Goal: Task Accomplishment & Management: Use online tool/utility

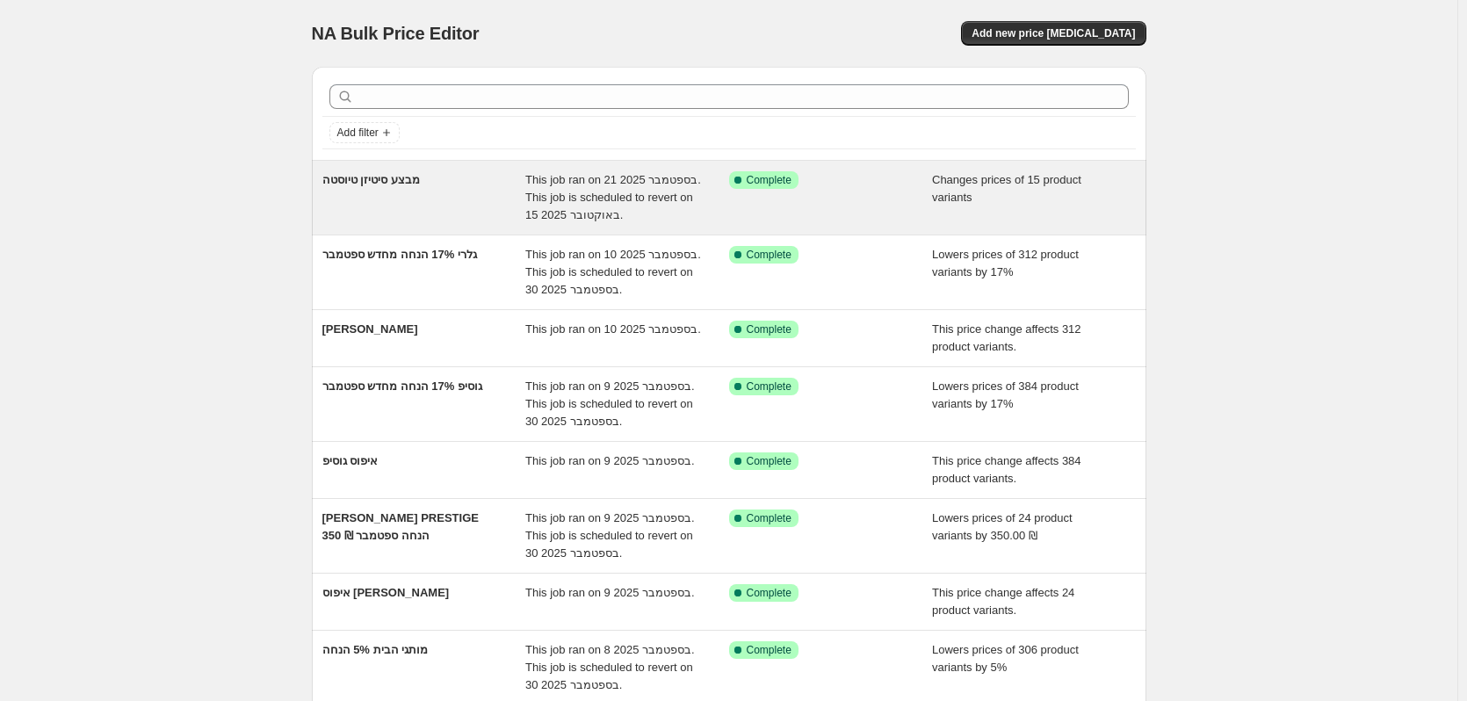
click at [454, 203] on div "מבצע סיטיזן טיוסטה" at bounding box center [424, 197] width 204 height 53
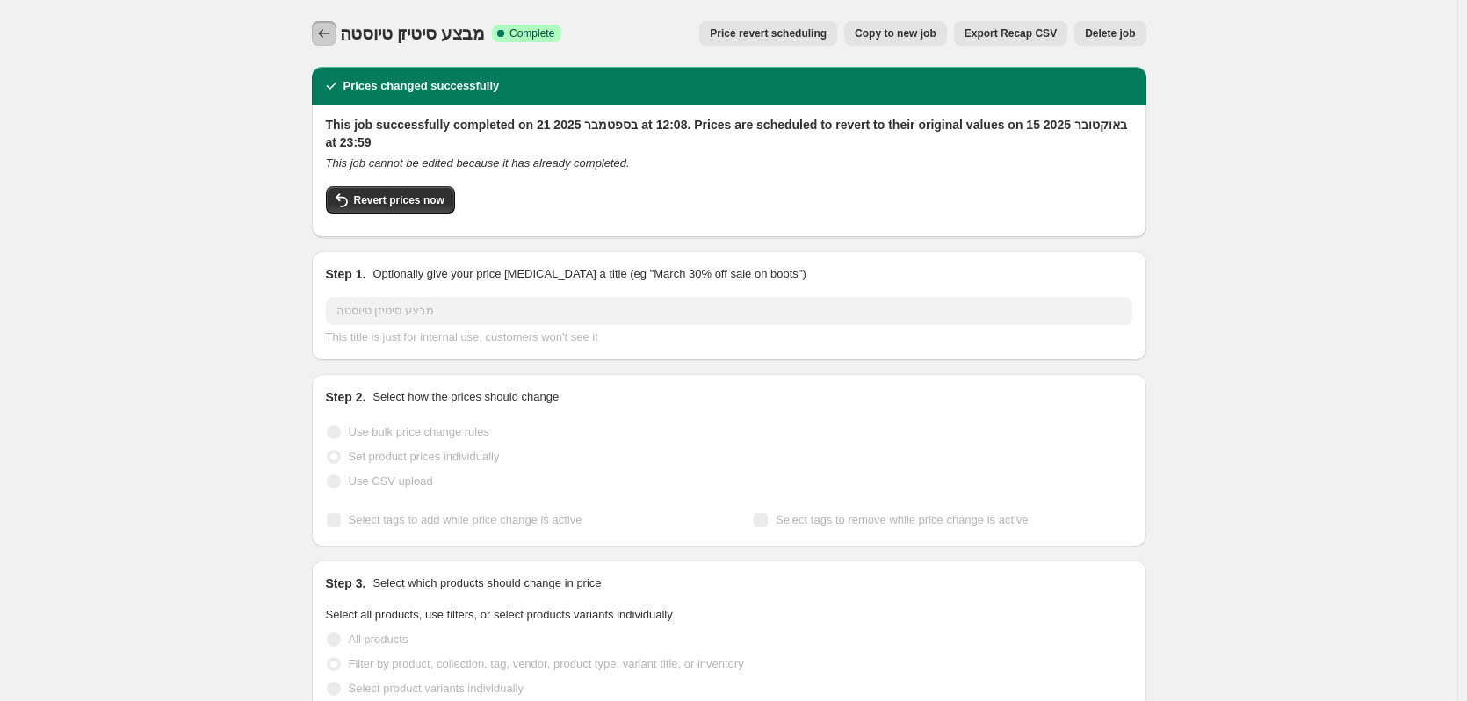
click at [329, 25] on button "Price change jobs" at bounding box center [324, 33] width 25 height 25
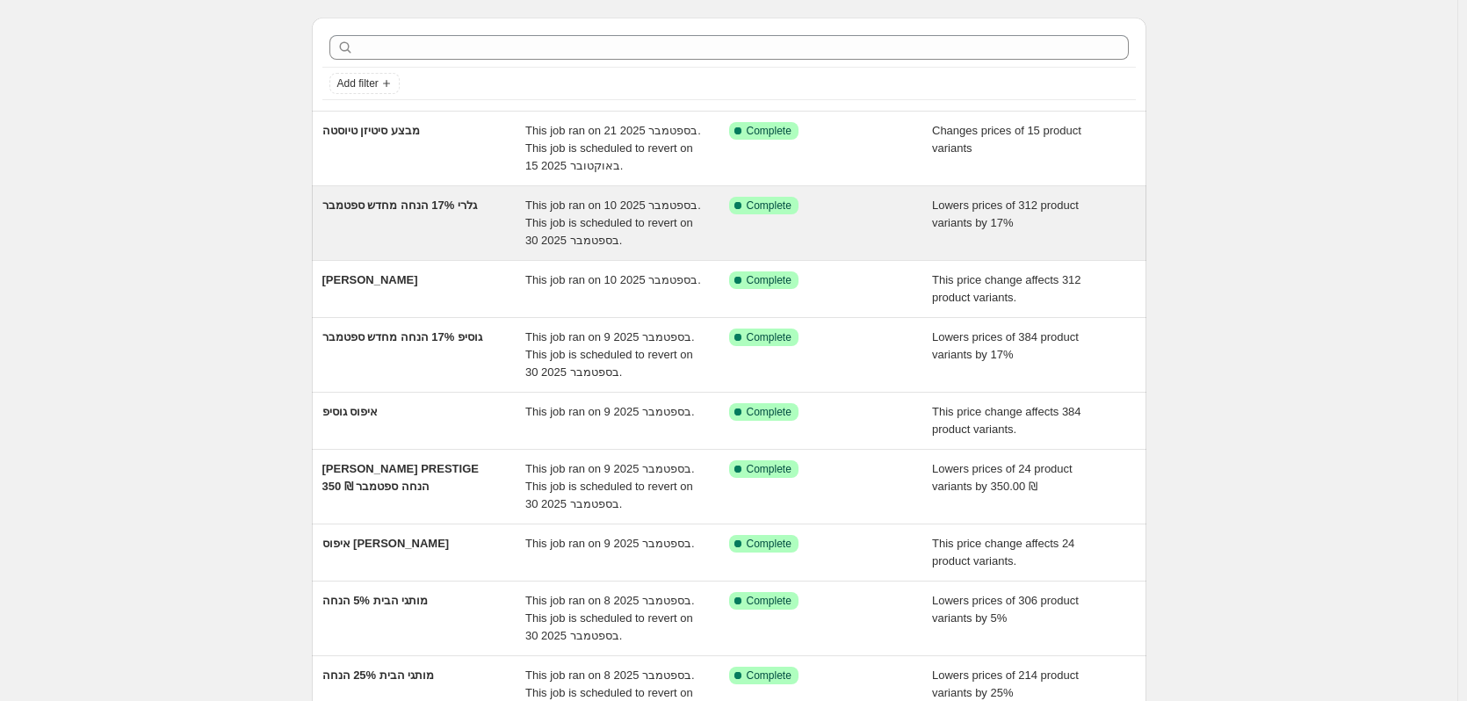
scroll to position [88, 0]
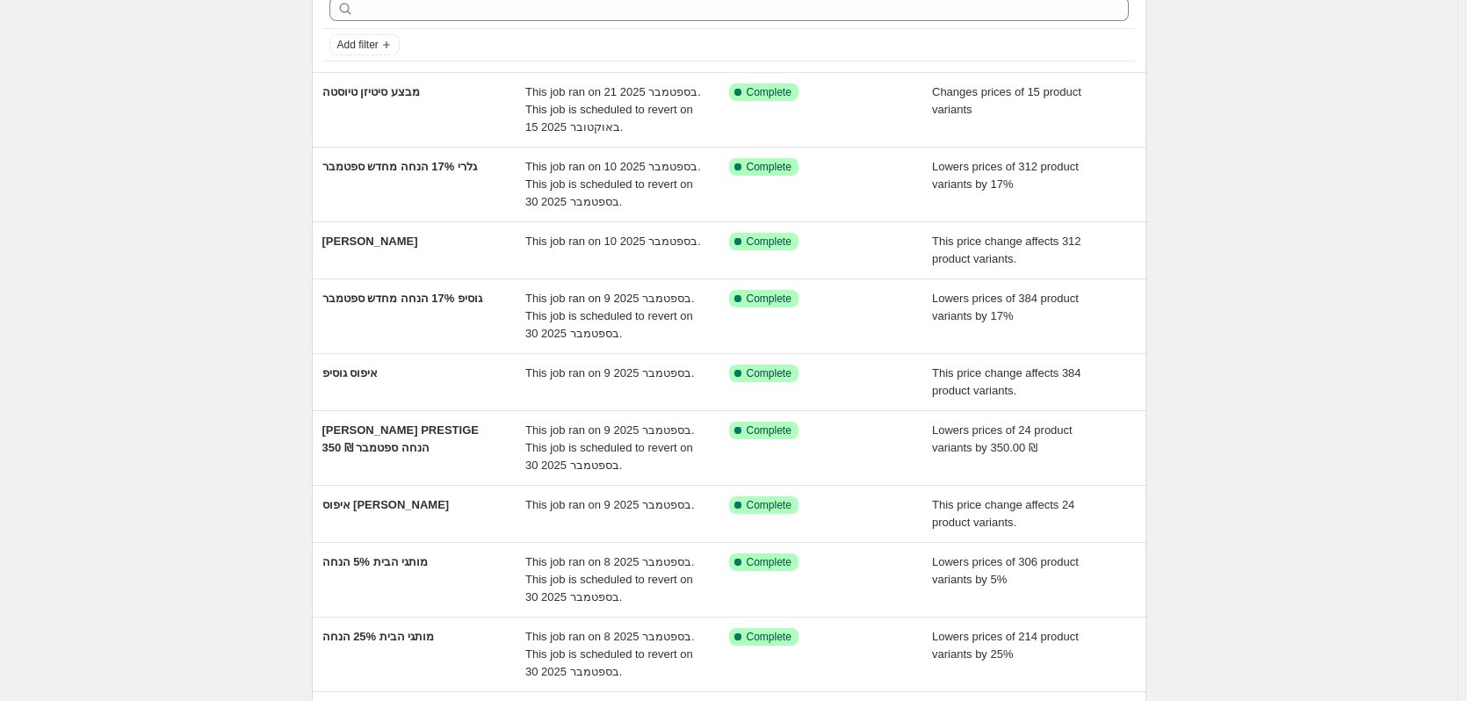
click at [183, 511] on div "NA Bulk Price Editor. This page is ready NA Bulk Price Editor Add new price cha…" at bounding box center [728, 426] width 1457 height 1028
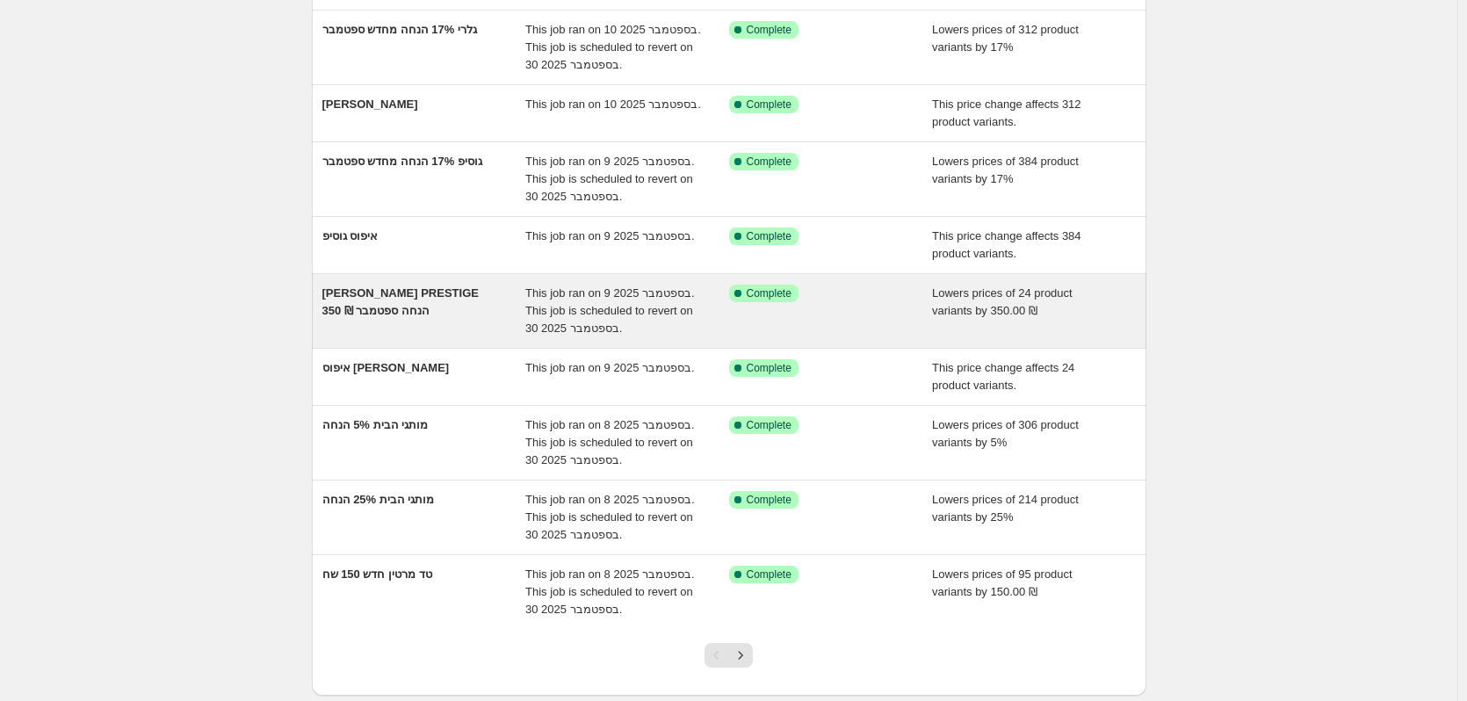
scroll to position [264, 0]
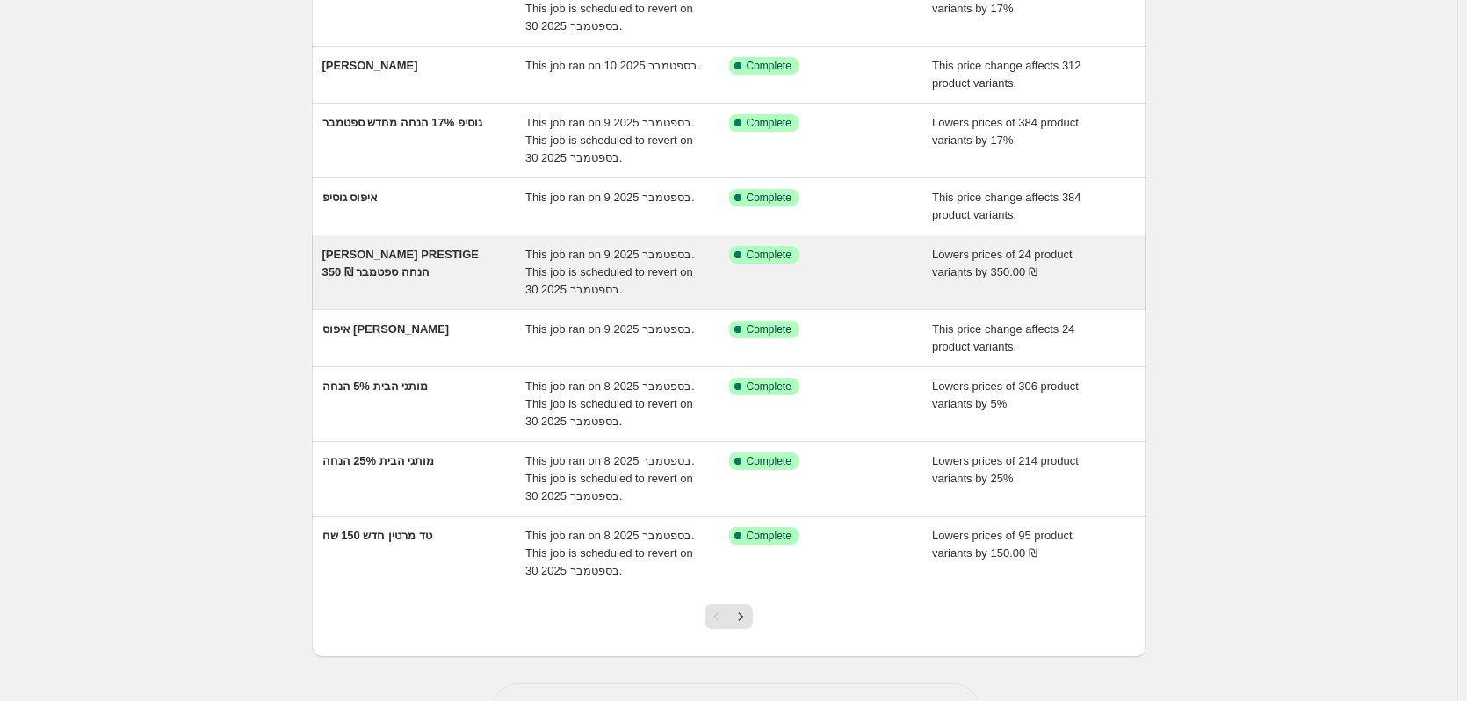
click at [406, 272] on div "GANT PRESTIGE 350 ₪ הנחה ספטמבר" at bounding box center [424, 272] width 204 height 53
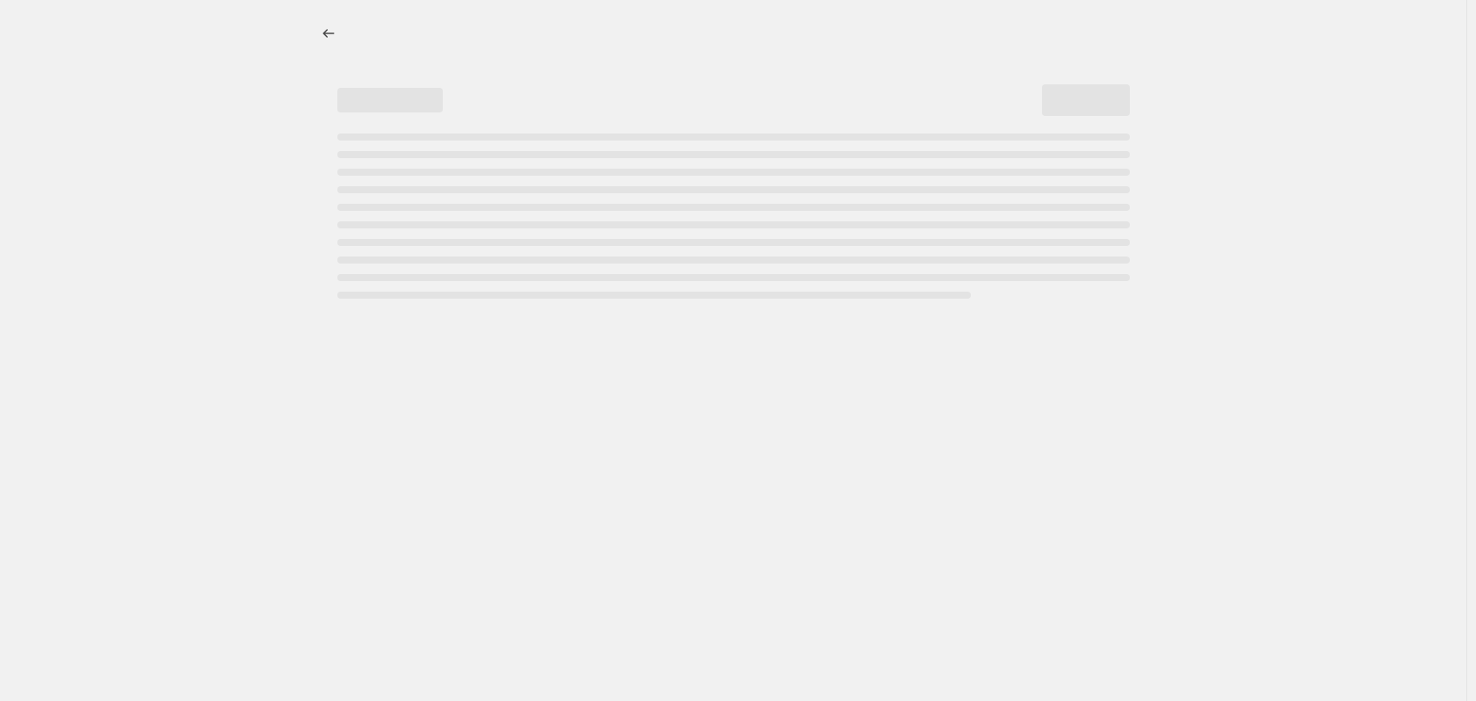
select select "by"
select select "tag"
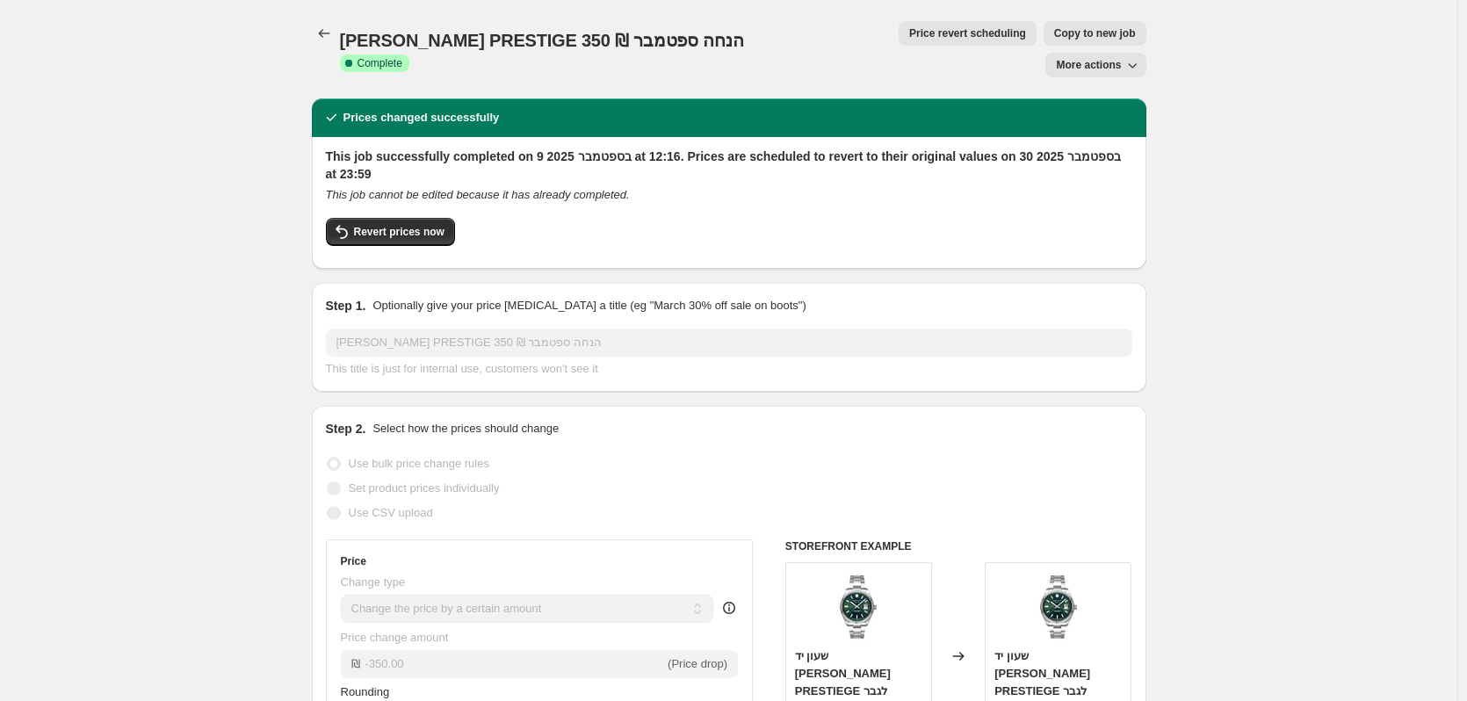
click at [1044, 41] on button "Copy to new job" at bounding box center [1095, 33] width 103 height 25
select select "by"
select select "tag"
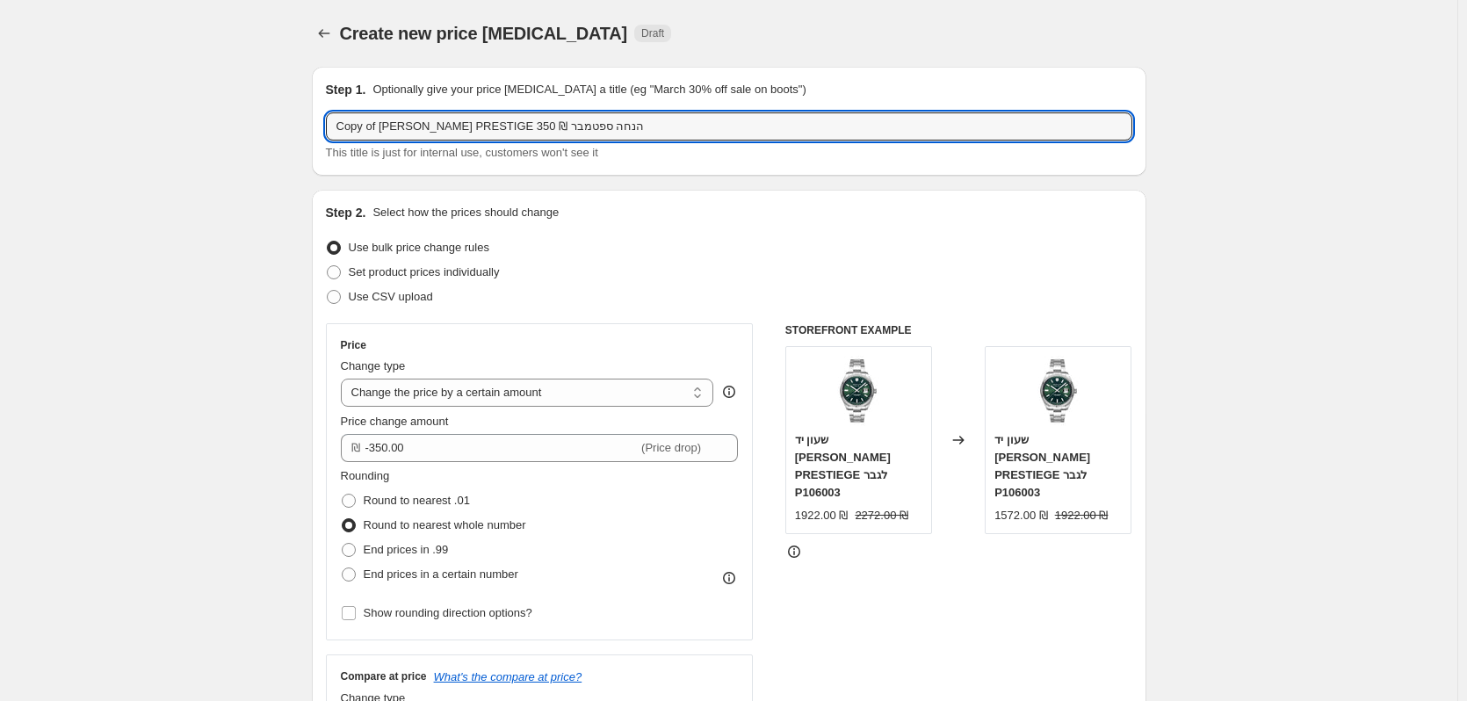
drag, startPoint x: 605, startPoint y: 126, endPoint x: 307, endPoint y: 121, distance: 297.8
click at [412, 117] on input "Copy of GANT PRESTIGE 350 ₪ הנחה ספטמבר" at bounding box center [729, 126] width 806 height 28
drag, startPoint x: 379, startPoint y: 122, endPoint x: 300, endPoint y: 141, distance: 81.4
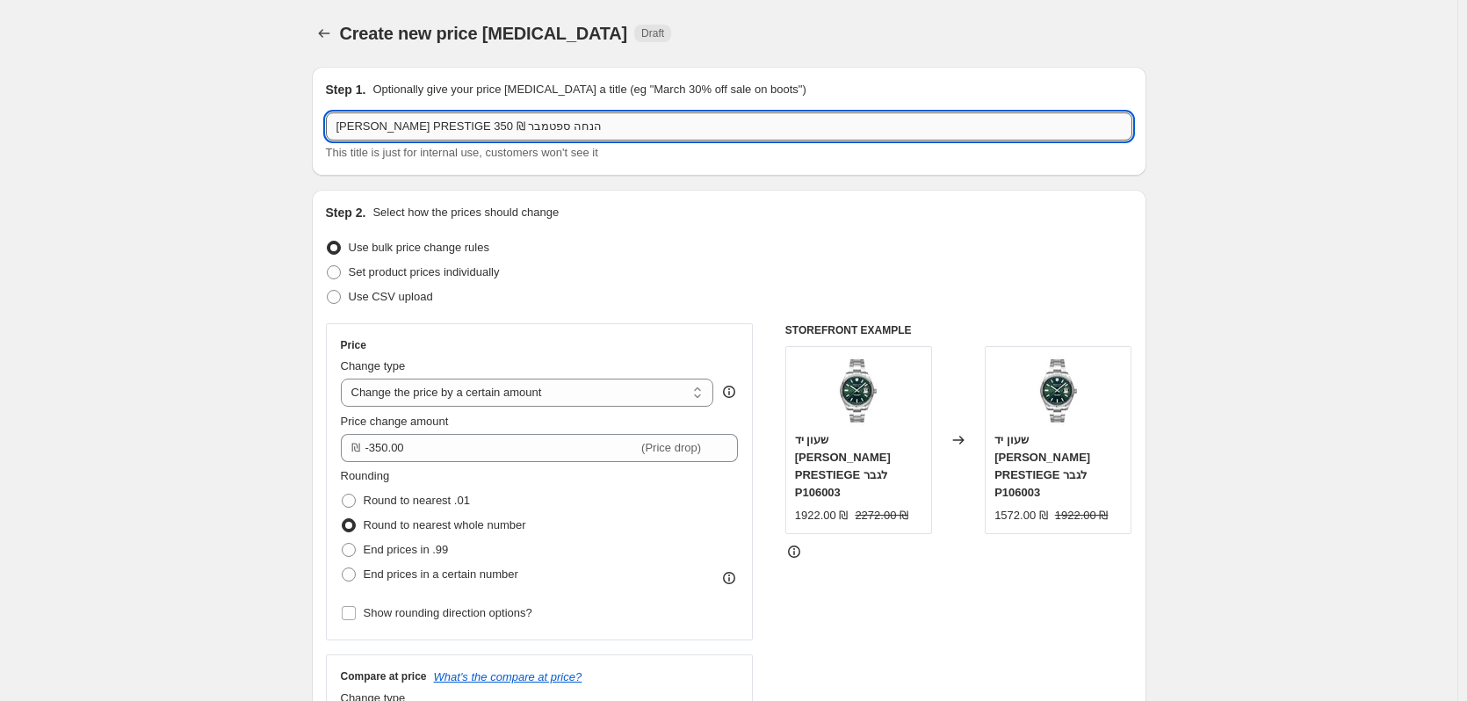
drag, startPoint x: 429, startPoint y: 129, endPoint x: 570, endPoint y: 121, distance: 141.7
click at [570, 121] on input "GANT PRESTIGE 350 ₪ הנחה ספטמבר" at bounding box center [729, 126] width 806 height 28
type input "GANT PRESTIGE 17% הנחה חודש אוקטובר"
click at [708, 390] on select "Change the price to a certain amount Change the price by a certain amount Chang…" at bounding box center [527, 393] width 373 height 28
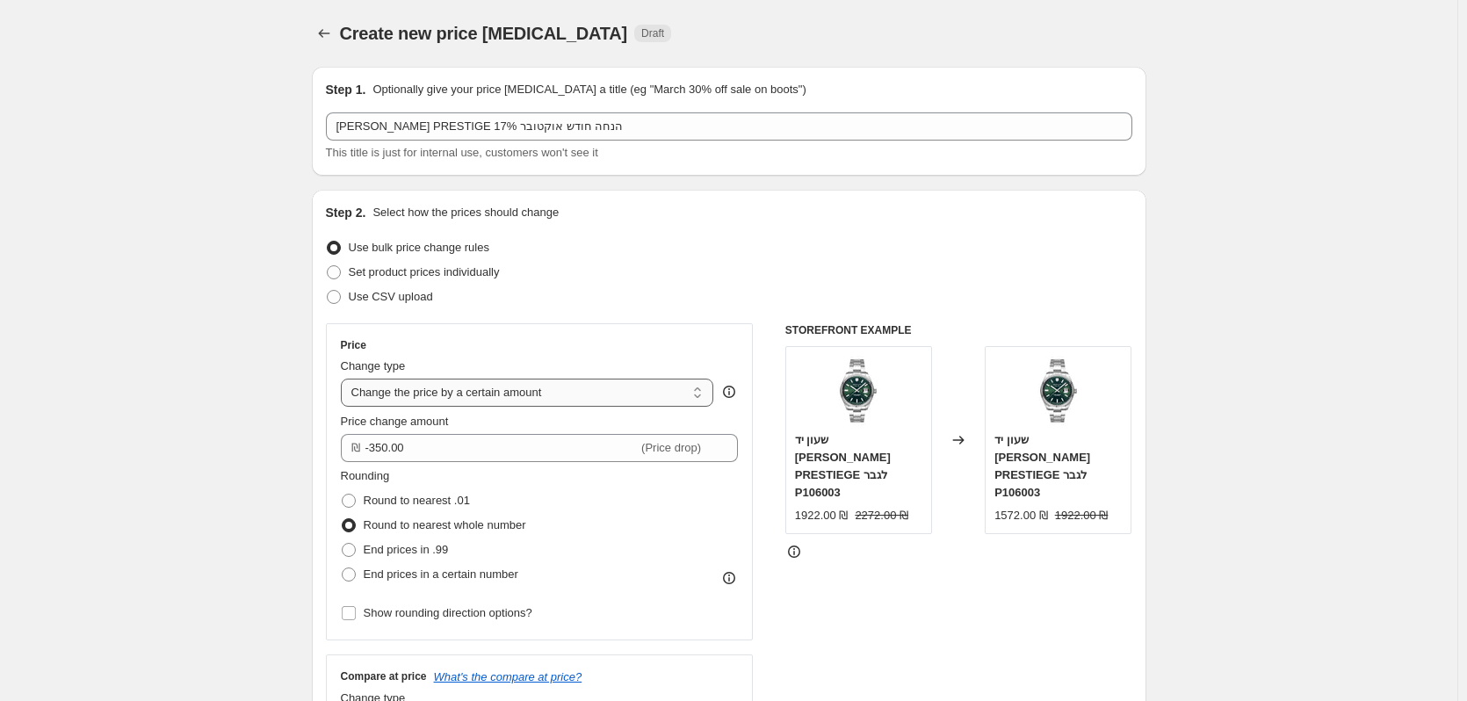
select select "to"
click at [344, 379] on select "Change the price to a certain amount Change the price by a certain amount Chang…" at bounding box center [527, 393] width 373 height 28
type input "80.00"
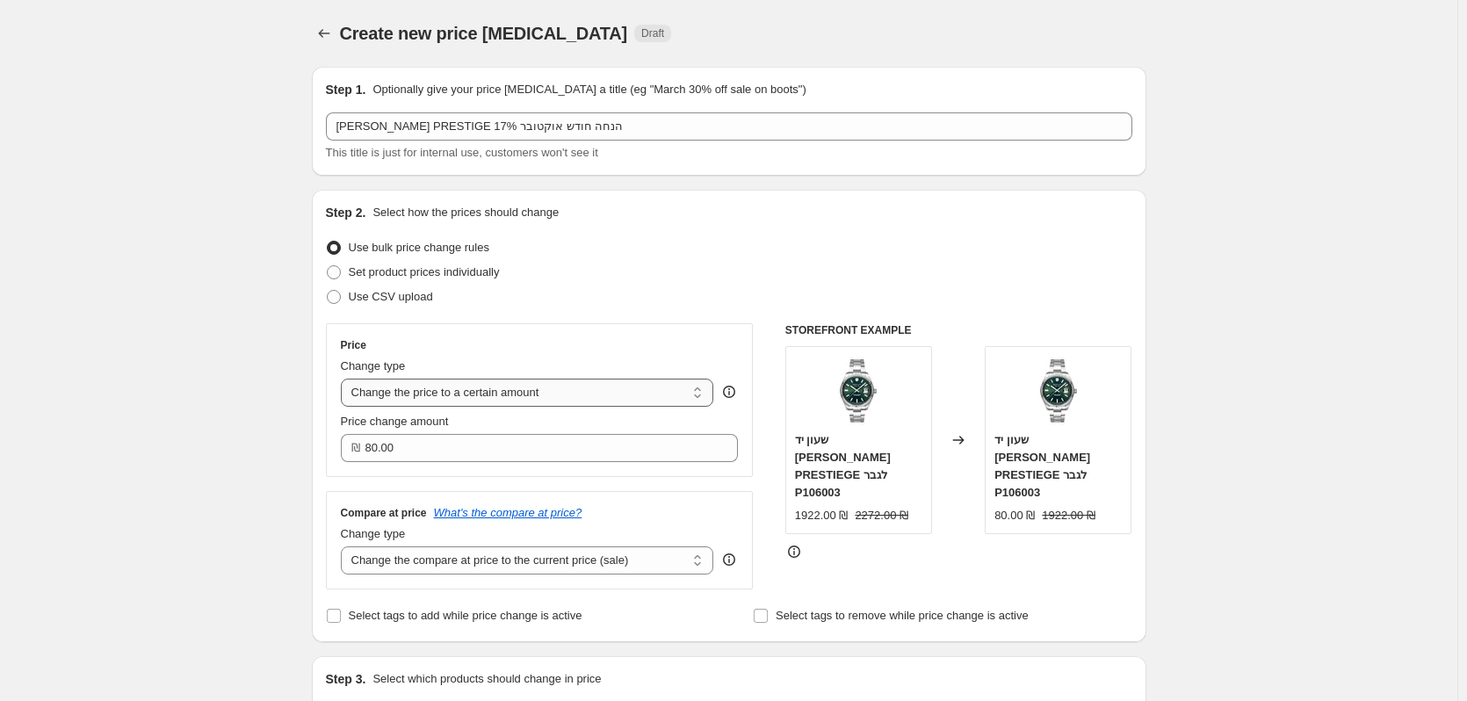
click at [709, 391] on select "Change the price to a certain amount Change the price by a certain amount Chang…" at bounding box center [527, 393] width 373 height 28
select select "percentage"
click at [344, 379] on select "Change the price to a certain amount Change the price by a certain amount Chang…" at bounding box center [527, 393] width 373 height 28
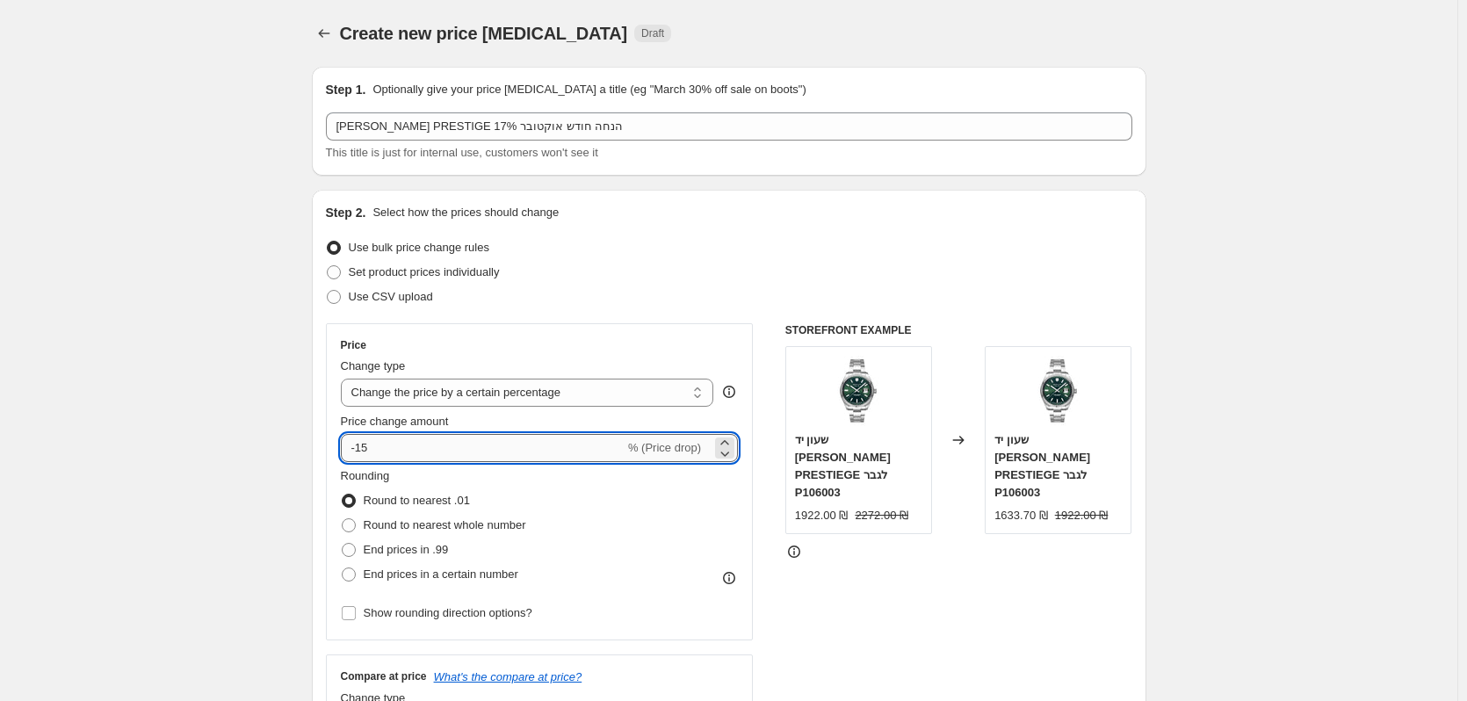
drag, startPoint x: 392, startPoint y: 455, endPoint x: 360, endPoint y: 452, distance: 31.8
click at [360, 452] on input "-15" at bounding box center [483, 448] width 284 height 28
type input "-17"
click at [357, 605] on span at bounding box center [349, 613] width 16 height 16
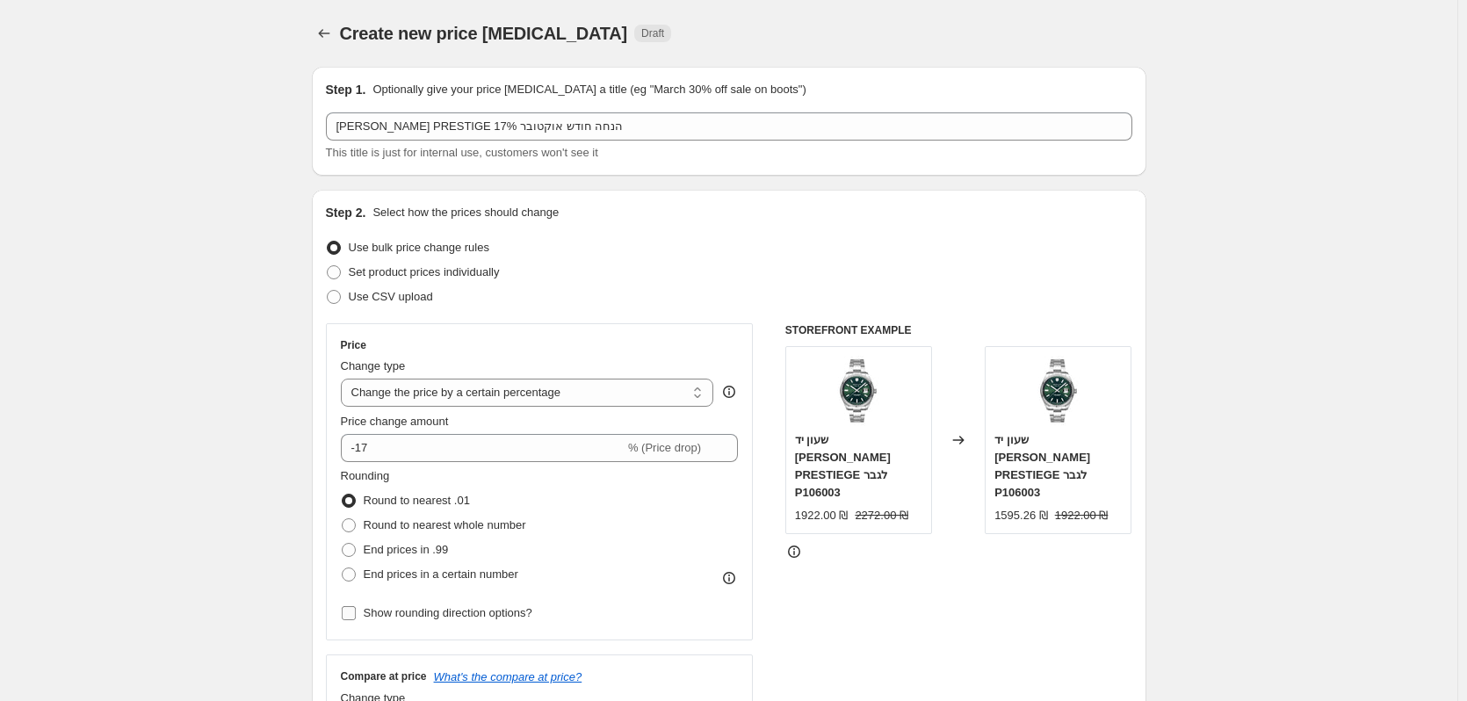
click at [356, 606] on input "Show rounding direction options?" at bounding box center [349, 613] width 14 height 14
checkbox input "true"
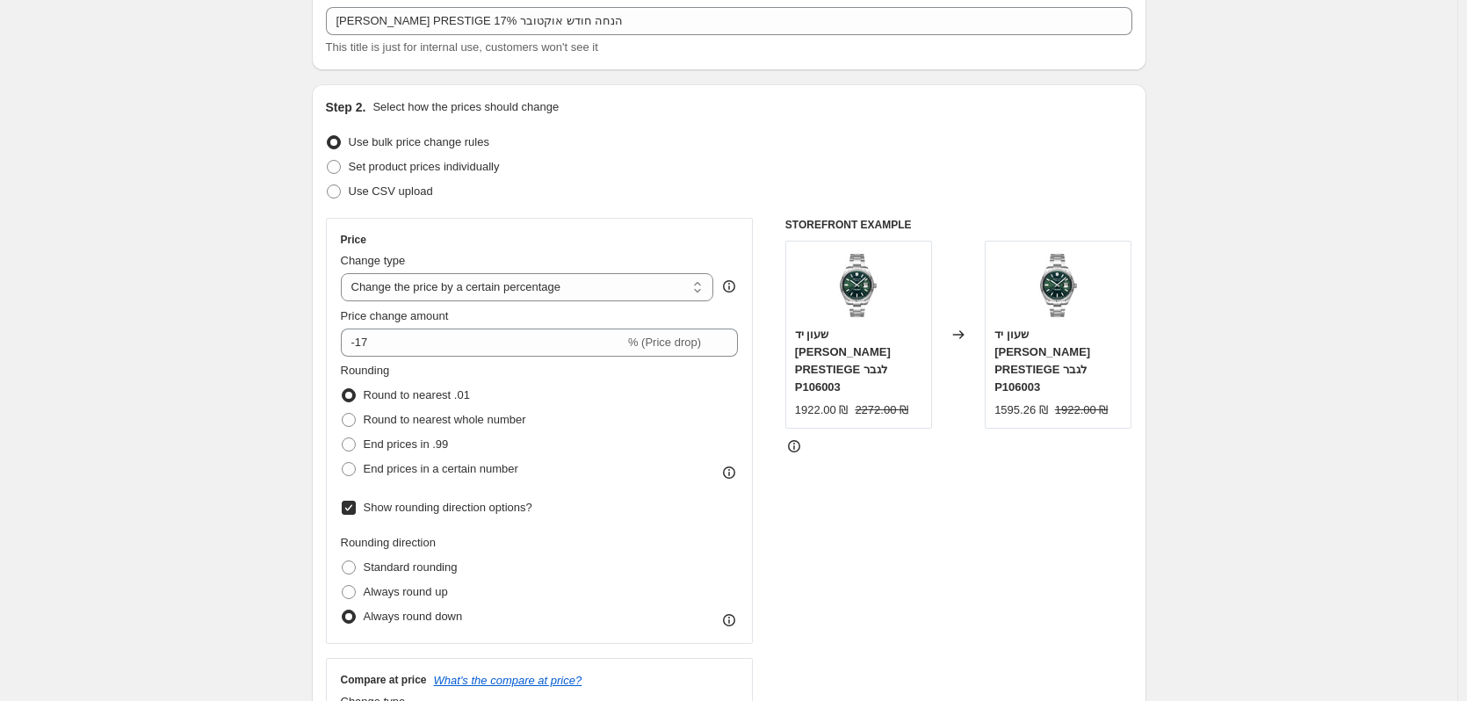
scroll to position [176, 0]
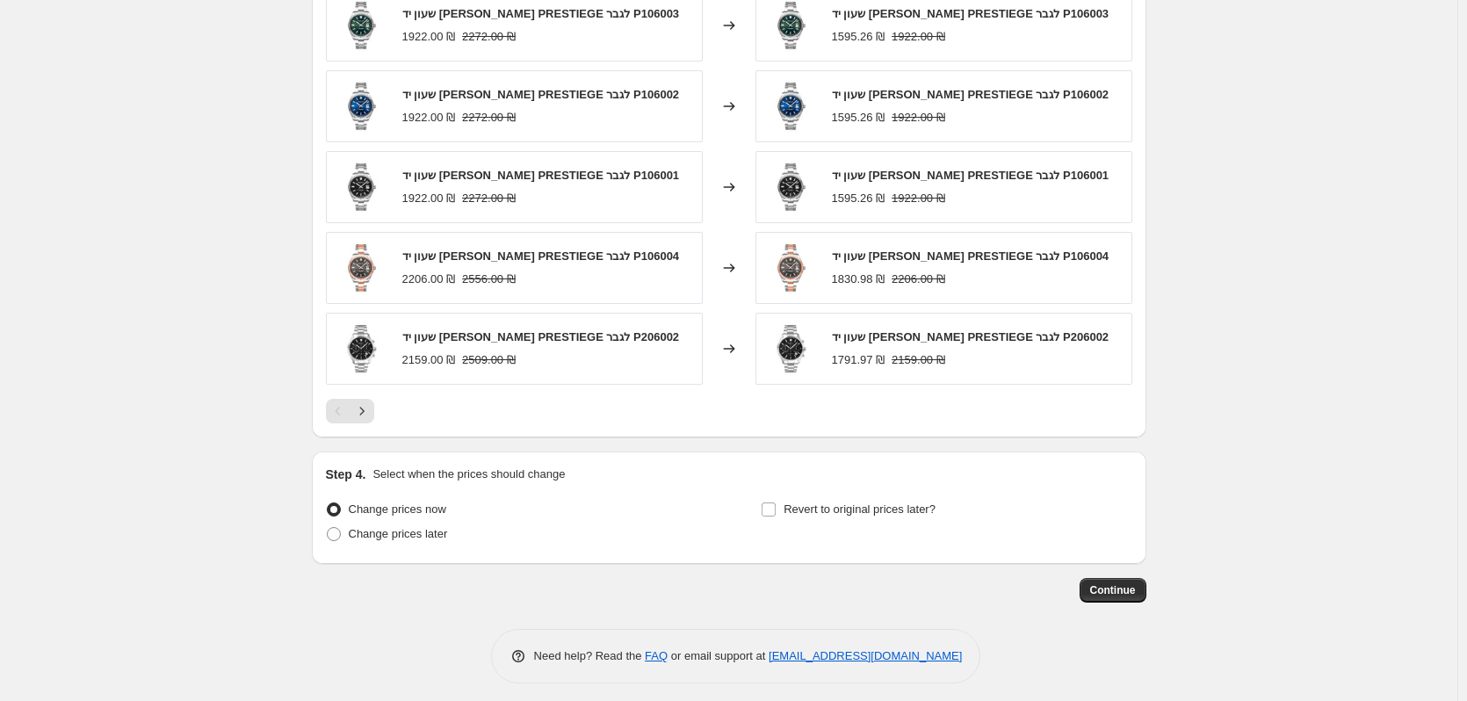
scroll to position [1362, 0]
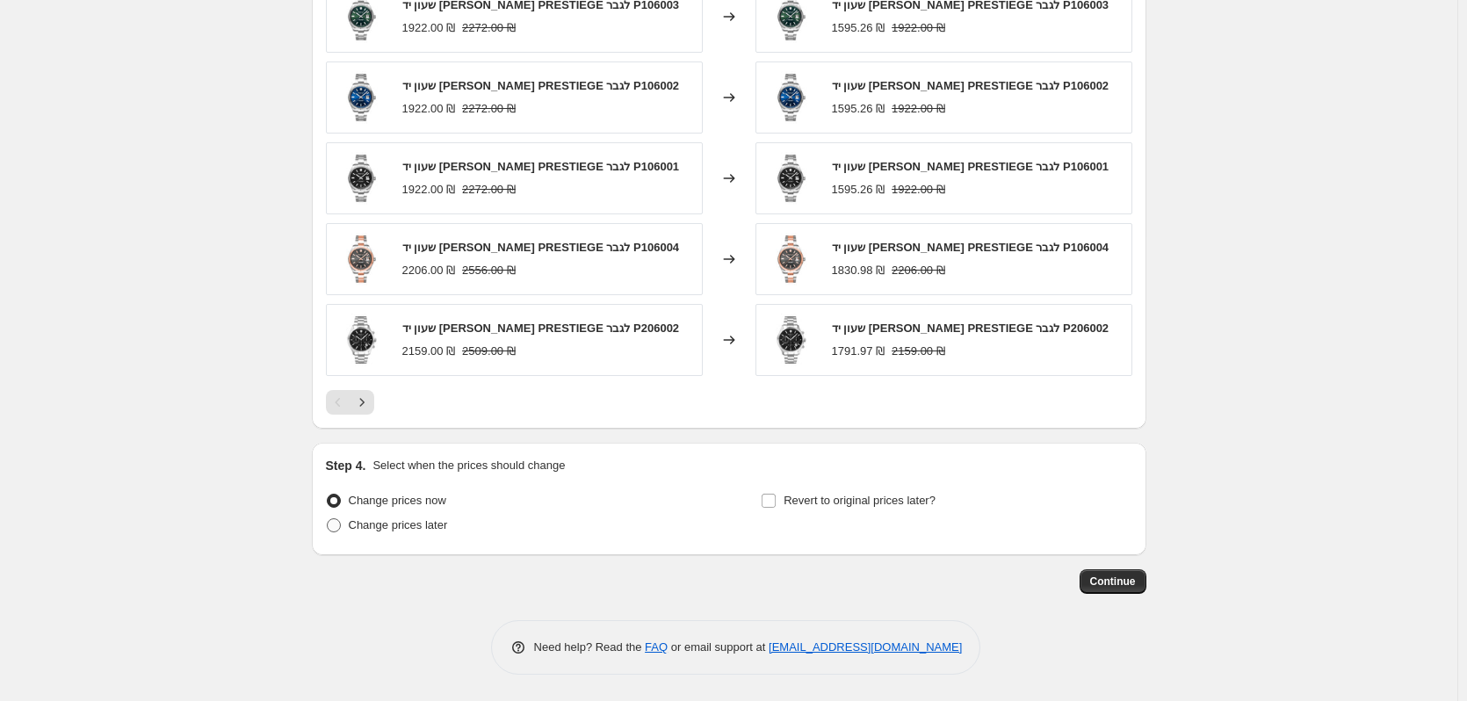
click at [365, 524] on span "Change prices later" at bounding box center [398, 524] width 99 height 13
click at [328, 519] on input "Change prices later" at bounding box center [327, 518] width 1 height 1
radio input "true"
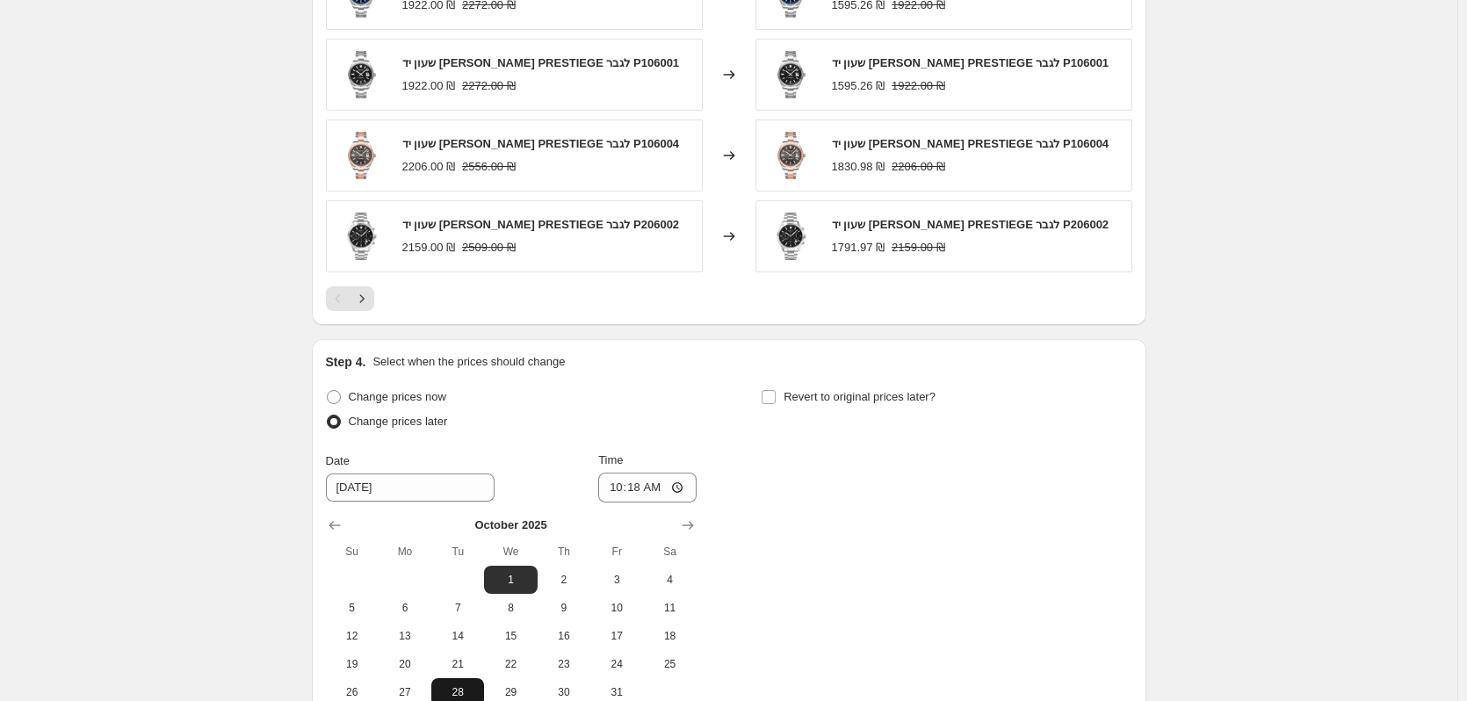
scroll to position [1626, 0]
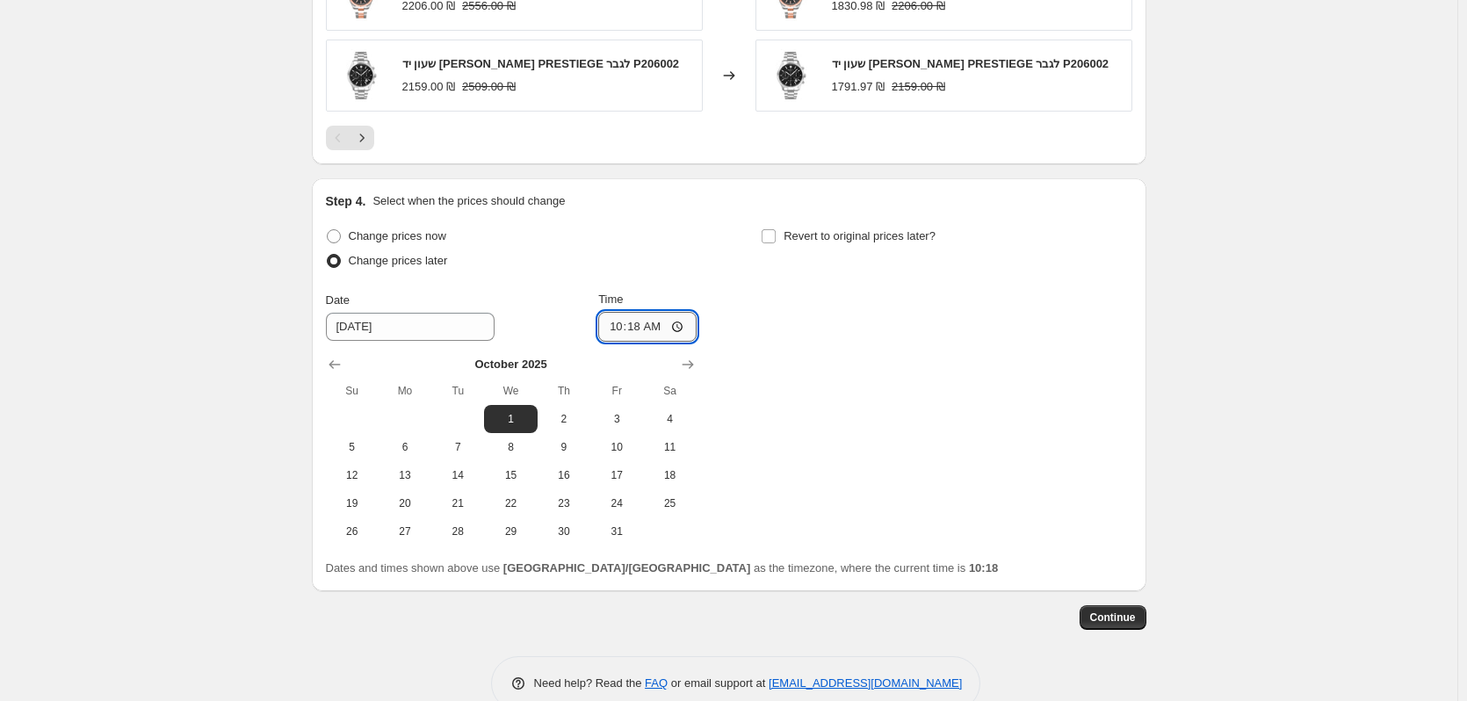
click at [675, 329] on input "10:18" at bounding box center [647, 327] width 98 height 30
type input "06:30"
click at [713, 285] on div "Change prices now Change prices later Date 10/1/2025 Time 06:30 October 2025 Su…" at bounding box center [729, 385] width 806 height 322
click at [767, 244] on span at bounding box center [769, 236] width 16 height 16
click at [767, 243] on input "Revert to original prices later?" at bounding box center [769, 236] width 14 height 14
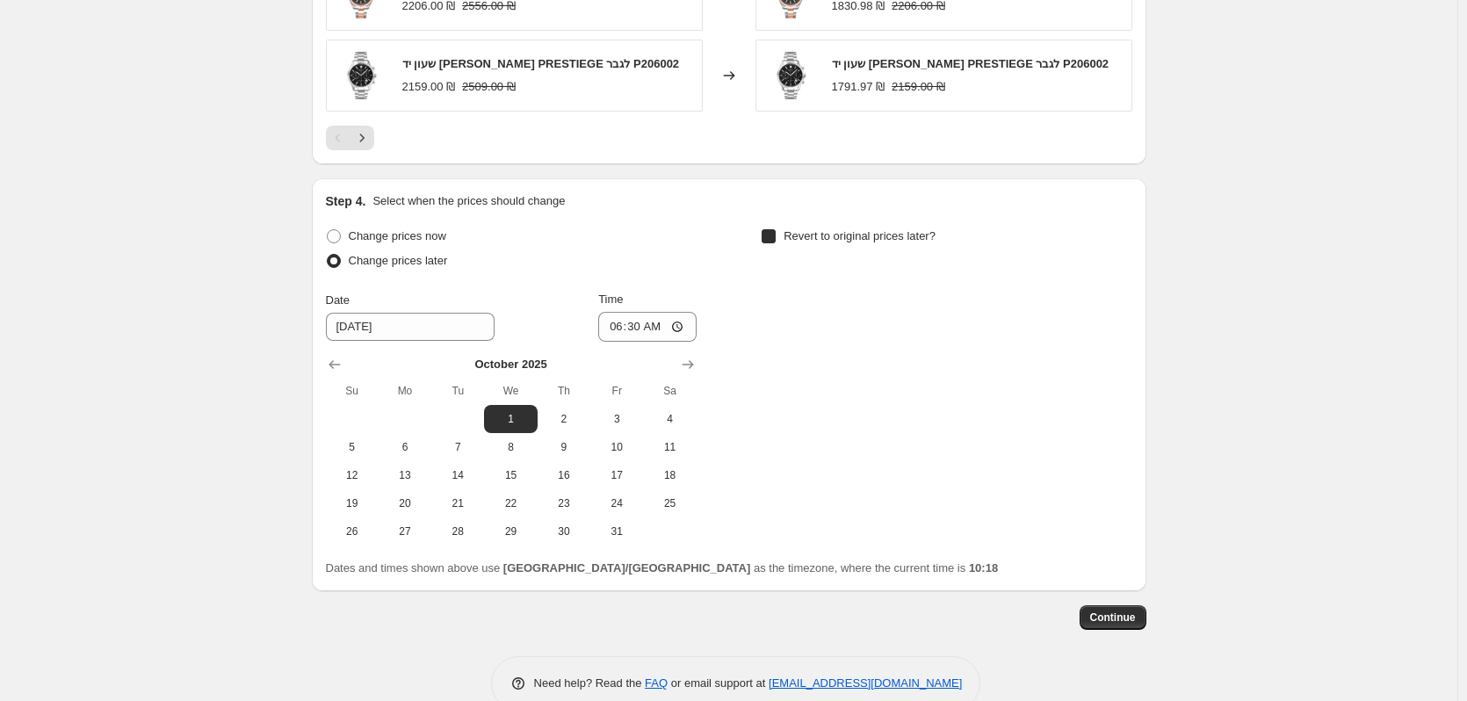
checkbox input "true"
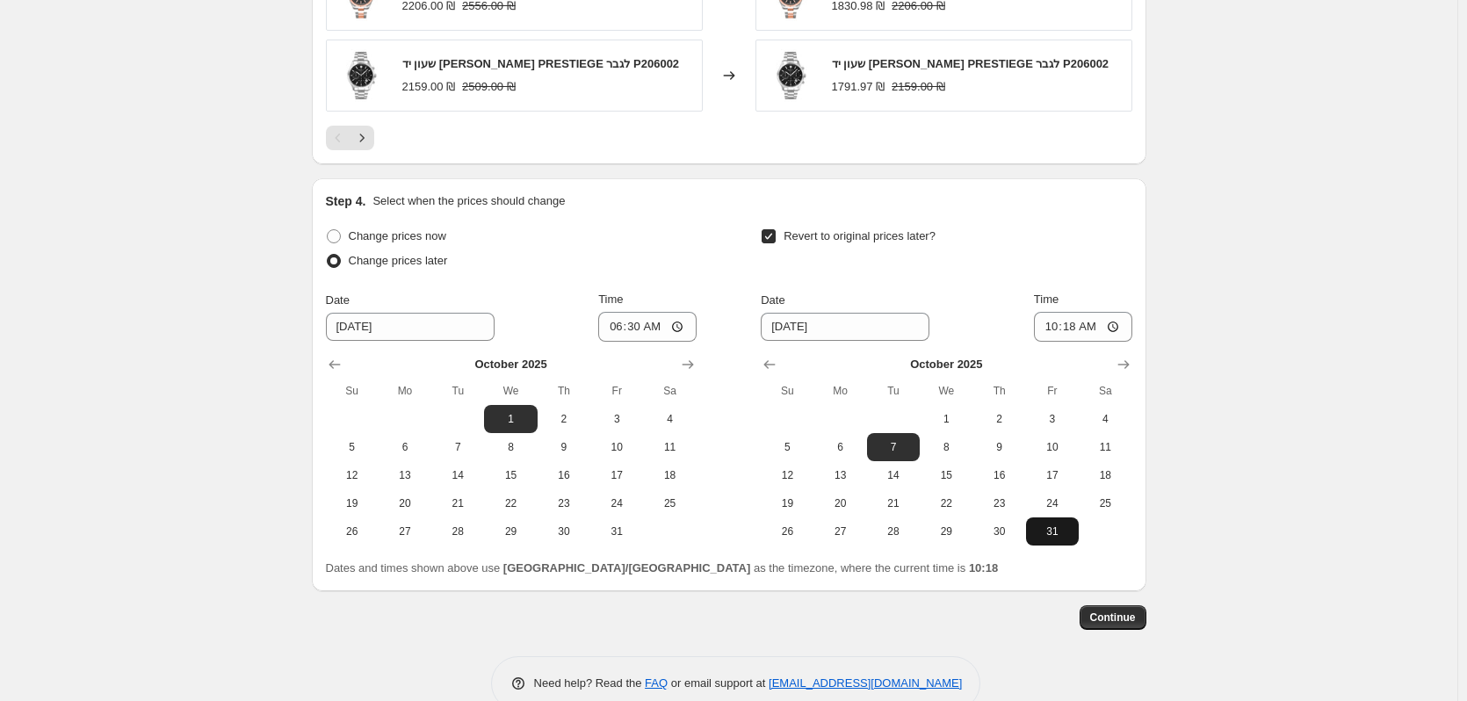
click at [1059, 532] on span "31" at bounding box center [1052, 531] width 39 height 14
type input "10/31/2025"
click at [1092, 330] on input "10:18" at bounding box center [1083, 327] width 98 height 30
type input "23:59"
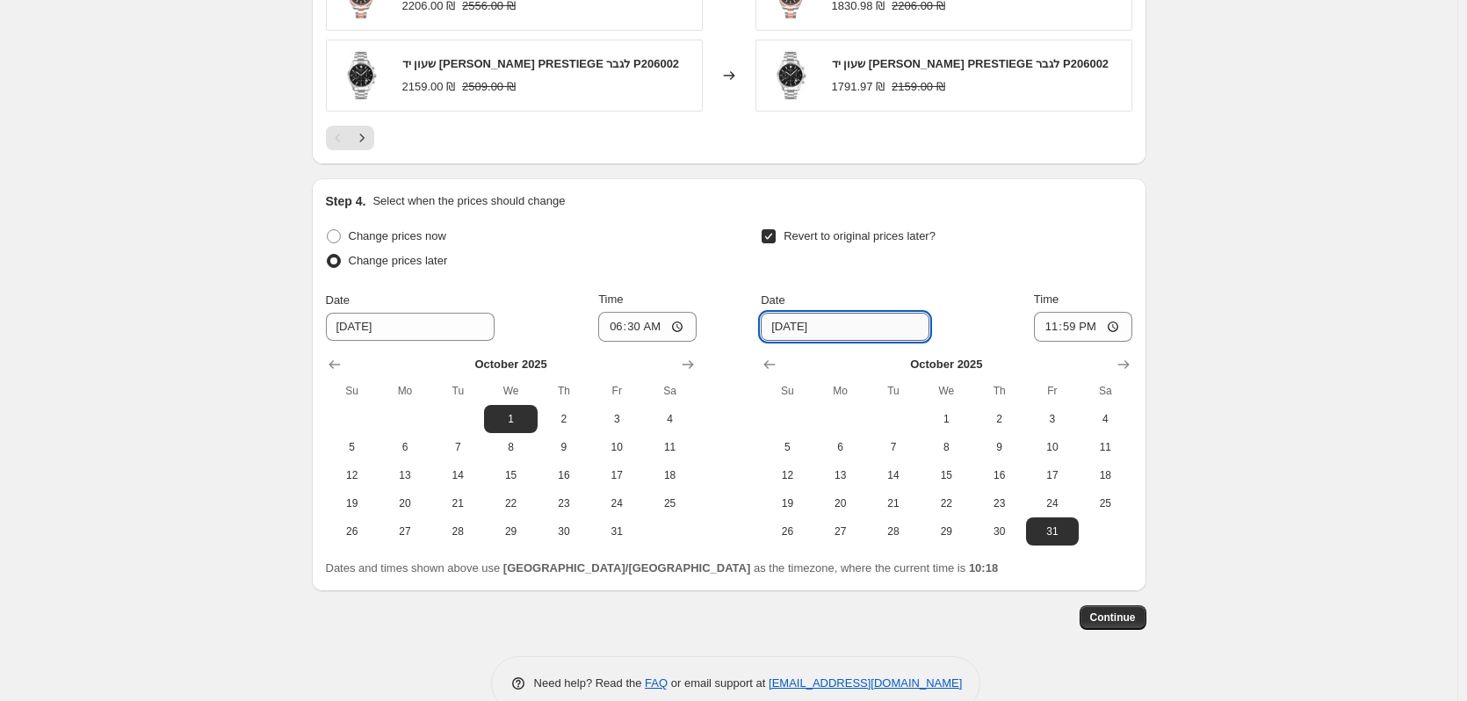
click at [838, 324] on input "10/31/2025" at bounding box center [845, 327] width 169 height 28
drag, startPoint x: 847, startPoint y: 322, endPoint x: 738, endPoint y: 348, distance: 112.1
click at [738, 348] on div "Change prices now Change prices later Date 10/1/2025 Time 06:30 October 2025 Su…" at bounding box center [729, 385] width 806 height 322
drag, startPoint x: 849, startPoint y: 322, endPoint x: 649, endPoint y: 302, distance: 201.3
click at [649, 302] on div "Change prices now Change prices later Date 10/1/2025 Time 06:30 October 2025 Su…" at bounding box center [729, 385] width 806 height 322
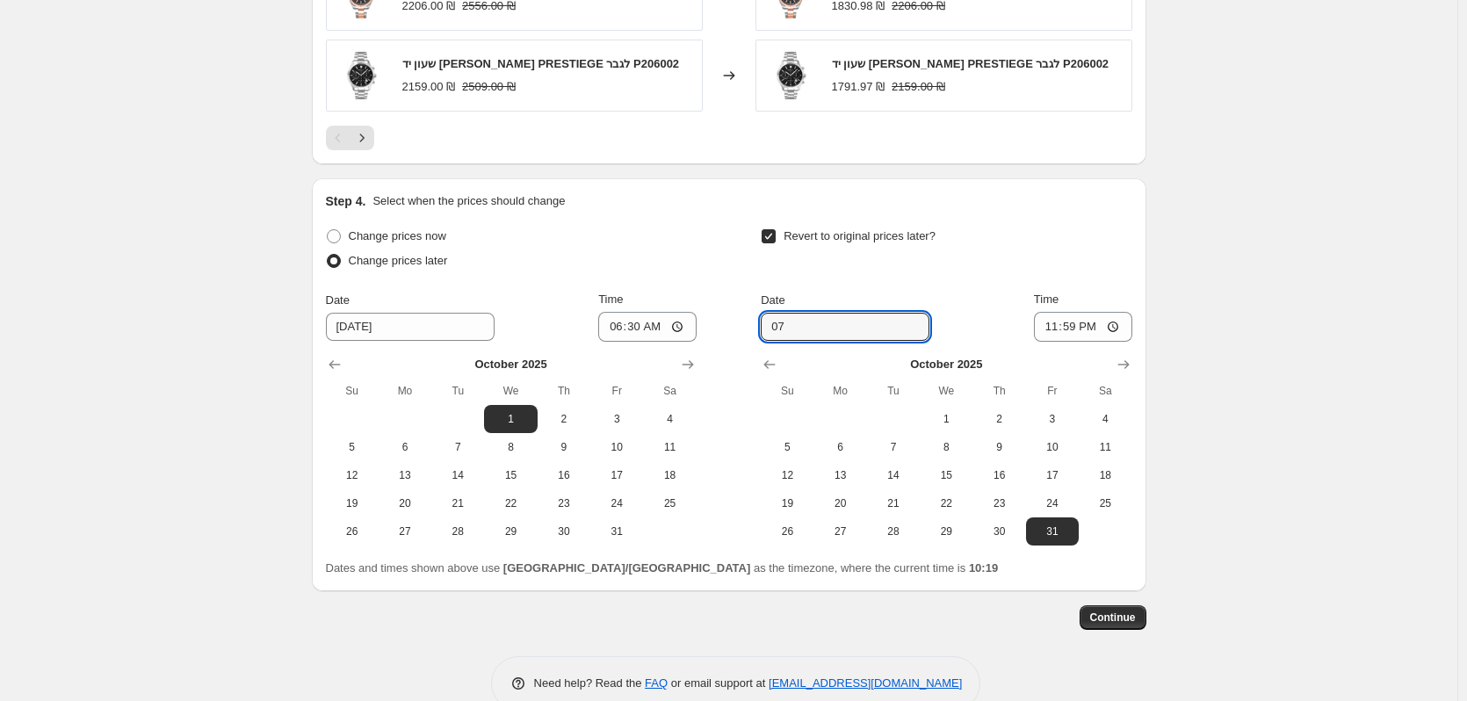
type input "0"
click at [913, 445] on span "7" at bounding box center [893, 447] width 39 height 14
type input "10/7/2025"
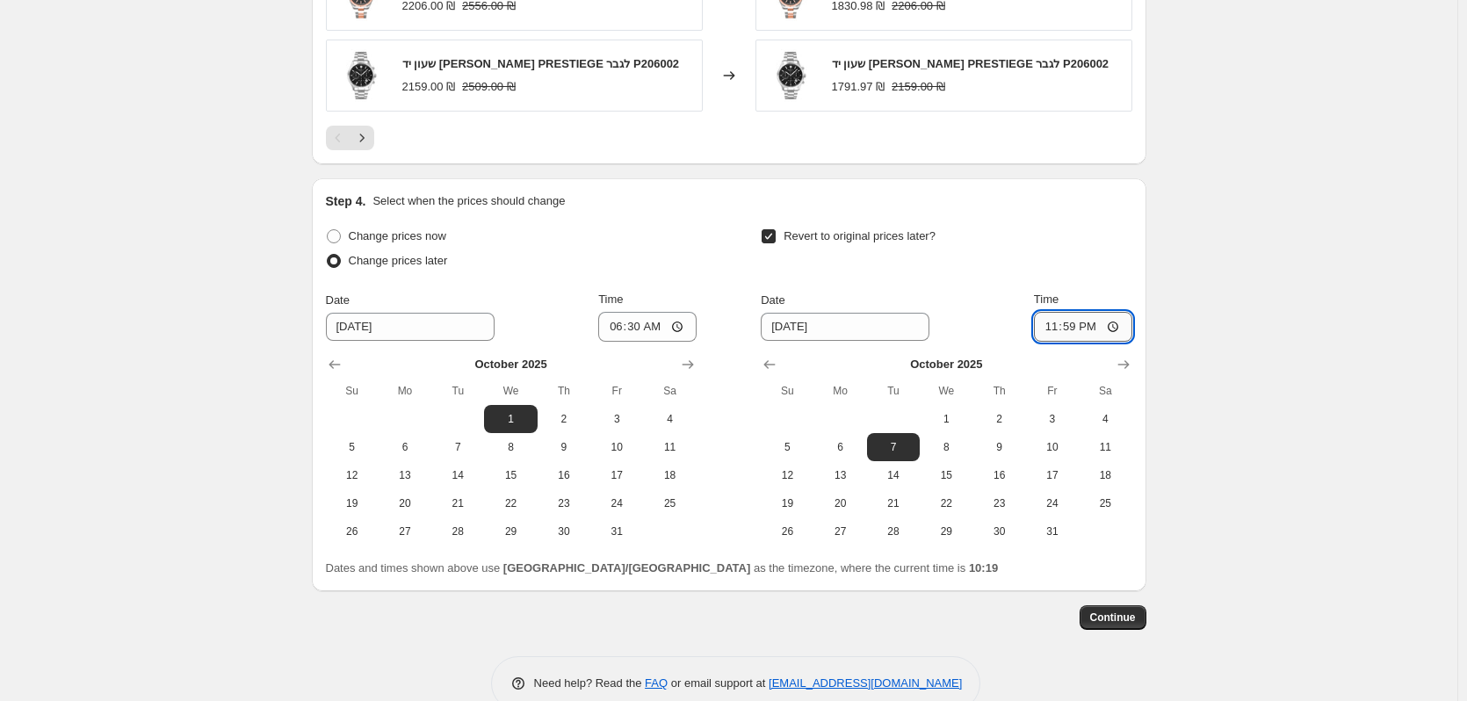
click at [1108, 323] on input "23:59" at bounding box center [1083, 327] width 98 height 30
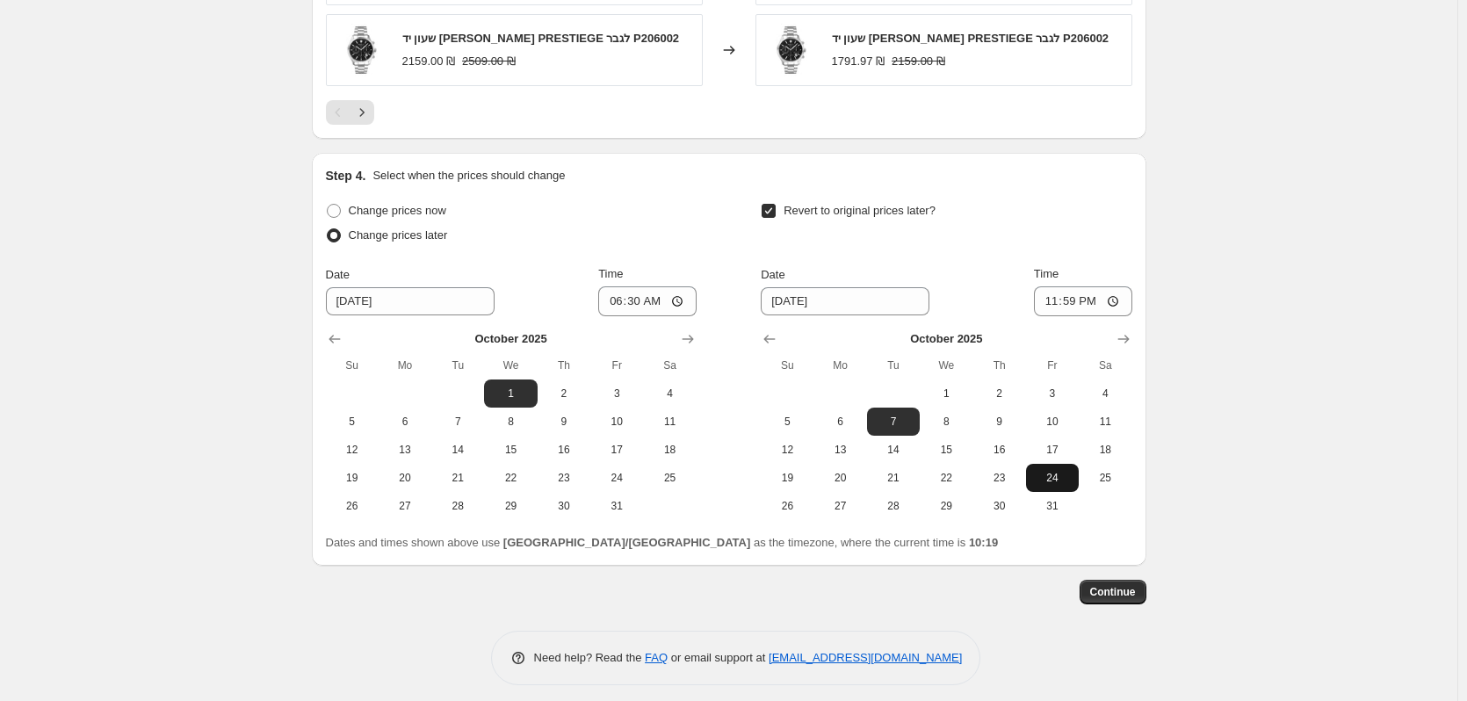
scroll to position [1663, 0]
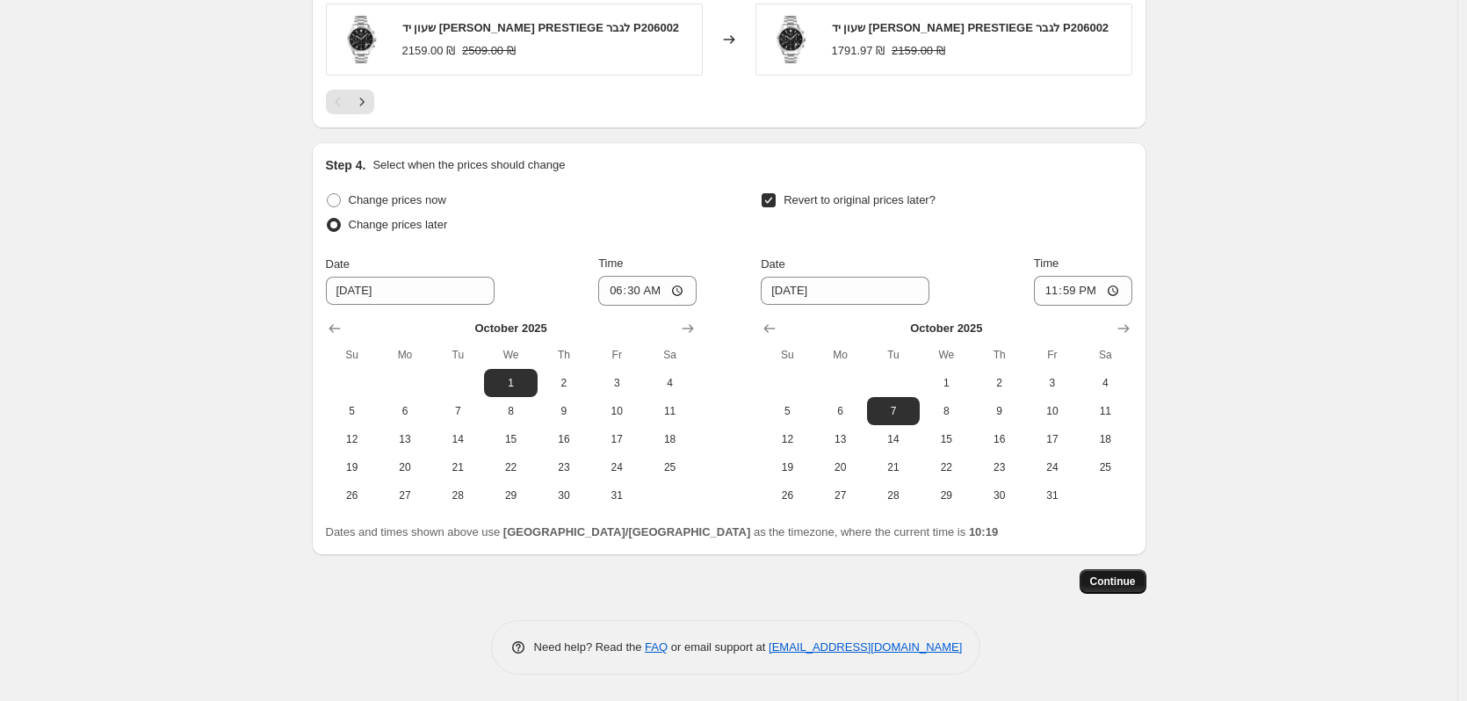
click at [1132, 588] on span "Continue" at bounding box center [1113, 582] width 46 height 14
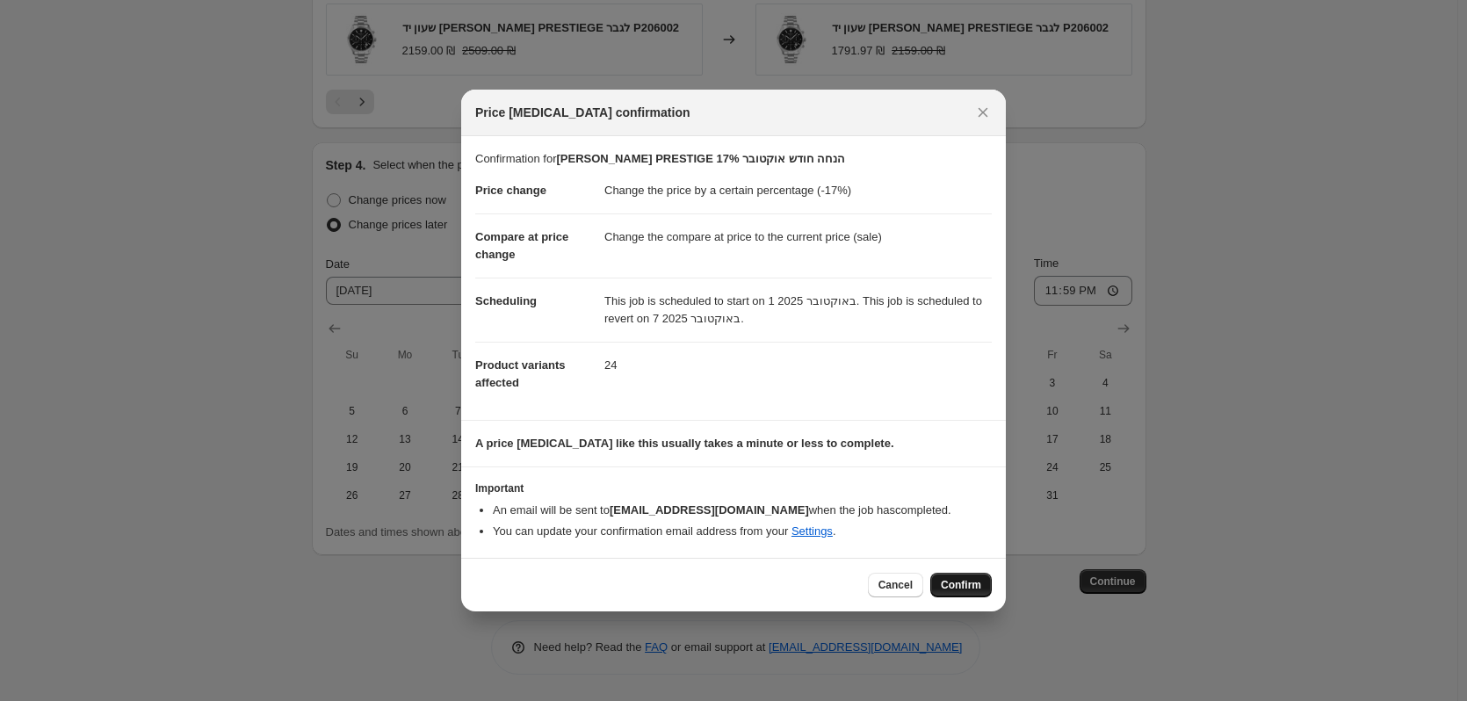
click at [978, 582] on span "Confirm" at bounding box center [961, 585] width 40 height 14
type input "GANT PRESTIGE 17% הנחה חודש אוקטובר"
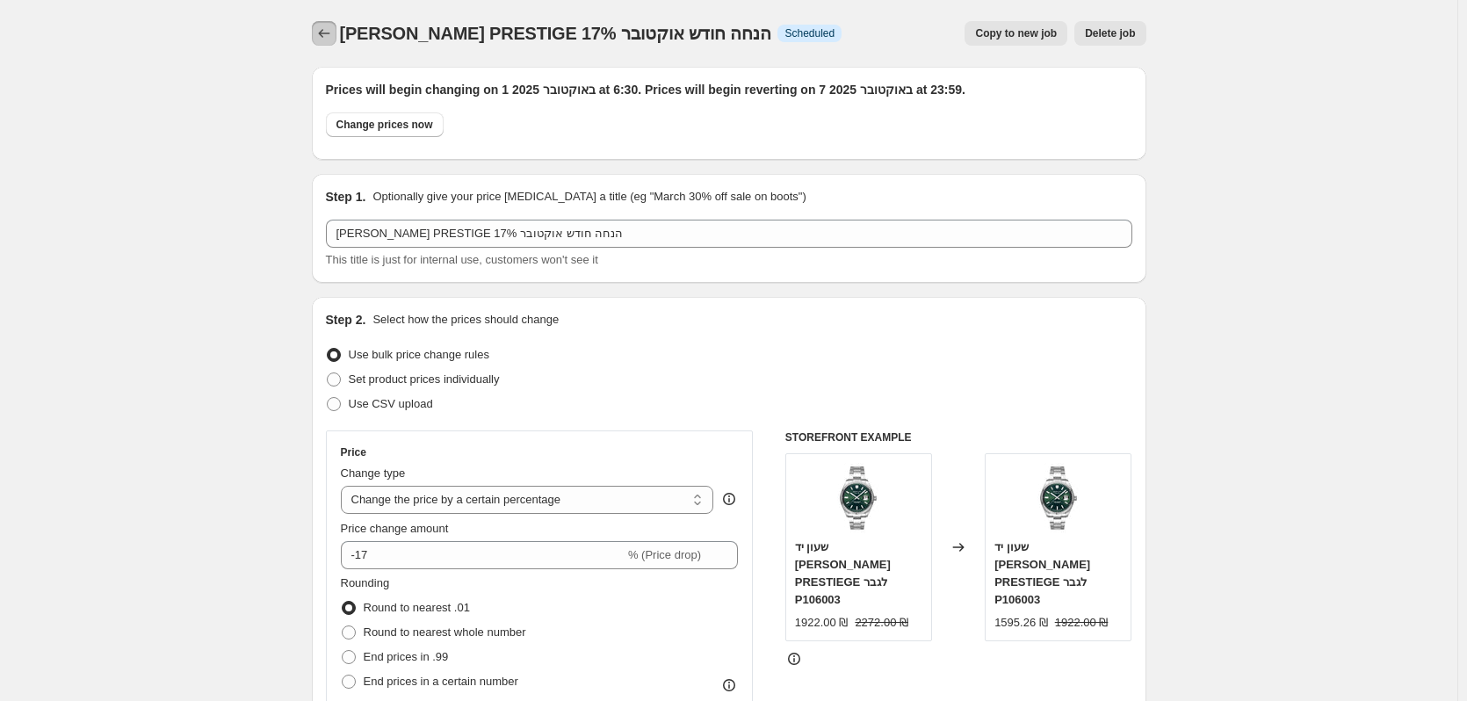
click at [321, 31] on icon "Price change jobs" at bounding box center [324, 34] width 18 height 18
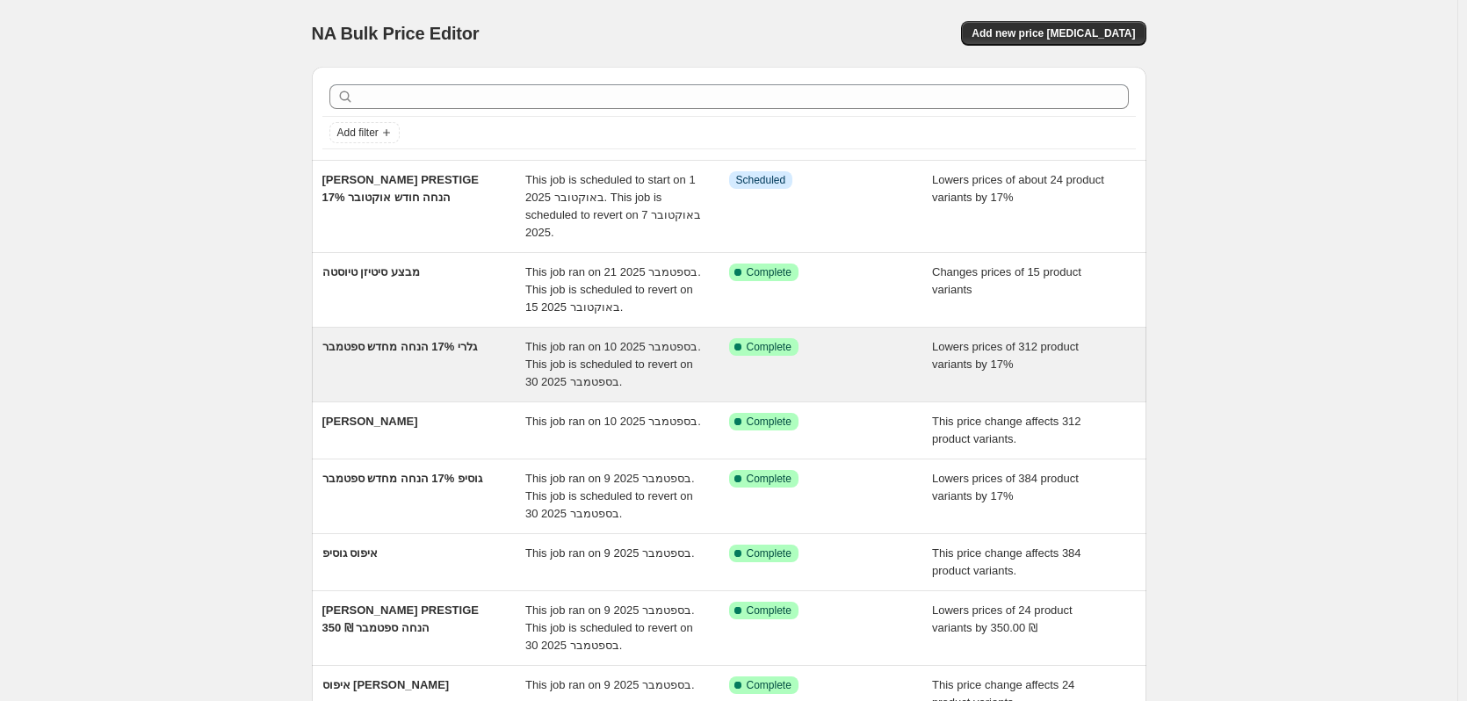
click at [401, 372] on div "גלרי 17% הנחה מחדש ספטמבר" at bounding box center [424, 364] width 204 height 53
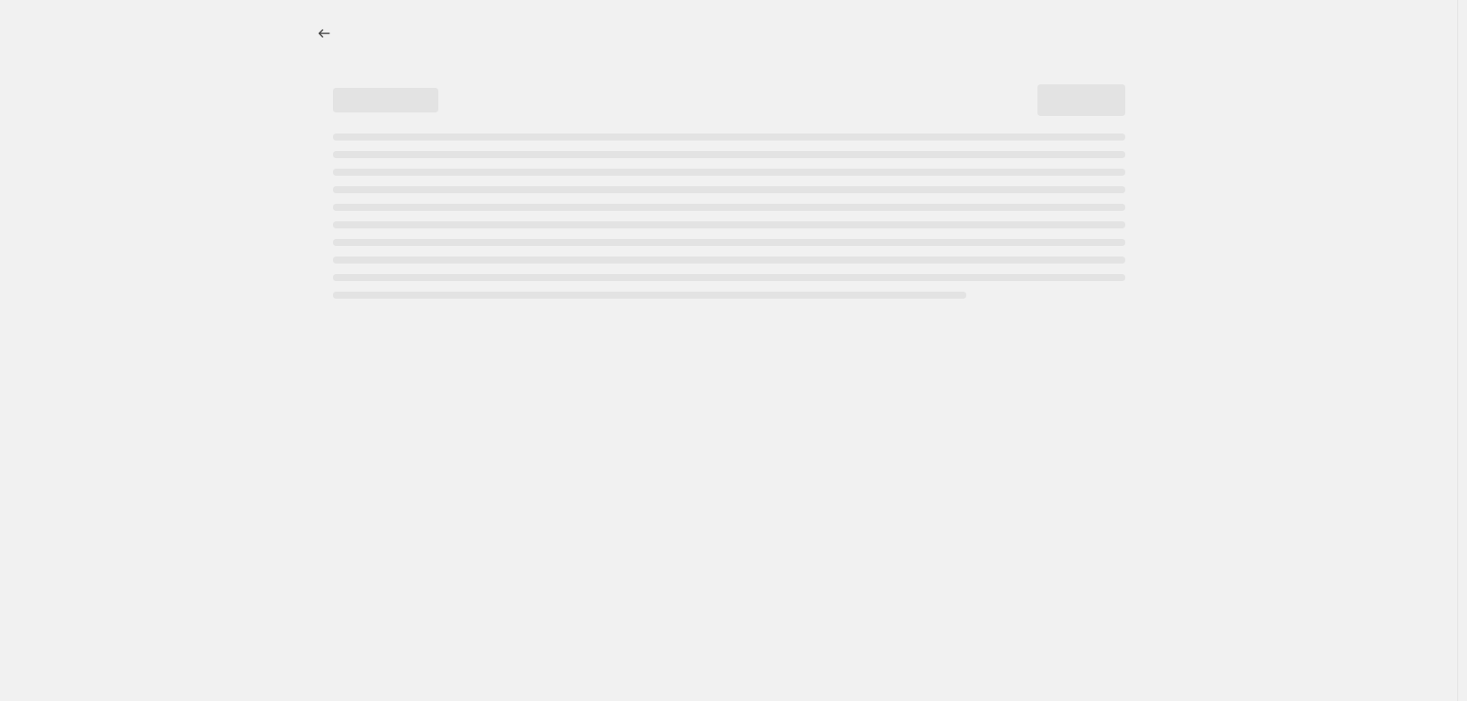
select select "percentage"
select select "vendor"
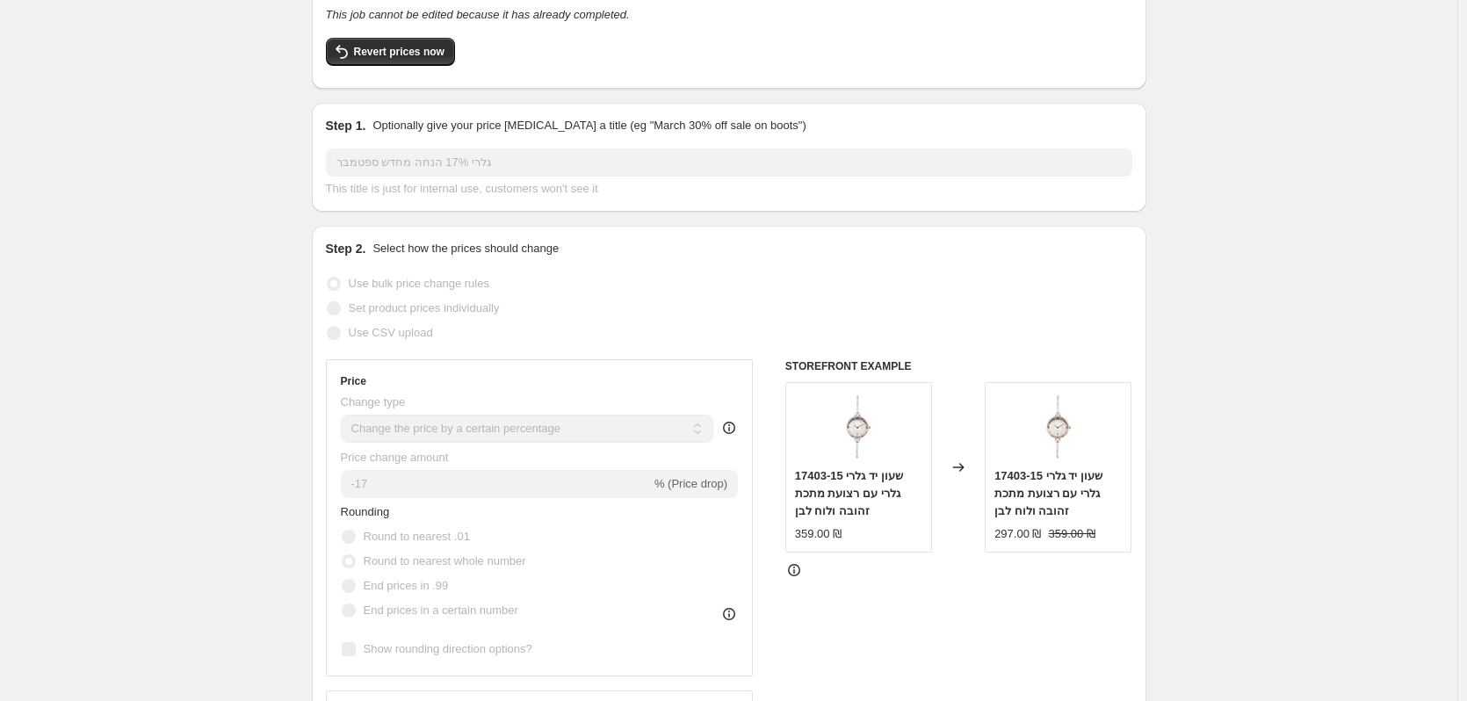
scroll to position [176, 0]
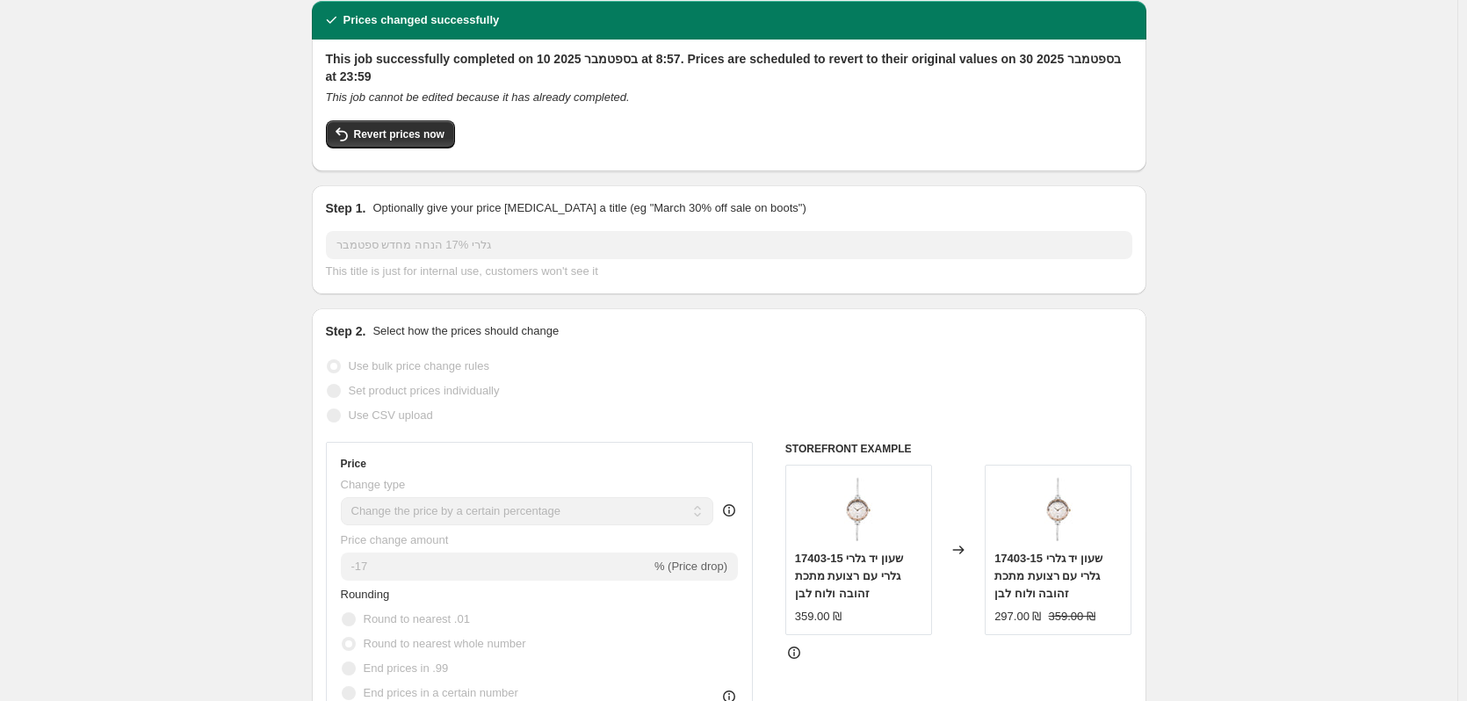
scroll to position [0, 0]
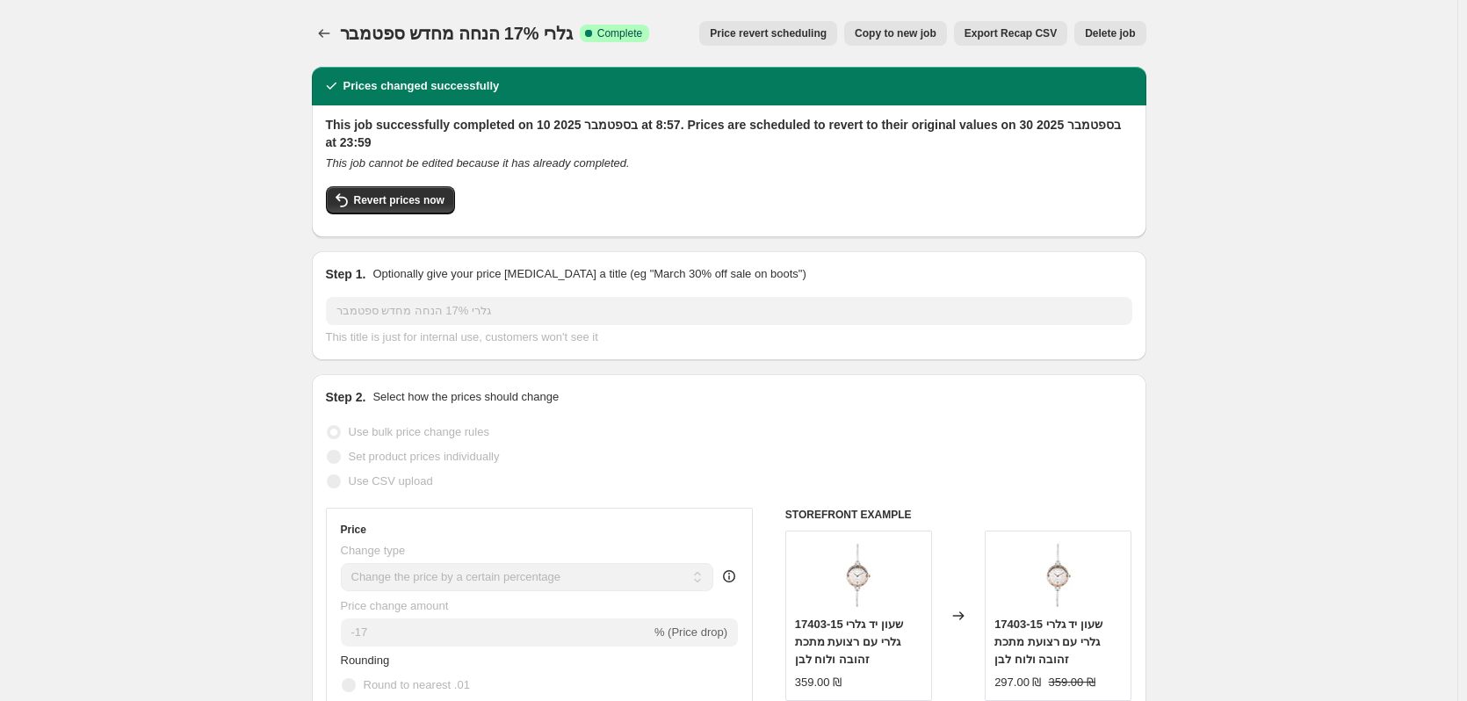
click at [899, 33] on span "Copy to new job" at bounding box center [896, 33] width 82 height 14
select select "percentage"
select select "vendor"
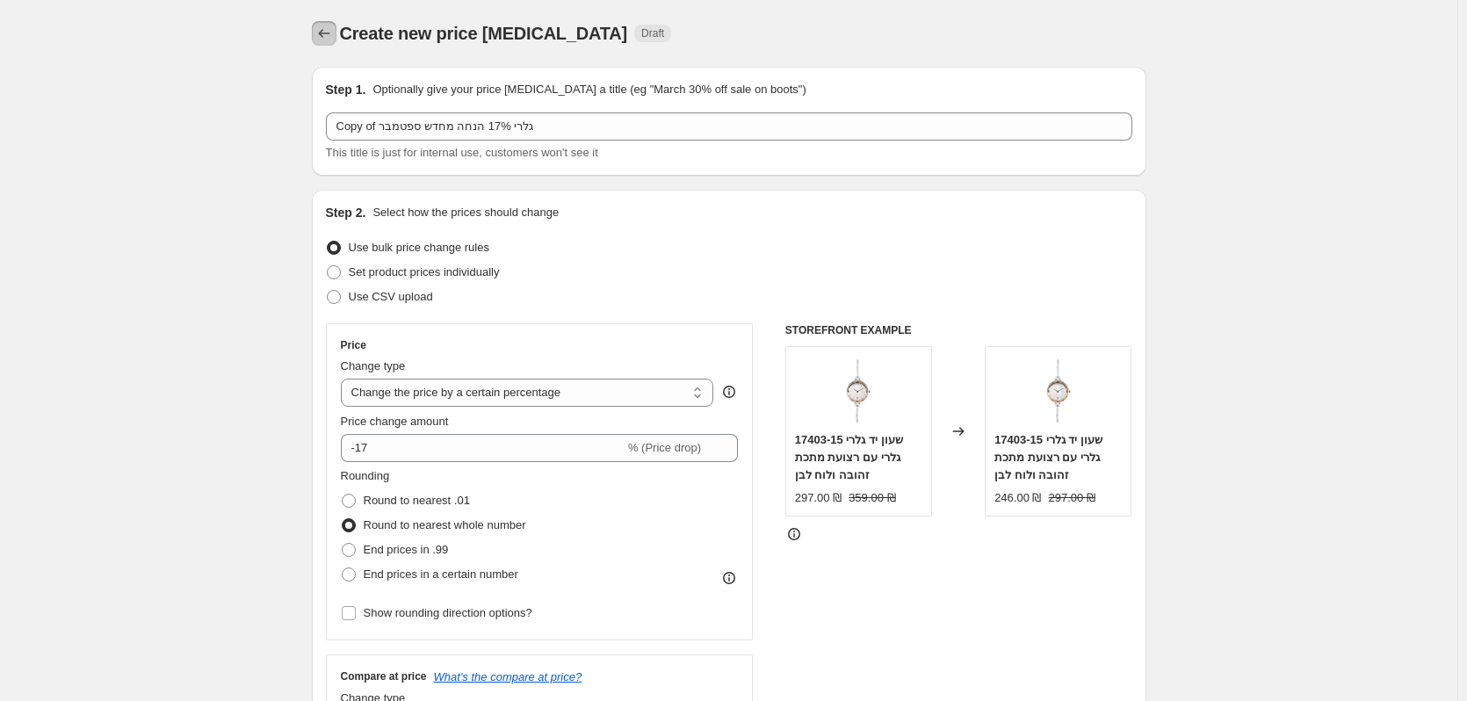
click at [317, 30] on button "Price change jobs" at bounding box center [324, 33] width 25 height 25
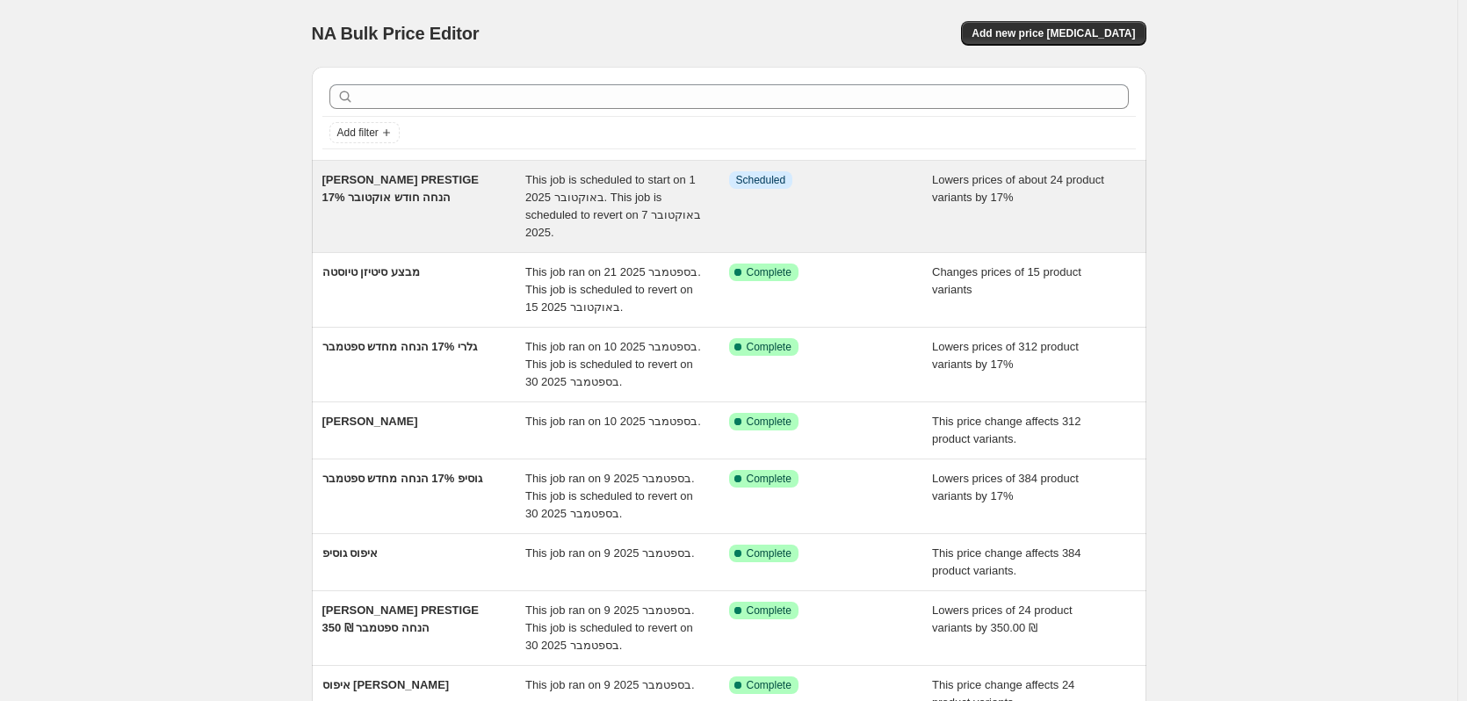
click at [410, 208] on div "GANT PRESTIGE 17% הנחה חודש אוקטובר" at bounding box center [424, 206] width 204 height 70
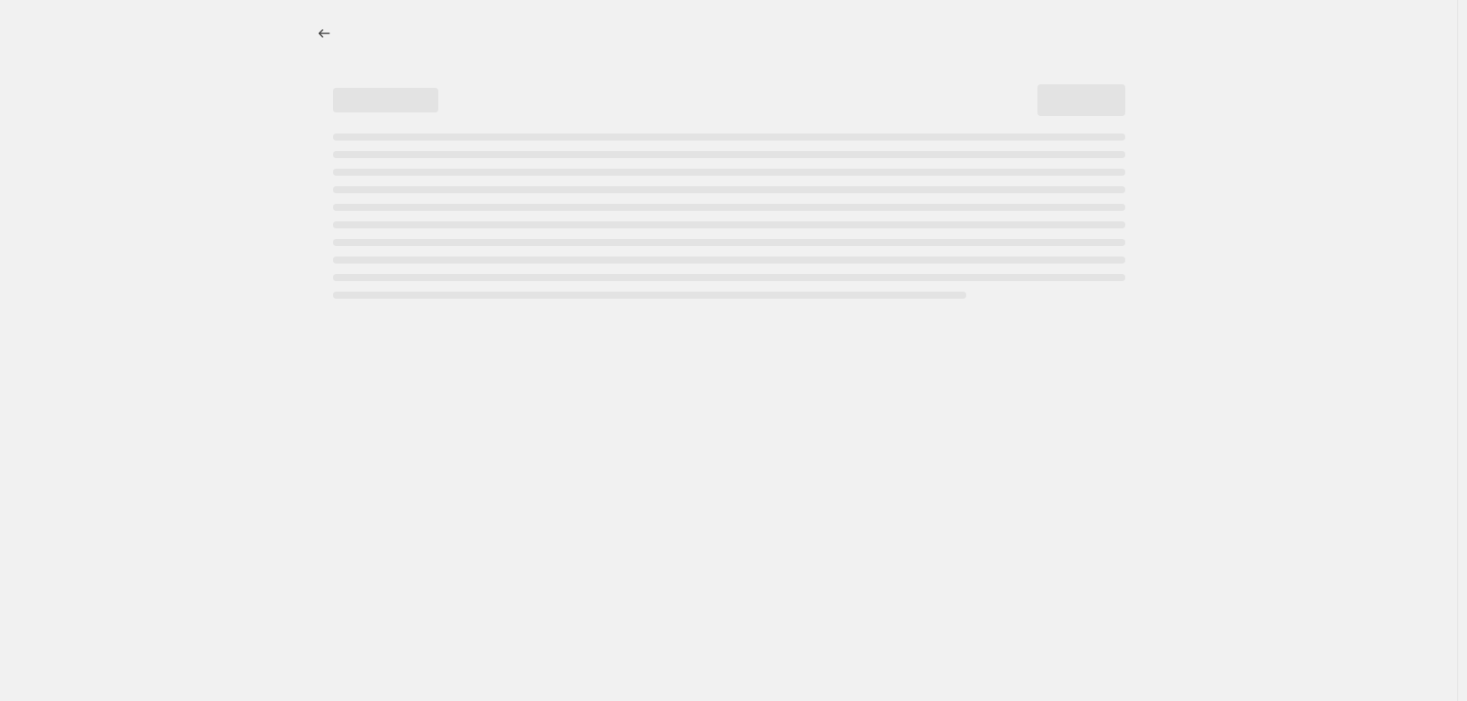
select select "percentage"
select select "tag"
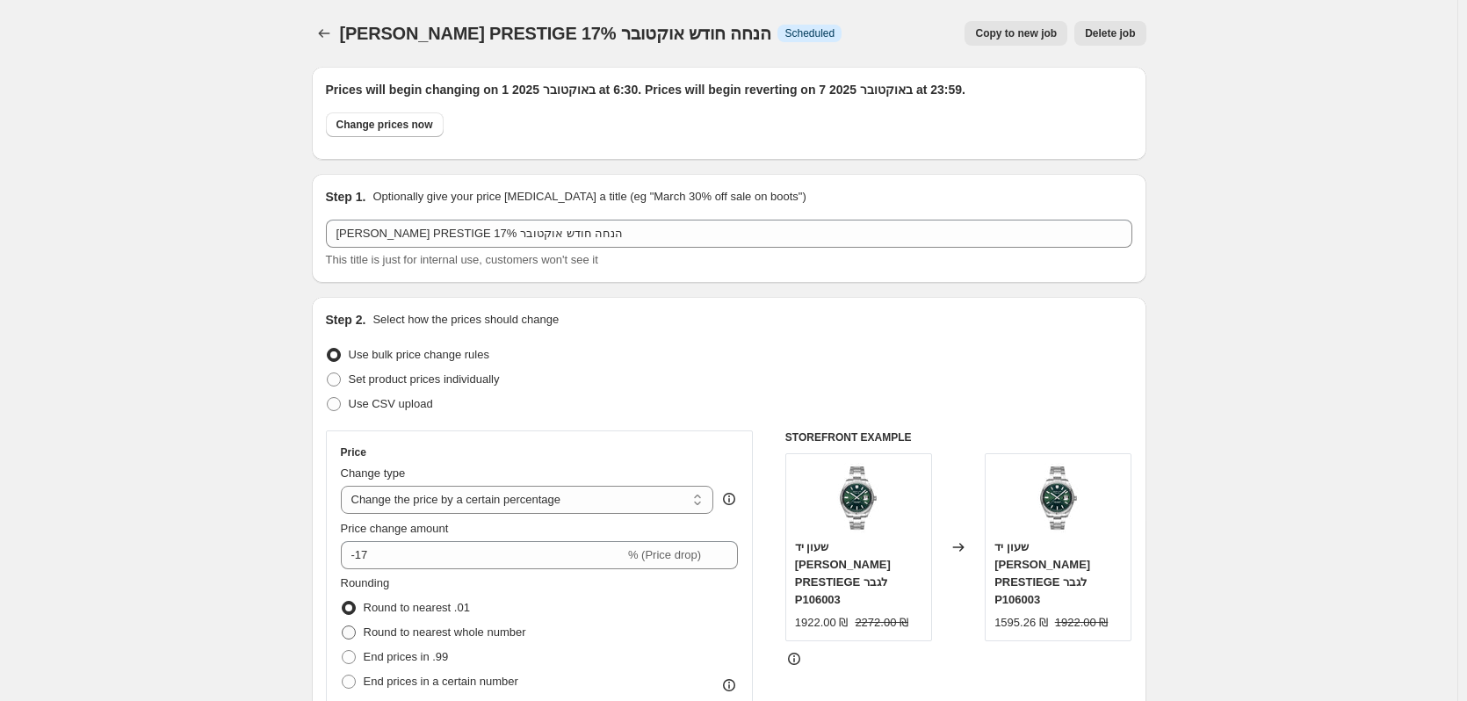
click at [372, 642] on label "Round to nearest whole number" at bounding box center [433, 632] width 185 height 25
click at [343, 626] on input "Round to nearest whole number" at bounding box center [342, 625] width 1 height 1
radio input "true"
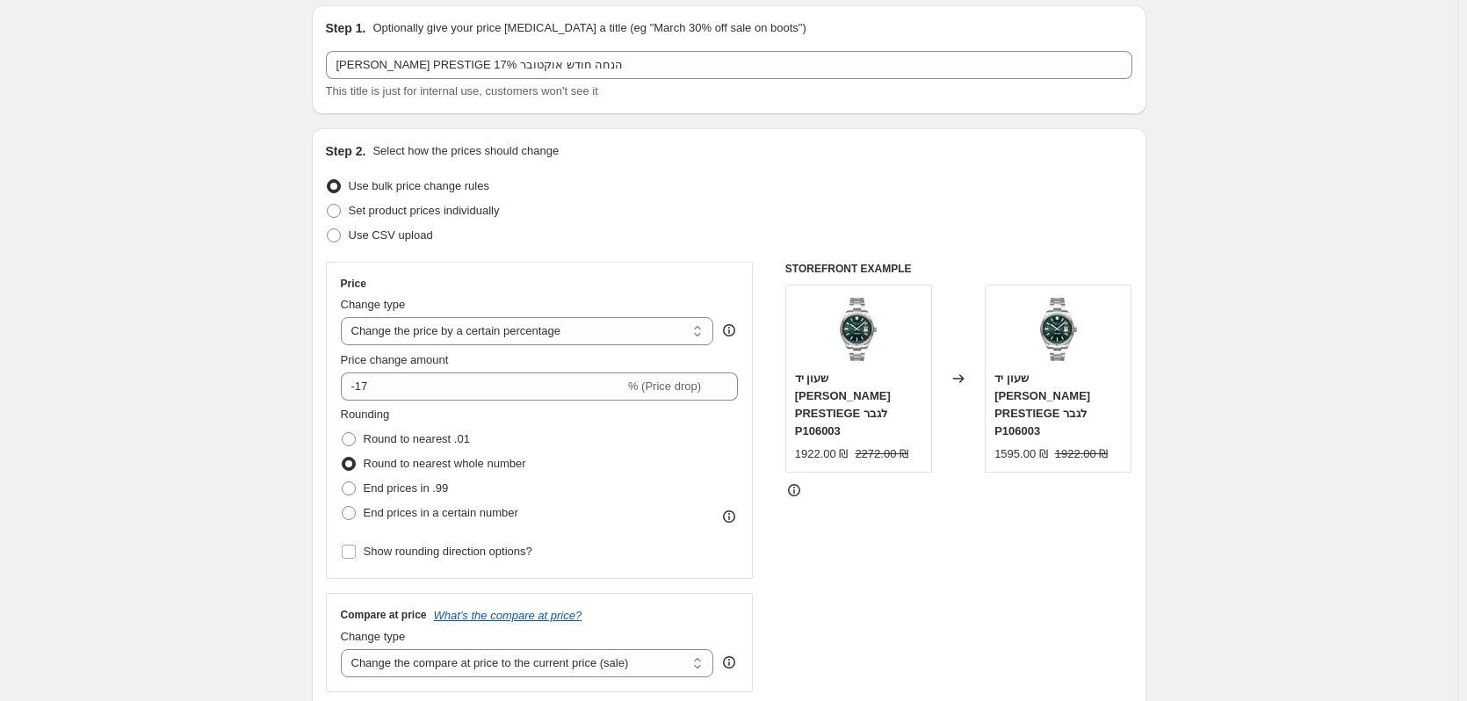
scroll to position [176, 0]
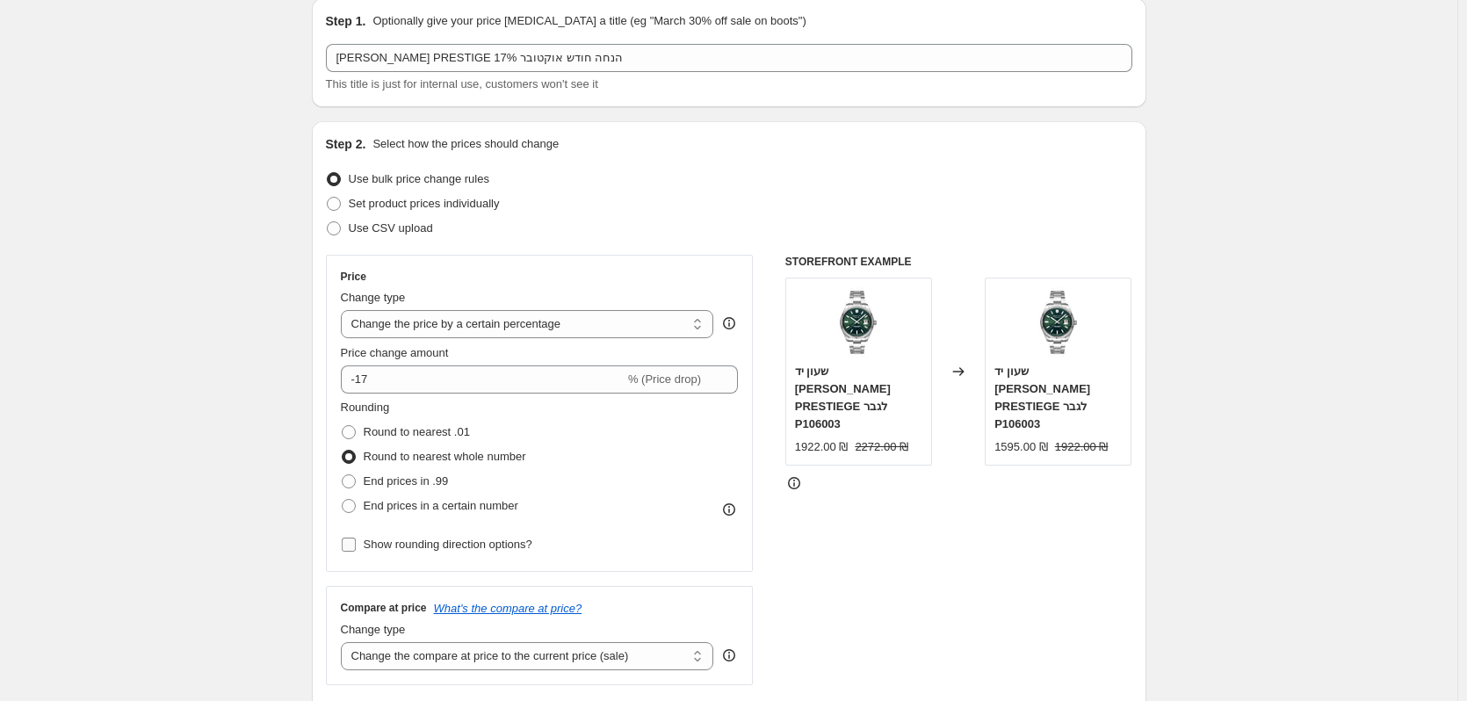
click at [396, 551] on span "Show rounding direction options?" at bounding box center [448, 544] width 169 height 13
click at [356, 552] on input "Show rounding direction options?" at bounding box center [349, 545] width 14 height 14
checkbox input "true"
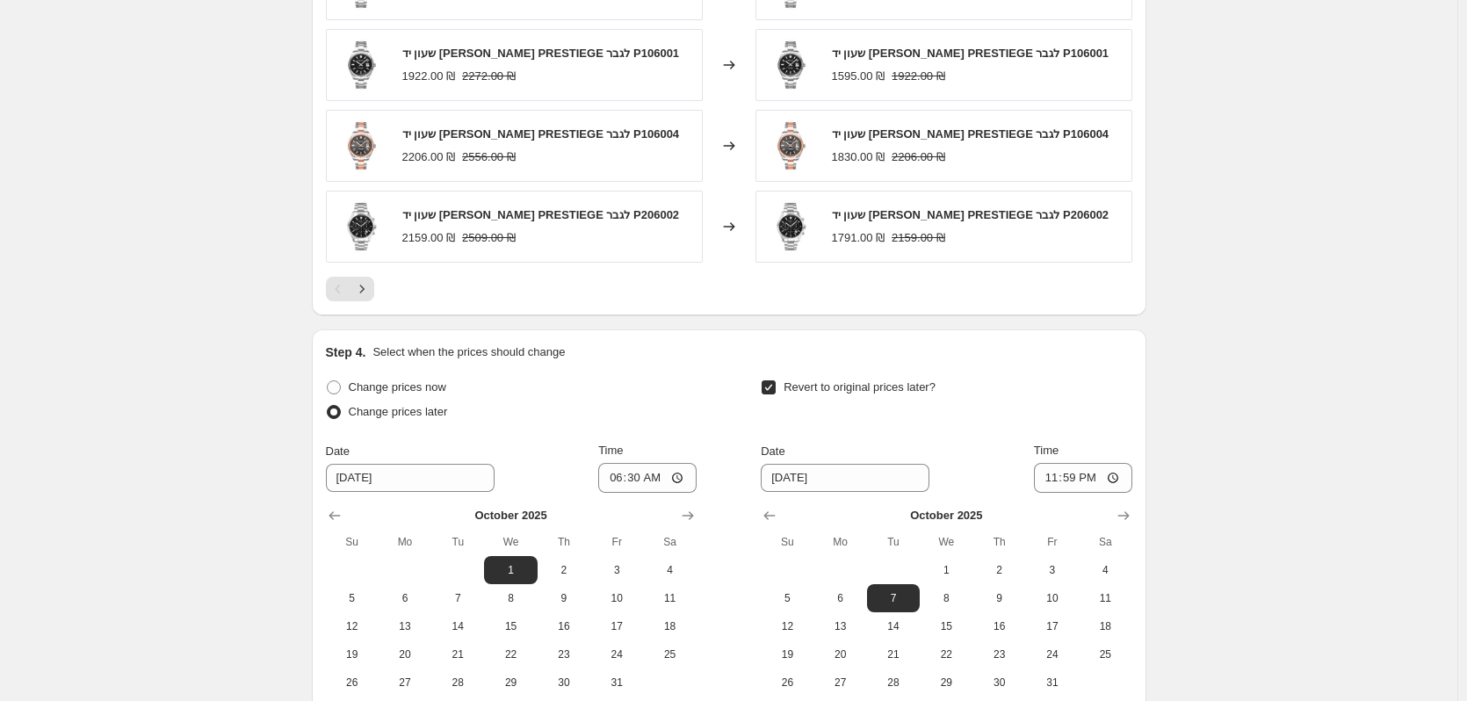
scroll to position [1757, 0]
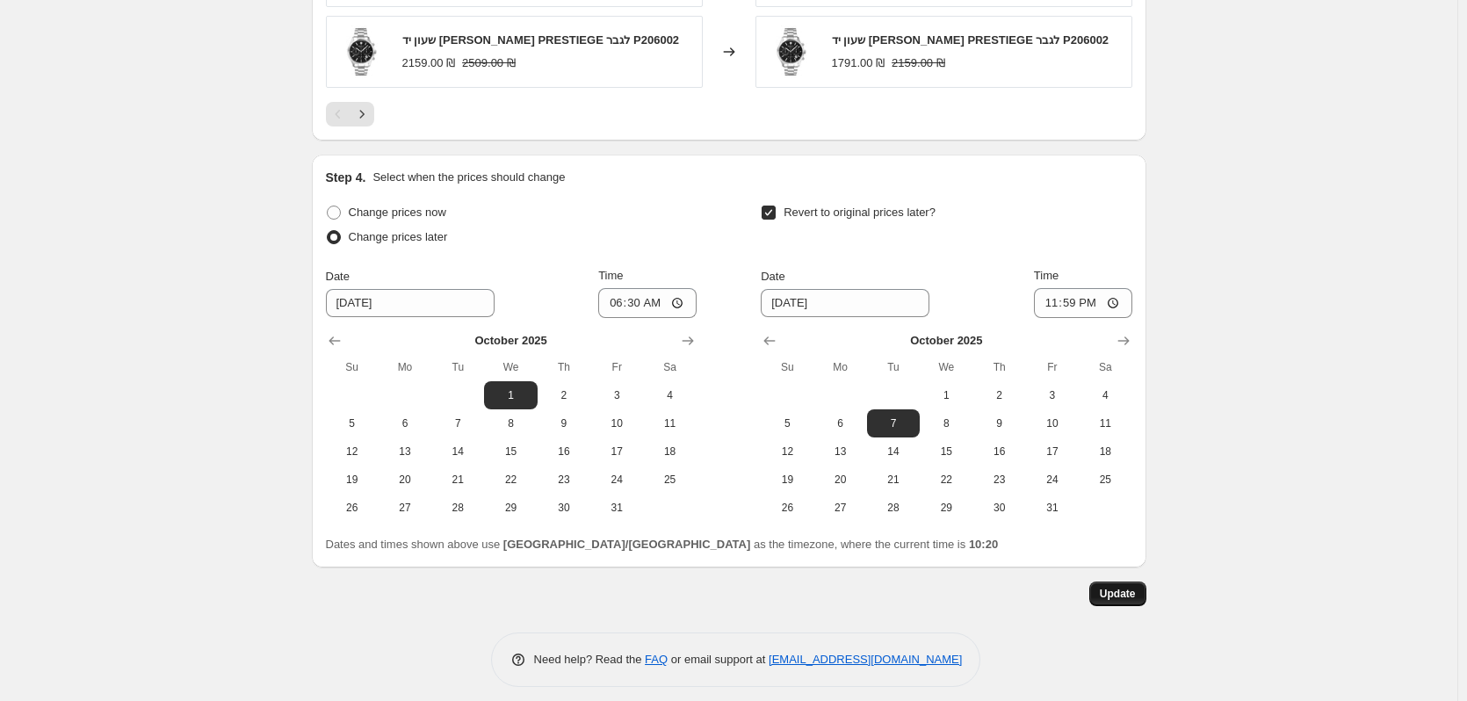
click at [1146, 596] on button "Update" at bounding box center [1117, 594] width 57 height 25
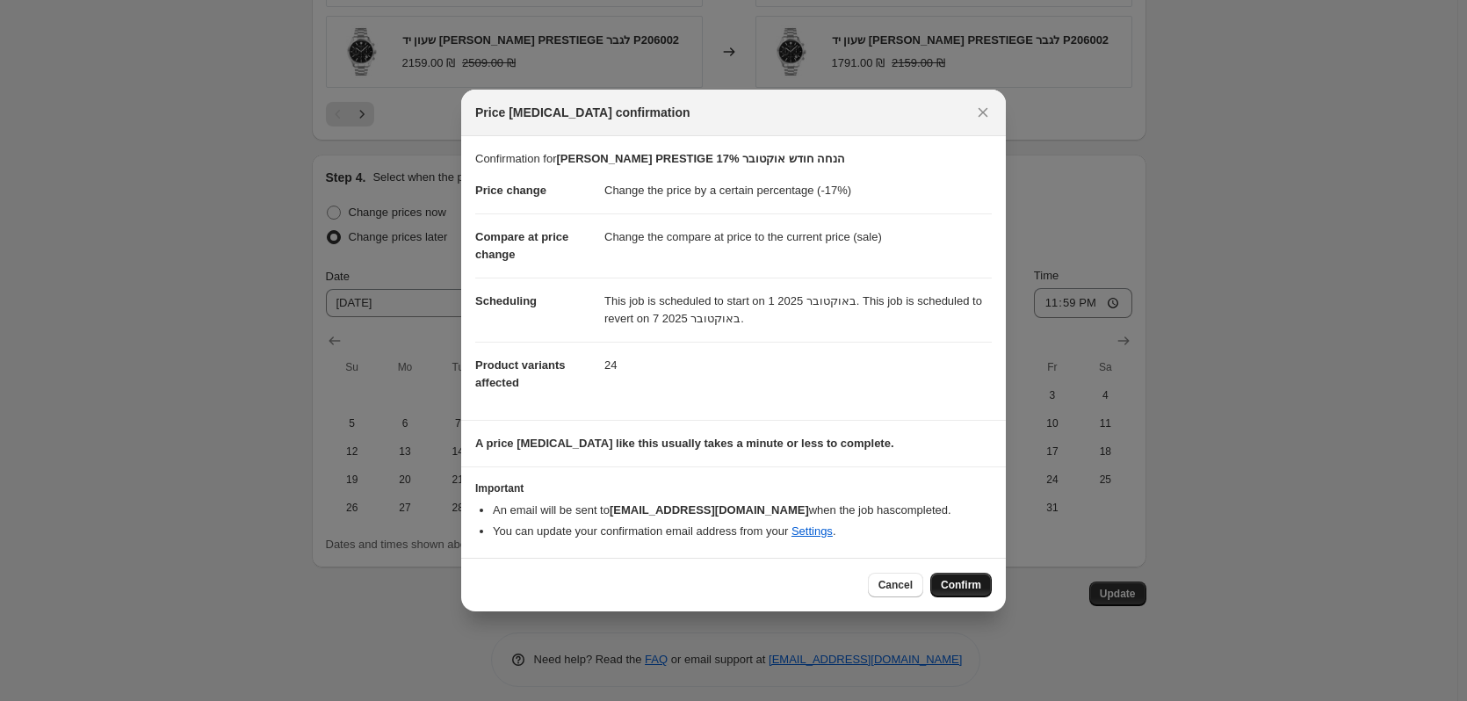
click at [971, 586] on span "Confirm" at bounding box center [961, 585] width 40 height 14
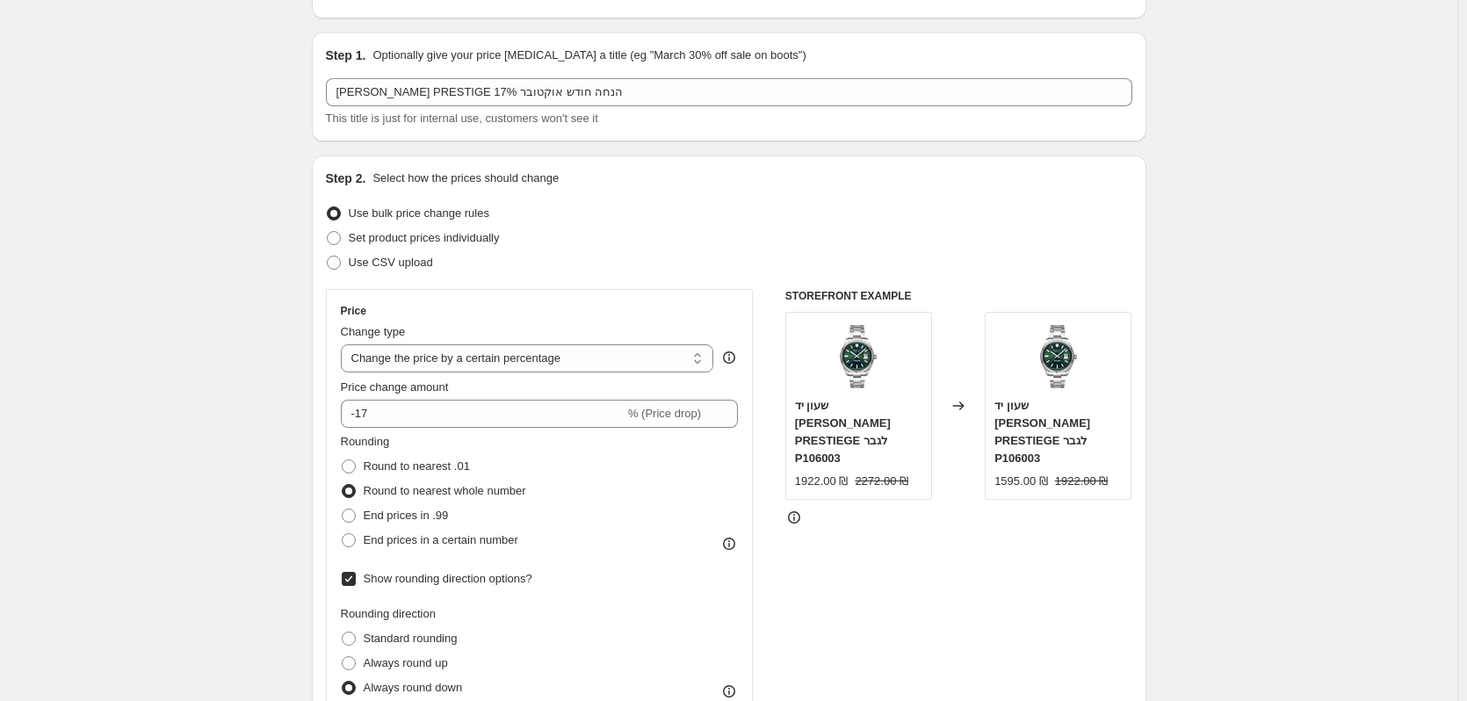
scroll to position [0, 0]
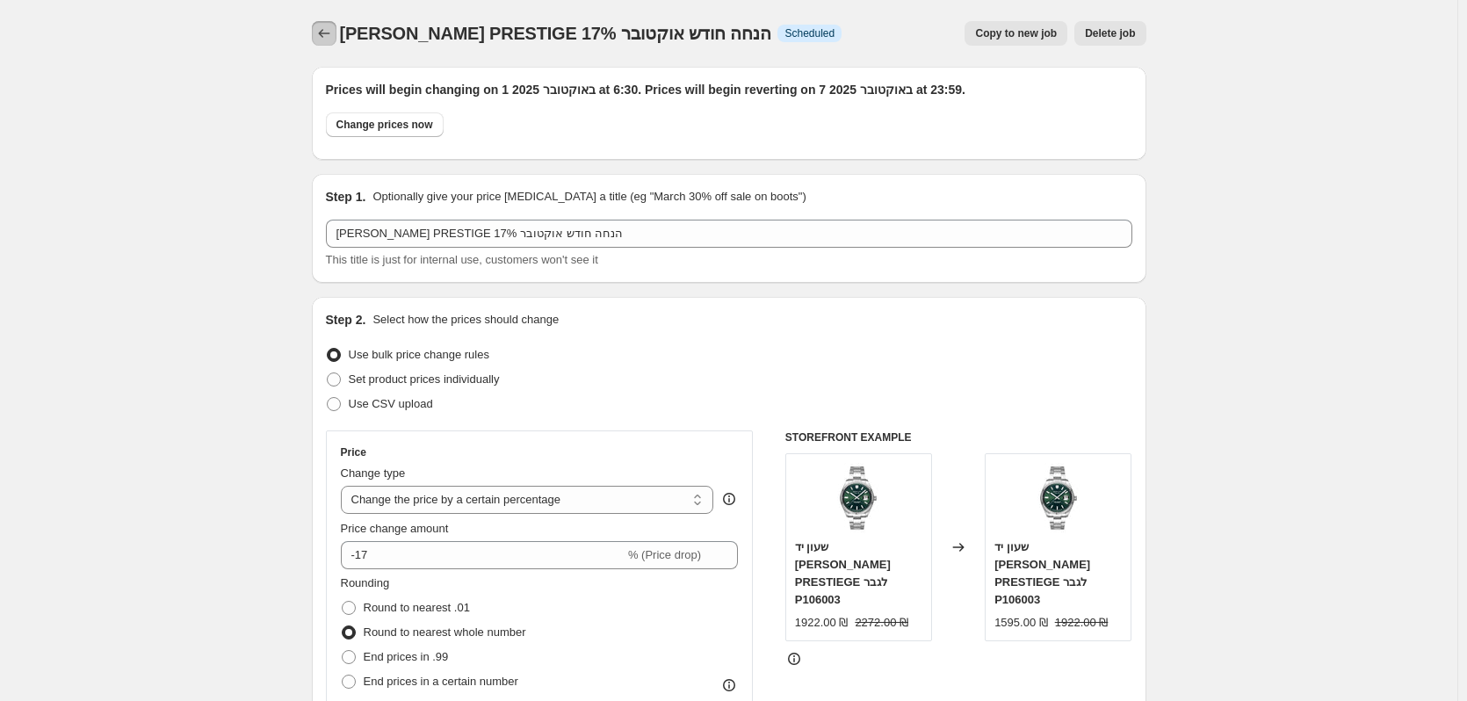
click at [326, 33] on icon "Price change jobs" at bounding box center [324, 34] width 18 height 18
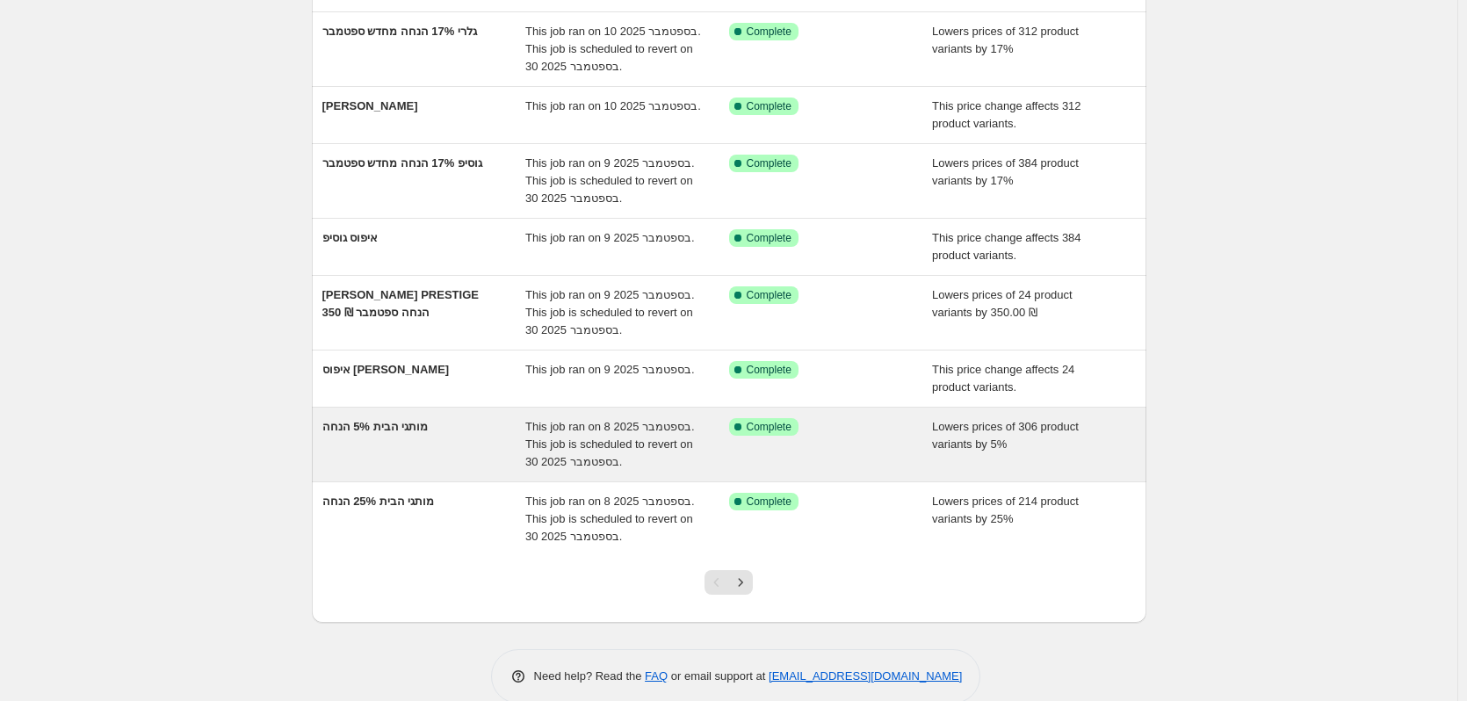
scroll to position [344, 0]
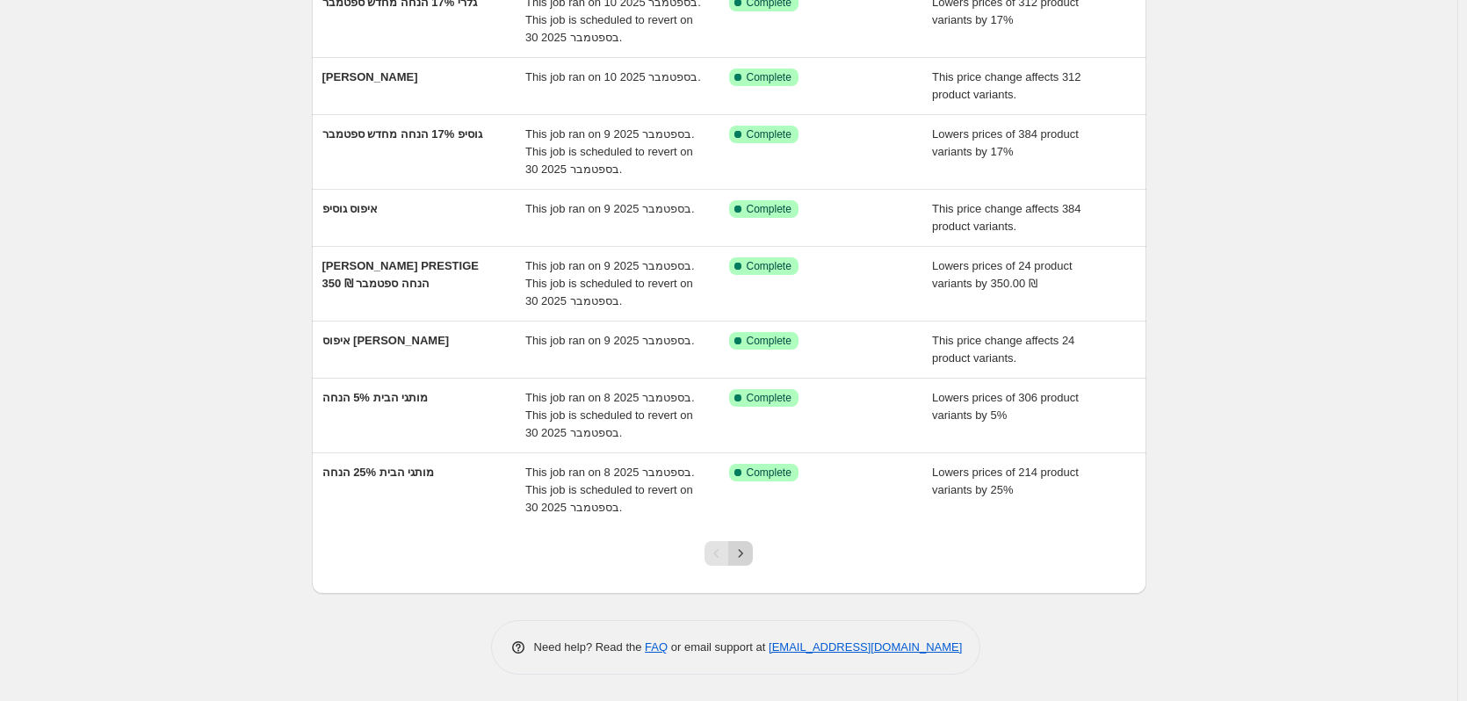
click at [742, 553] on icon "Next" at bounding box center [741, 554] width 18 height 18
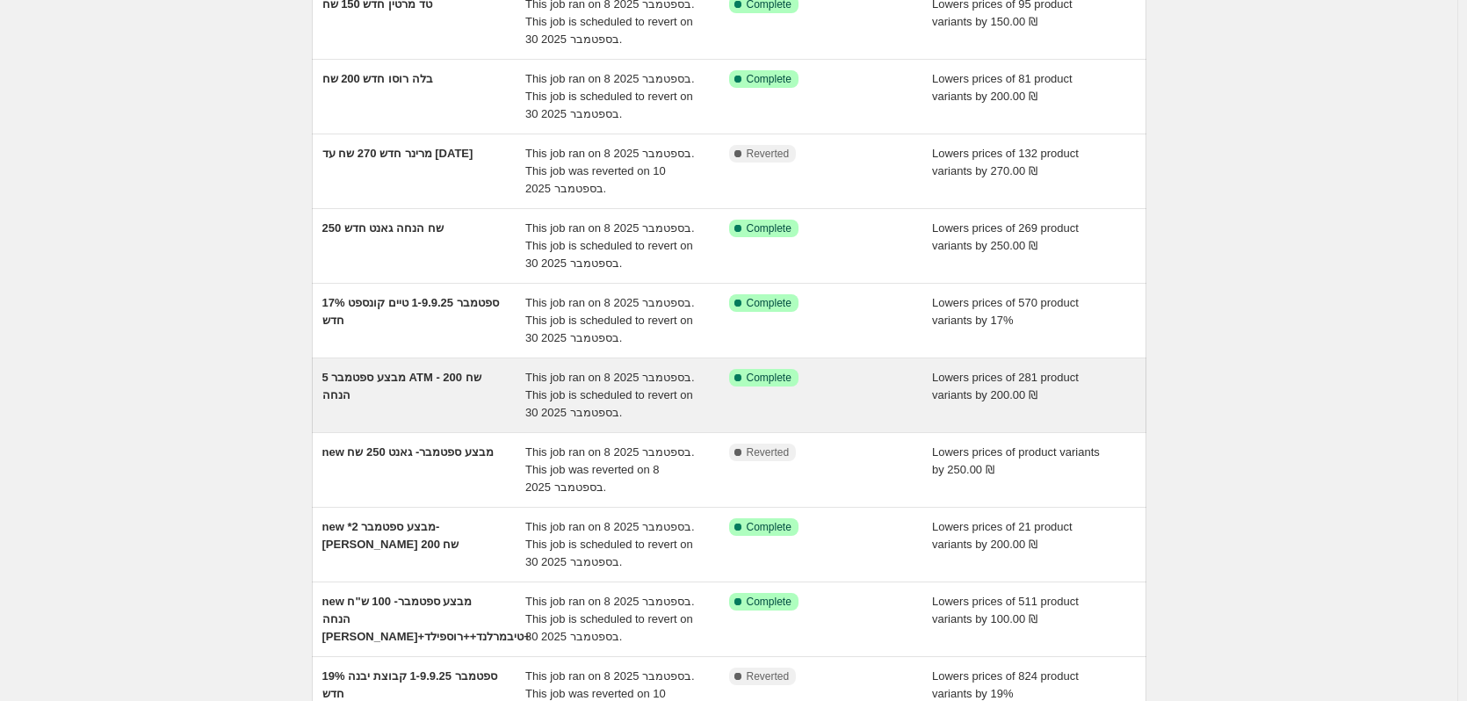
scroll to position [264, 0]
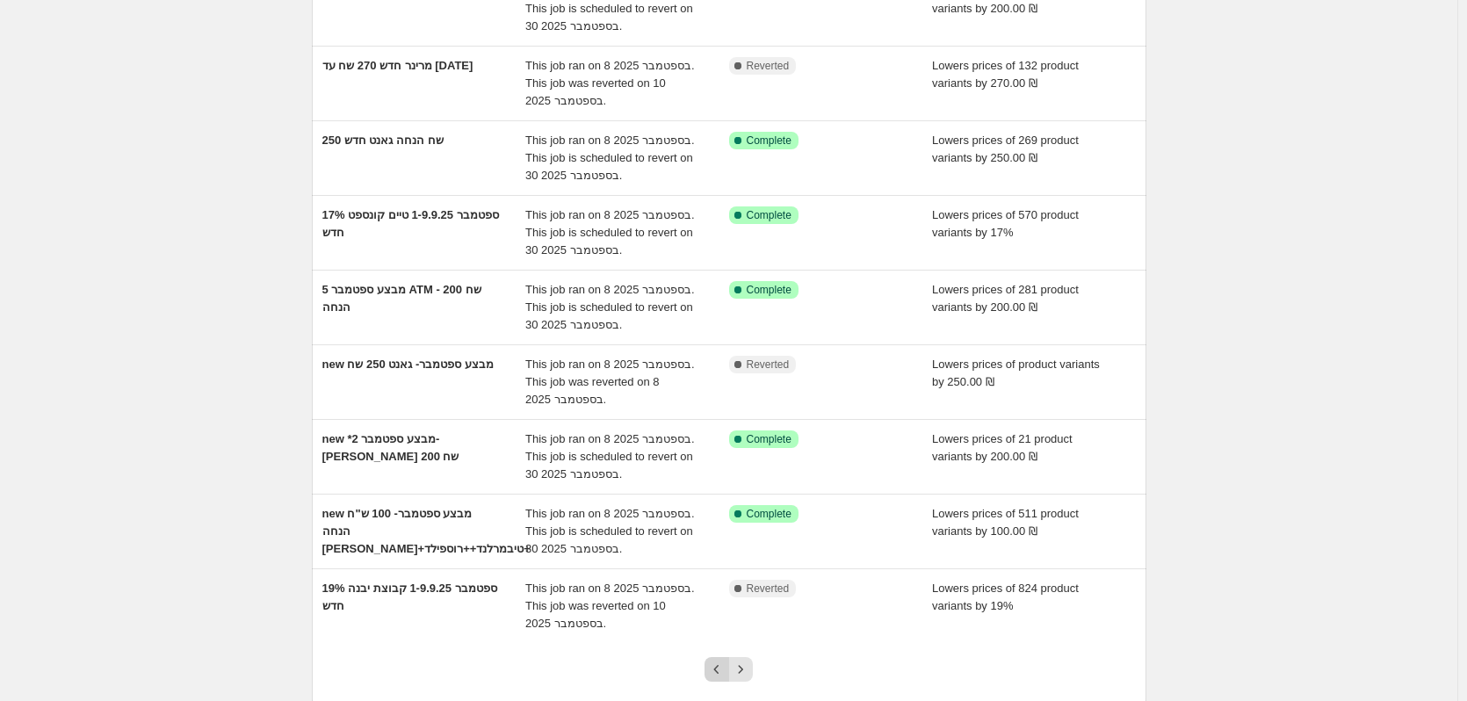
click at [724, 676] on icon "Previous" at bounding box center [717, 670] width 18 height 18
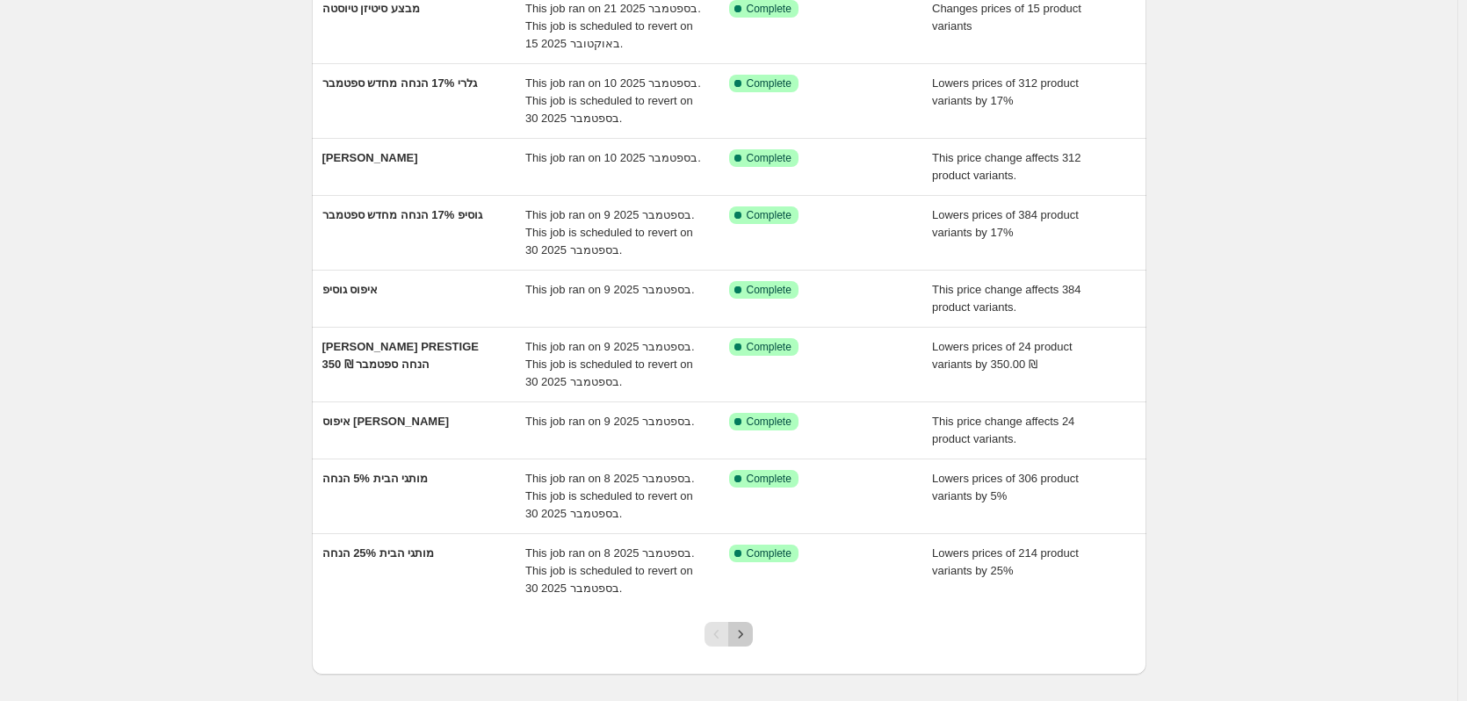
click at [748, 639] on icon "Next" at bounding box center [741, 634] width 18 height 18
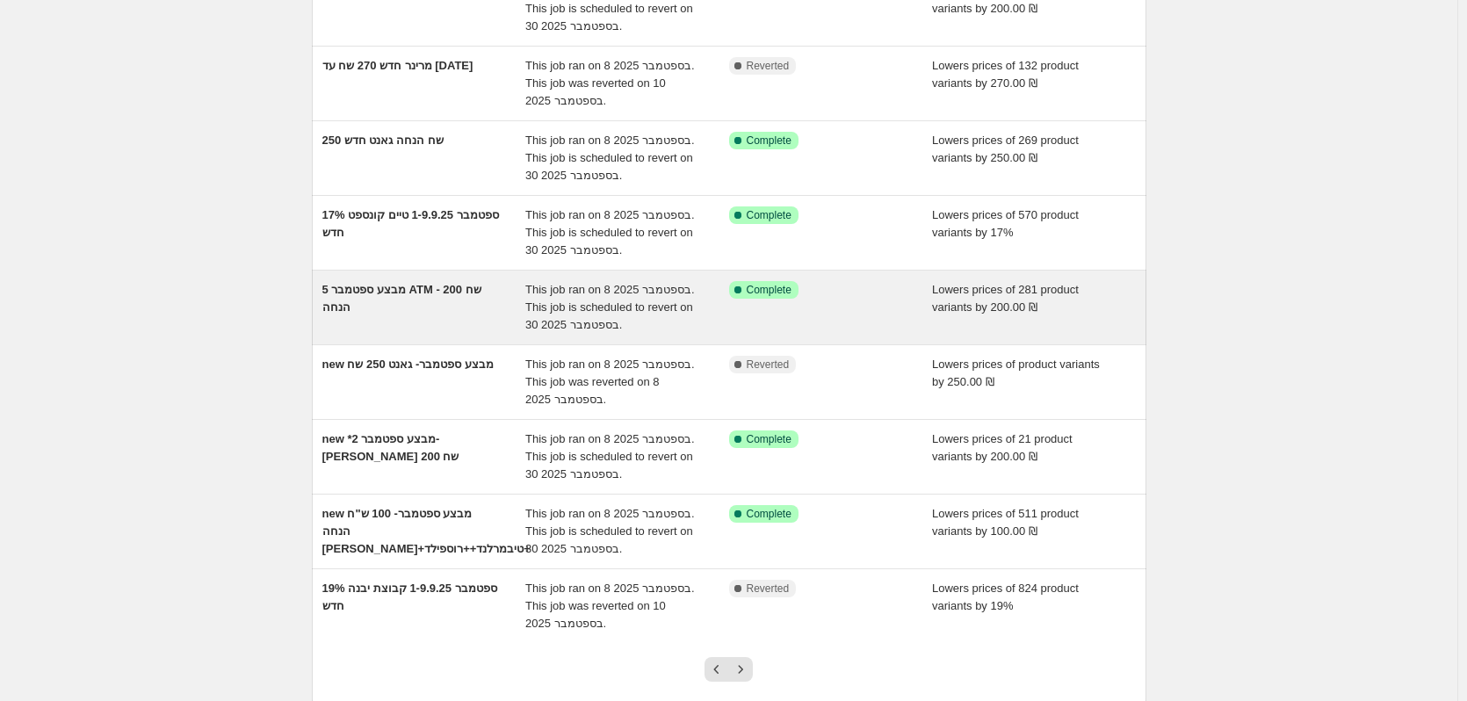
click at [449, 313] on div "מבצע ספטמבר 5 ATM - 200 שח הנחה" at bounding box center [424, 307] width 204 height 53
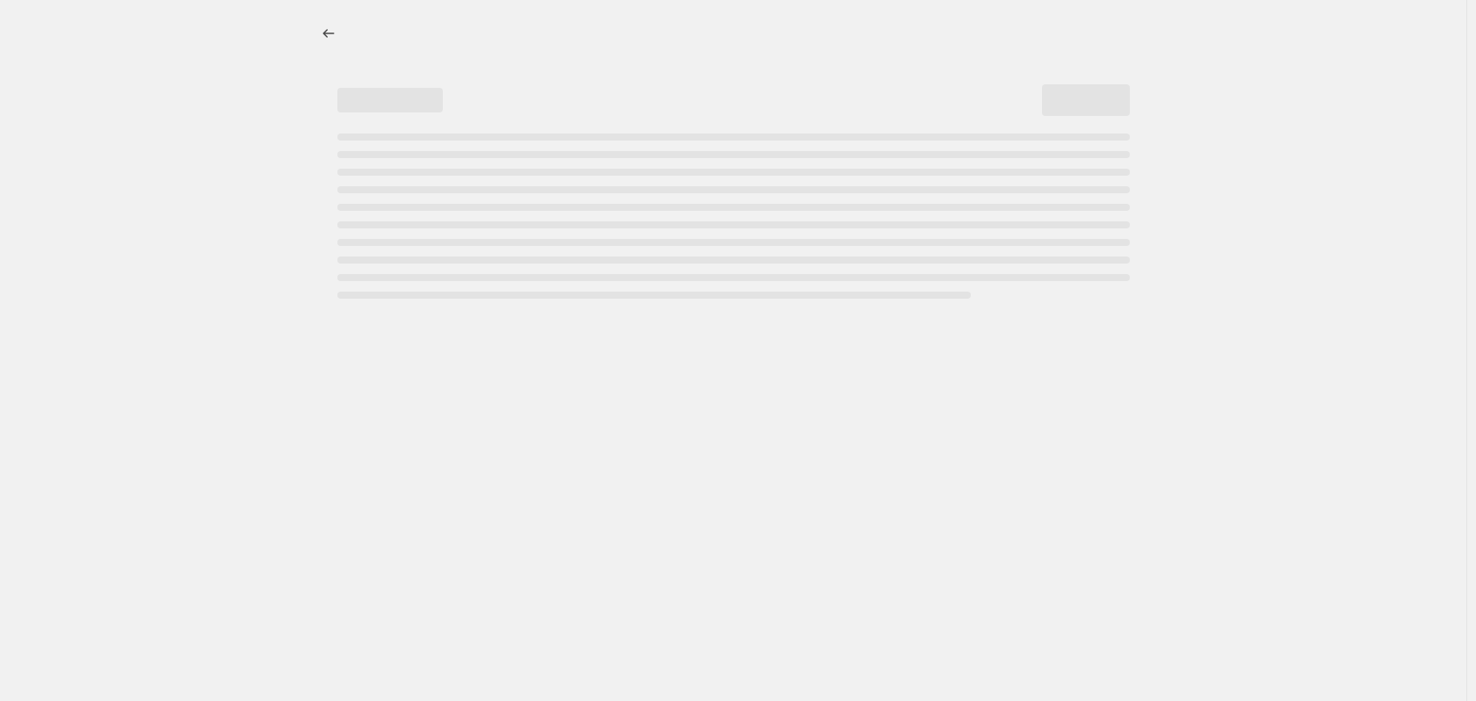
select select "by"
select select "vendor"
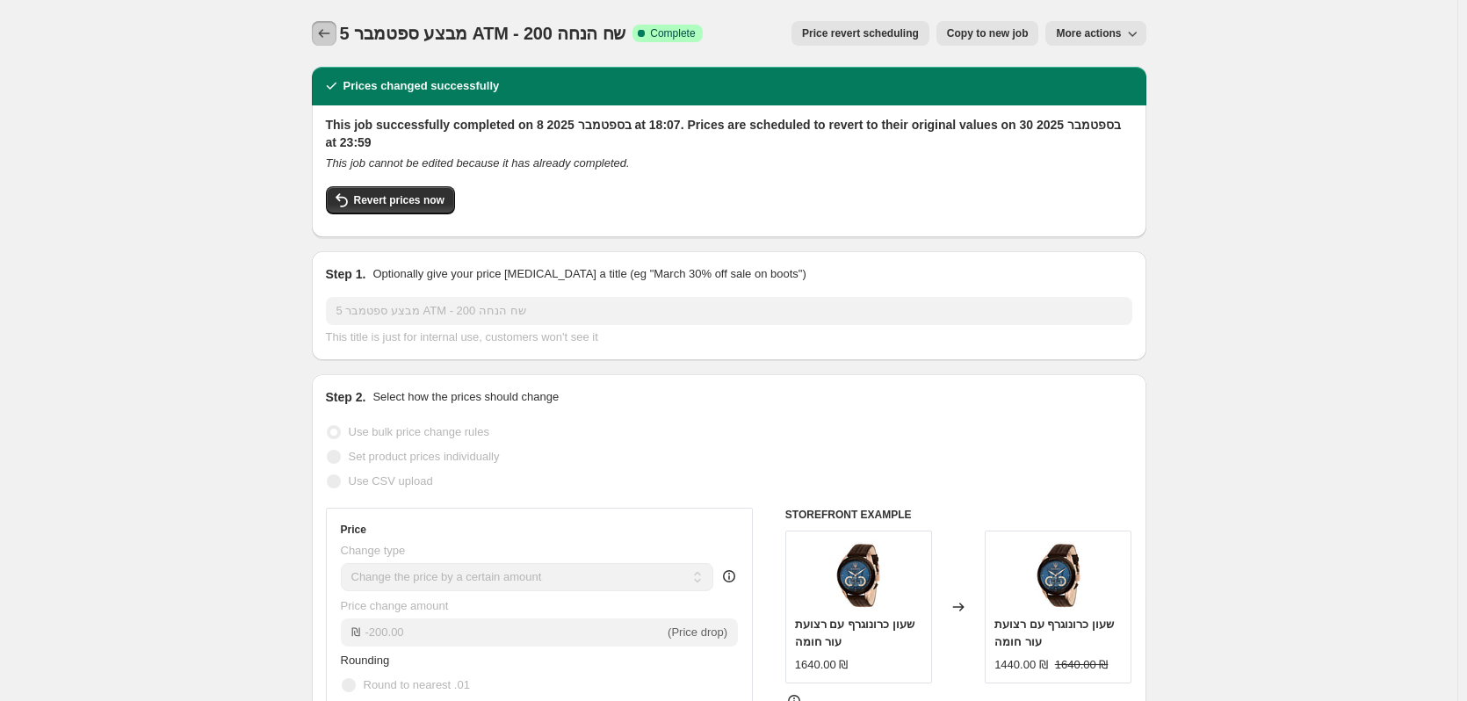
click at [316, 28] on button "Price change jobs" at bounding box center [324, 33] width 25 height 25
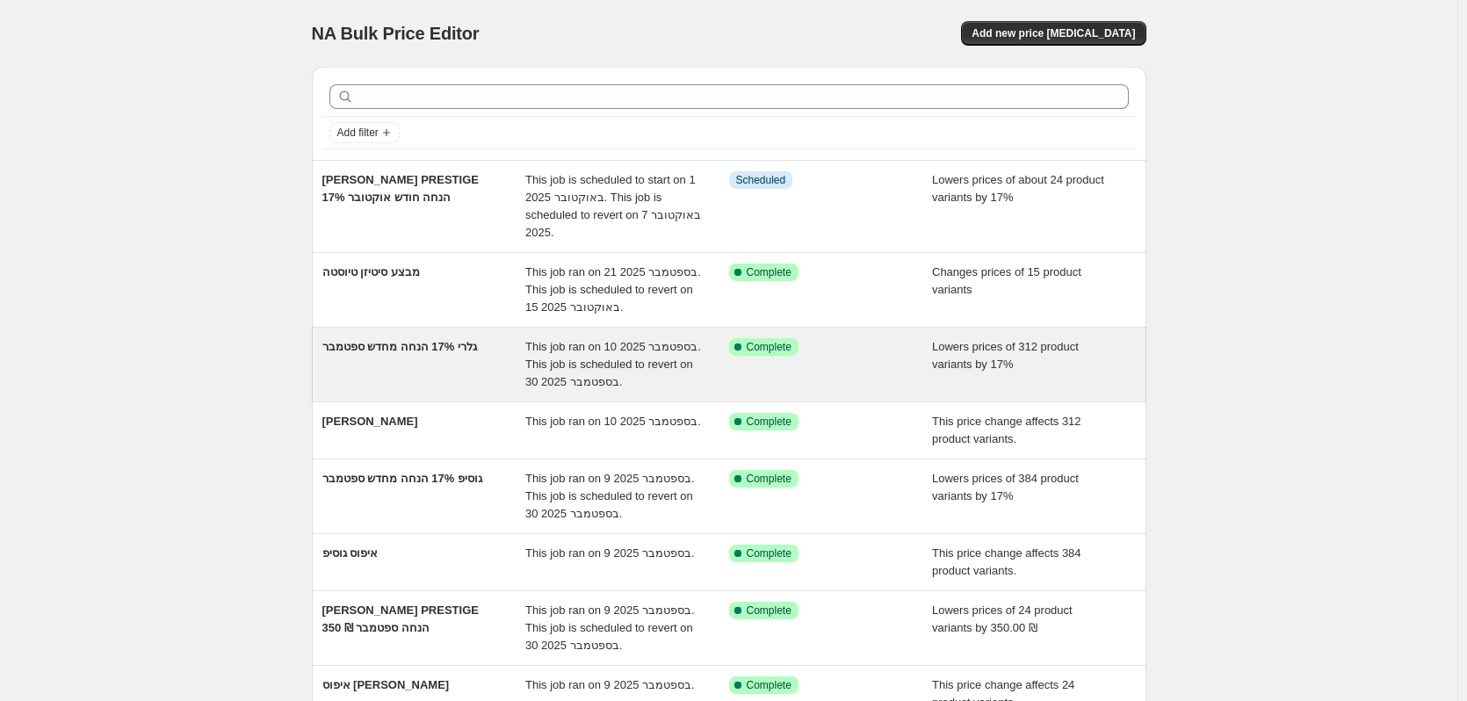
click at [450, 373] on div "גלרי 17% הנחה מחדש ספטמבר" at bounding box center [424, 364] width 204 height 53
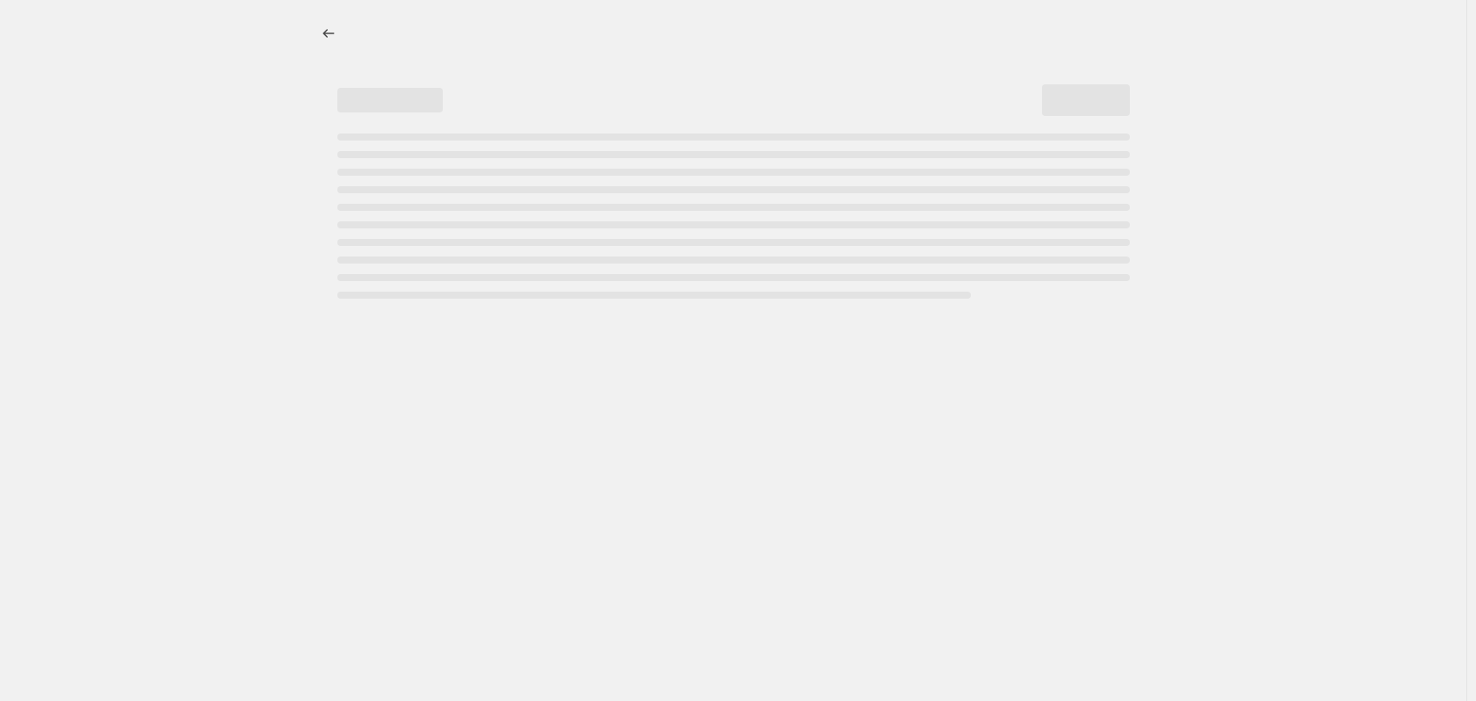
select select "percentage"
select select "vendor"
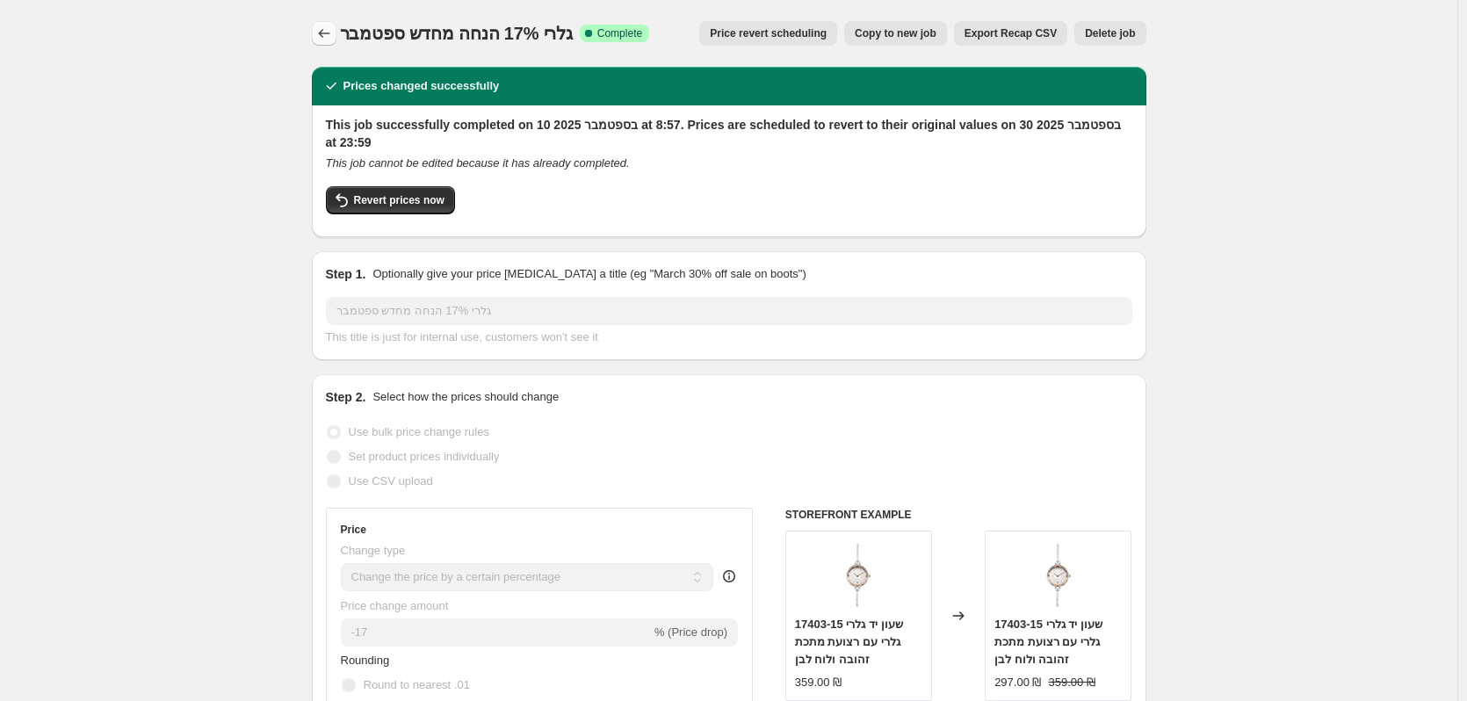
click at [333, 34] on icon "Price change jobs" at bounding box center [324, 34] width 18 height 18
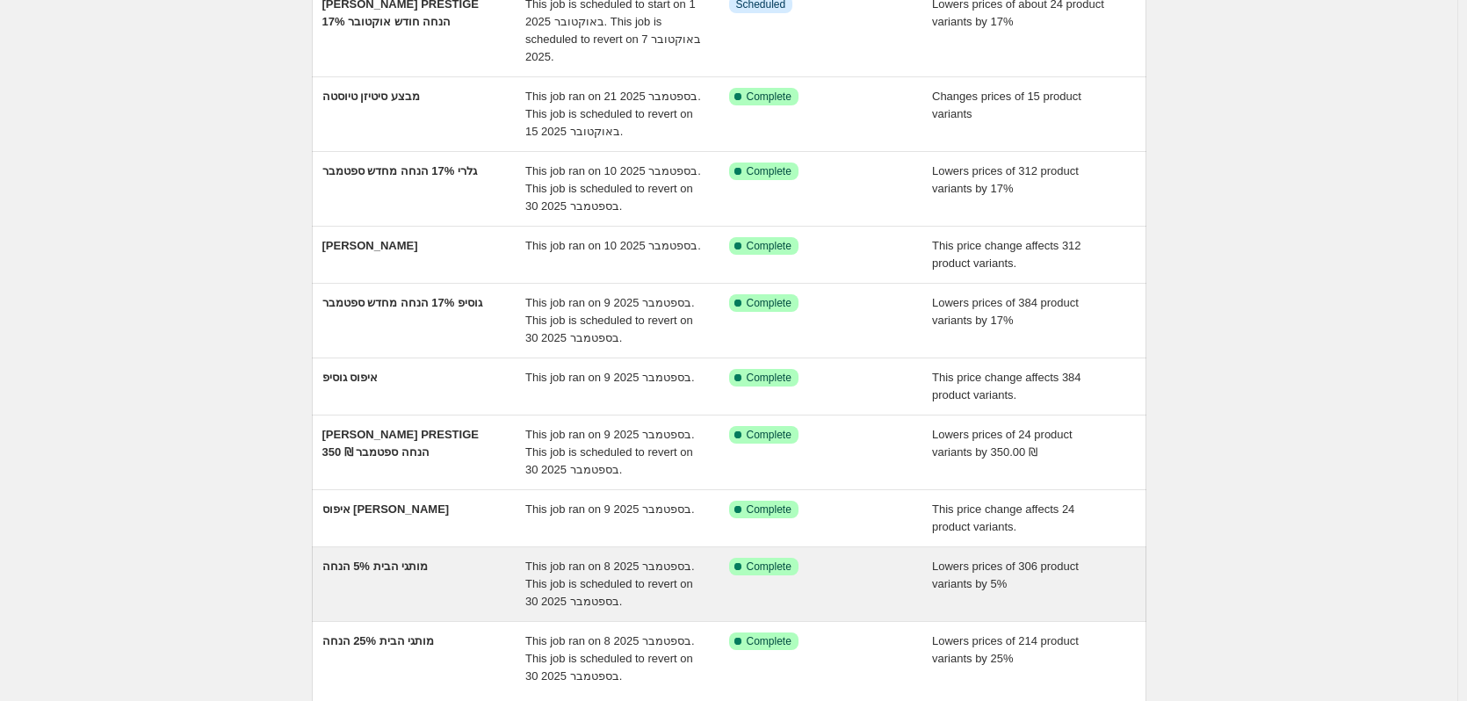
scroll to position [264, 0]
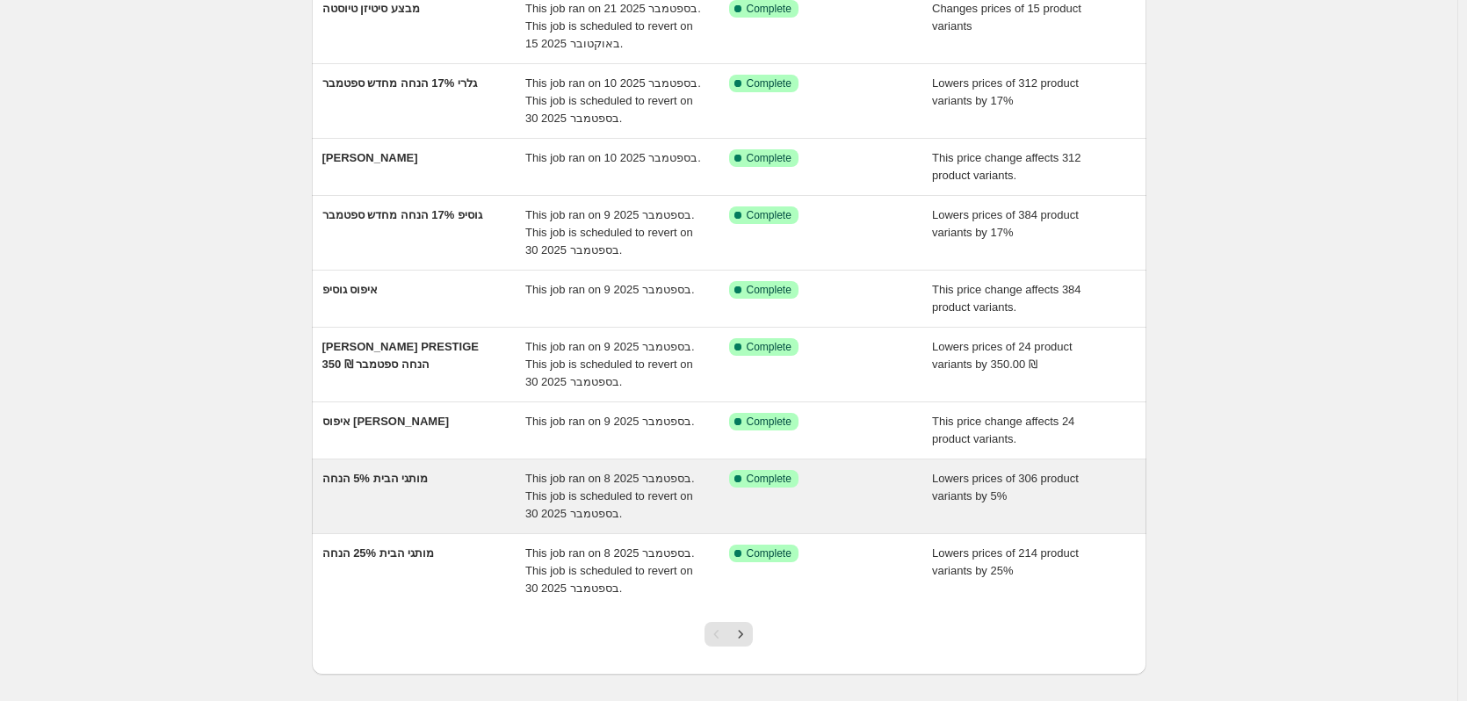
click at [446, 511] on div "מותגי הבית 5% הנחה" at bounding box center [424, 496] width 204 height 53
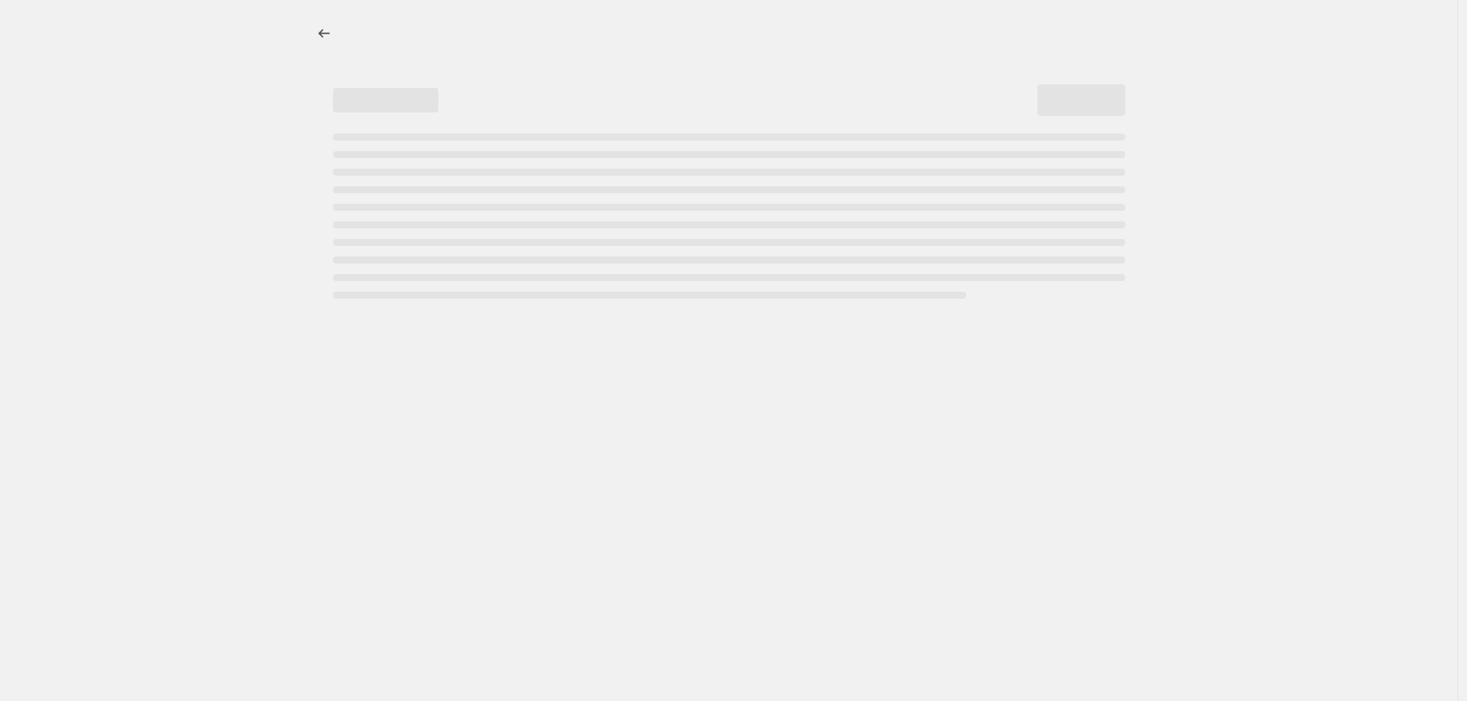
select select "percentage"
select select "vendor"
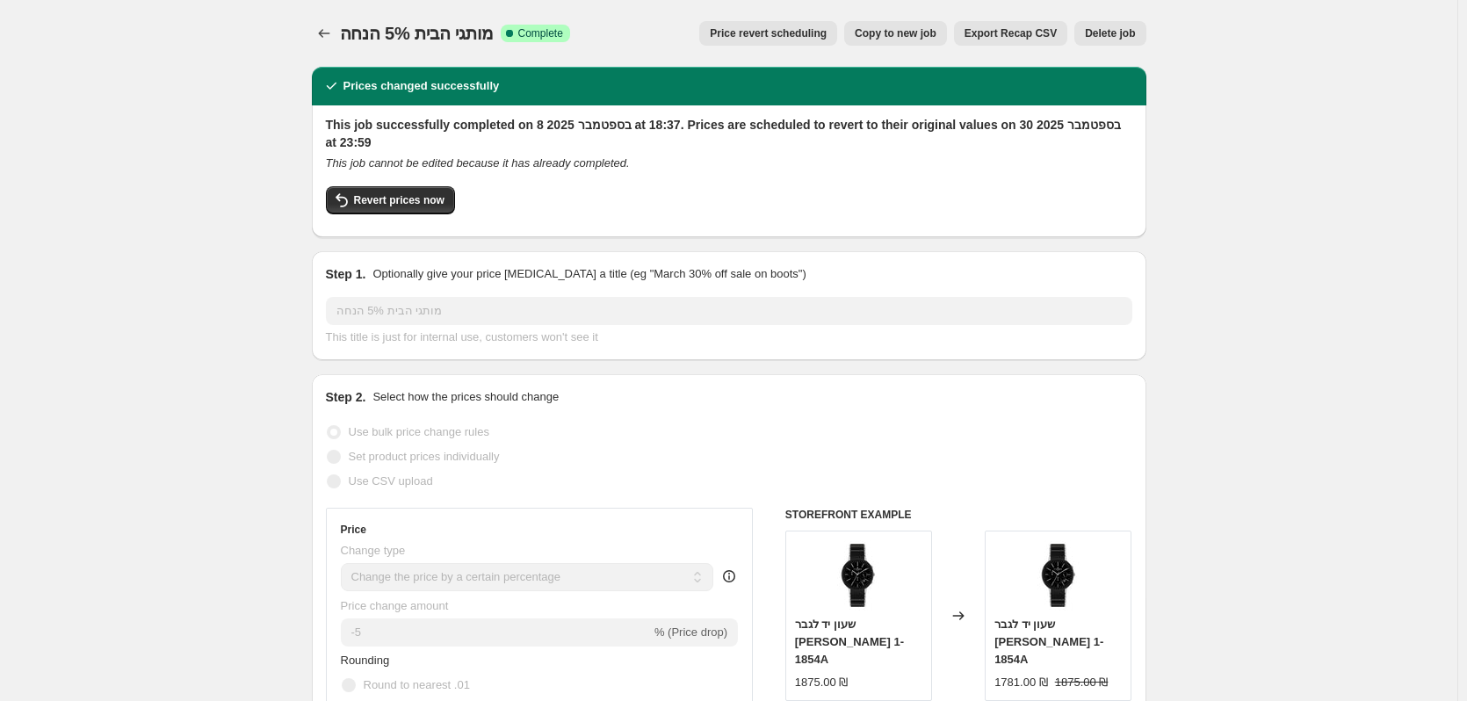
click at [907, 45] on button "Copy to new job" at bounding box center [895, 33] width 103 height 25
select select "percentage"
select select "vendor"
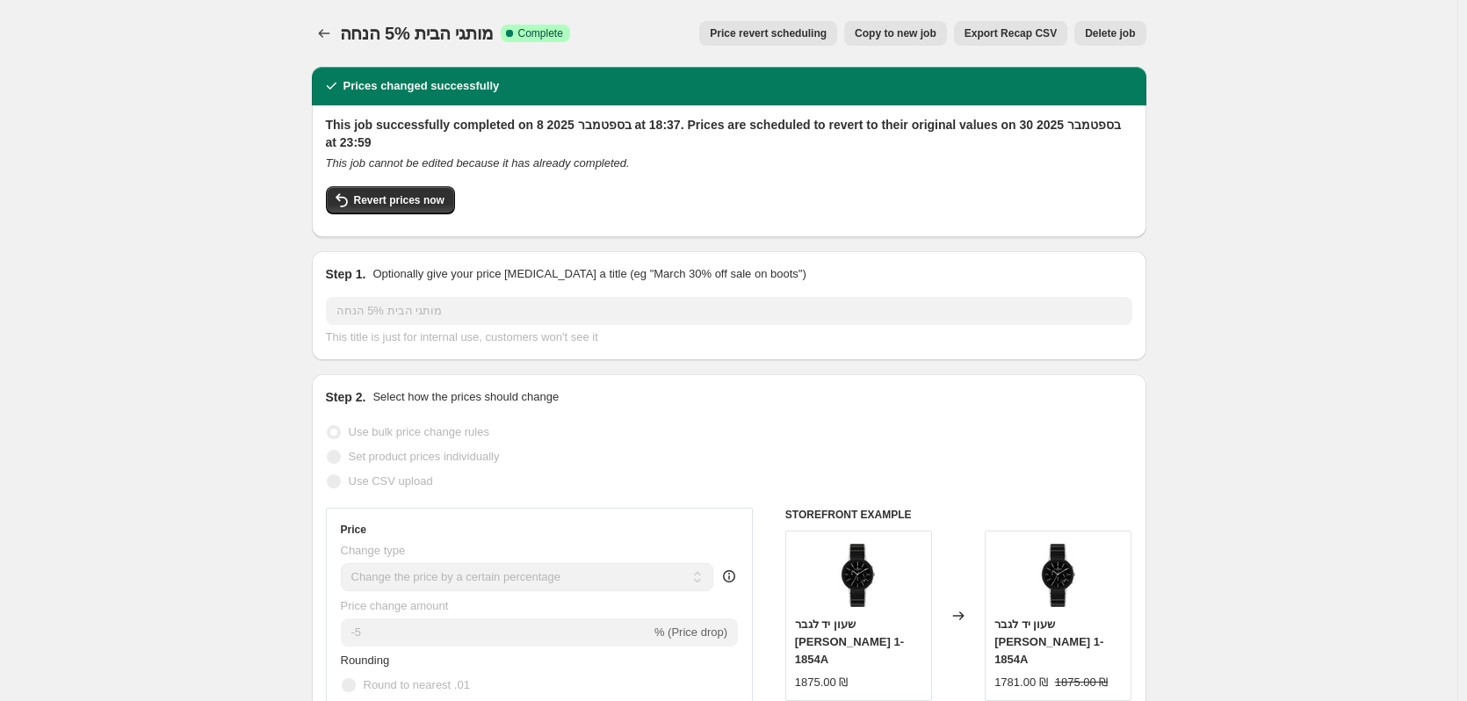
select select "vendor"
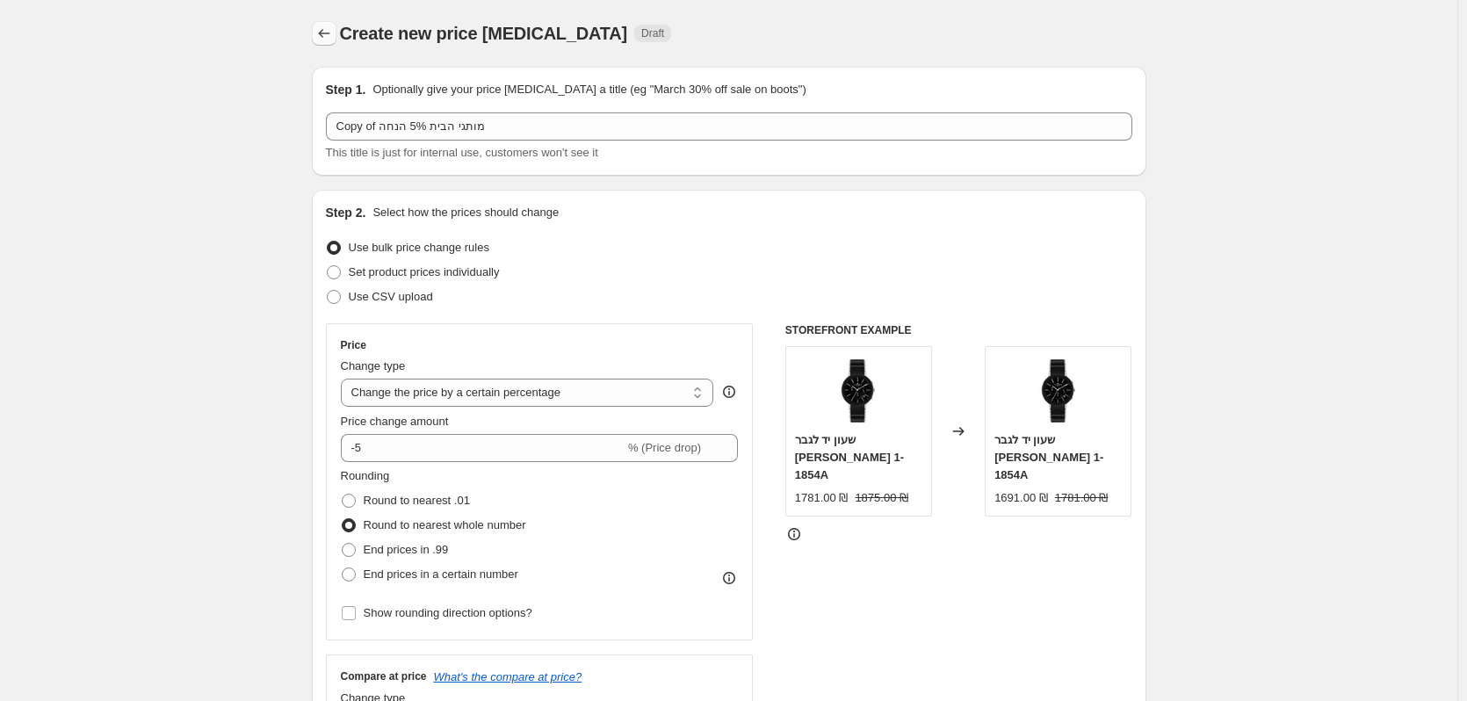
click at [318, 38] on button "Price change jobs" at bounding box center [324, 33] width 25 height 25
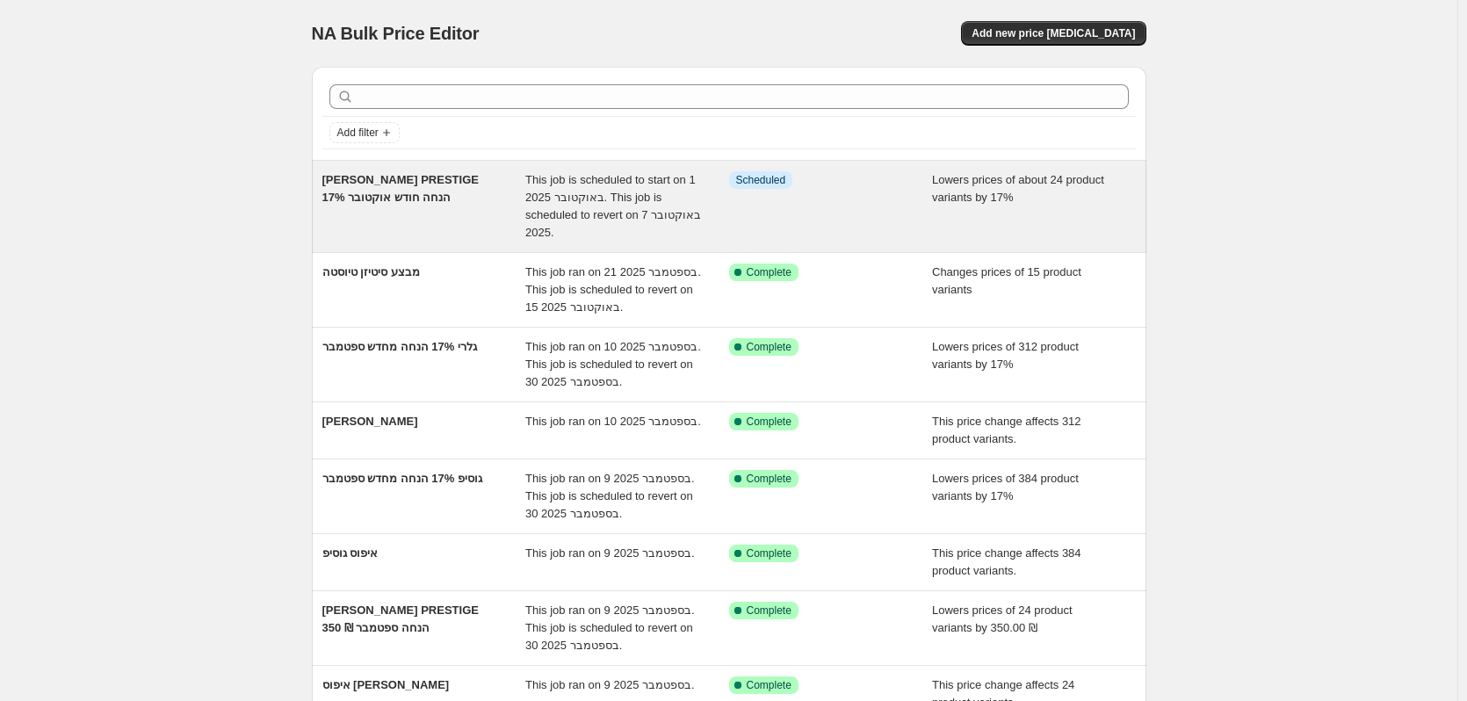
click at [459, 205] on div "GANT PRESTIGE 17% הנחה חודש אוקטובר" at bounding box center [424, 206] width 204 height 70
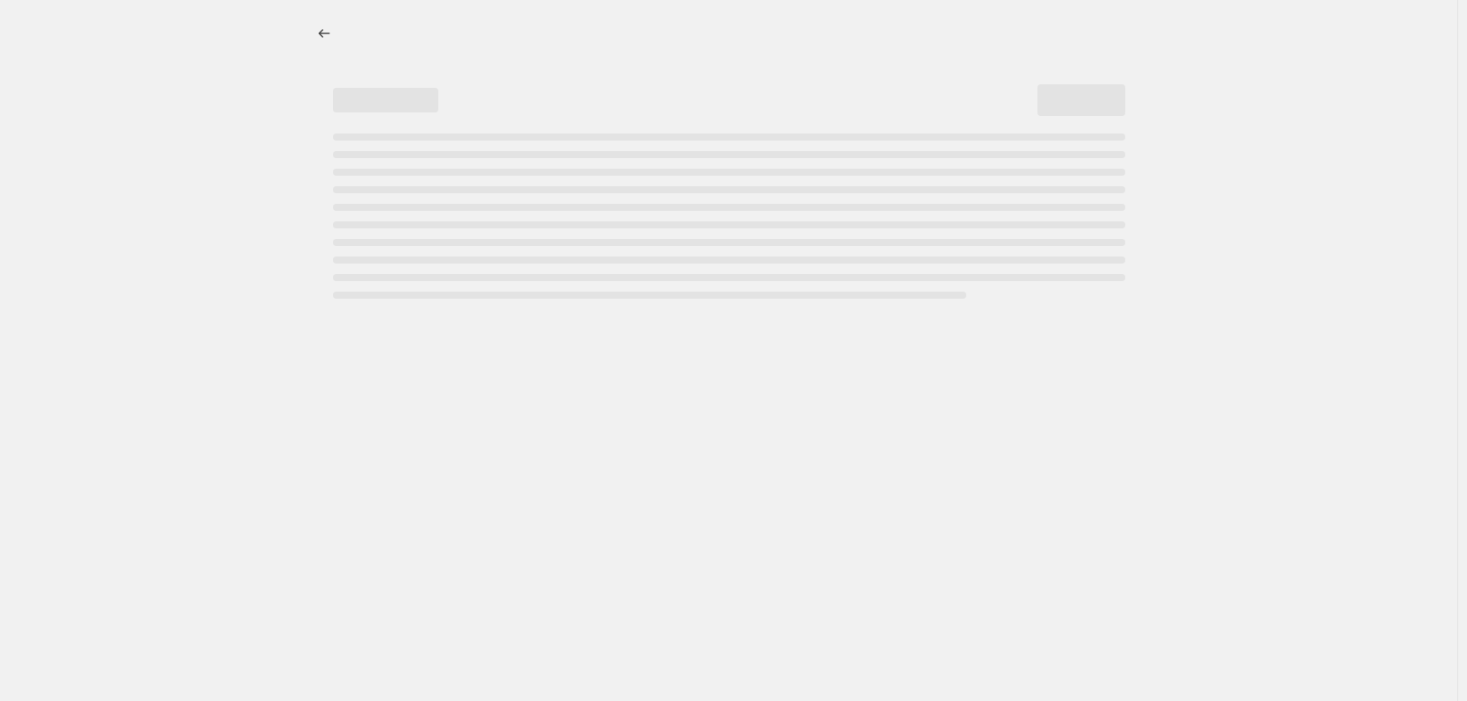
select select "percentage"
select select "tag"
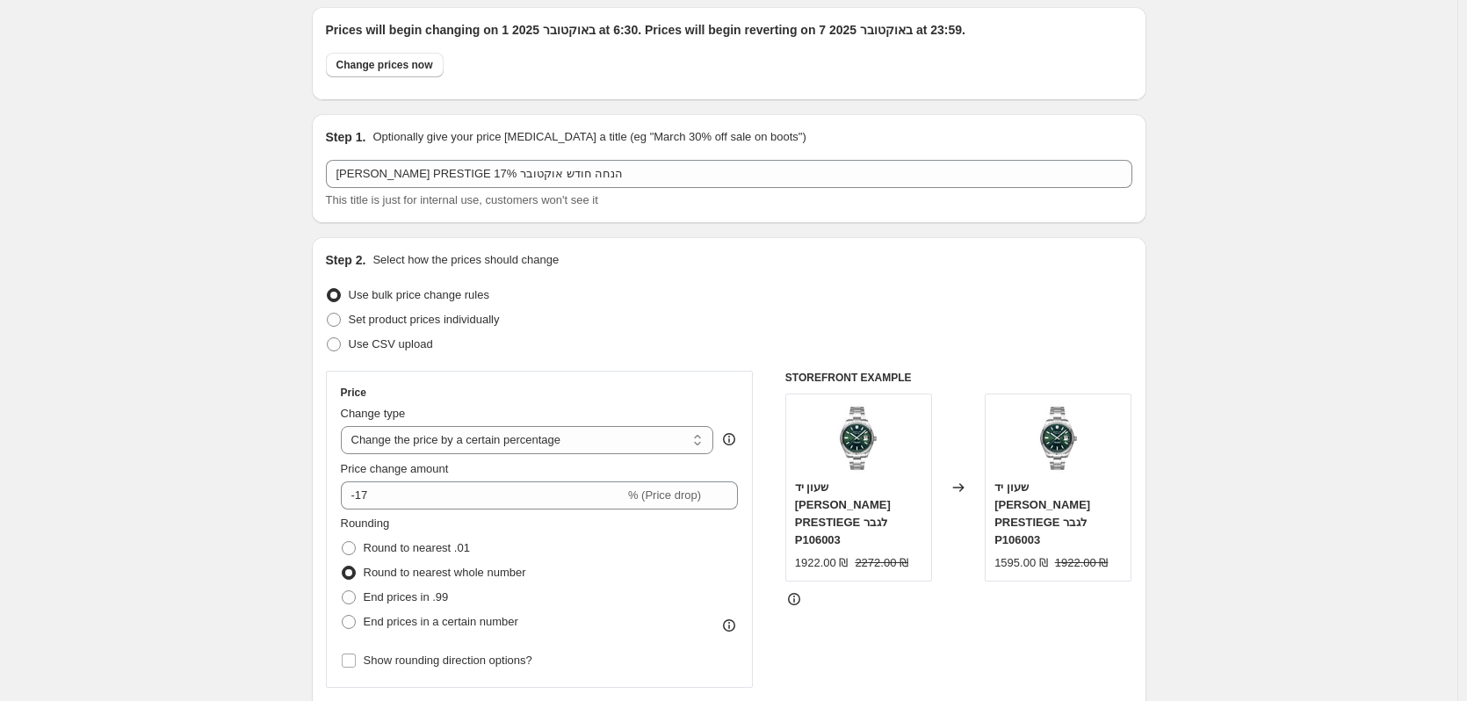
scroll to position [88, 0]
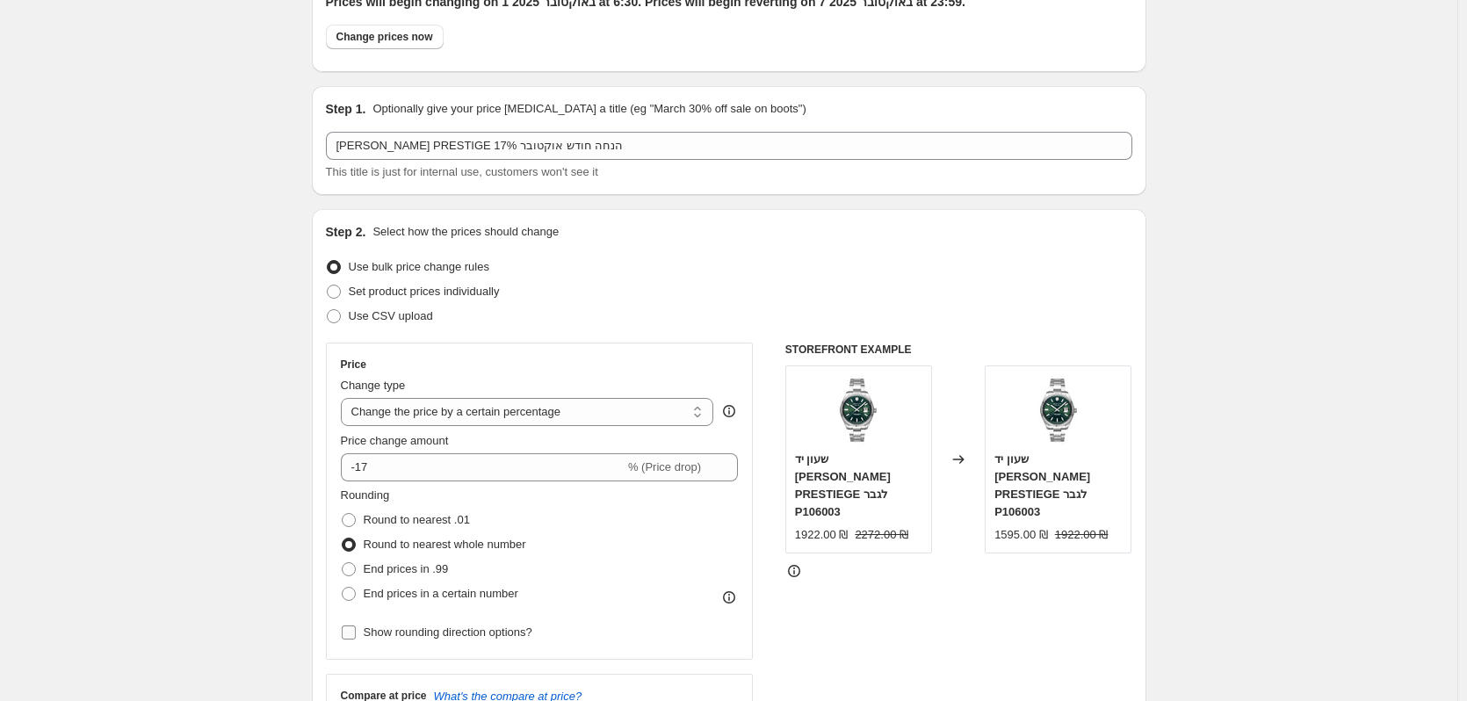
click at [420, 643] on label "Show rounding direction options?" at bounding box center [437, 632] width 192 height 25
click at [356, 640] on input "Show rounding direction options?" at bounding box center [349, 632] width 14 height 14
checkbox input "true"
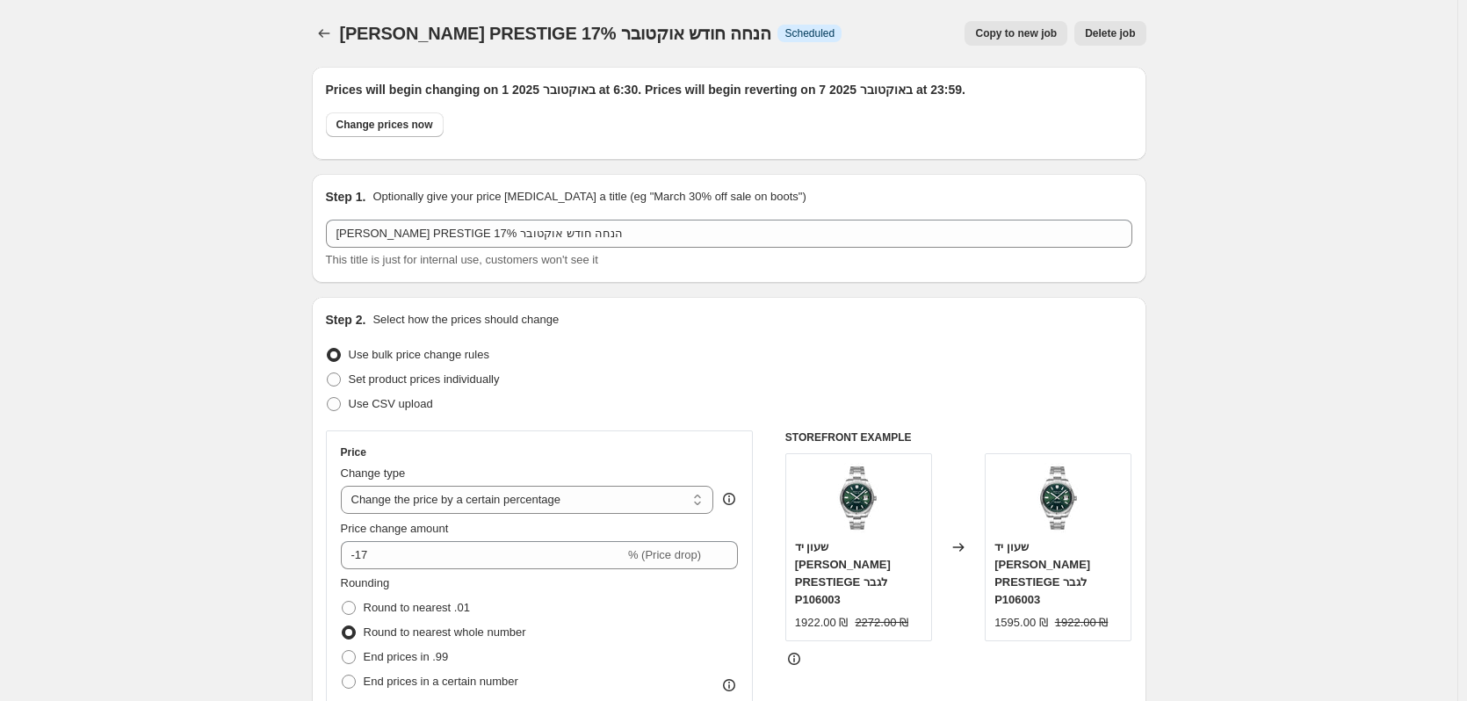
click at [329, 18] on div "GANT PRESTIGE 17% הנחה חודש אוקטובר. This page is ready GANT PRESTIGE 17% הנחה …" at bounding box center [729, 33] width 835 height 67
click at [329, 34] on icon "Price change jobs" at bounding box center [323, 33] width 11 height 9
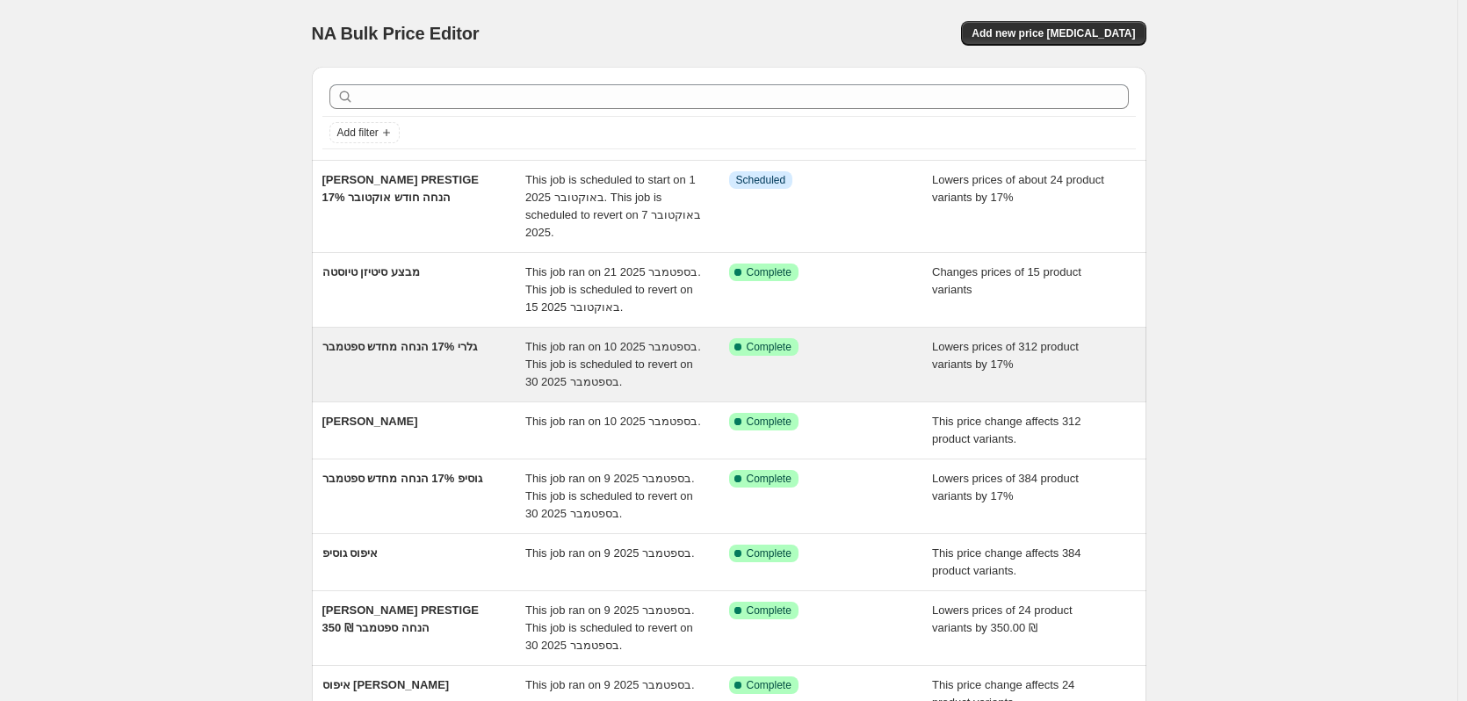
scroll to position [88, 0]
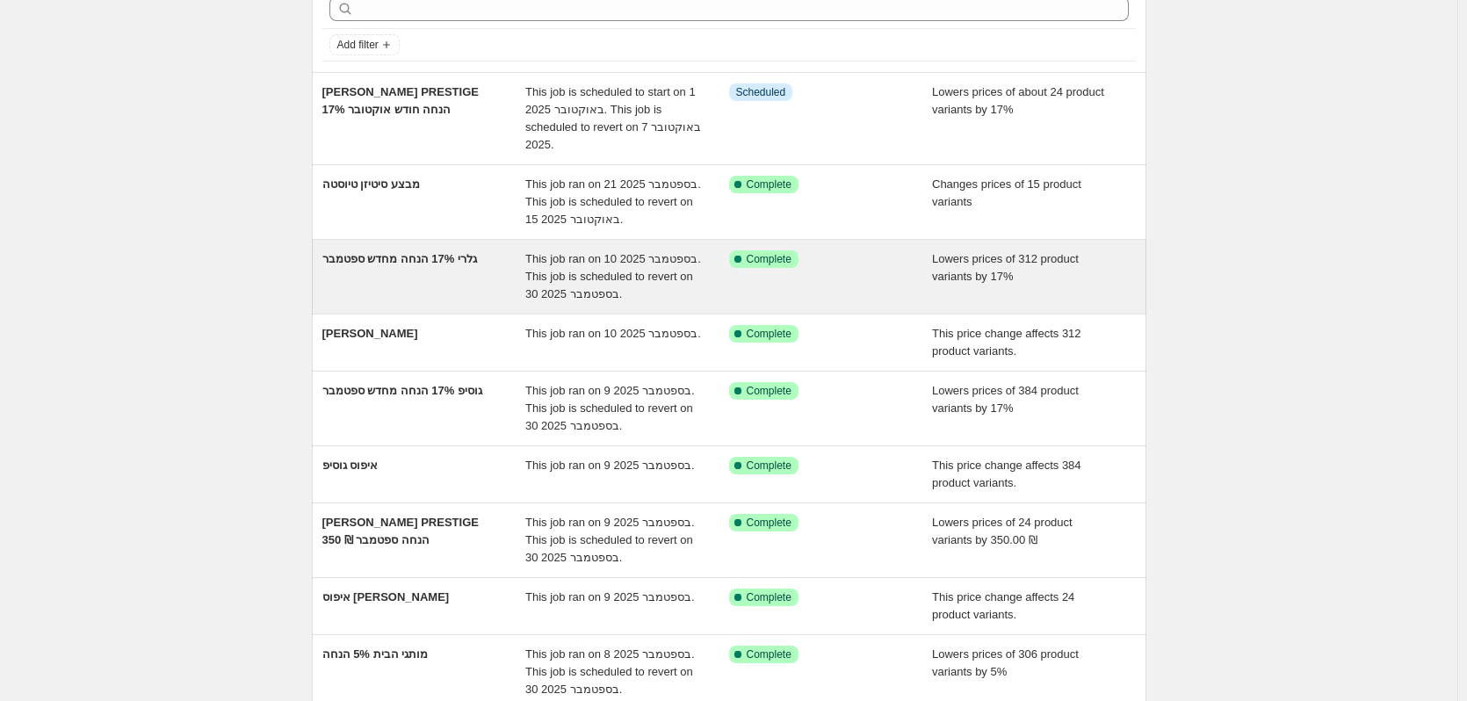
click at [436, 279] on div "גלרי 17% הנחה מחדש ספטמבר" at bounding box center [424, 276] width 204 height 53
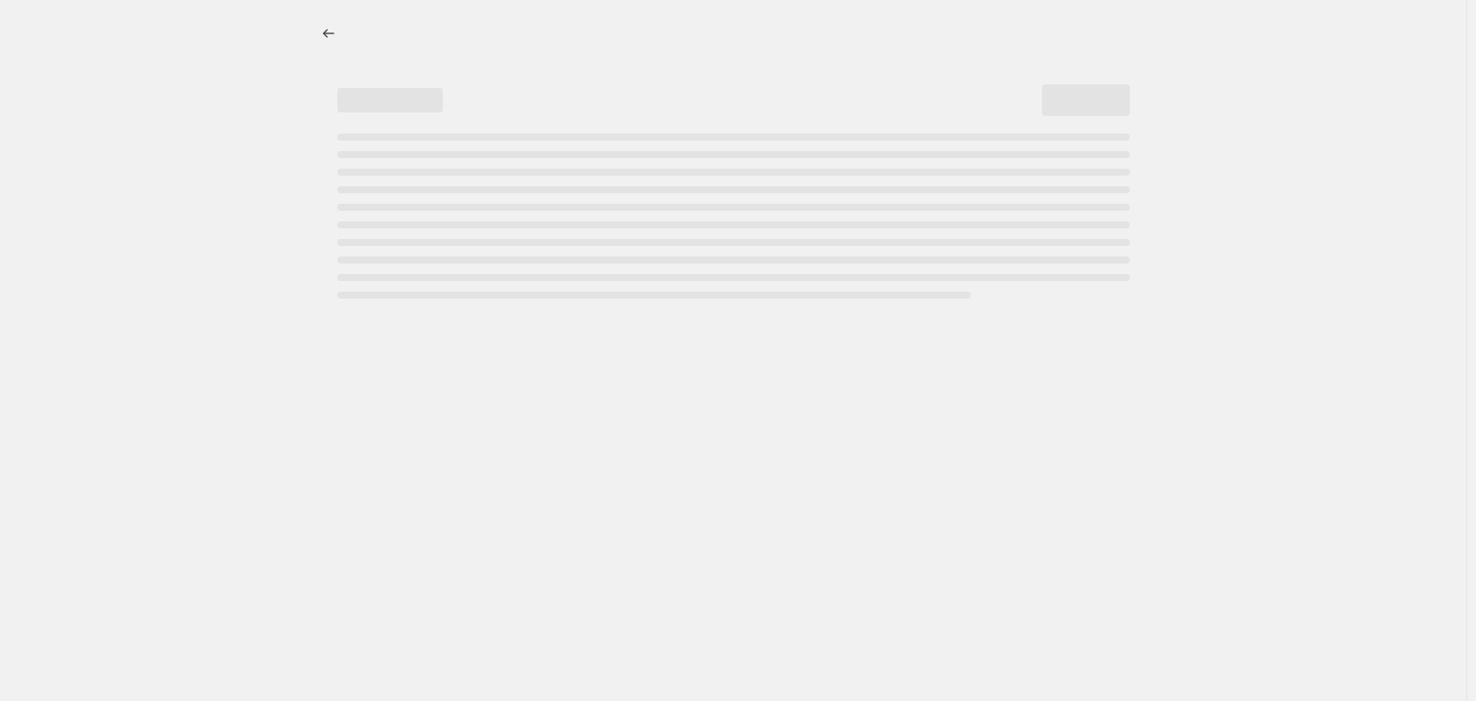
select select "percentage"
select select "vendor"
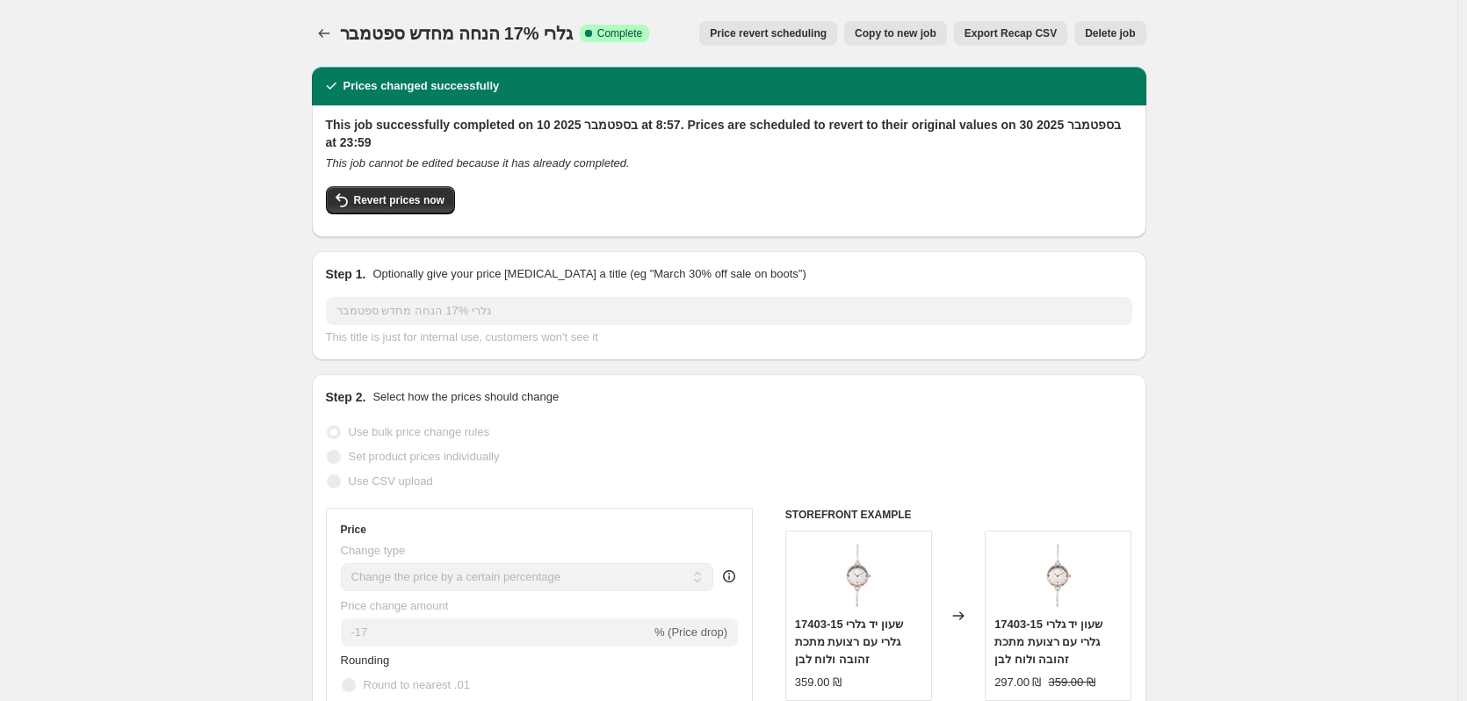
click at [927, 42] on button "Copy to new job" at bounding box center [895, 33] width 103 height 25
select select "percentage"
select select "vendor"
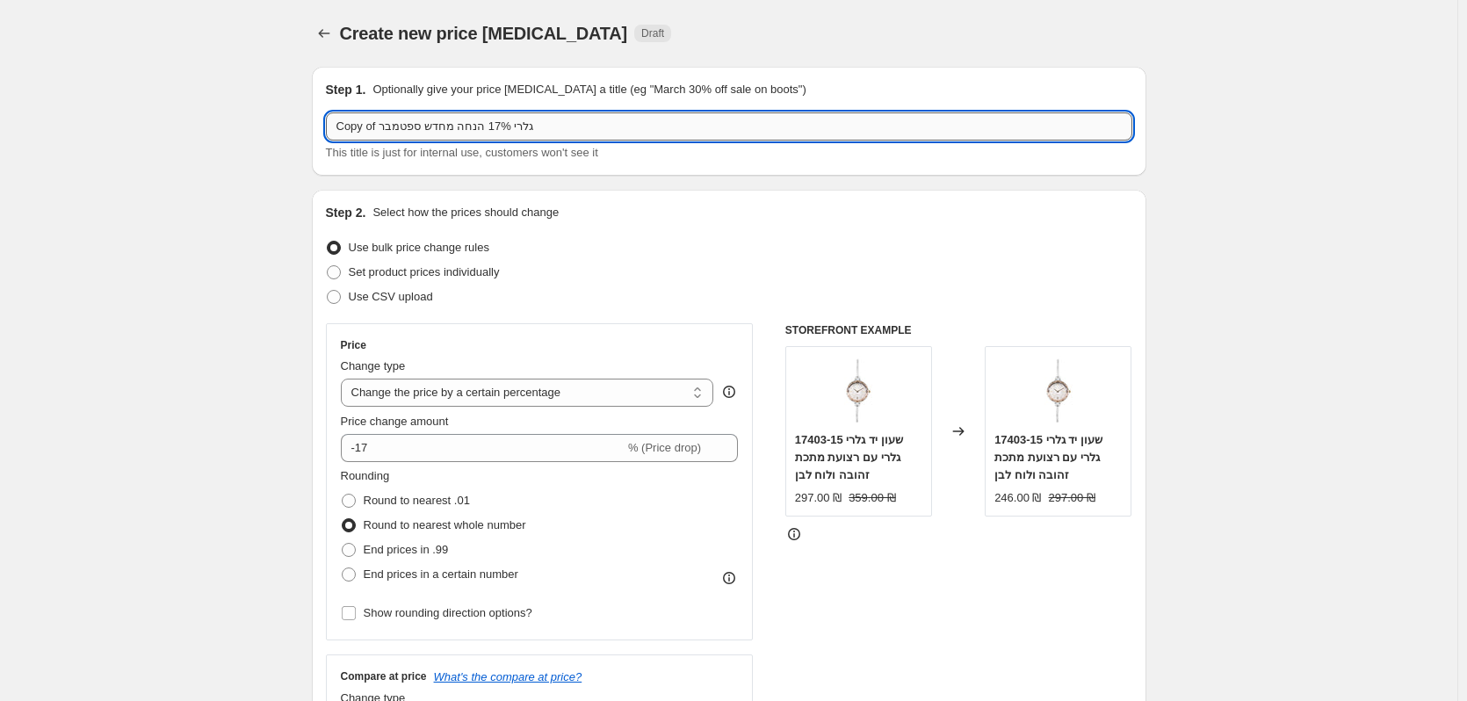
click at [421, 125] on input "Copy of גלרי 17% הנחה מחדש ספטמבר" at bounding box center [729, 126] width 806 height 28
drag, startPoint x: 382, startPoint y: 133, endPoint x: 331, endPoint y: 142, distance: 51.9
click at [331, 142] on div "Copy of גלרי 17% הנחה מחדש אוקטובר This title is just for internal use, custome…" at bounding box center [729, 136] width 806 height 49
type input "גלרי 17% הנחה מחדש אוקטובר"
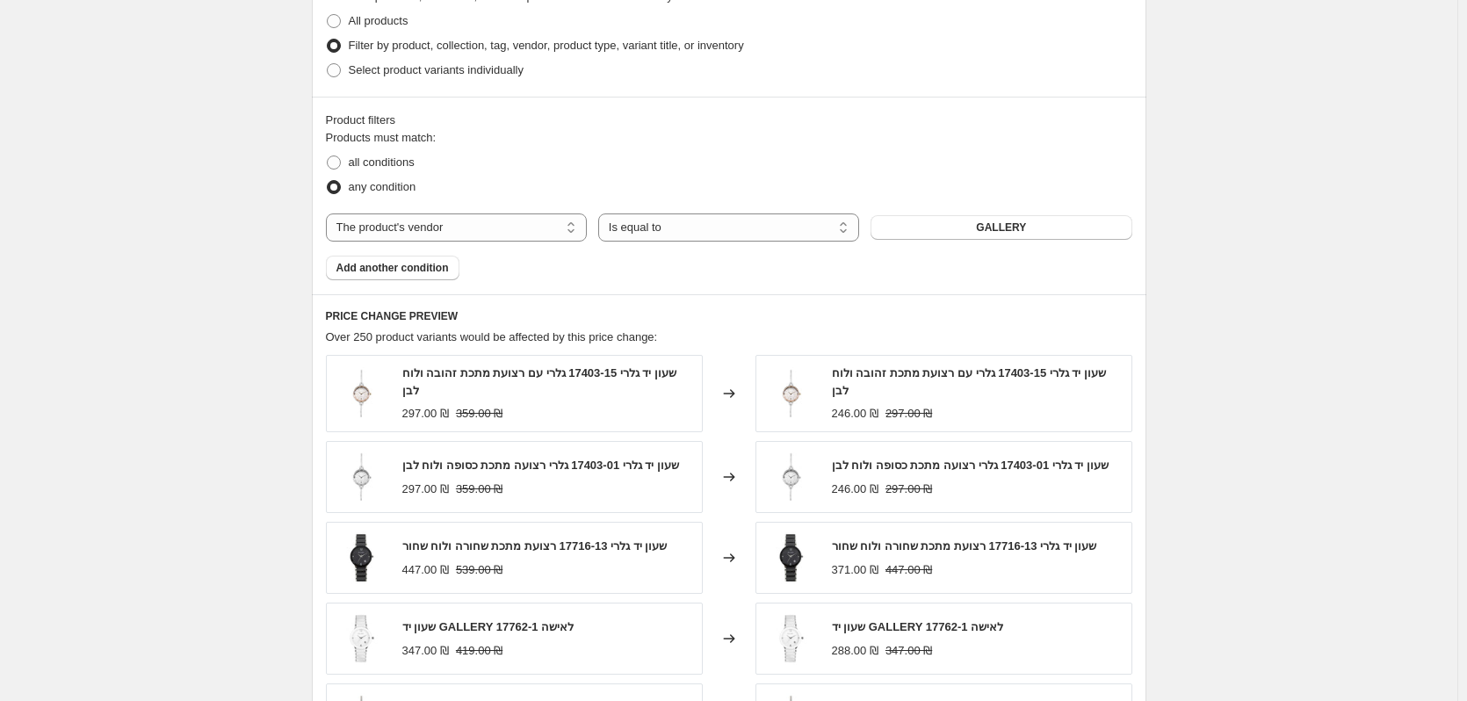
scroll to position [1230, 0]
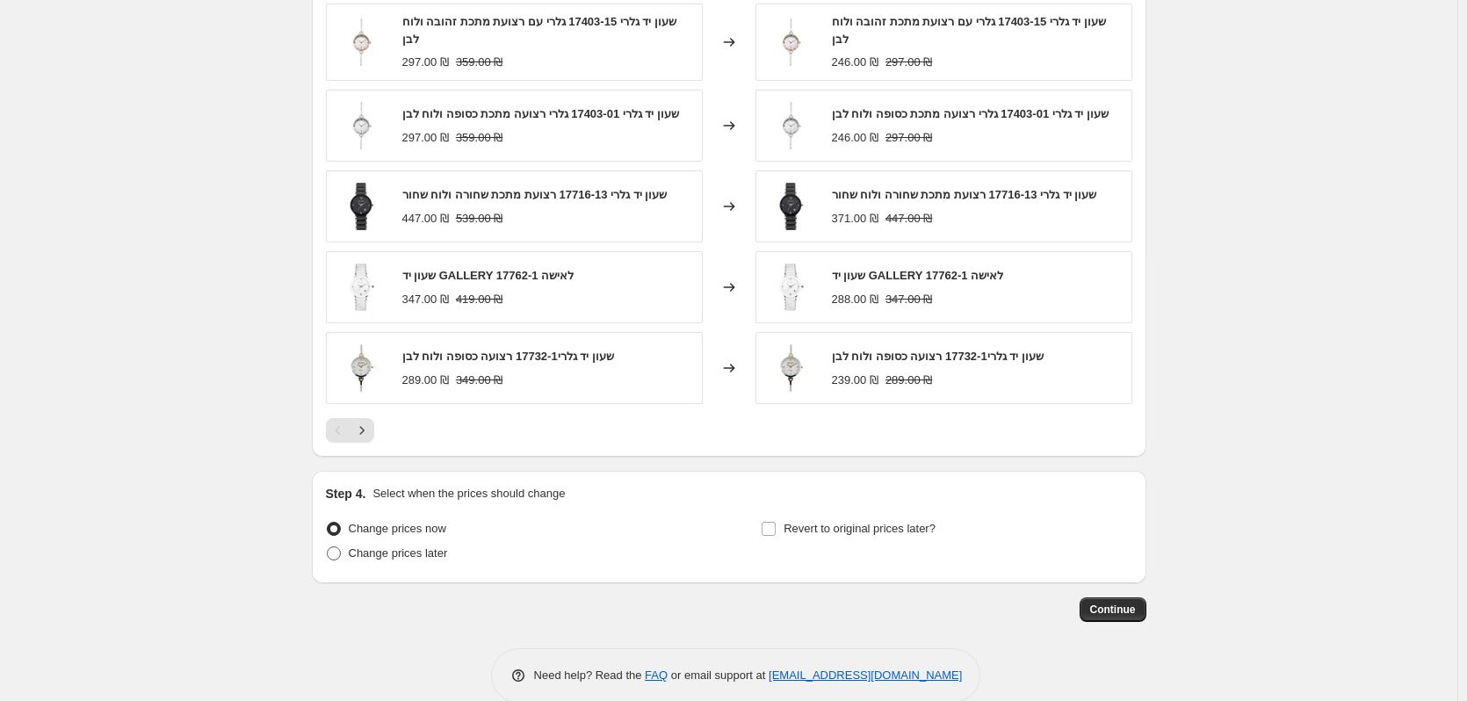
click at [412, 553] on span "Change prices later" at bounding box center [398, 552] width 99 height 13
click at [328, 547] on input "Change prices later" at bounding box center [327, 546] width 1 height 1
radio input "true"
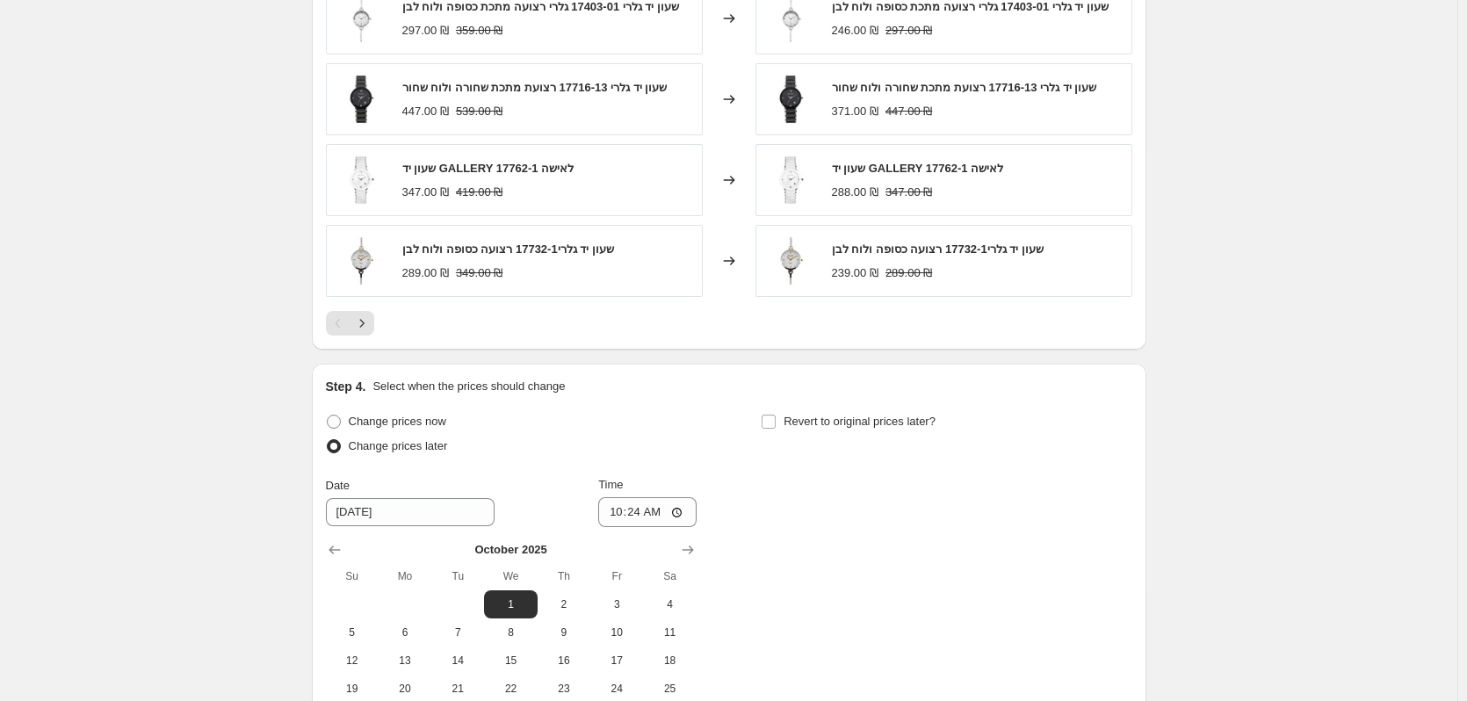
scroll to position [1406, 0]
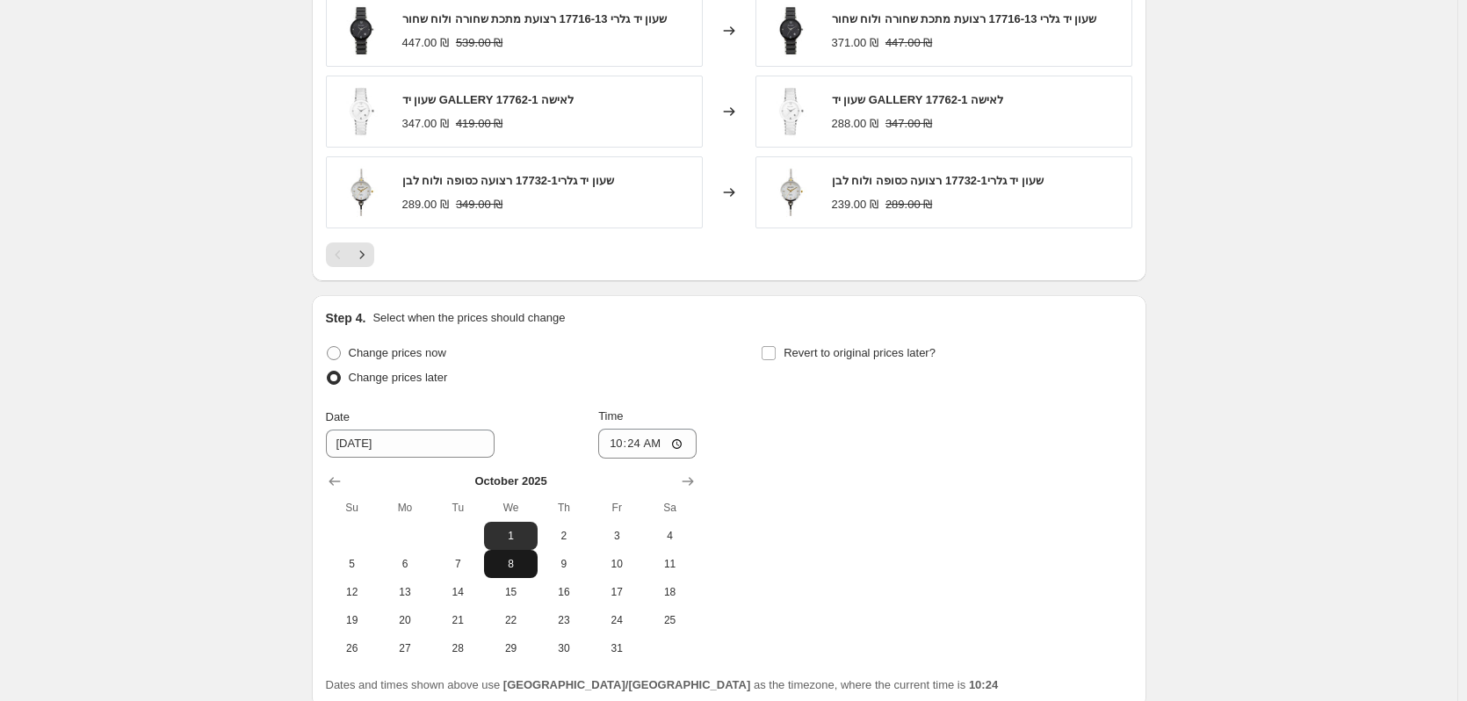
click at [500, 571] on span "8" at bounding box center [510, 564] width 39 height 14
type input "10/8/2025"
click at [664, 444] on input "10:24" at bounding box center [647, 444] width 98 height 30
type input "06:00"
click at [663, 365] on div "Change prices now" at bounding box center [511, 353] width 371 height 25
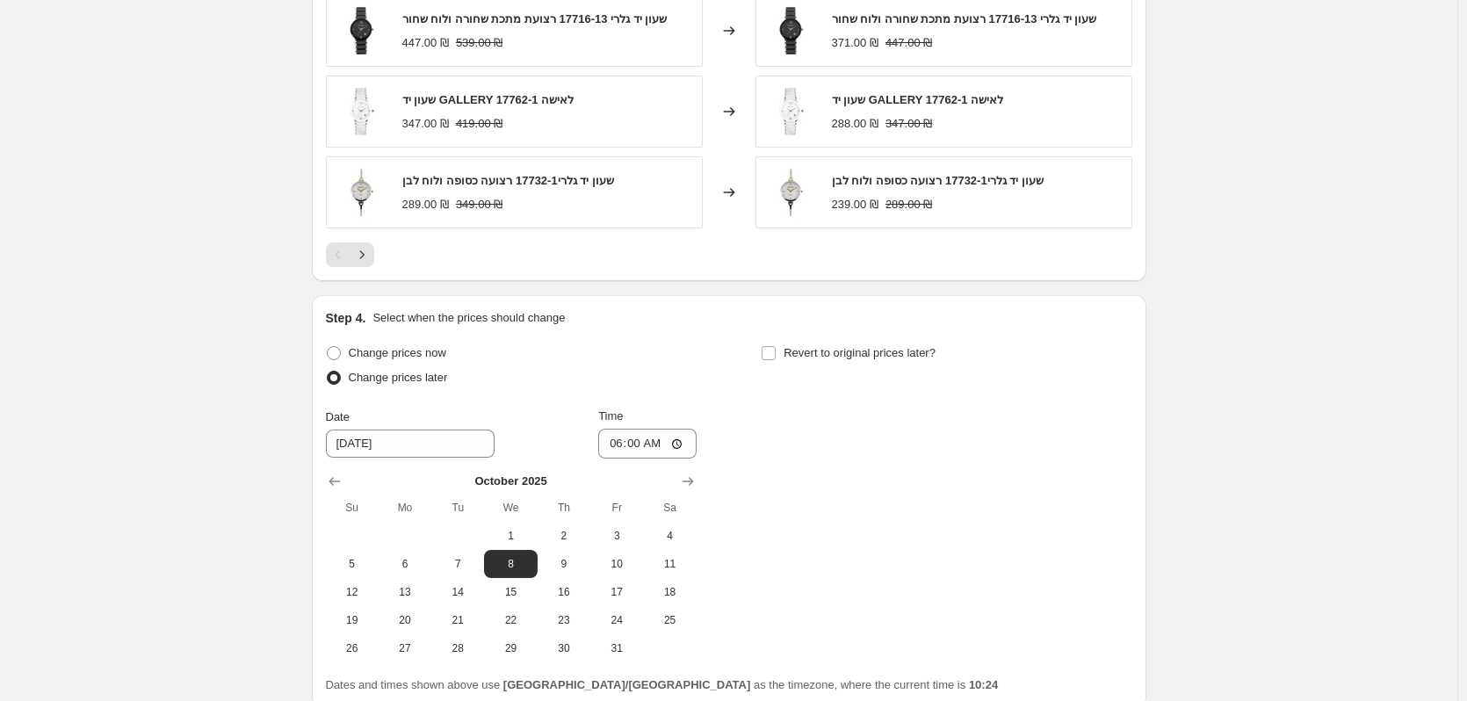
click at [791, 343] on div "Step 4. Select when the prices should change Change prices now Change prices la…" at bounding box center [729, 501] width 806 height 385
click at [777, 357] on span at bounding box center [769, 353] width 16 height 16
click at [776, 357] on input "Revert to original prices later?" at bounding box center [769, 353] width 14 height 14
checkbox input "true"
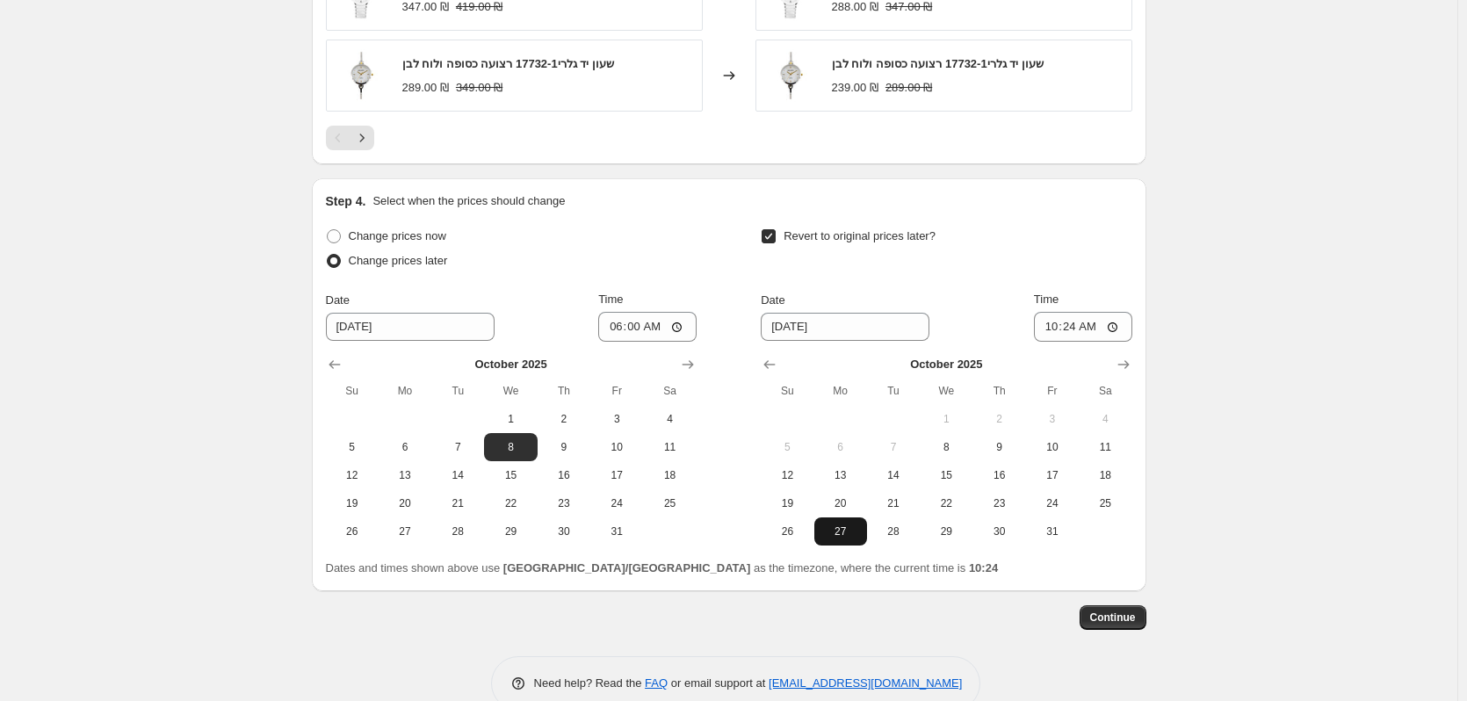
scroll to position [1565, 0]
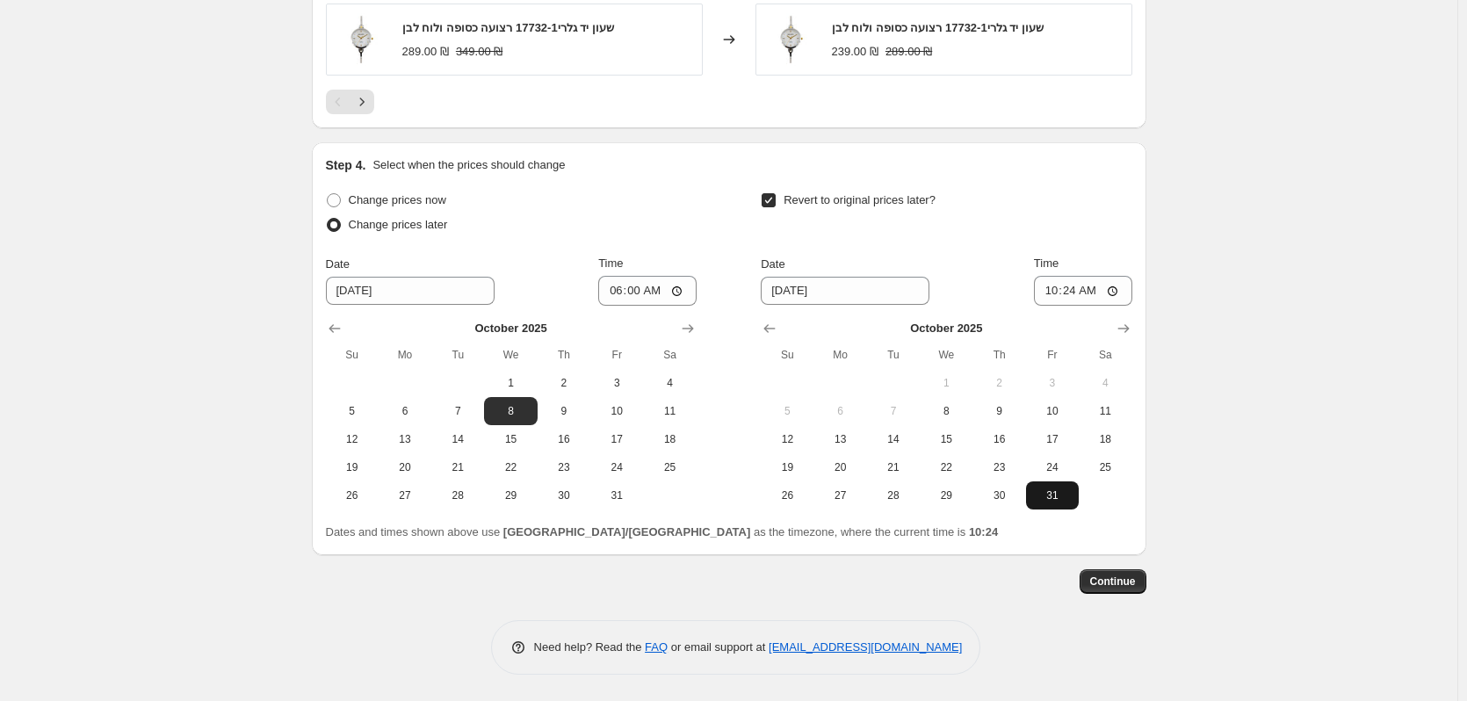
click at [1078, 506] on button "31" at bounding box center [1052, 495] width 53 height 28
type input "10/31/2025"
click at [1106, 292] on input "10:24" at bounding box center [1083, 291] width 98 height 30
type input "23:59"
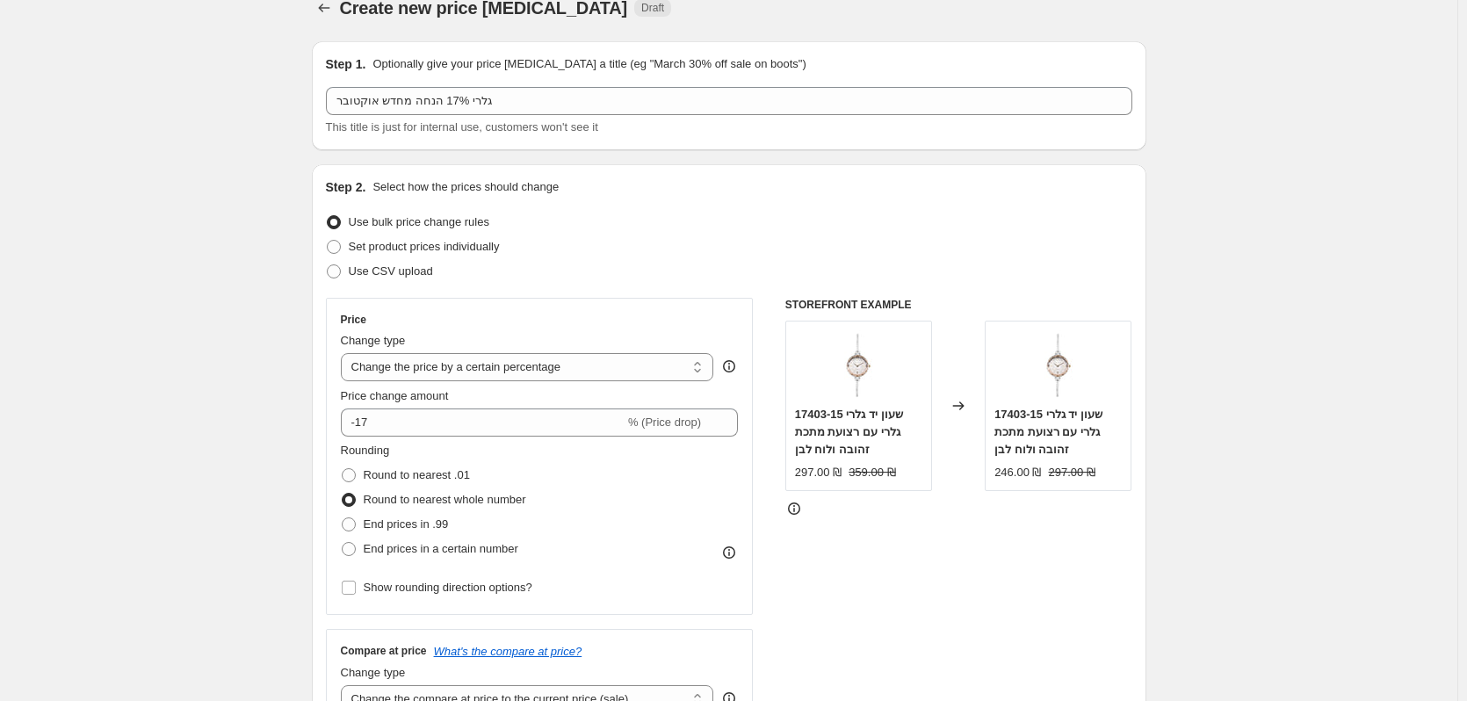
scroll to position [0, 0]
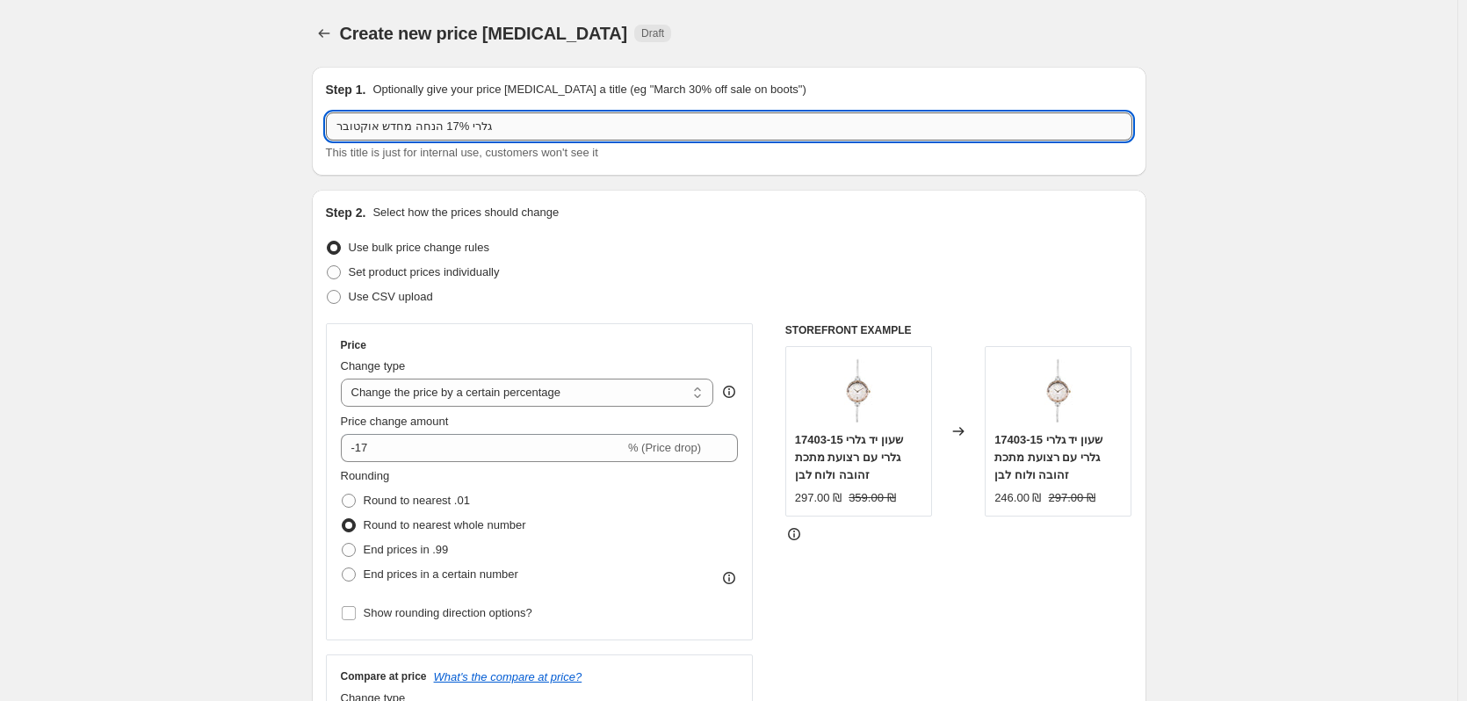
click at [407, 127] on input "גלרי 17% הנחה מחדש אוקטובר" at bounding box center [729, 126] width 806 height 28
click at [331, 124] on input "גלרי 17% הנחה חודש אוקטובר" at bounding box center [729, 126] width 806 height 28
type input "2025 גלרי 17% הנחה חודש אוקטובר"
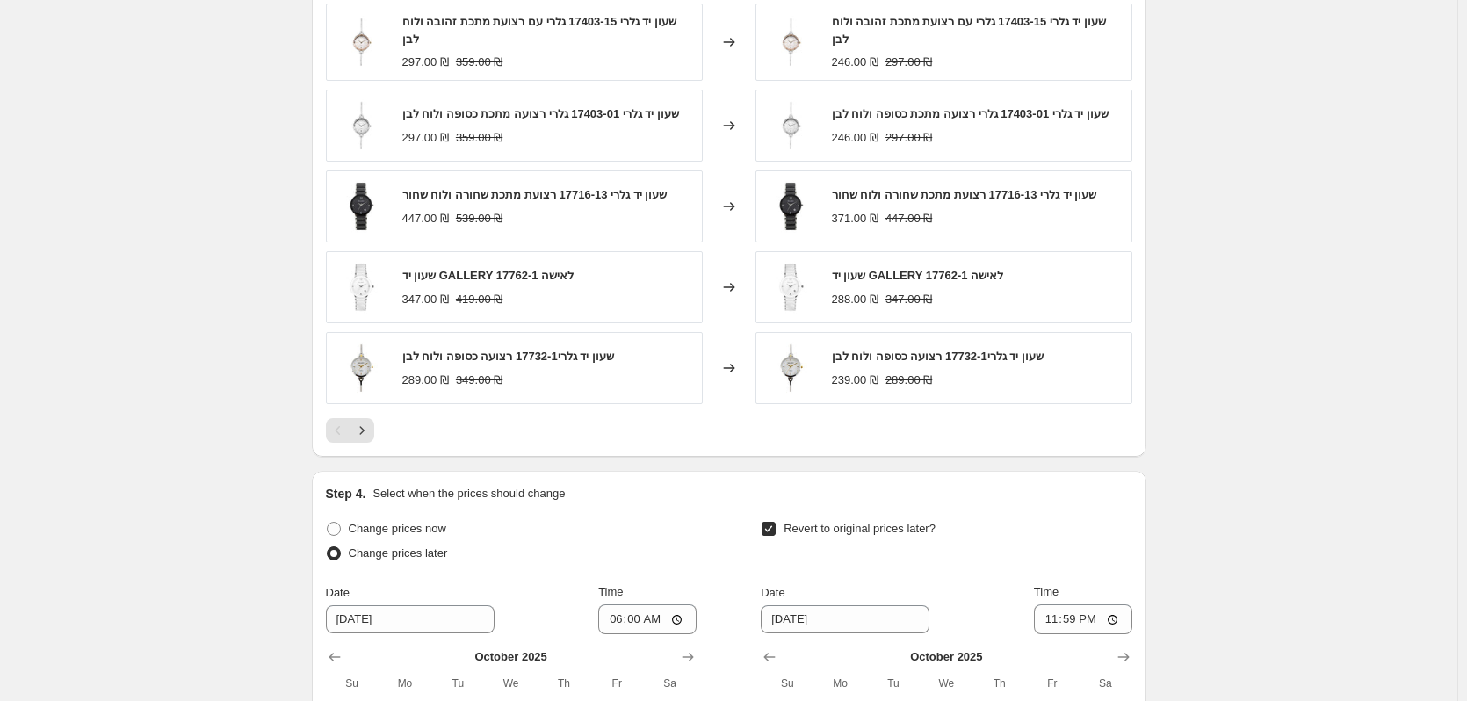
scroll to position [1565, 0]
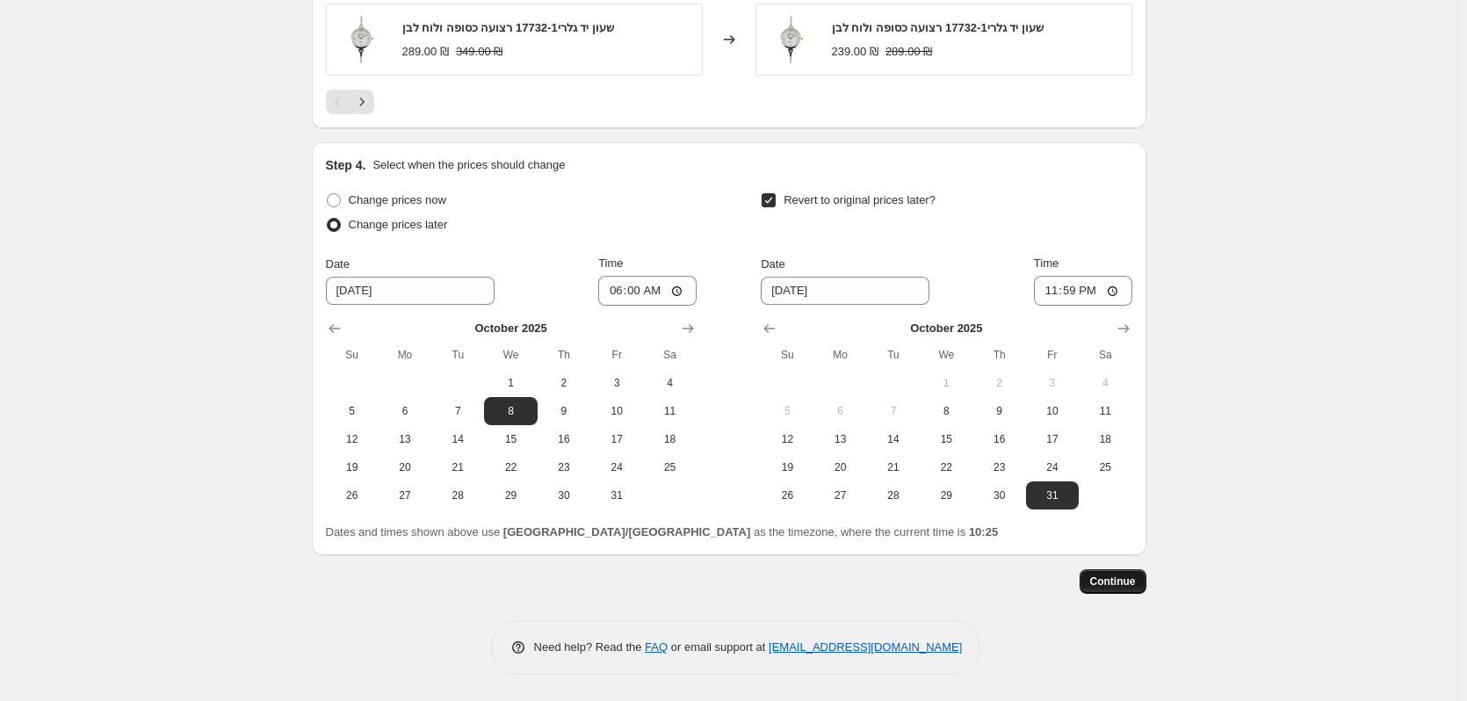
click at [1128, 578] on span "Continue" at bounding box center [1113, 582] width 46 height 14
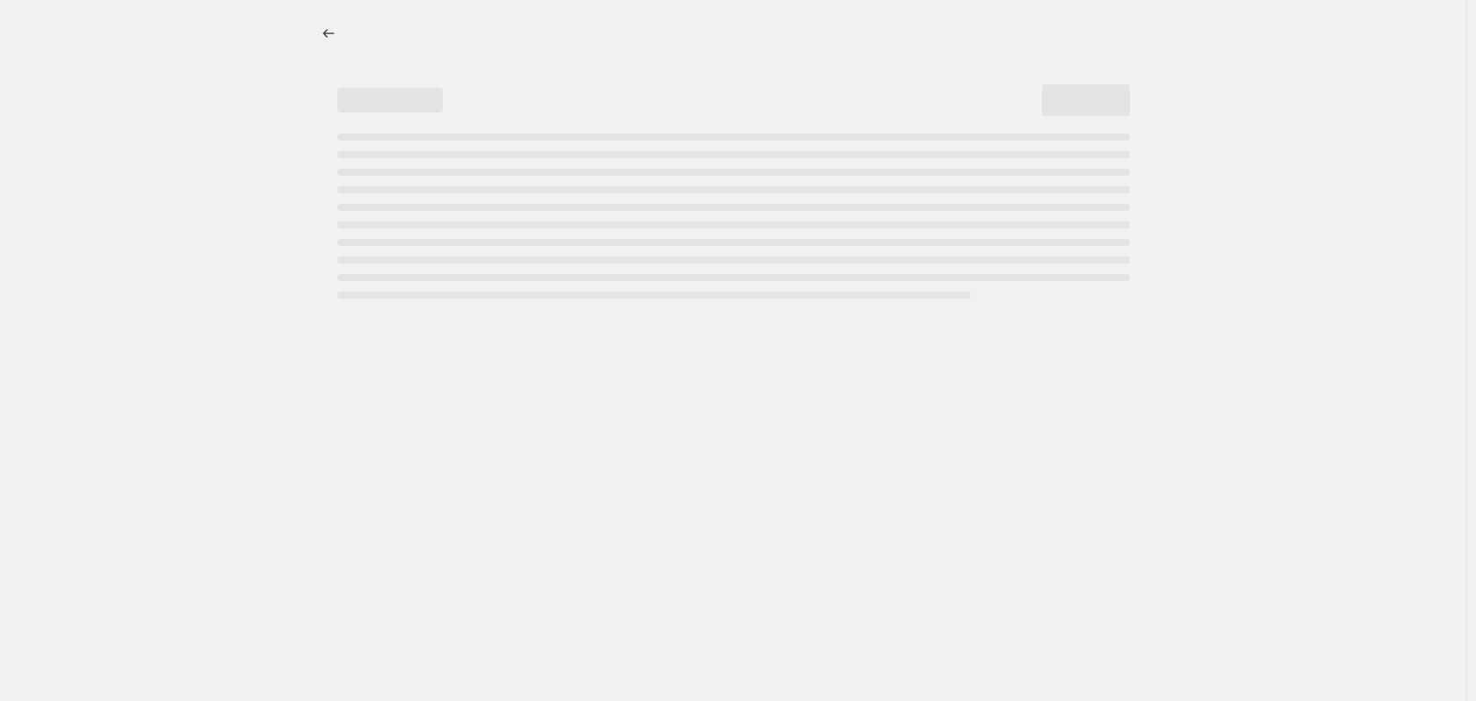
select select "percentage"
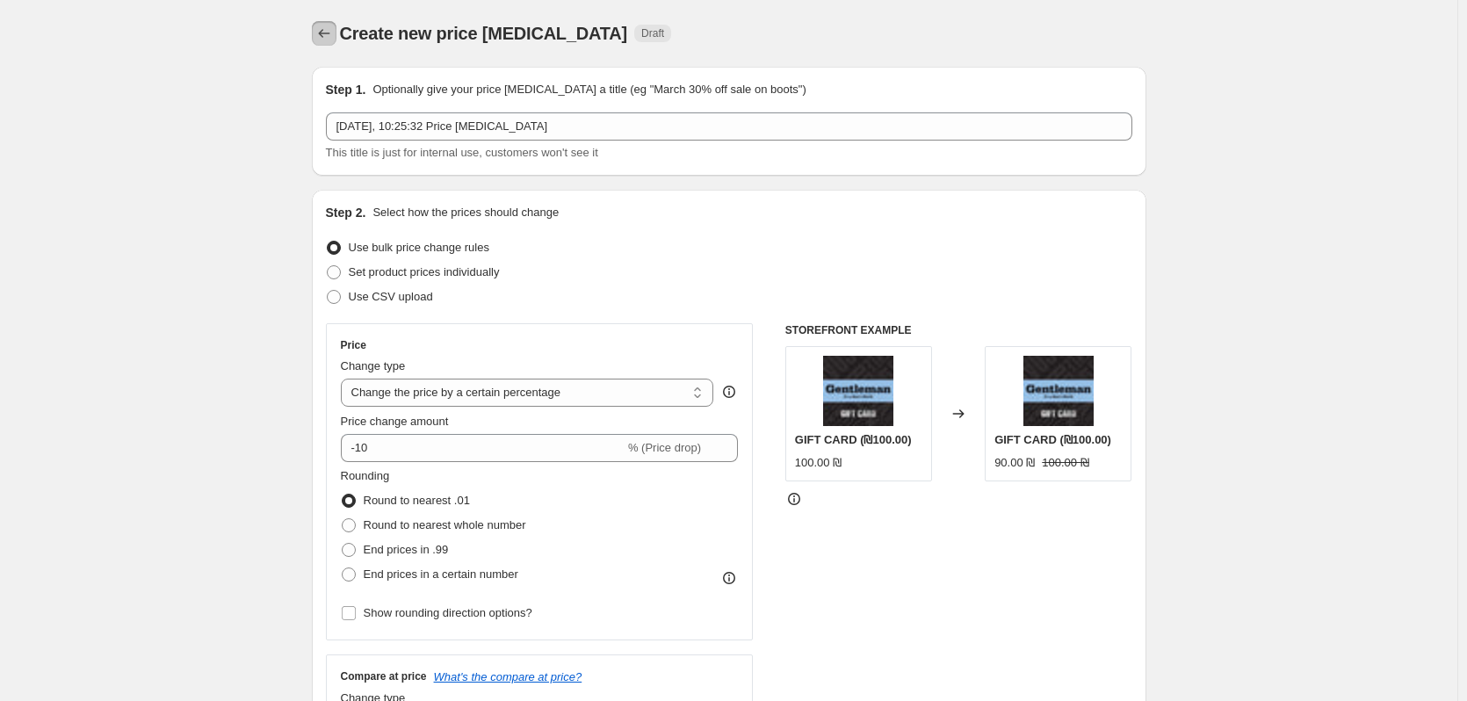
click at [328, 31] on icon "Price change jobs" at bounding box center [324, 34] width 18 height 18
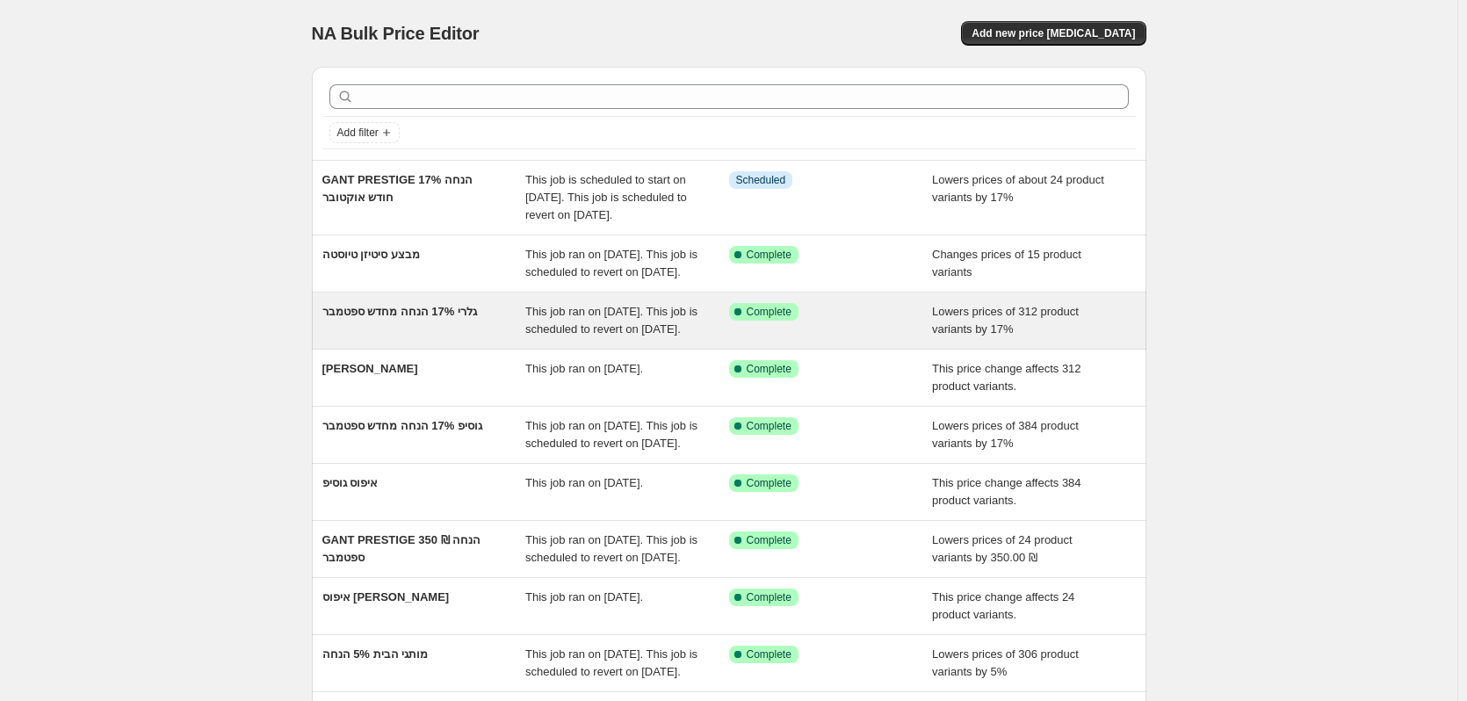
click at [458, 338] on div "גלרי 17% הנחה מחדש ספטמבר" at bounding box center [424, 320] width 204 height 35
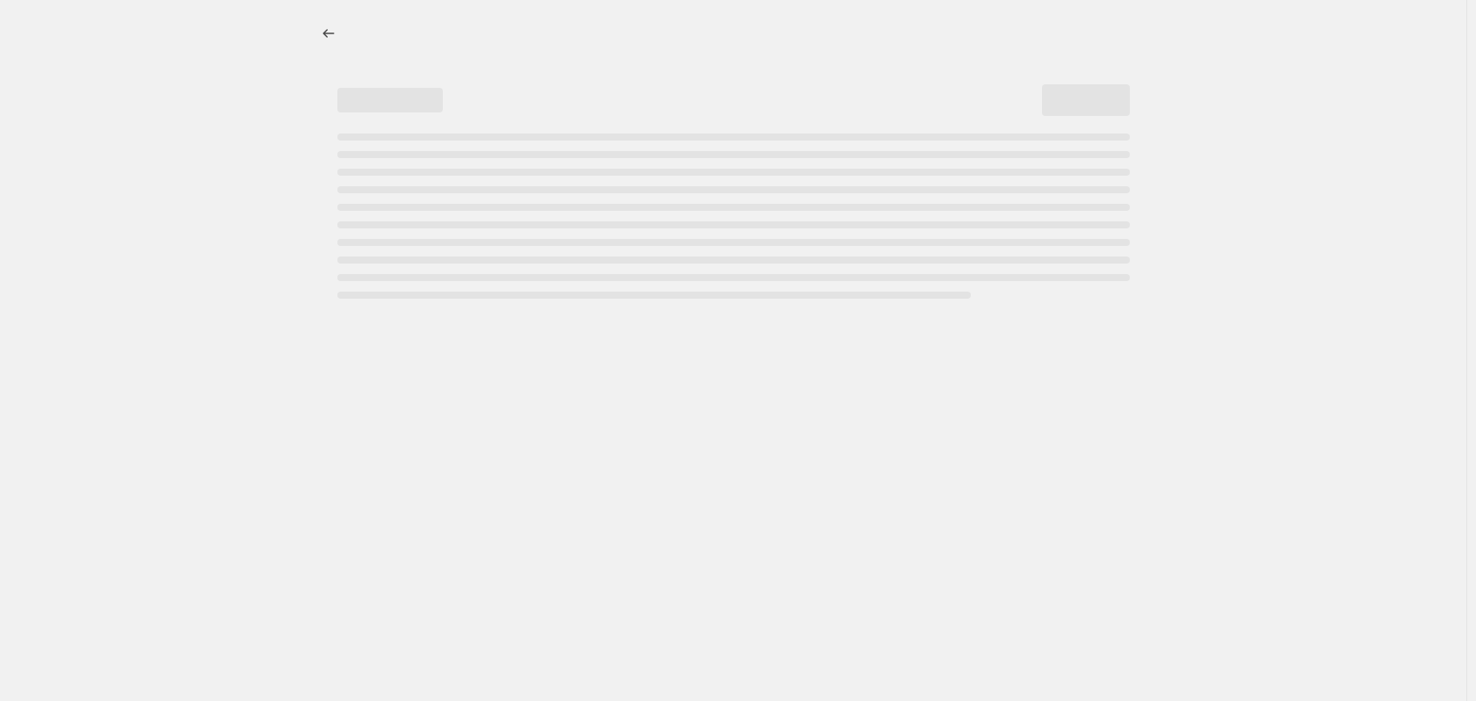
select select "percentage"
select select "vendor"
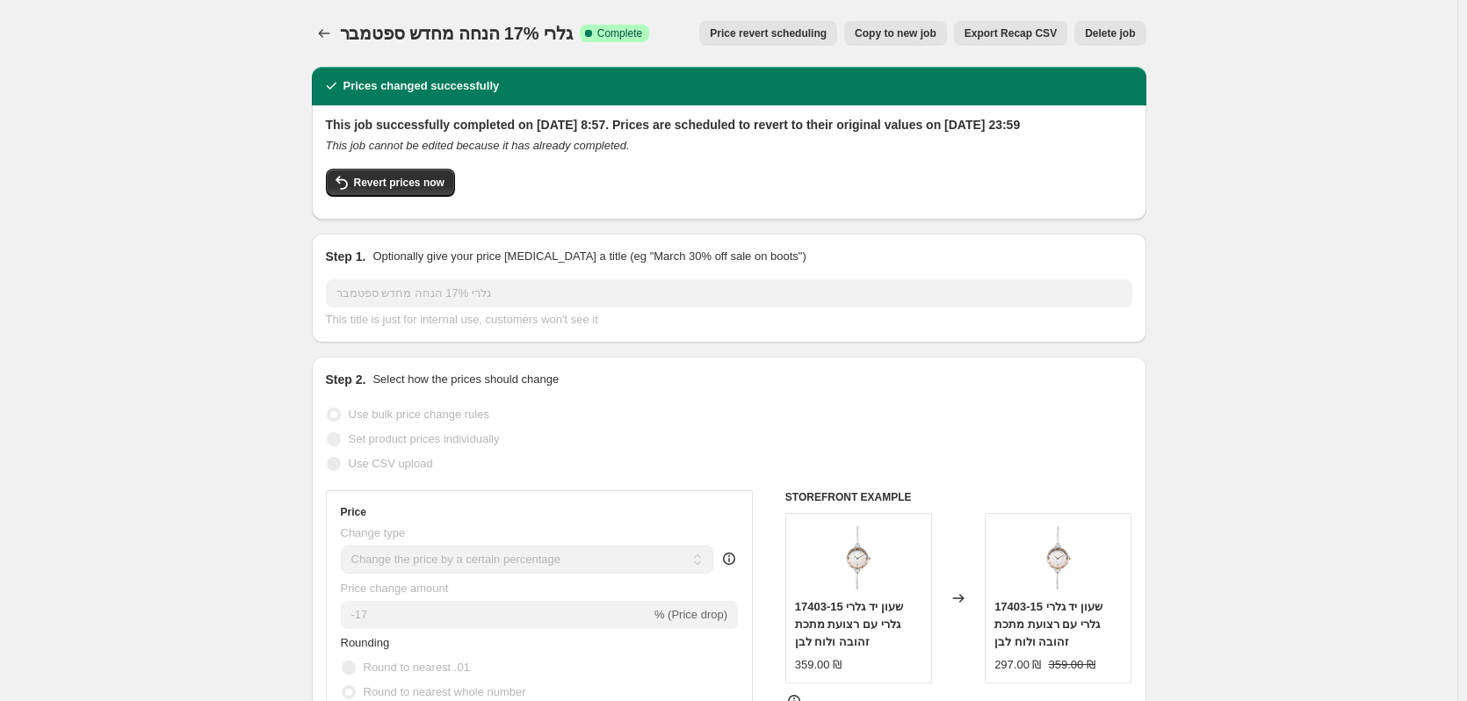
click at [914, 33] on span "Copy to new job" at bounding box center [896, 33] width 82 height 14
select select "percentage"
select select "vendor"
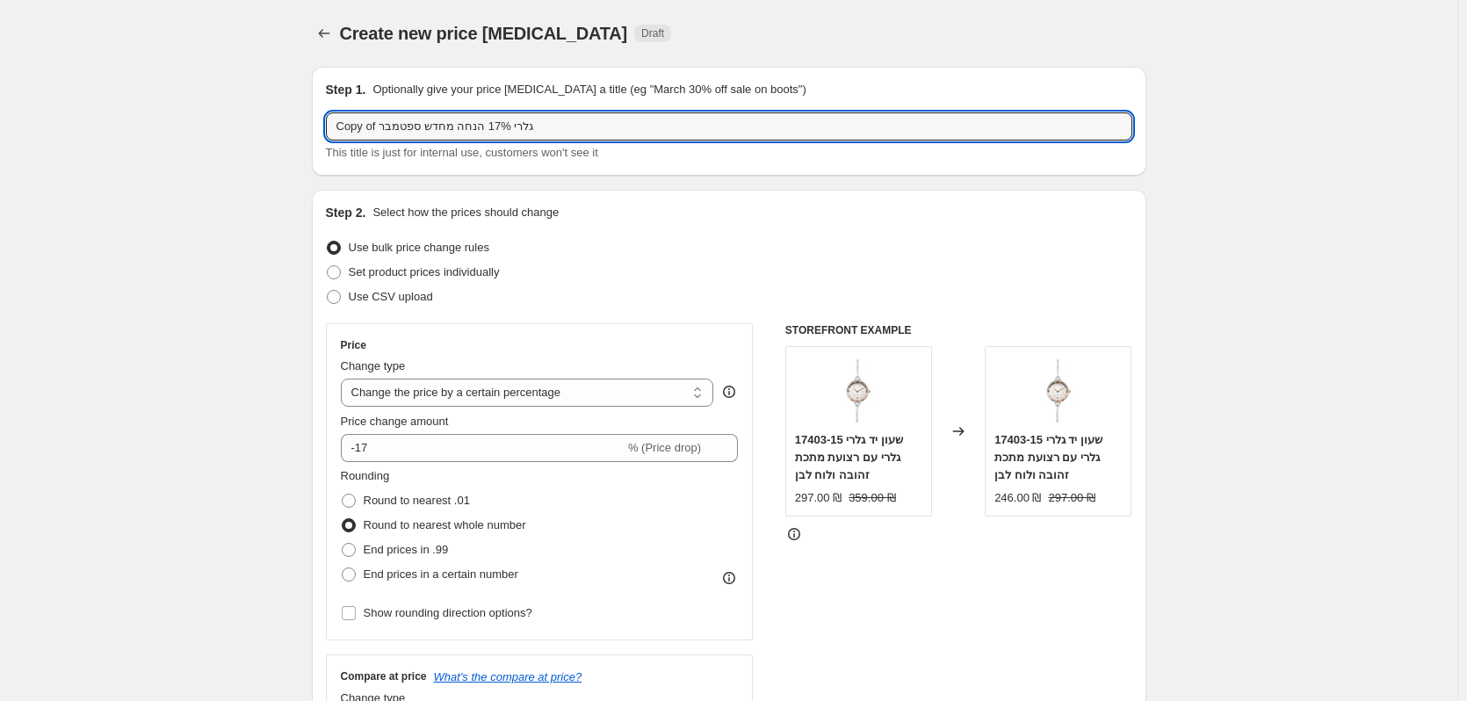
drag, startPoint x: 380, startPoint y: 127, endPoint x: 243, endPoint y: 126, distance: 137.0
type input "גלרי 17% הנחה מחדש ספטמבר"
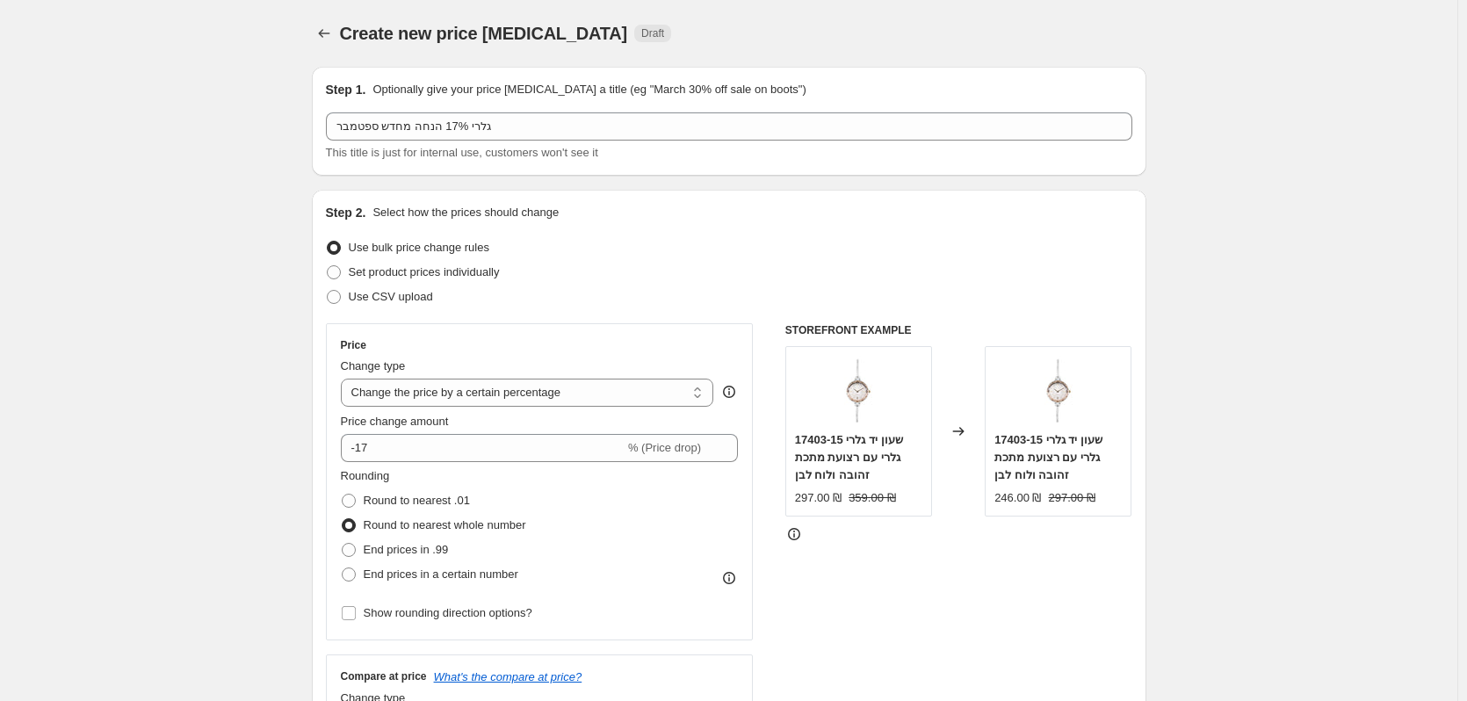
click at [327, 32] on icon "Price change jobs" at bounding box center [324, 34] width 18 height 18
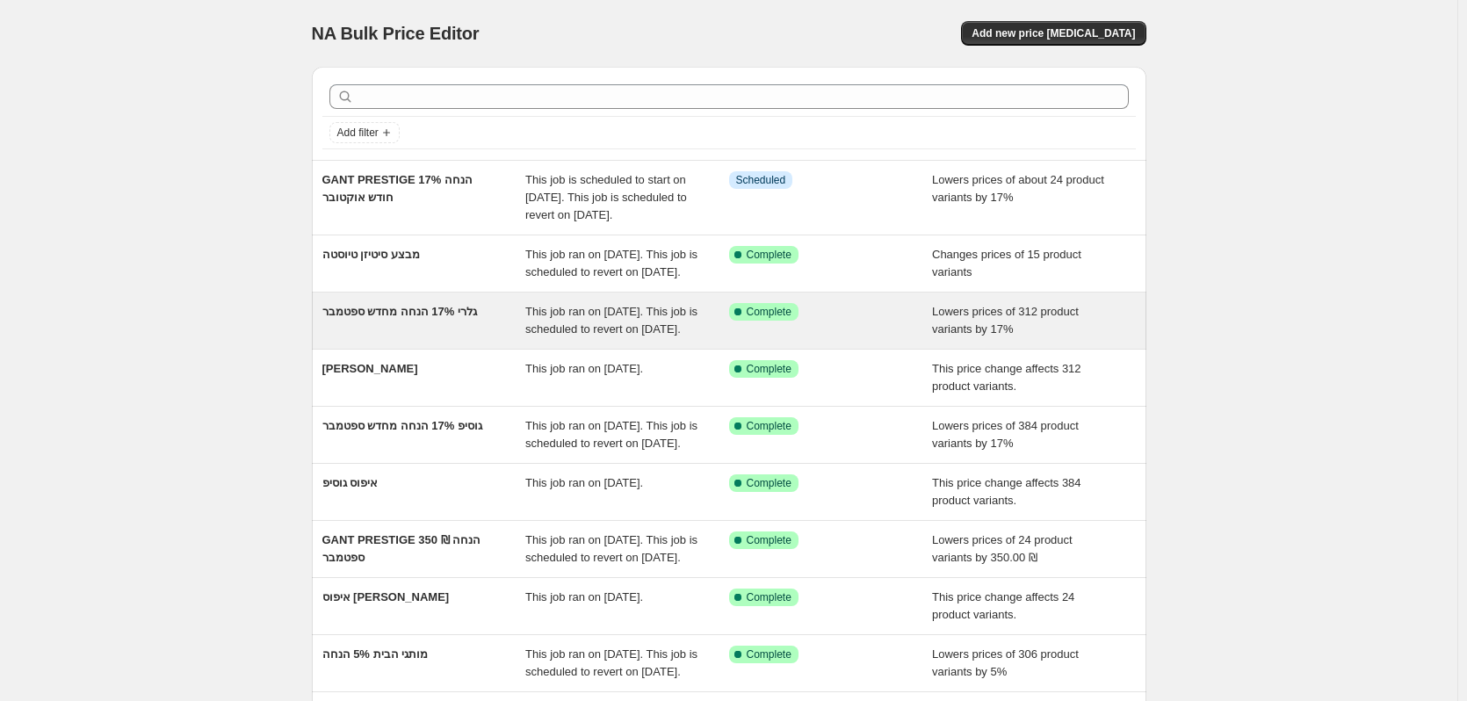
click at [439, 338] on div "גלרי 17% הנחה מחדש ספטמבר" at bounding box center [424, 320] width 204 height 35
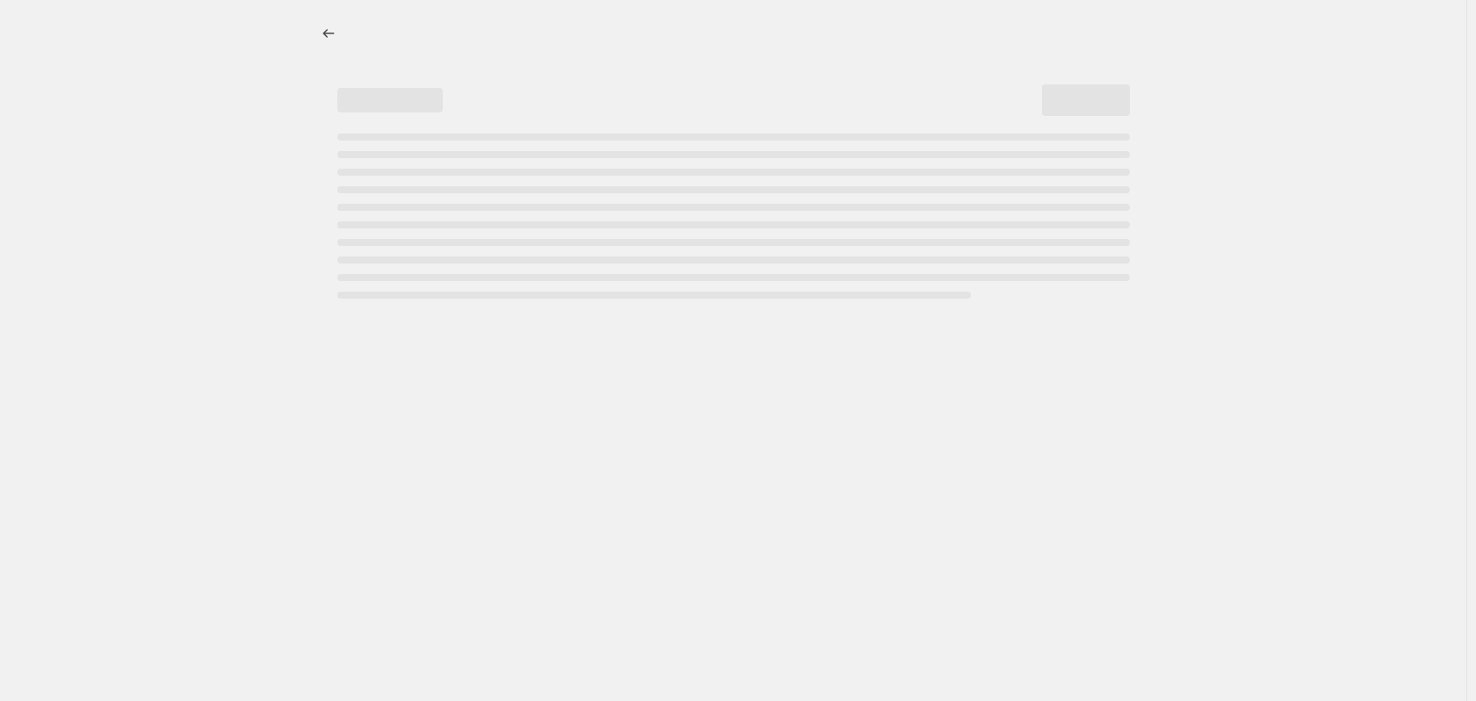
select select "percentage"
select select "vendor"
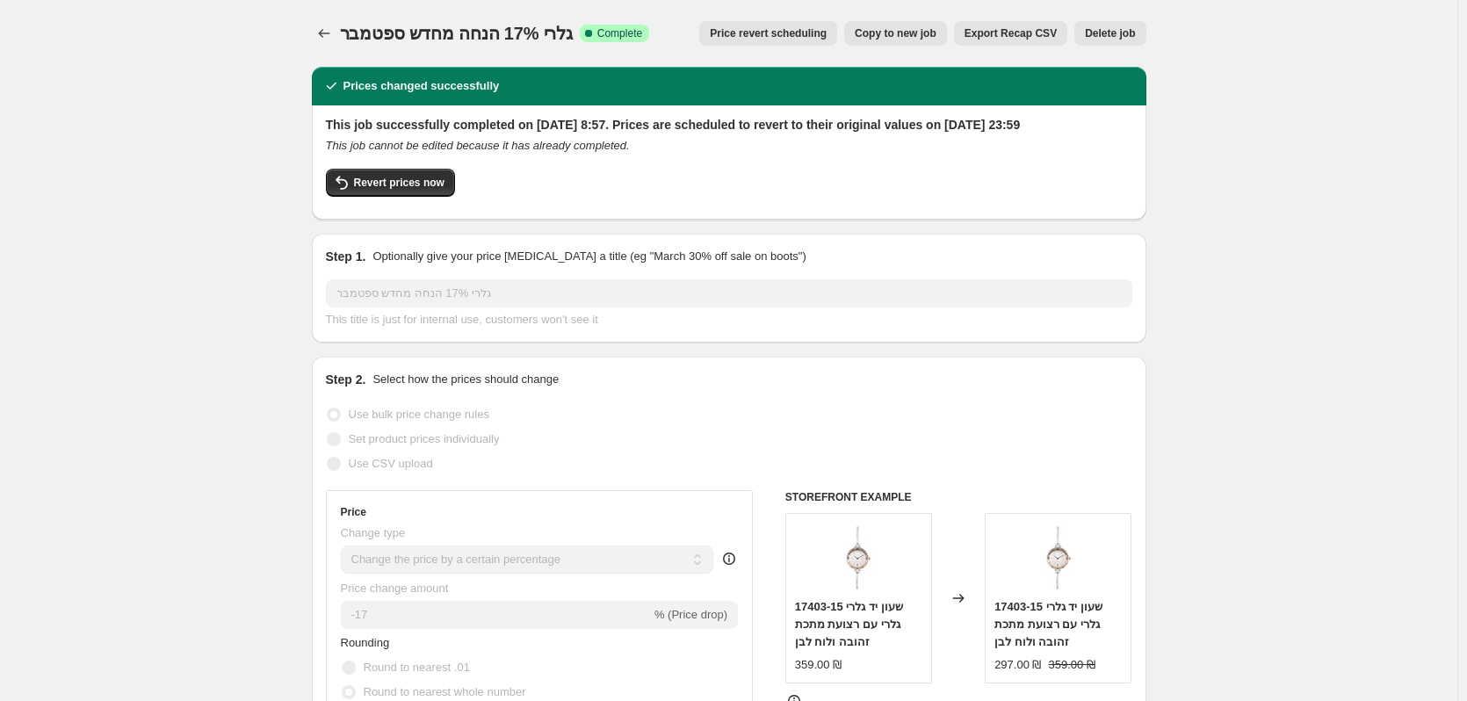
click at [895, 25] on button "Copy to new job" at bounding box center [895, 33] width 103 height 25
select select "percentage"
select select "vendor"
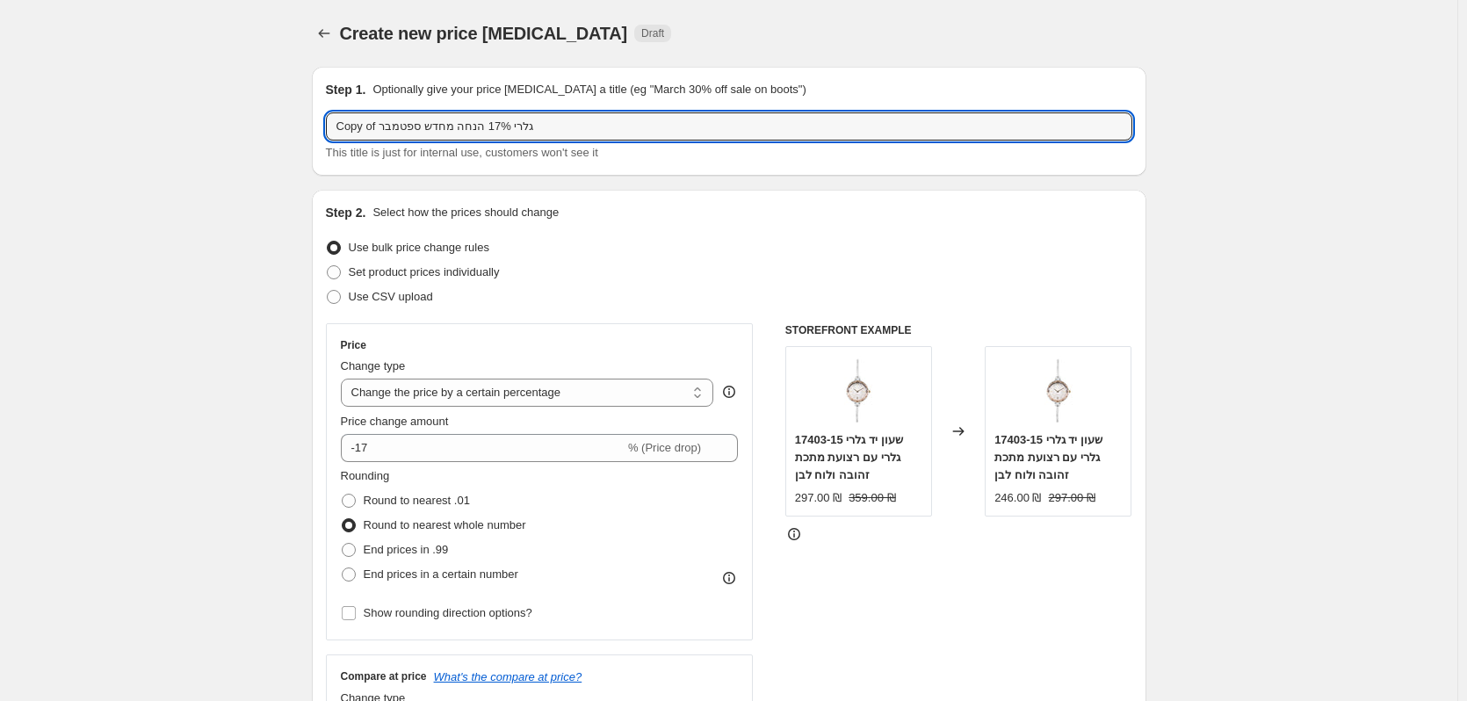
drag, startPoint x: 424, startPoint y: 133, endPoint x: 375, endPoint y: 139, distance: 49.6
click at [328, 123] on div "Step 1. Optionally give your price change job a title (eg "March 30% off sale o…" at bounding box center [729, 121] width 835 height 109
click at [405, 138] on input "Copy of גלרי 17% הנחה מחדש ספטמבר" at bounding box center [729, 126] width 806 height 28
click at [406, 138] on input "Copy of גלרי 17% הנחה מחדש ספטמבר" at bounding box center [729, 126] width 806 height 28
click at [369, 129] on input "Copy of גלרי 17% הנחה מחדש" at bounding box center [729, 126] width 806 height 28
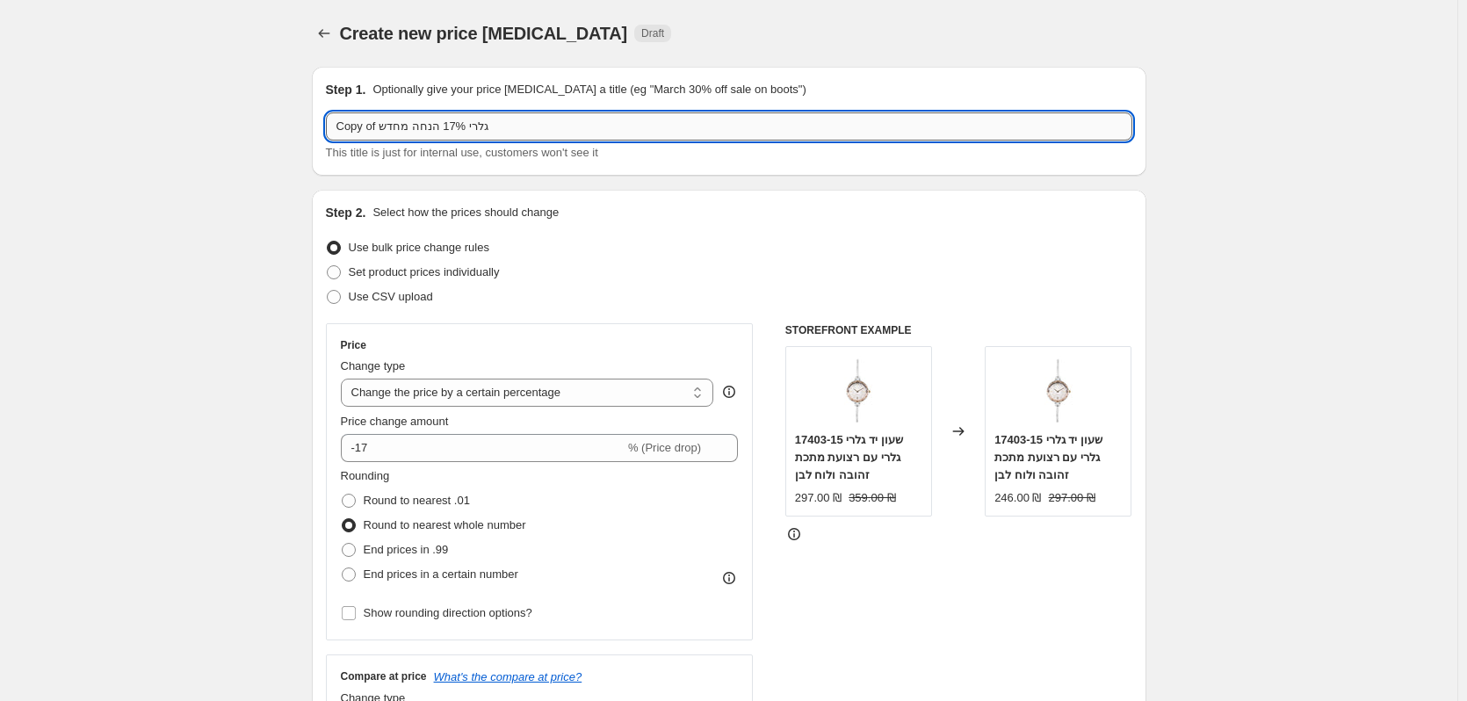
click at [369, 129] on input "Copy of גלרי 17% הנחה מחדש" at bounding box center [729, 126] width 806 height 28
click at [355, 128] on input "Copy גלרי 17% הנחה מחדש" at bounding box center [729, 126] width 806 height 28
click at [347, 121] on input "גלרי 17% הנחה מחדש" at bounding box center [729, 126] width 806 height 28
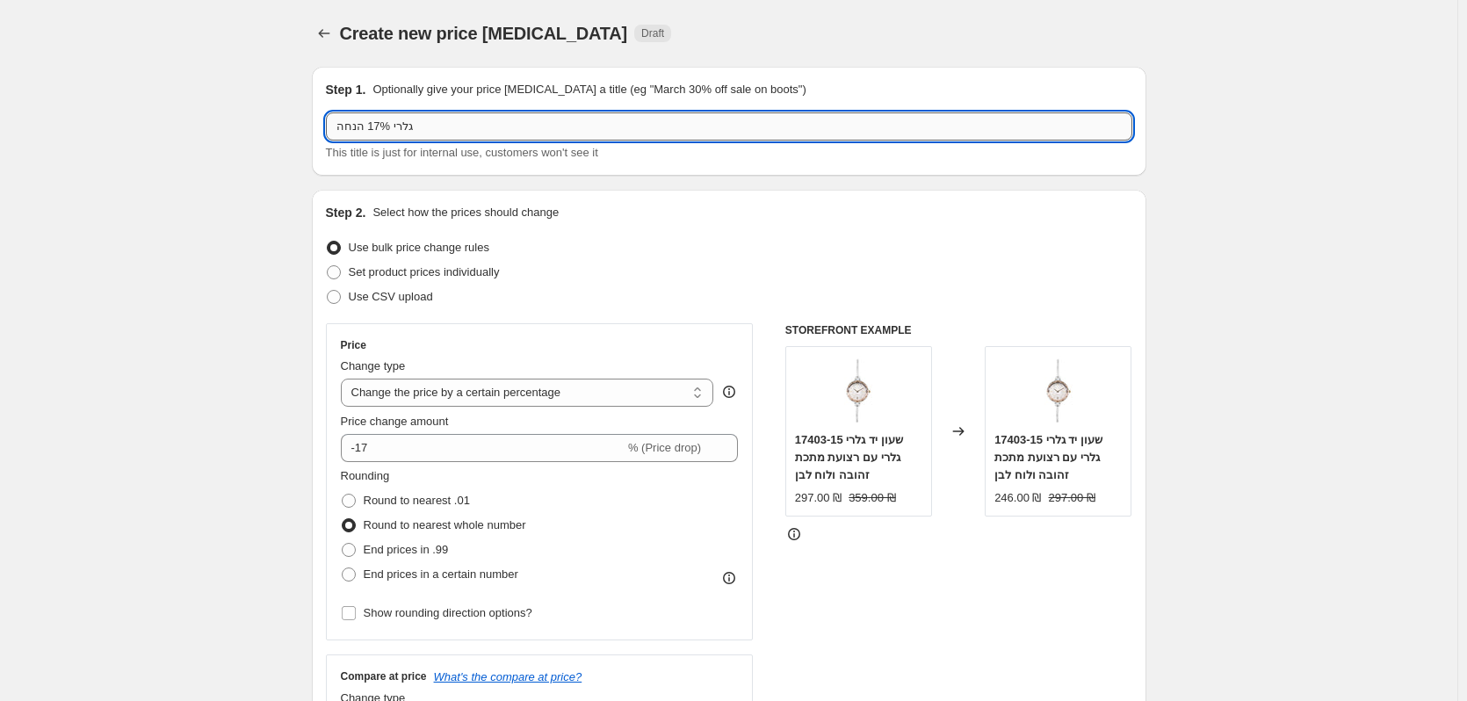
drag, startPoint x: 338, startPoint y: 125, endPoint x: 365, endPoint y: 151, distance: 37.3
click at [339, 125] on input "גלרי 17% הנחה" at bounding box center [729, 126] width 806 height 28
type input "גלרי 17% הנחה חודש אוקטובר 2025"
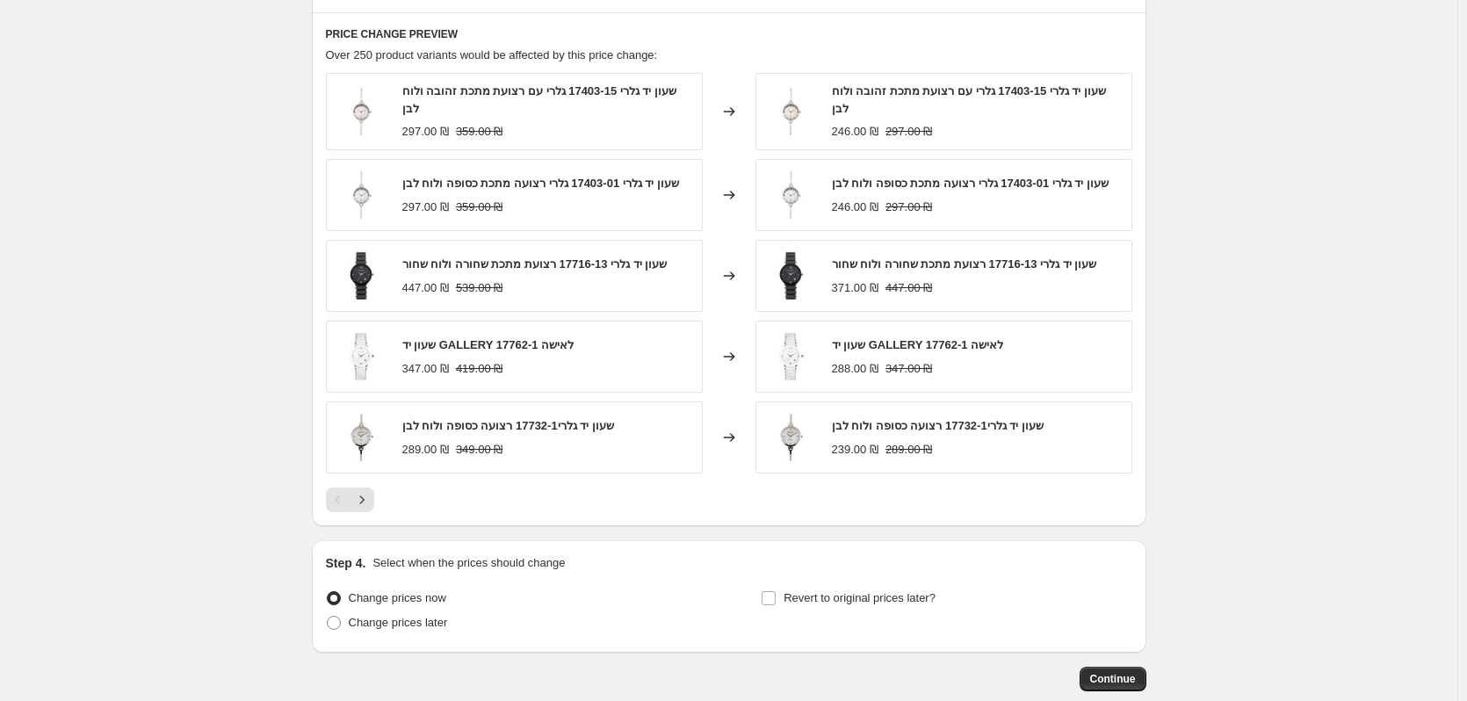
scroll to position [1265, 0]
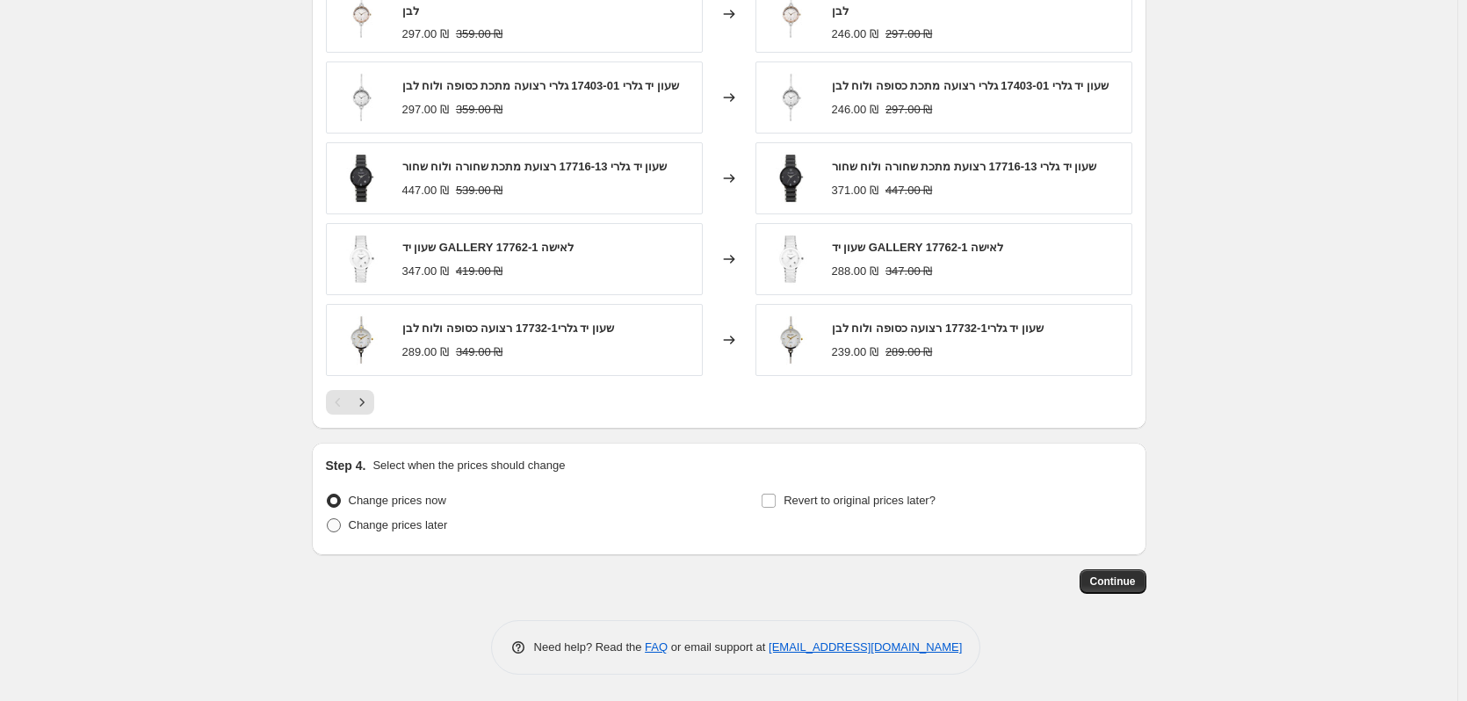
click at [388, 530] on span "Change prices later" at bounding box center [398, 524] width 99 height 13
click at [328, 519] on input "Change prices later" at bounding box center [327, 518] width 1 height 1
radio input "true"
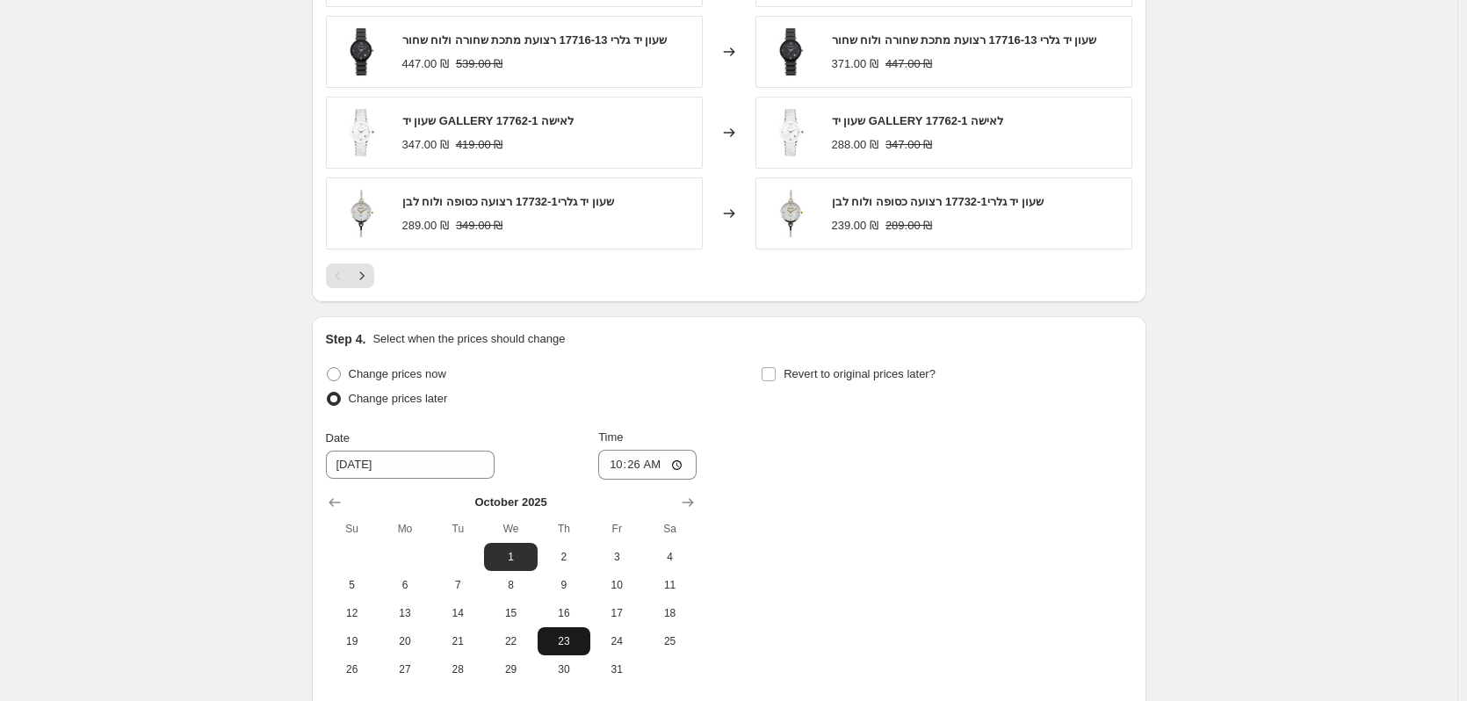
scroll to position [1528, 0]
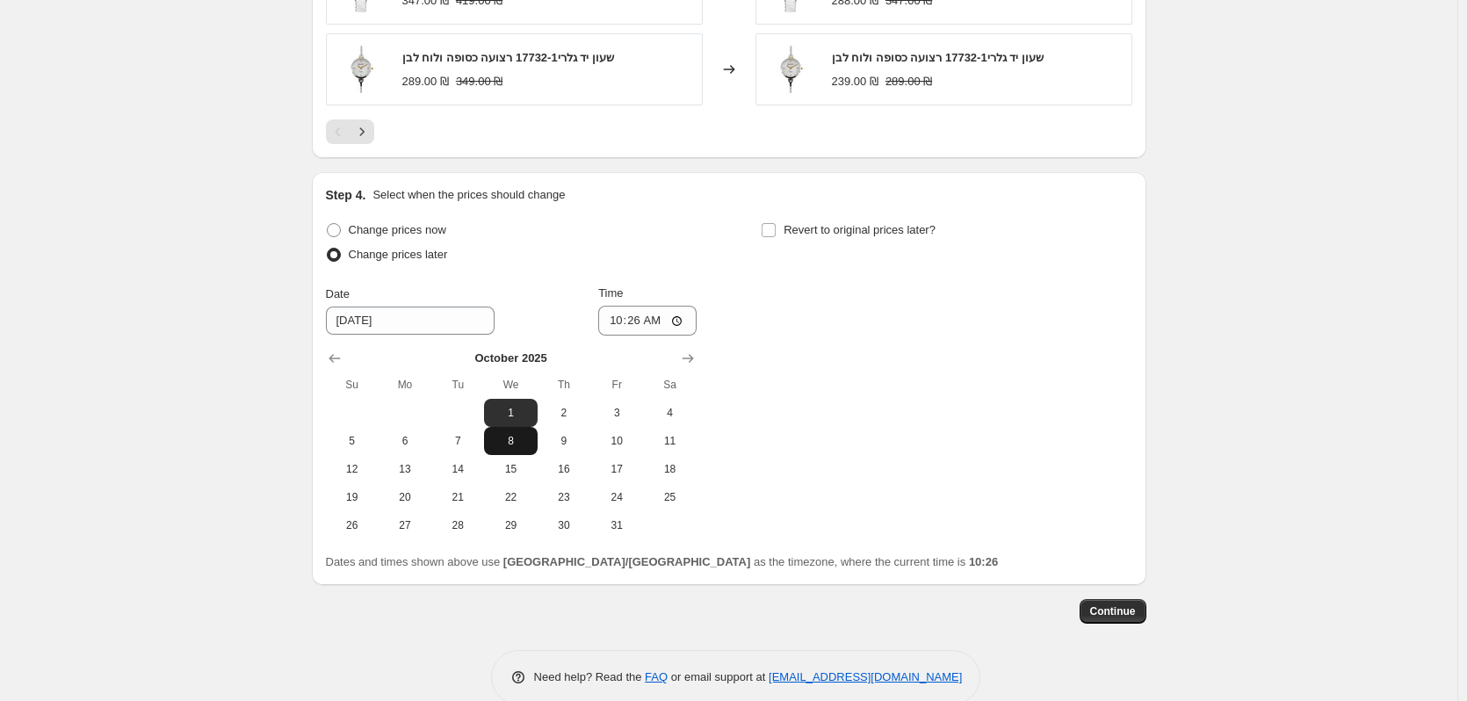
click at [502, 448] on span "8" at bounding box center [510, 441] width 39 height 14
type input "10/8/2025"
click at [658, 330] on input "10:26" at bounding box center [647, 321] width 98 height 30
type input "06:00"
click at [753, 297] on div "Change prices now Change prices later Date 10/8/2025 Time 06:00 October 2025 Su…" at bounding box center [729, 379] width 806 height 322
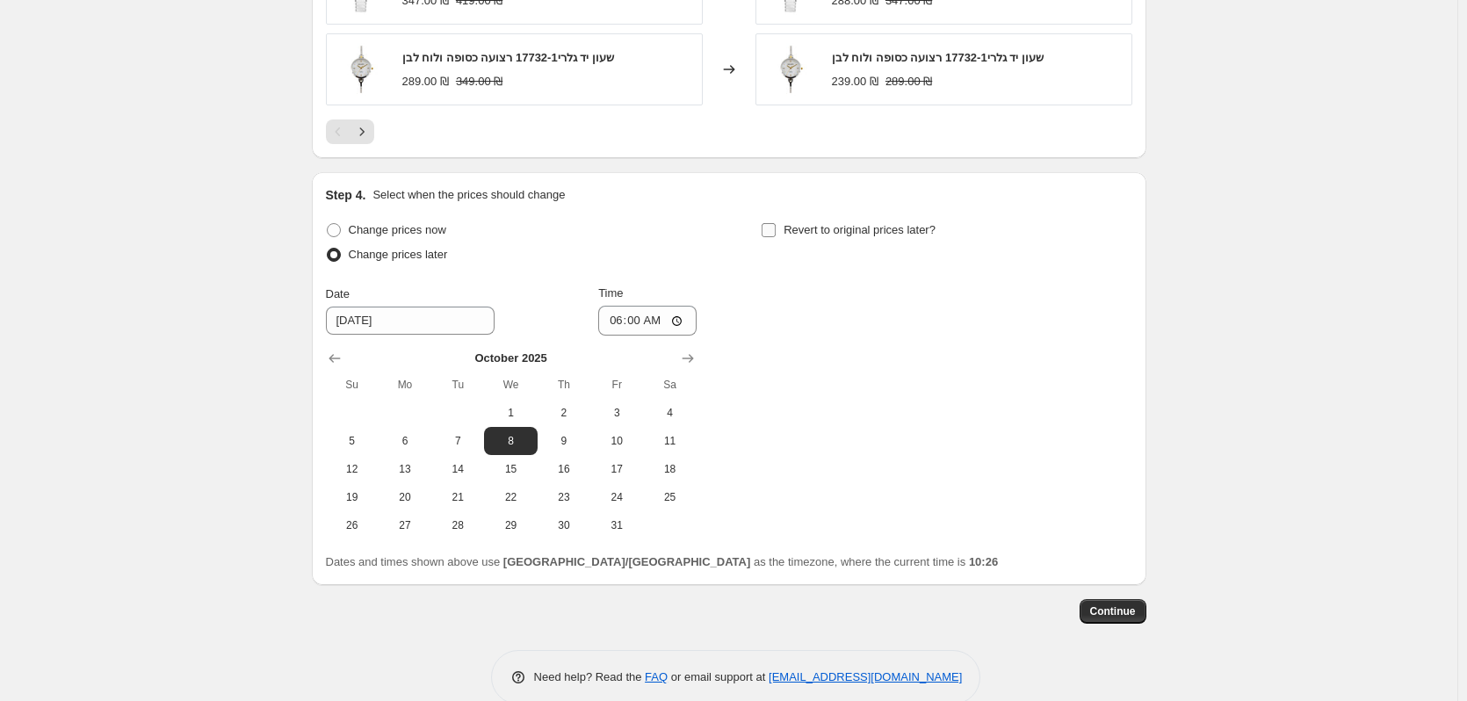
click at [785, 232] on label "Revert to original prices later?" at bounding box center [848, 230] width 175 height 25
click at [776, 232] on input "Revert to original prices later?" at bounding box center [769, 230] width 14 height 14
checkbox input "true"
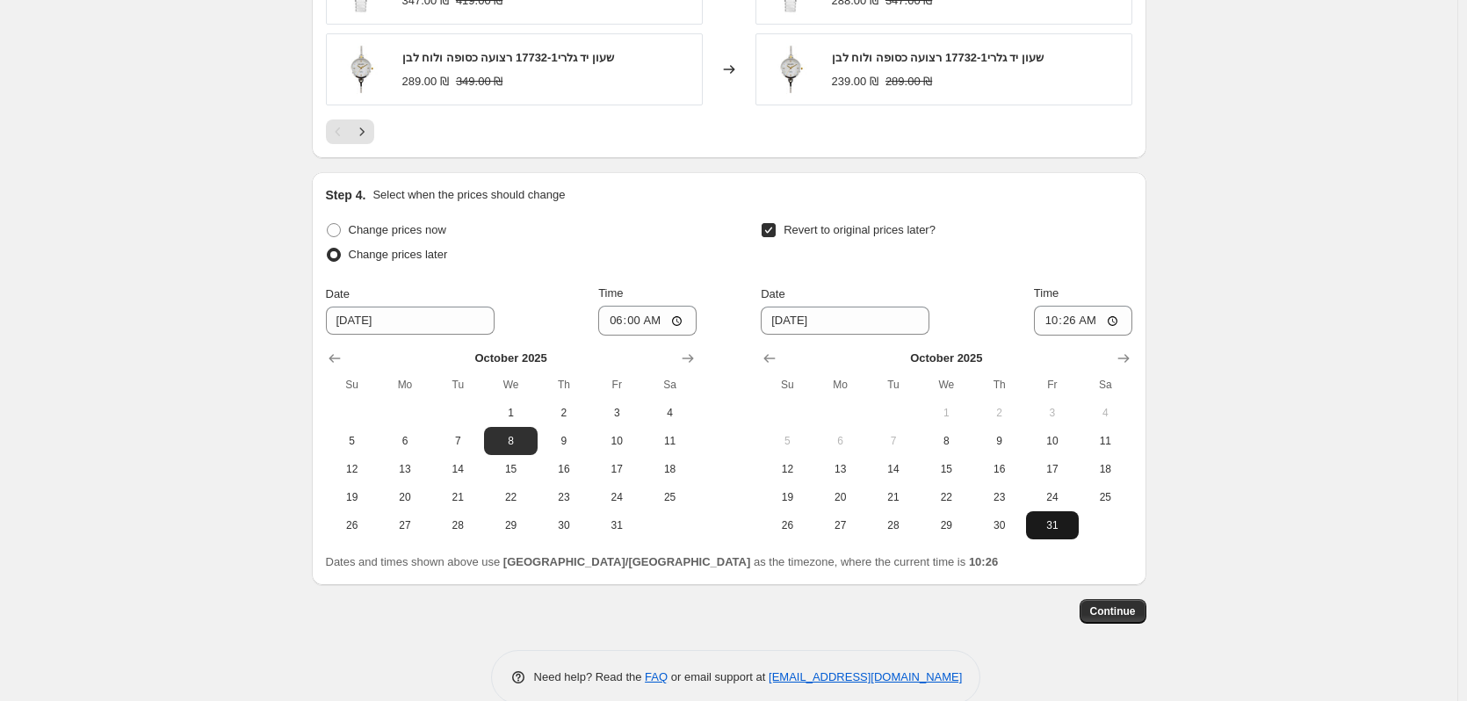
click at [1040, 539] on button "31" at bounding box center [1052, 525] width 53 height 28
type input "10/31/2025"
click at [1095, 329] on input "10:26" at bounding box center [1083, 321] width 98 height 30
type input "23:59"
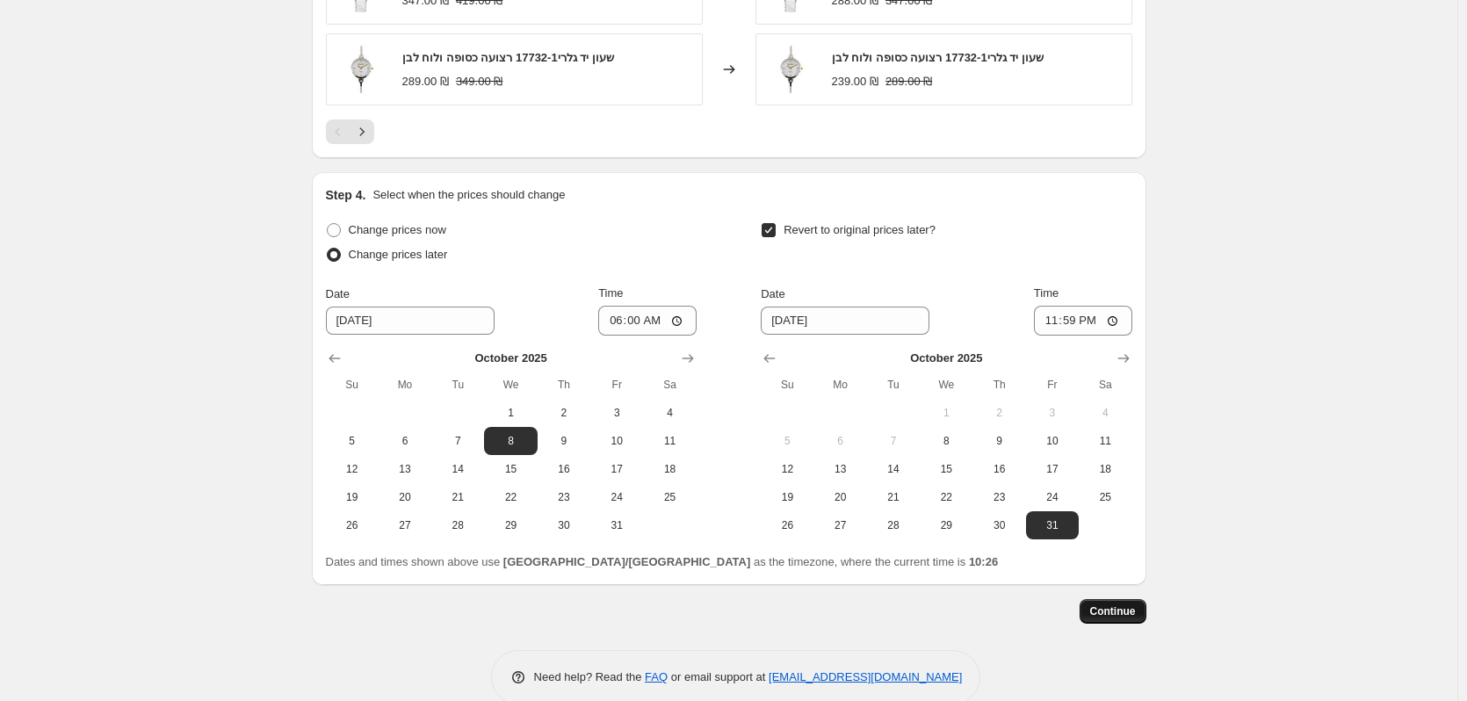
click at [1133, 624] on button "Continue" at bounding box center [1113, 611] width 67 height 25
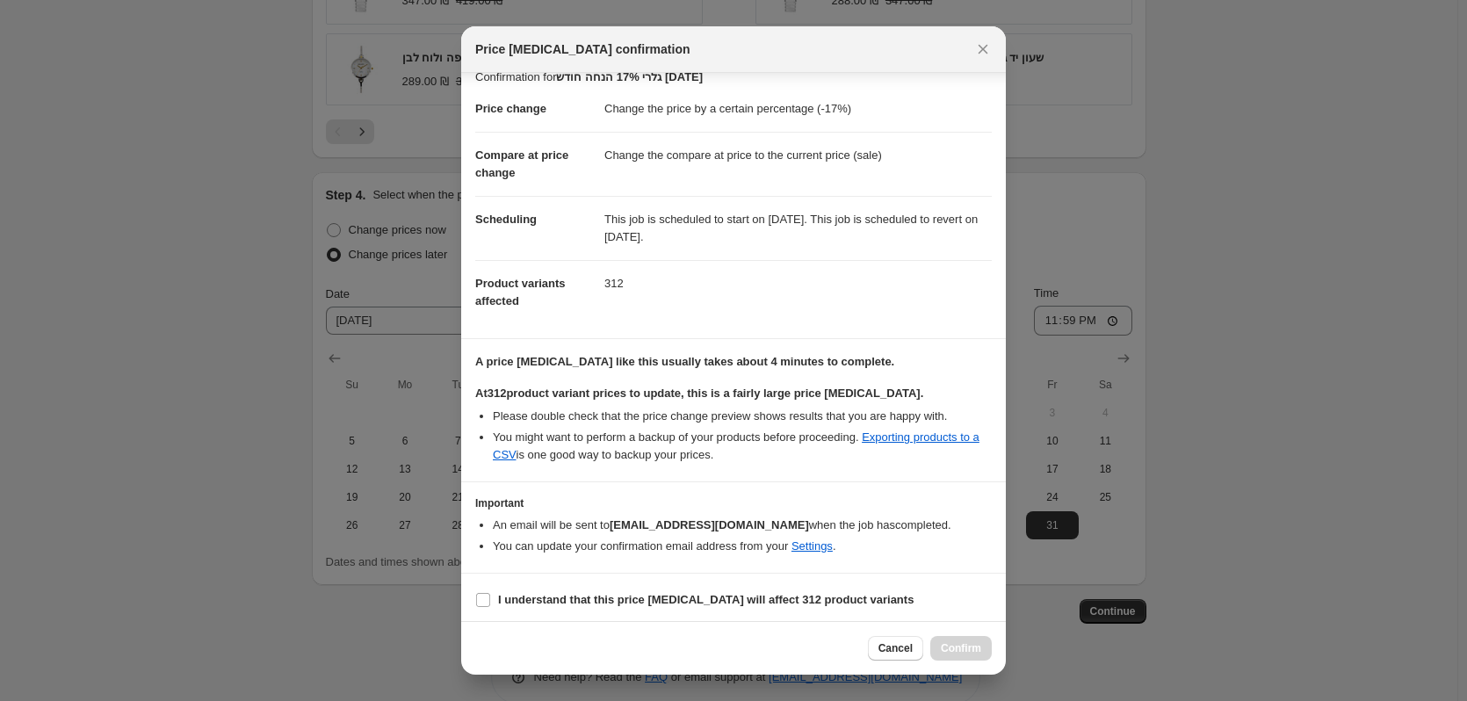
scroll to position [24, 0]
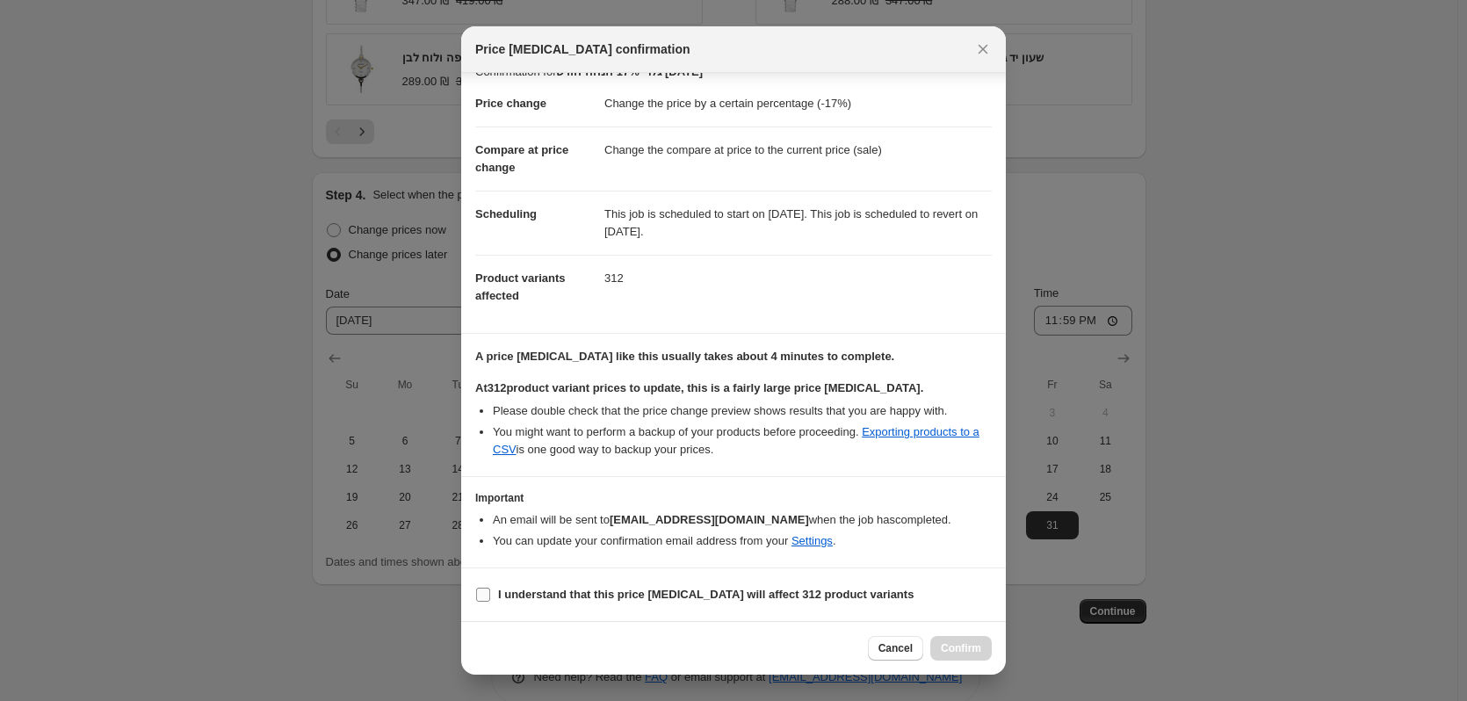
click at [689, 605] on label "I understand that this price change job will affect 312 product variants" at bounding box center [694, 594] width 438 height 25
click at [490, 602] on input "I understand that this price change job will affect 312 product variants" at bounding box center [483, 595] width 14 height 14
checkbox input "true"
click at [977, 648] on span "Confirm" at bounding box center [961, 648] width 40 height 14
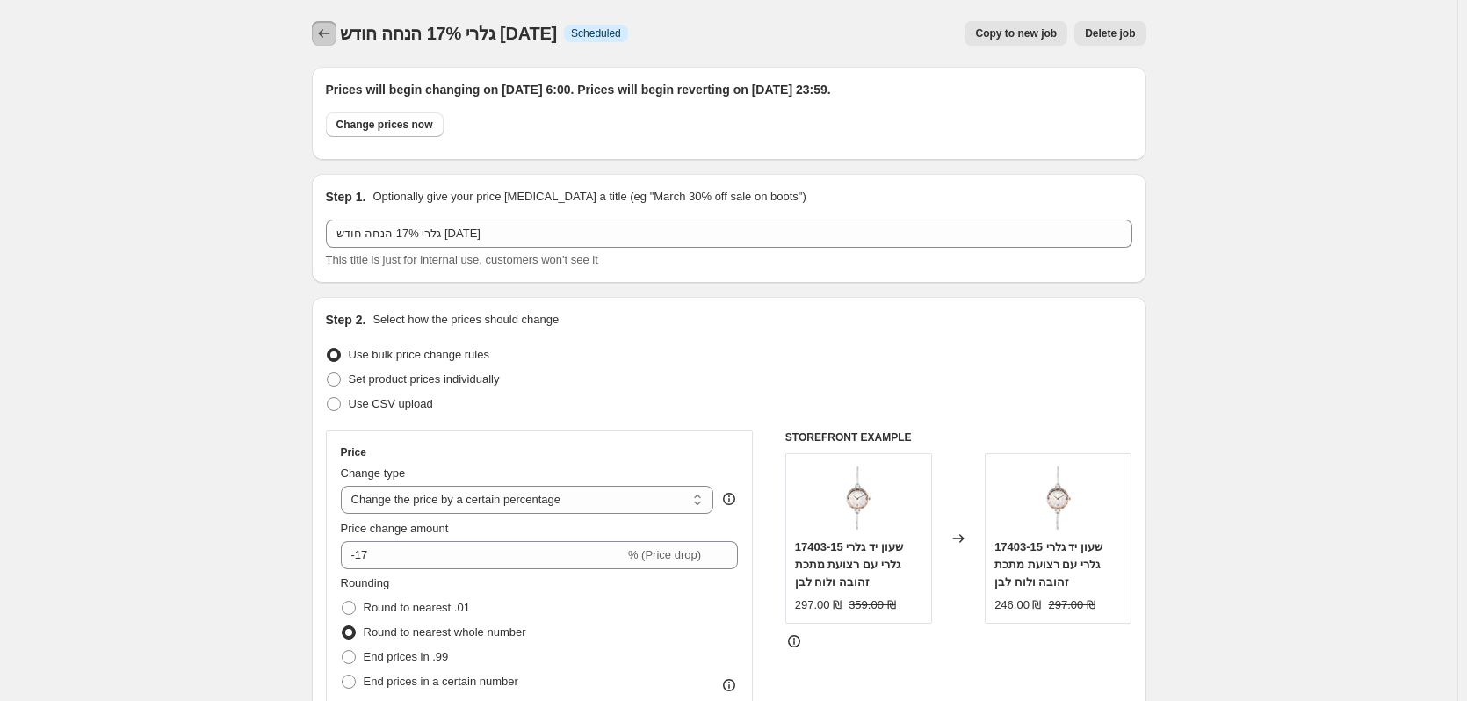
click at [317, 33] on button "Price change jobs" at bounding box center [324, 33] width 25 height 25
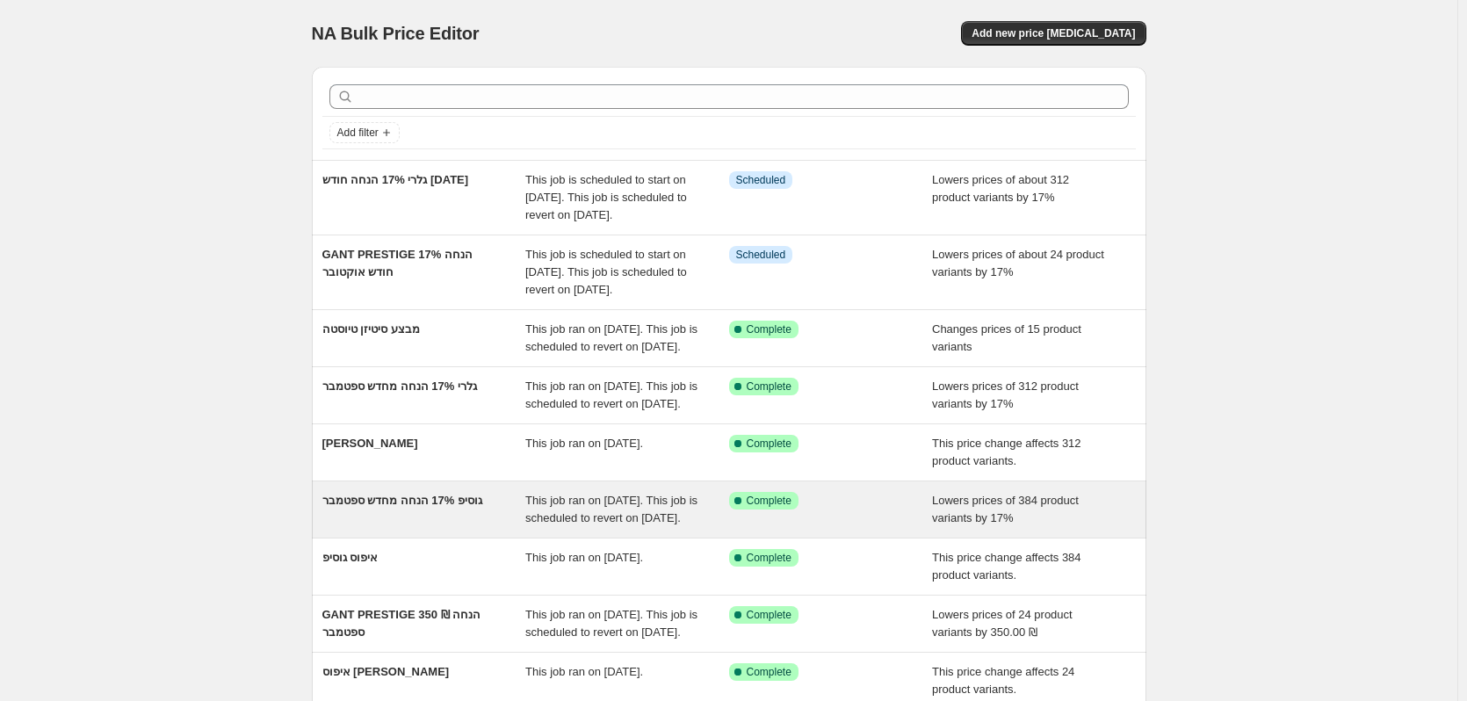
click at [473, 507] on span "גוסיפ 17% הנחה מחדש ספטמבר" at bounding box center [402, 500] width 161 height 13
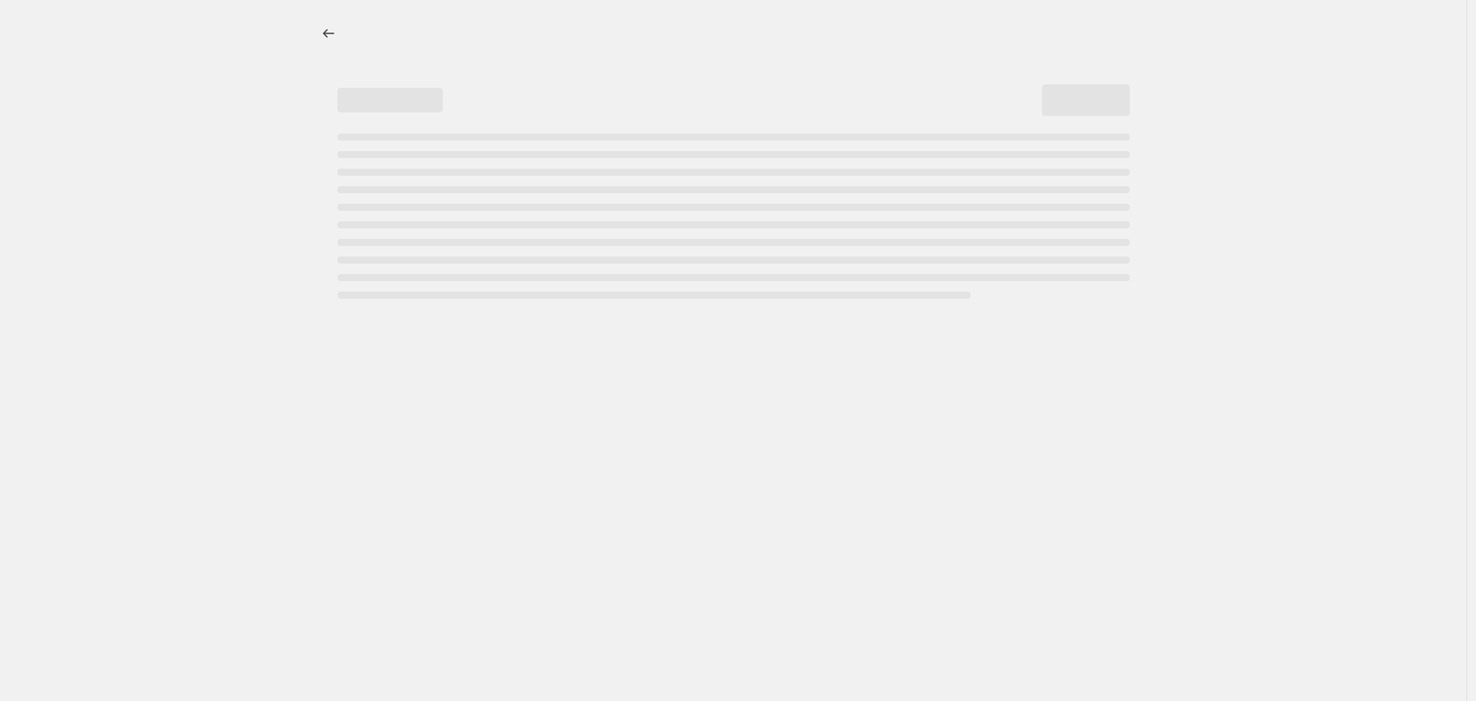
select select "percentage"
select select "vendor"
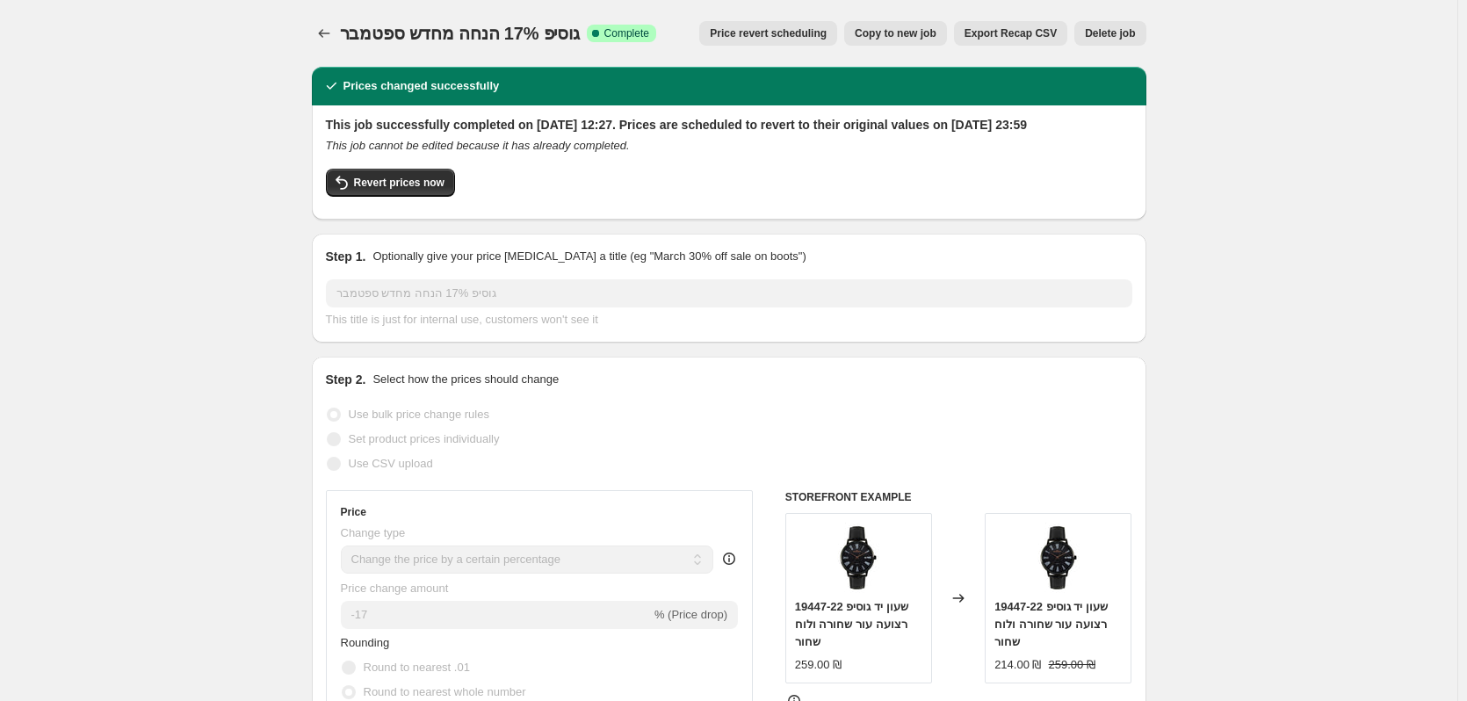
click at [936, 29] on span "Copy to new job" at bounding box center [896, 33] width 82 height 14
select select "percentage"
select select "vendor"
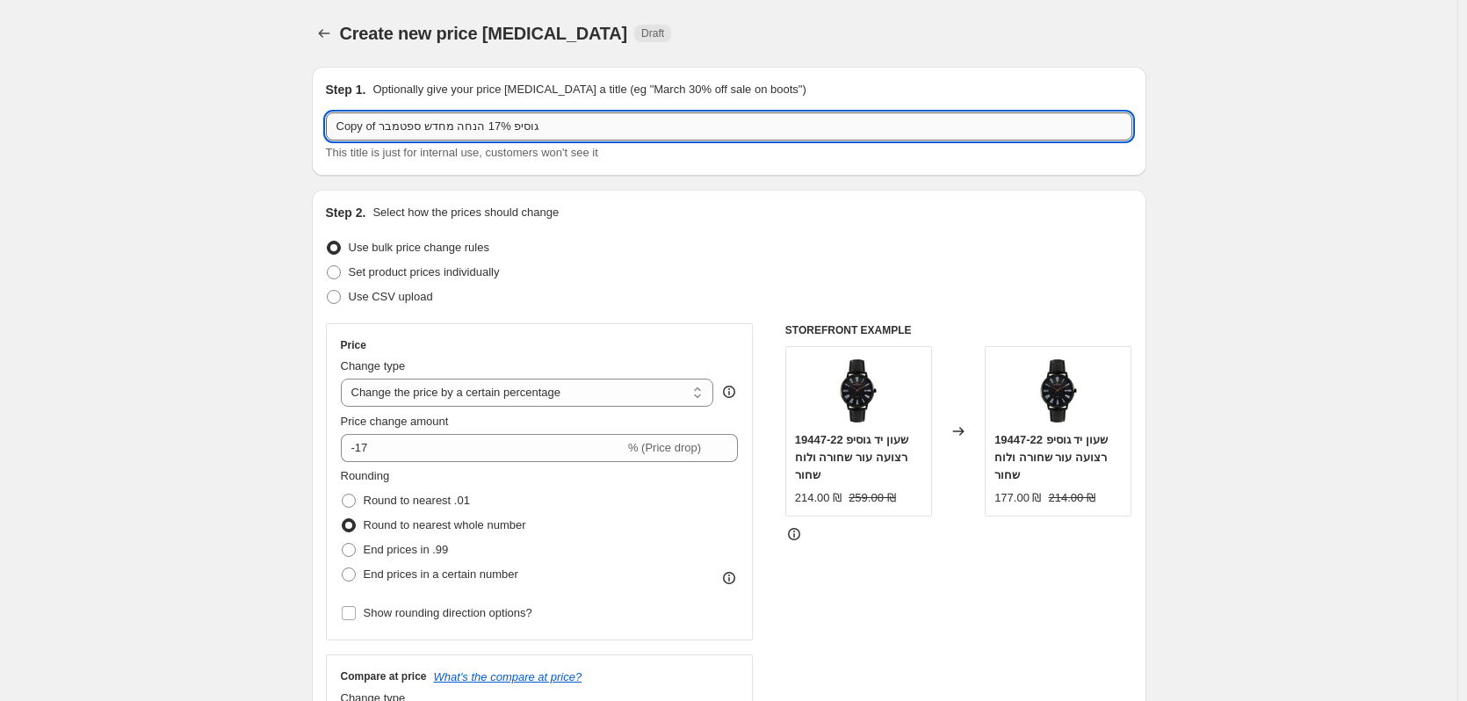
click at [453, 132] on input "Copy of גוסיפ 17% הנחה מחדש ספטמבר" at bounding box center [729, 126] width 806 height 28
click at [397, 122] on input "Copy of גוסיפ 17% הנחה חודש אוקטובר ספטמבר" at bounding box center [729, 126] width 806 height 28
drag, startPoint x: 383, startPoint y: 127, endPoint x: 307, endPoint y: 127, distance: 76.4
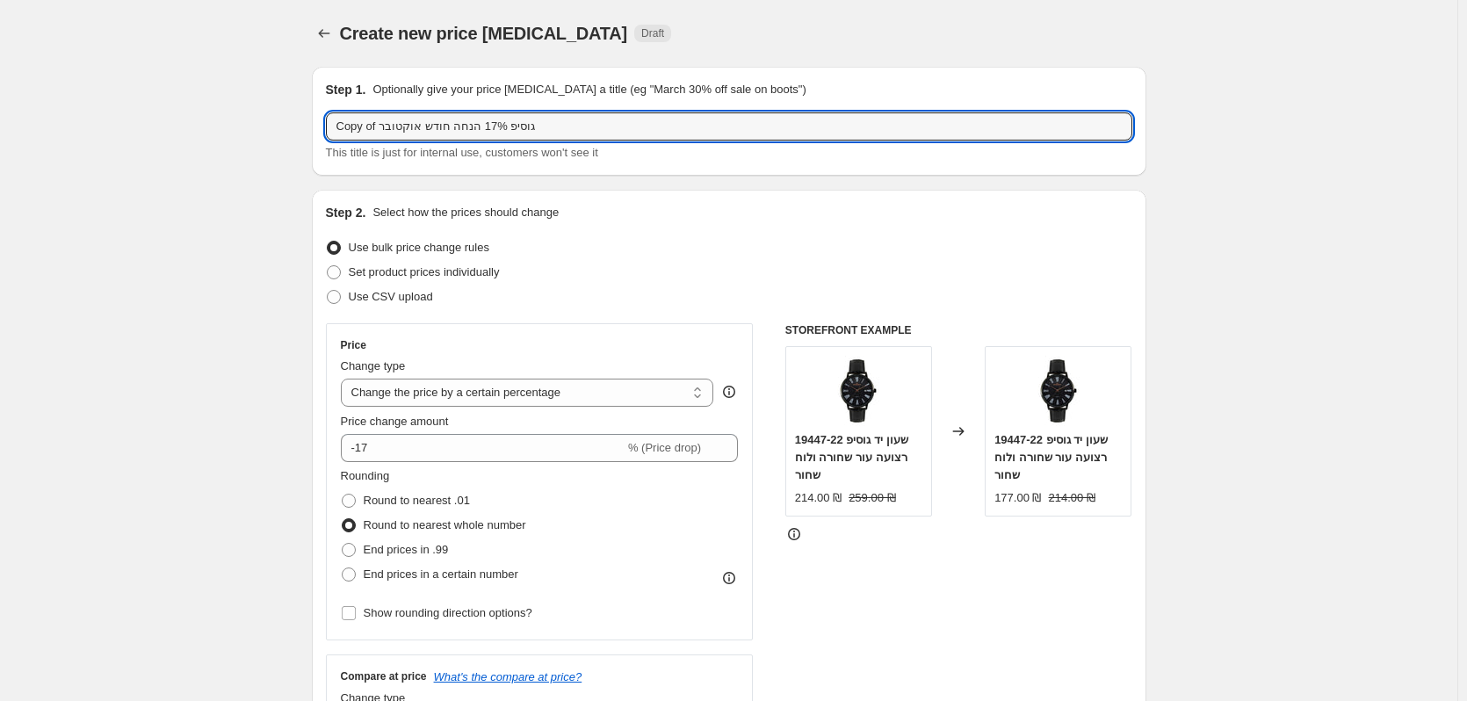
type input "גוסיפ 17% הנחה חודש אוקטובר"
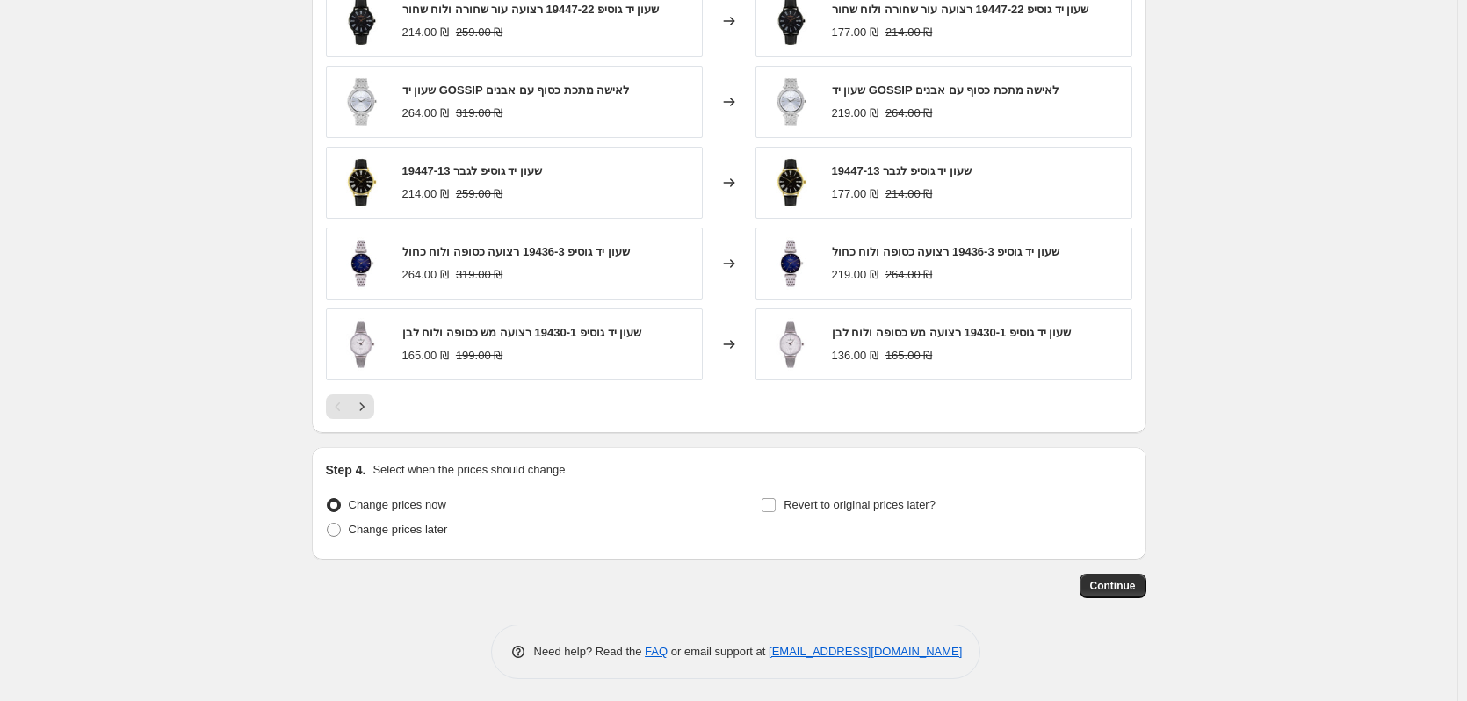
scroll to position [1254, 0]
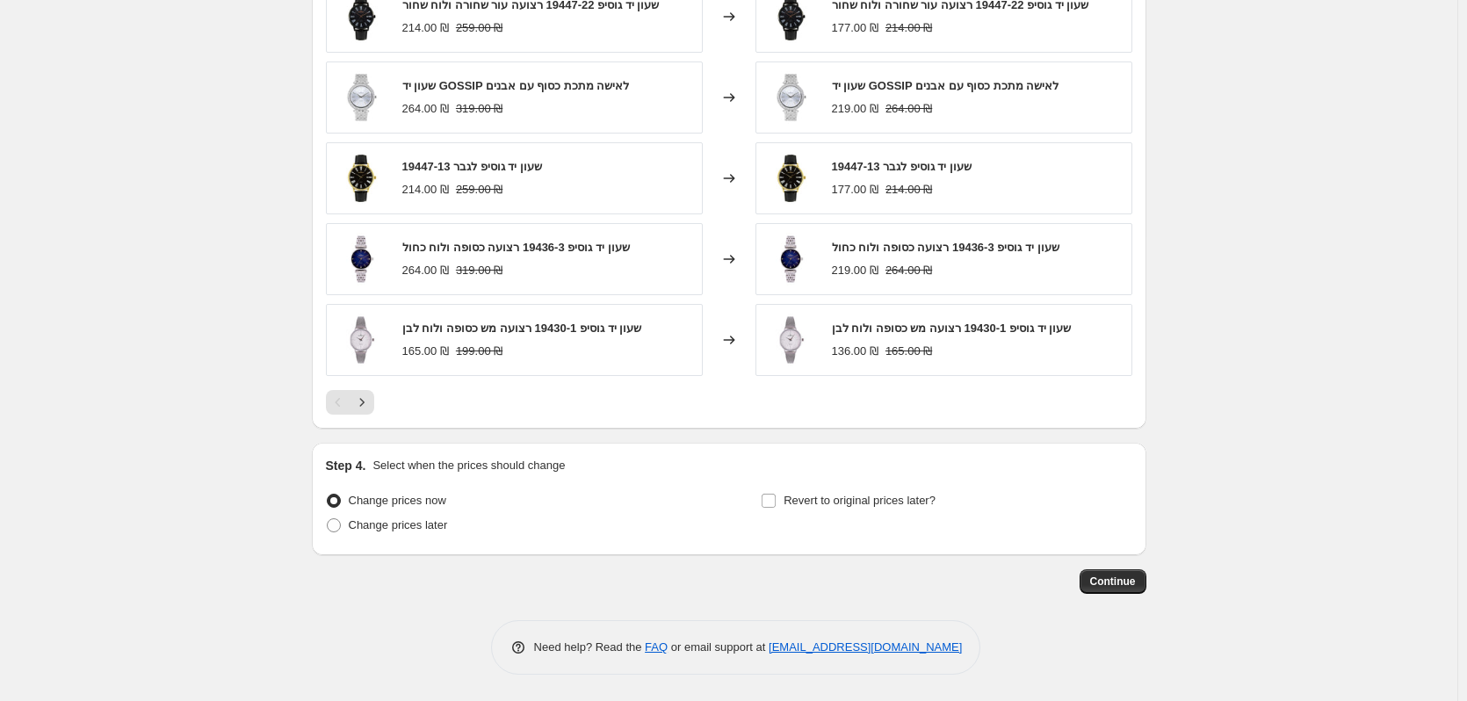
click at [402, 543] on div "Step 4. Select when the prices should change Change prices now Change prices la…" at bounding box center [729, 499] width 835 height 112
click at [405, 536] on label "Change prices later" at bounding box center [387, 525] width 122 height 25
click at [328, 519] on input "Change prices later" at bounding box center [327, 518] width 1 height 1
radio input "true"
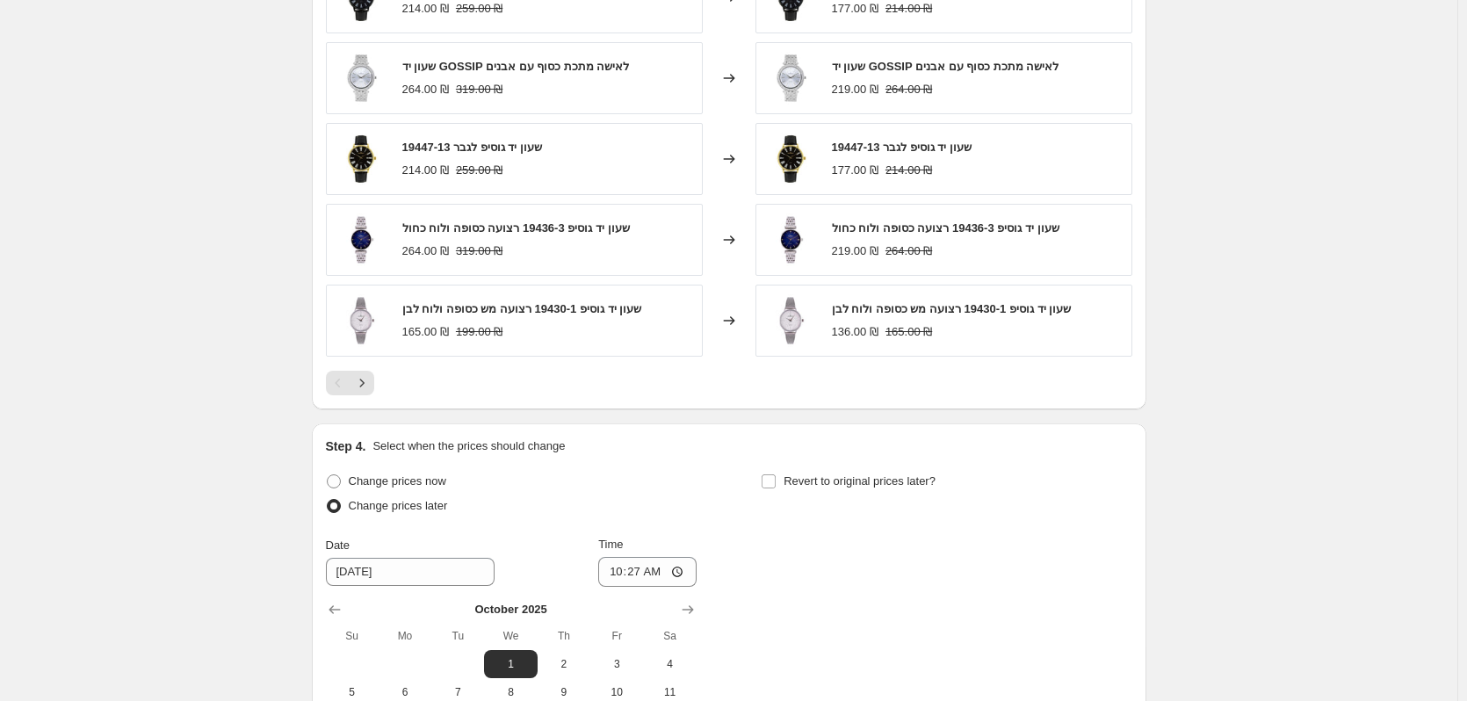
scroll to position [1517, 0]
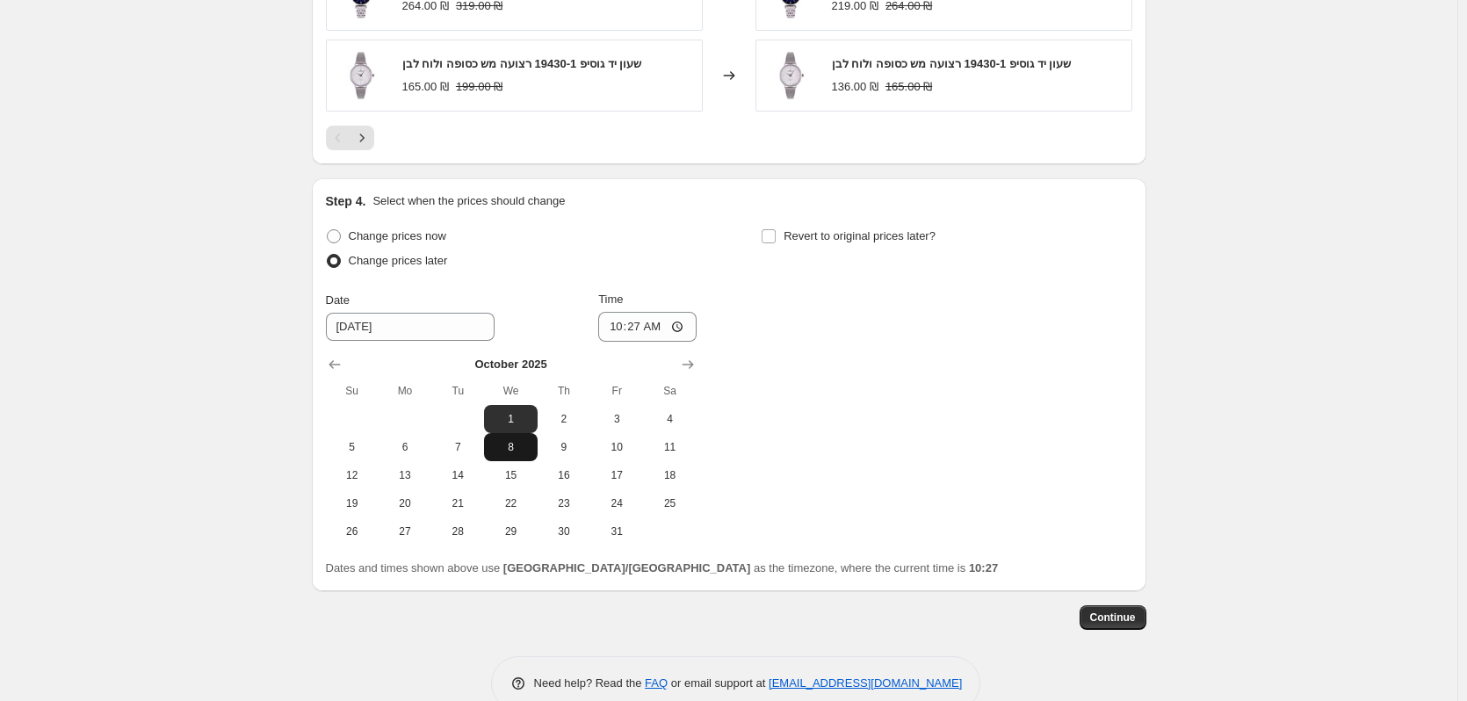
click at [521, 450] on span "8" at bounding box center [510, 447] width 39 height 14
type input "10/8/2025"
click at [666, 325] on input "10:27" at bounding box center [647, 327] width 98 height 30
type input "06:00"
click at [719, 300] on div "Change prices now Change prices later Date 10/8/2025 Time 06:00 October 2025 Su…" at bounding box center [729, 385] width 806 height 322
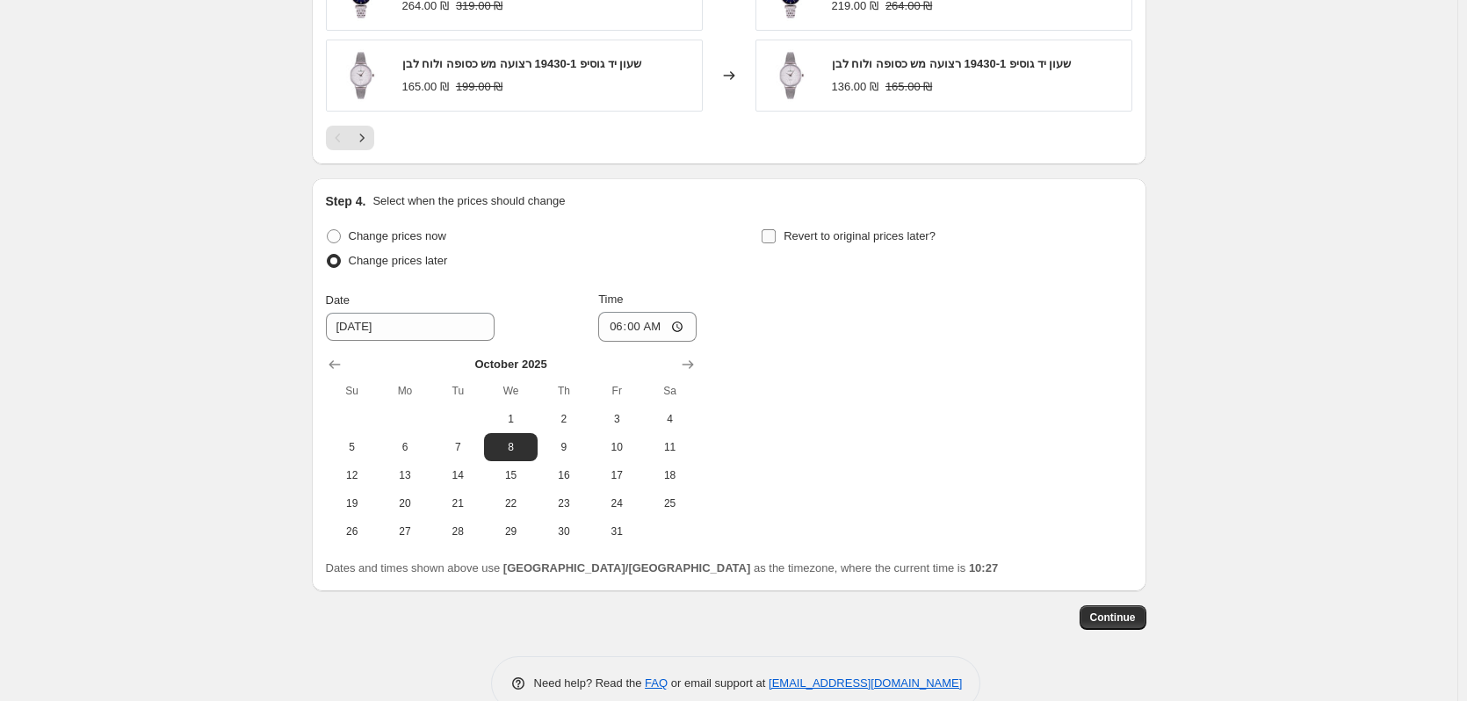
click at [785, 248] on label "Revert to original prices later?" at bounding box center [848, 236] width 175 height 25
click at [776, 243] on input "Revert to original prices later?" at bounding box center [769, 236] width 14 height 14
checkbox input "true"
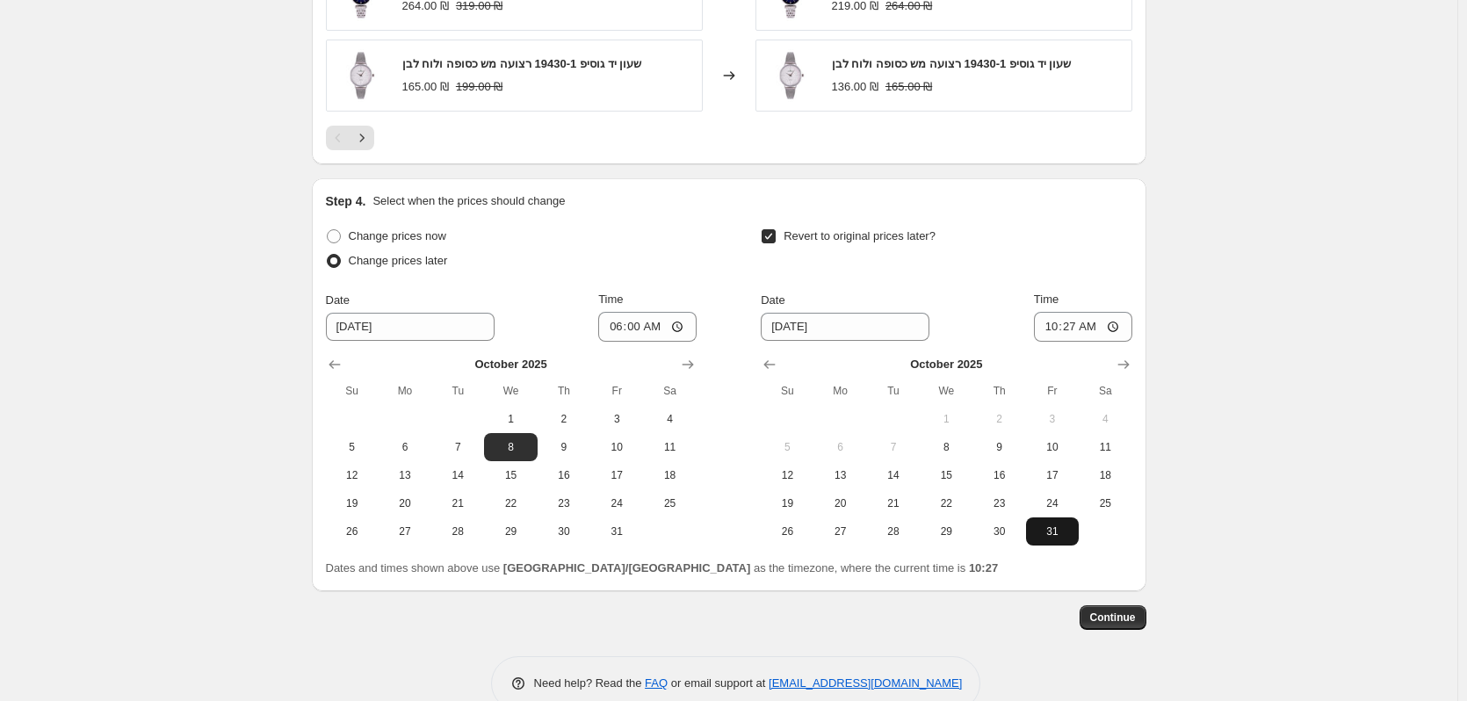
click at [1039, 538] on span "31" at bounding box center [1052, 531] width 39 height 14
type input "10/31/2025"
click at [1100, 329] on input "10:27" at bounding box center [1083, 327] width 98 height 30
type input "23:59"
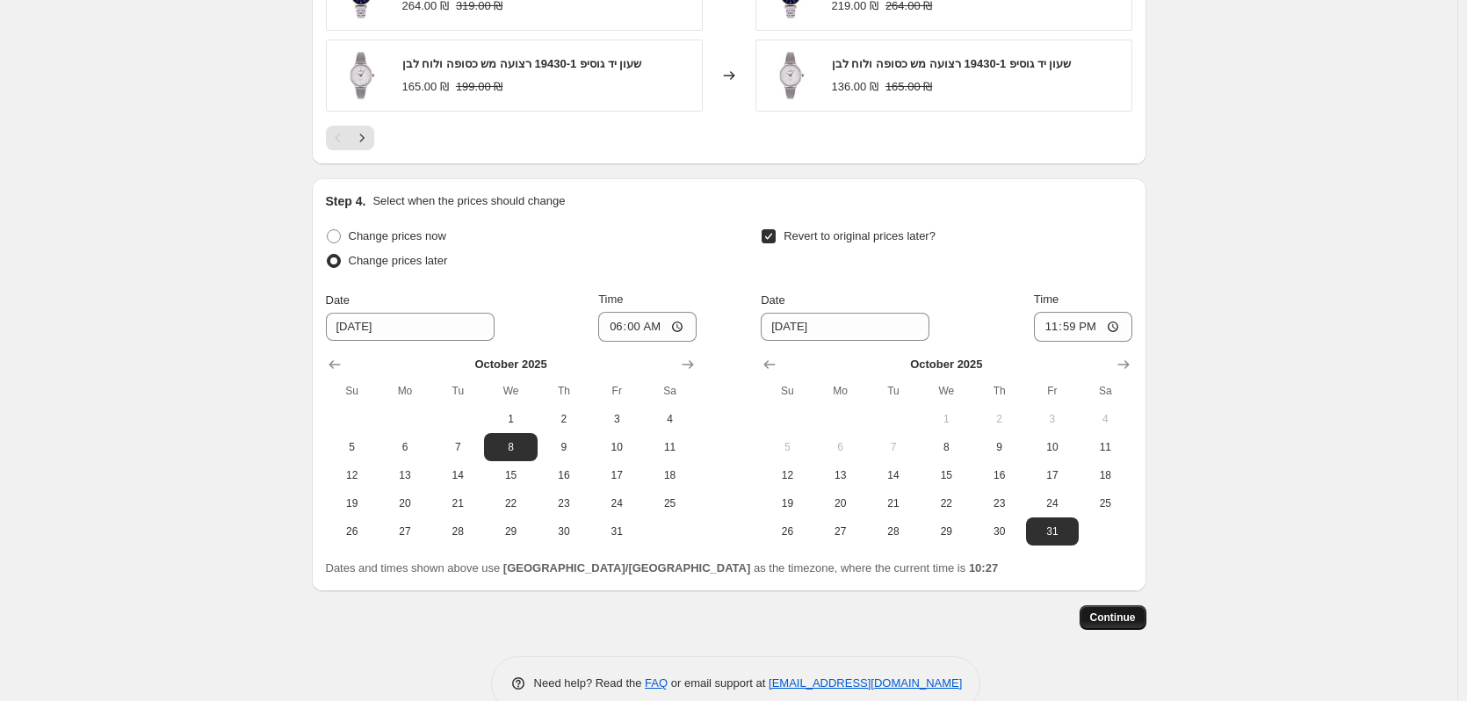
click at [1115, 623] on span "Continue" at bounding box center [1113, 618] width 46 height 14
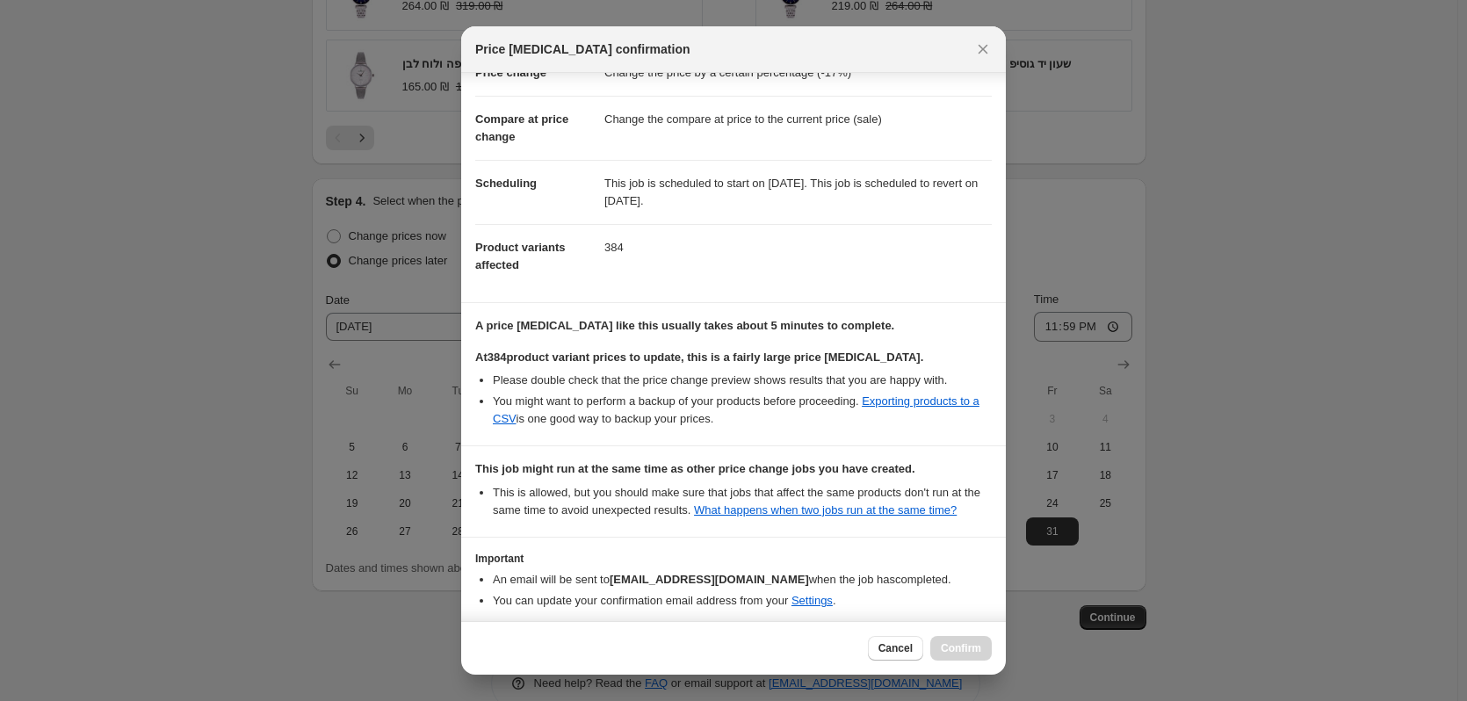
scroll to position [132, 0]
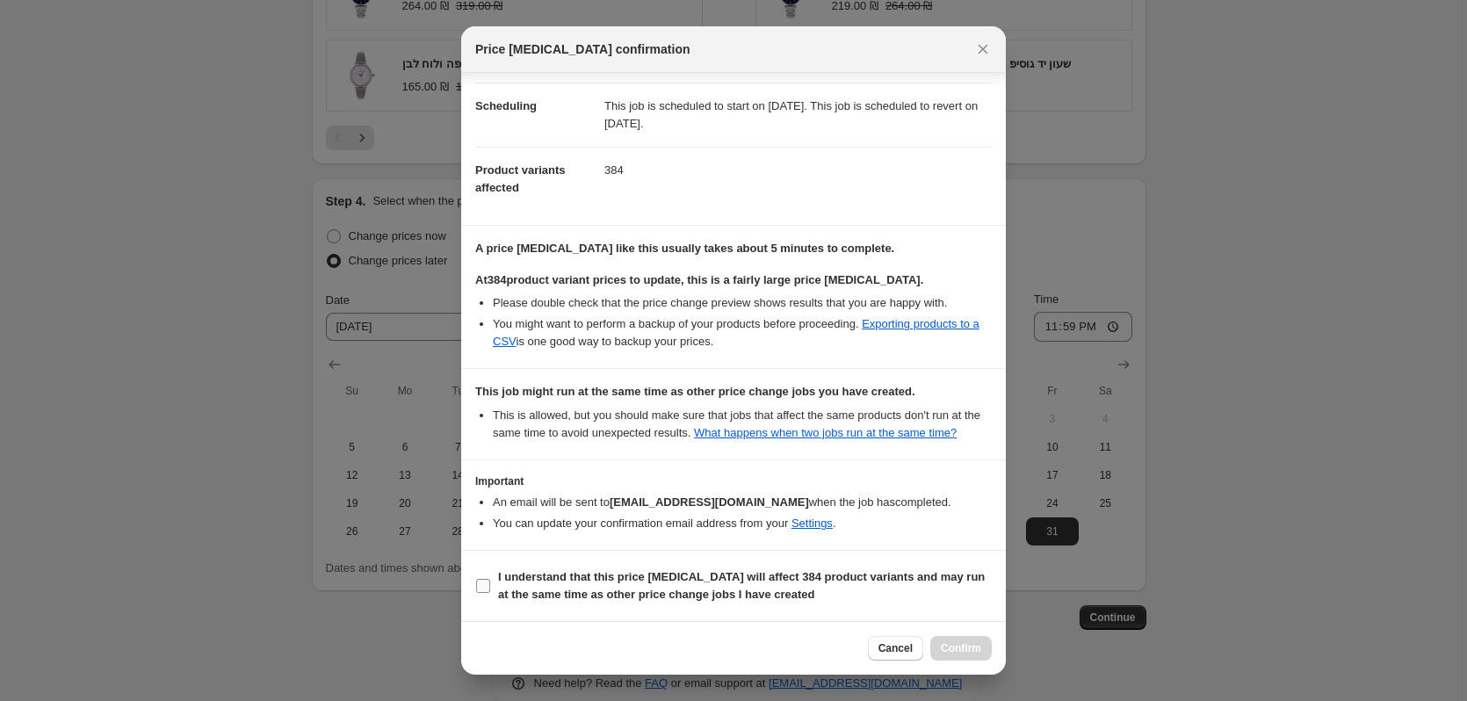
drag, startPoint x: 610, startPoint y: 581, endPoint x: 748, endPoint y: 625, distance: 145.0
click at [611, 581] on b "I understand that this price change job will affect 384 product variants and ma…" at bounding box center [741, 585] width 487 height 31
click at [490, 581] on input "I understand that this price change job will affect 384 product variants and ma…" at bounding box center [483, 586] width 14 height 14
checkbox input "true"
click at [960, 649] on span "Confirm" at bounding box center [961, 648] width 40 height 14
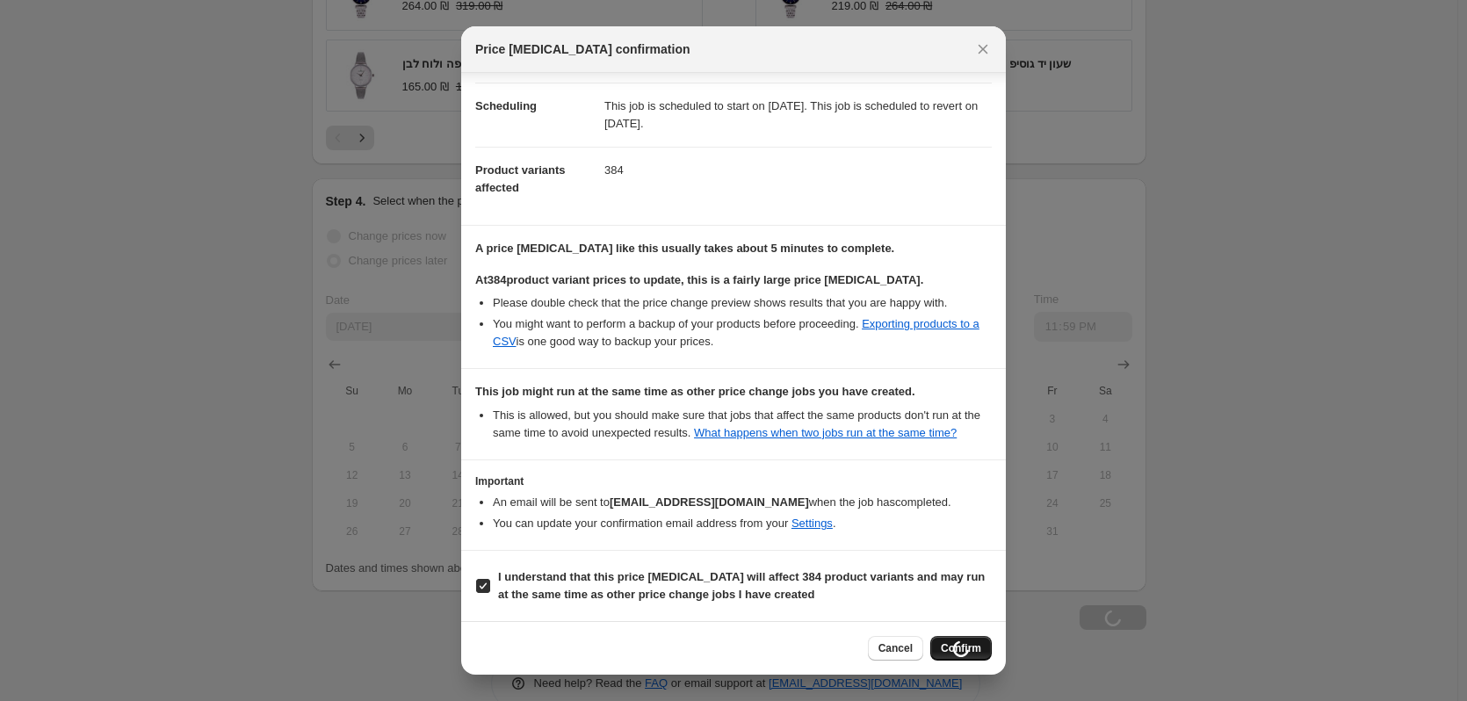
type input "גוסיפ 17% הנחה חודש אוקטובר"
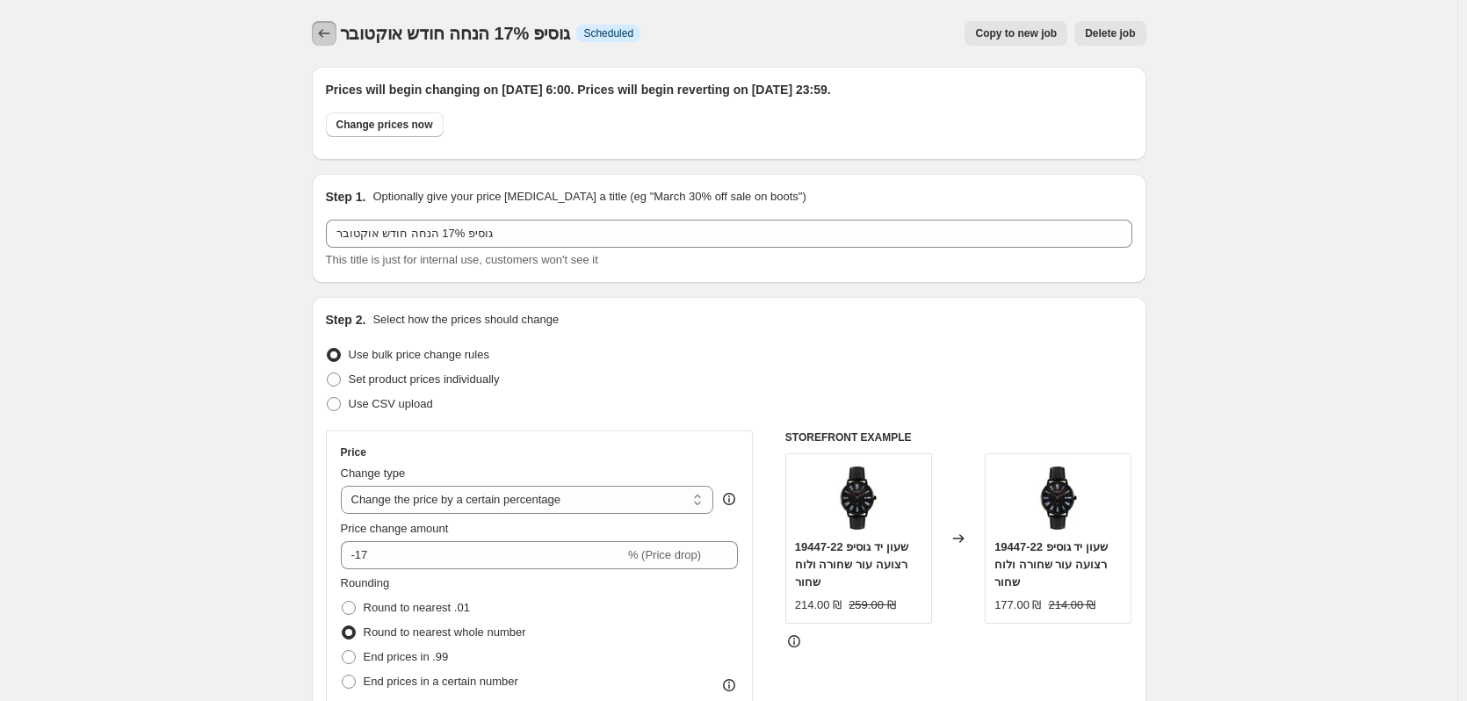
click at [328, 39] on icon "Price change jobs" at bounding box center [324, 34] width 18 height 18
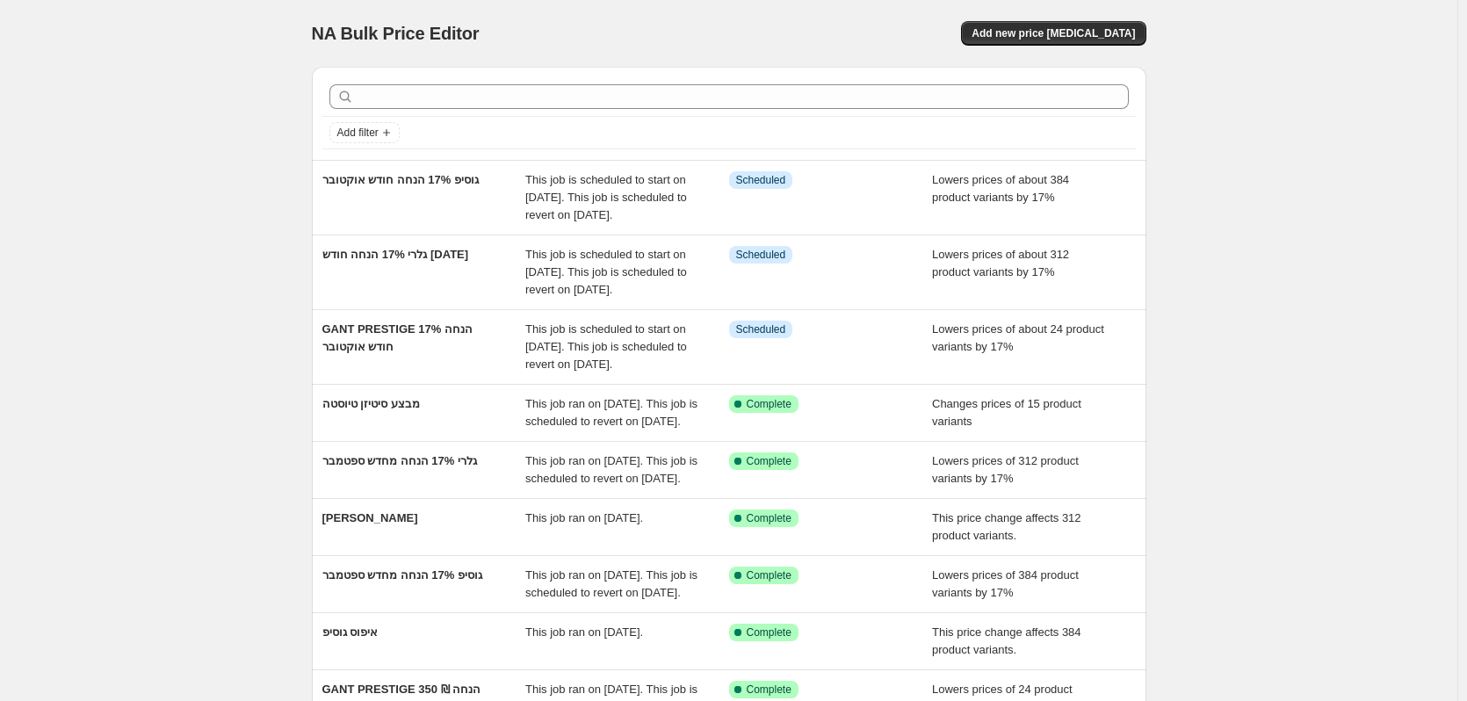
click at [222, 136] on div "NA Bulk Price Editor. This page is ready NA Bulk Price Editor Add new price cha…" at bounding box center [728, 479] width 1457 height 958
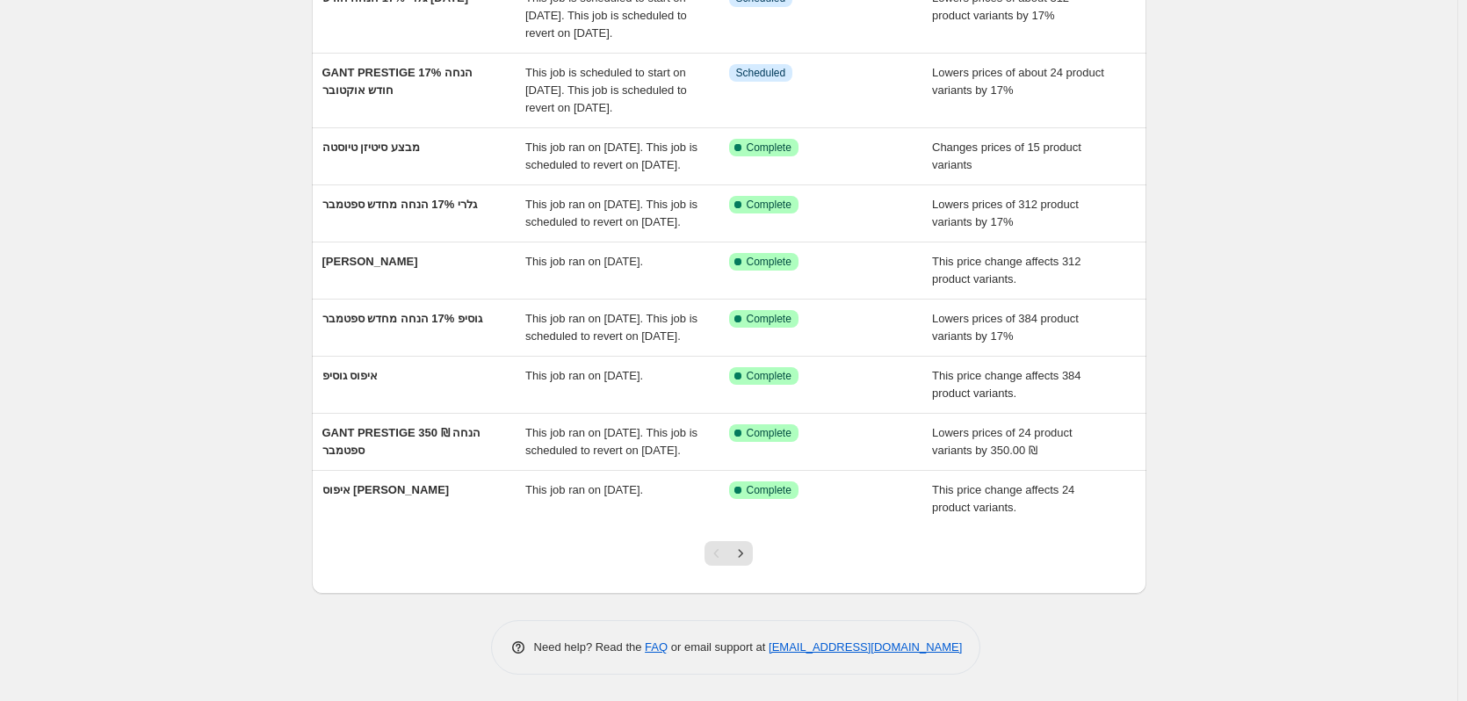
scroll to position [379, 0]
click at [749, 558] on icon "Next" at bounding box center [741, 554] width 18 height 18
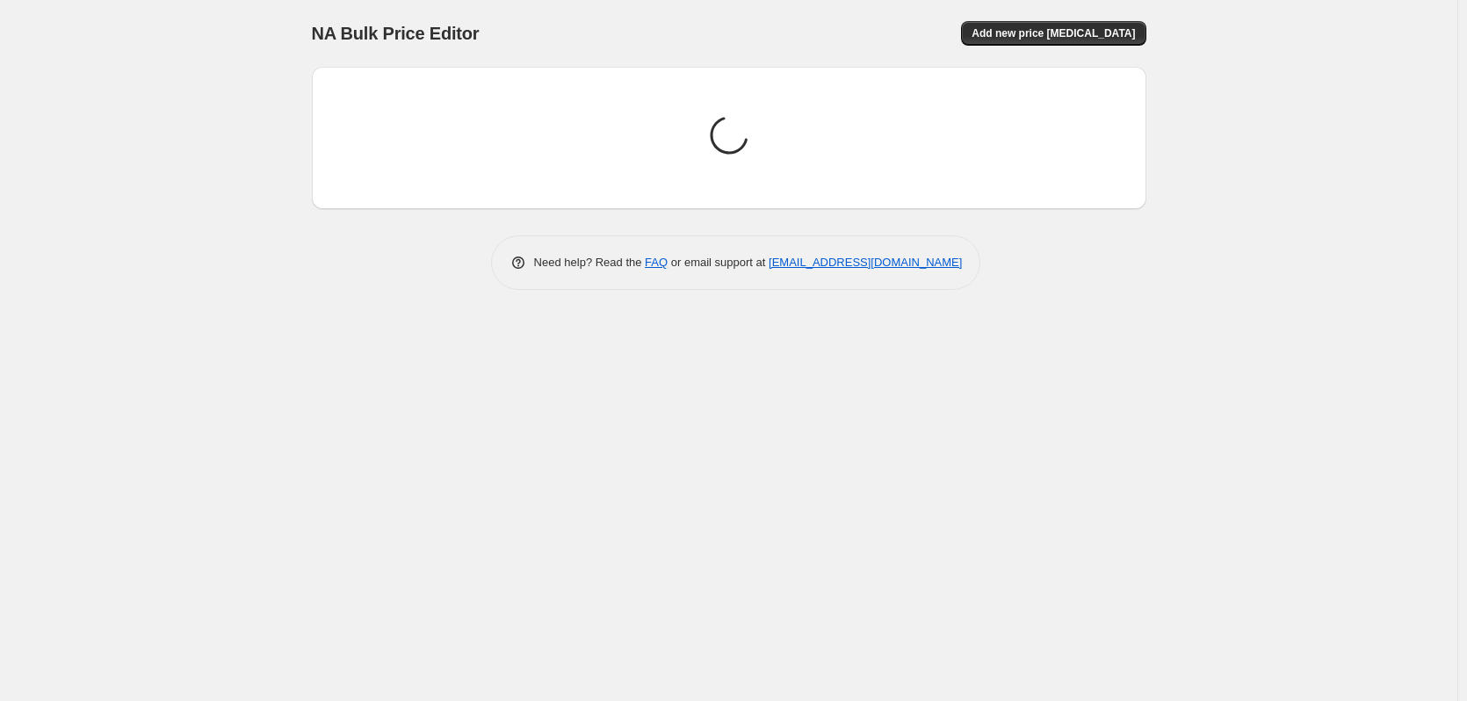
scroll to position [0, 0]
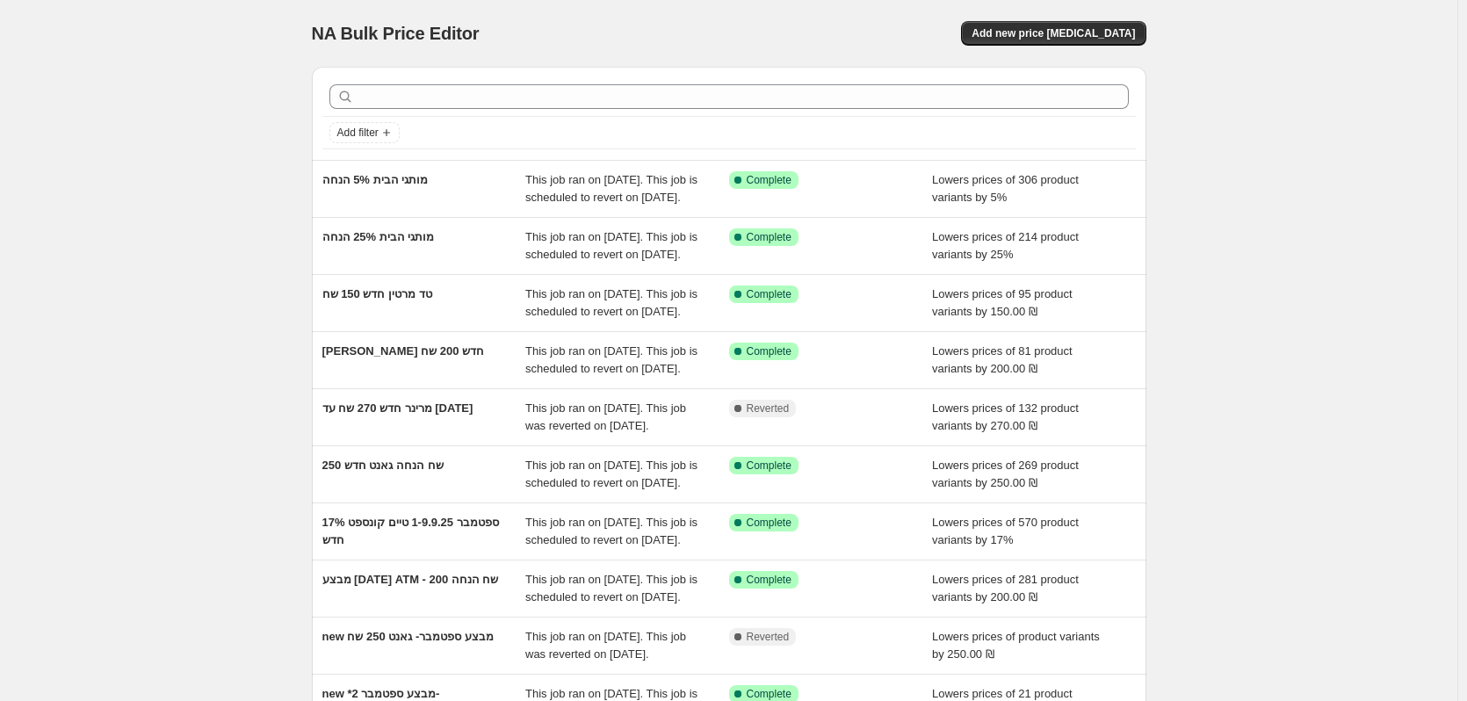
click at [119, 155] on div "NA Bulk Price Editor. This page is ready NA Bulk Price Editor Add new price cha…" at bounding box center [728, 452] width 1457 height 905
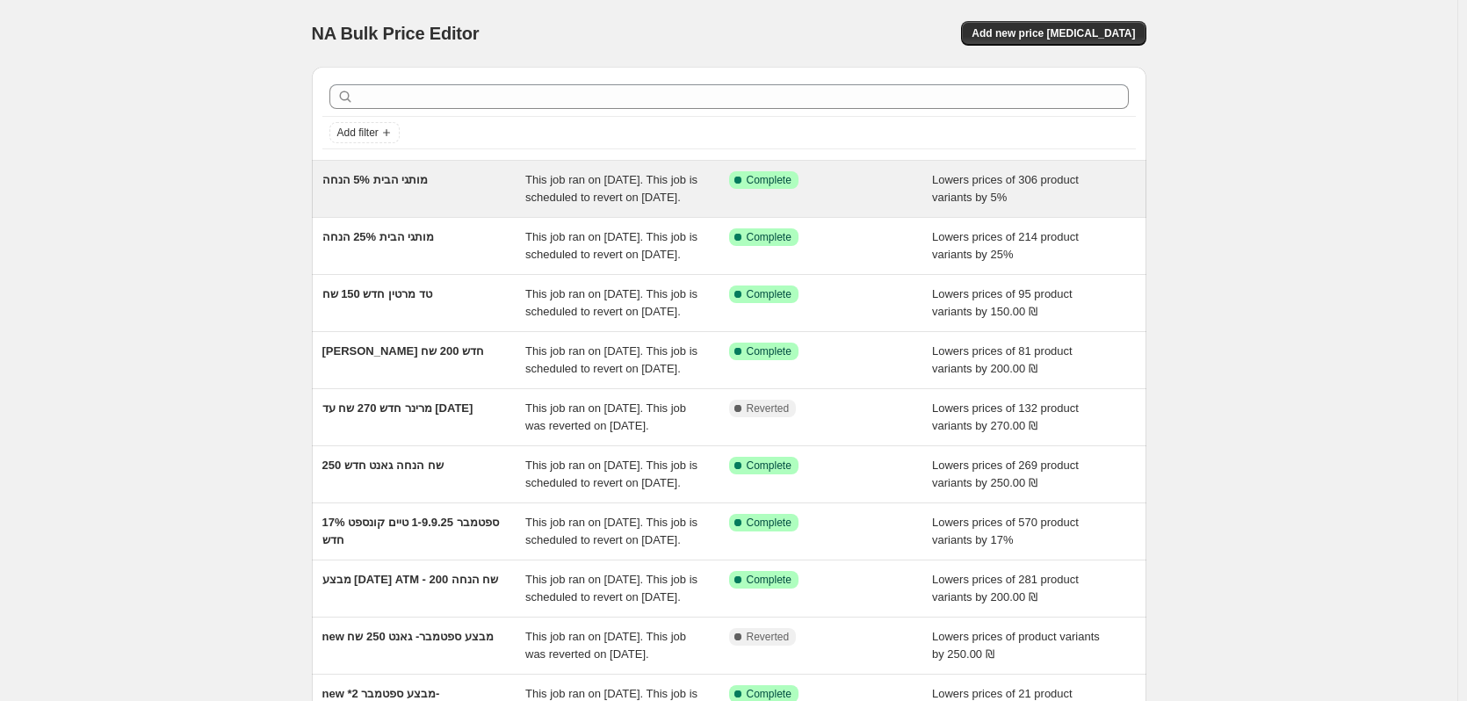
click at [565, 206] on div "This job ran on 8 בספטמבר 2025. This job is scheduled to revert on 30 בספטמבר 2…" at bounding box center [627, 188] width 204 height 35
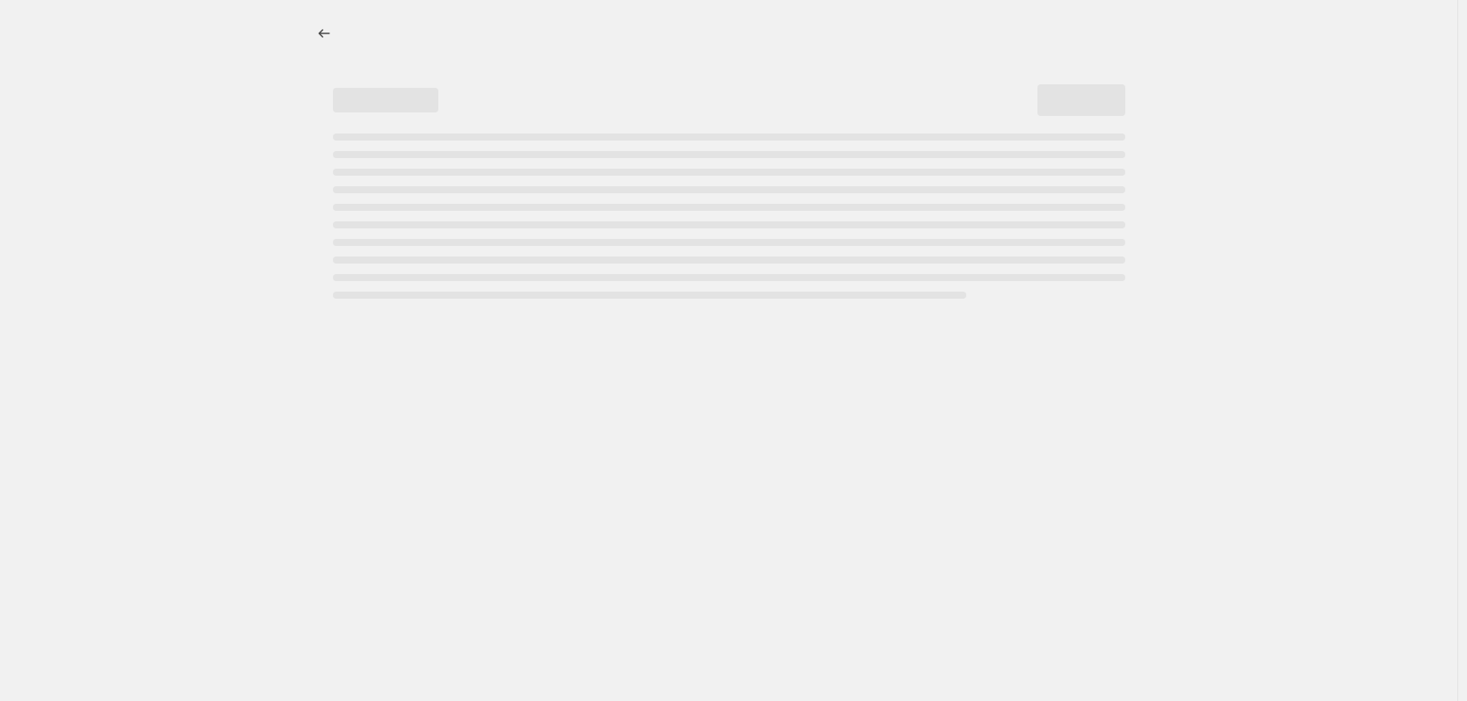
select select "percentage"
select select "vendor"
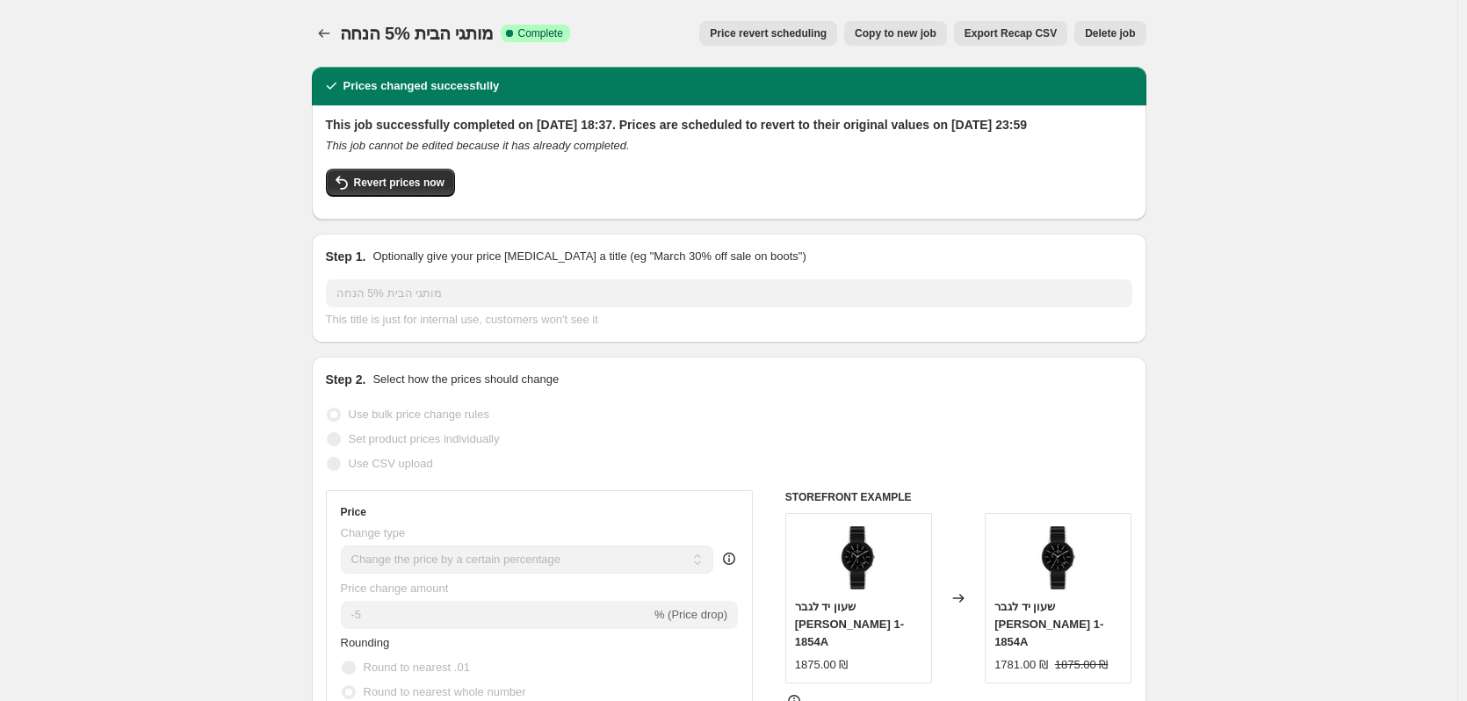
click at [920, 40] on span "Copy to new job" at bounding box center [896, 33] width 82 height 14
select select "percentage"
select select "vendor"
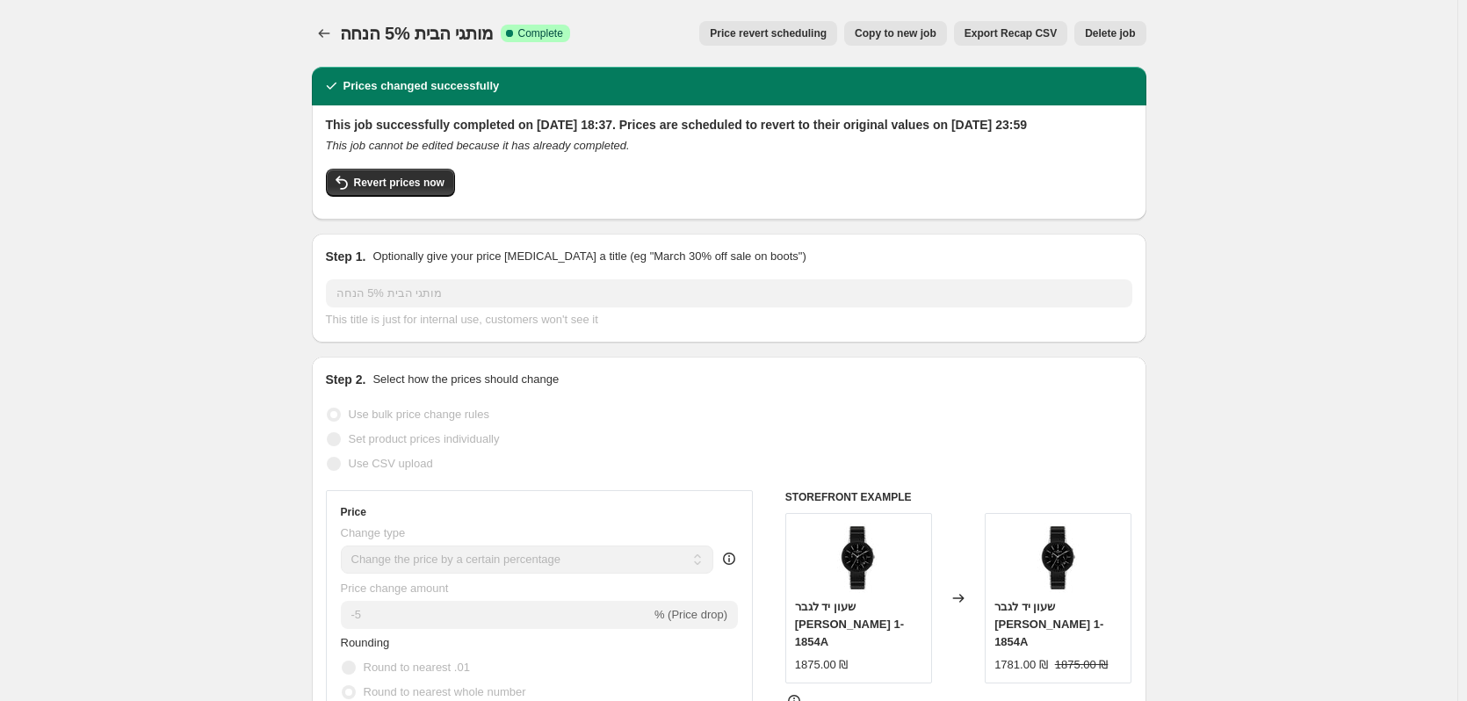
select select "vendor"
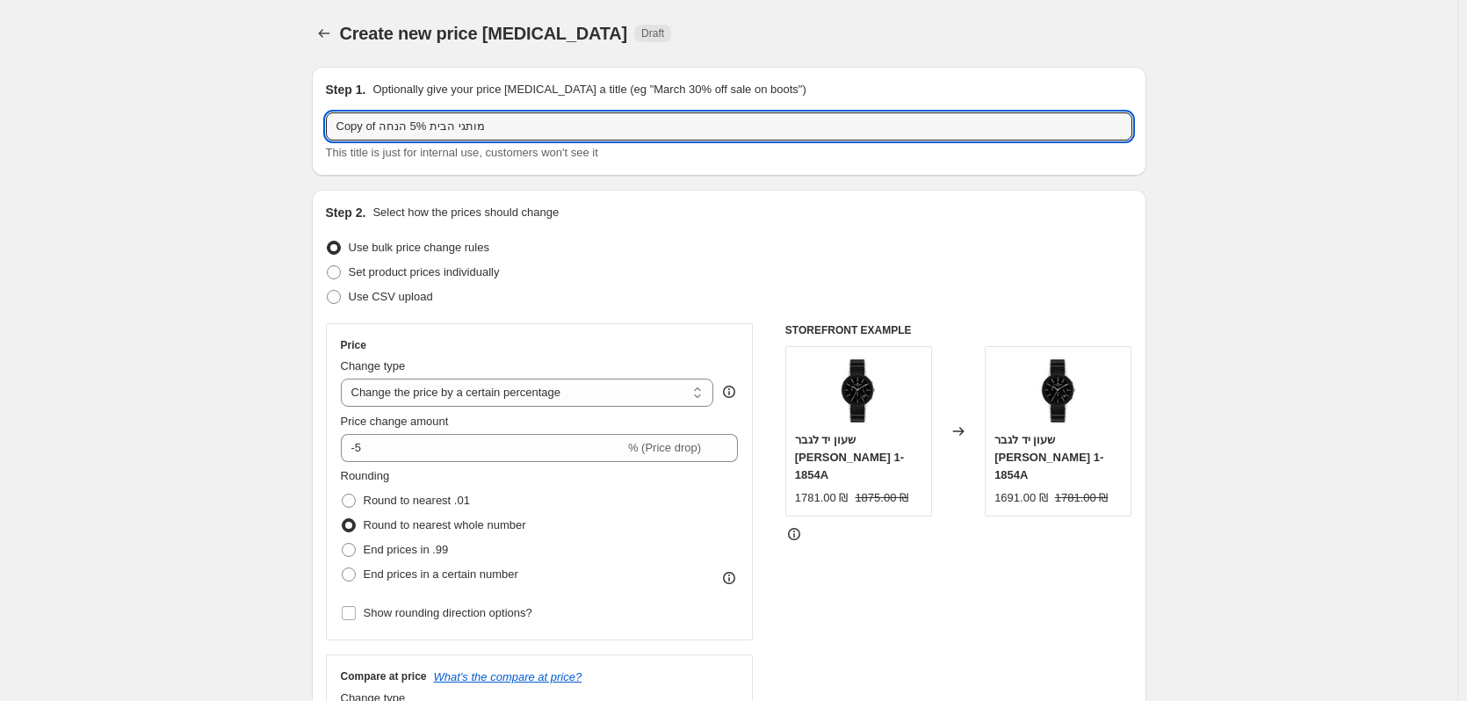
drag, startPoint x: 381, startPoint y: 126, endPoint x: 289, endPoint y: 135, distance: 92.7
type input "מותגי הבית 5% הנחה"
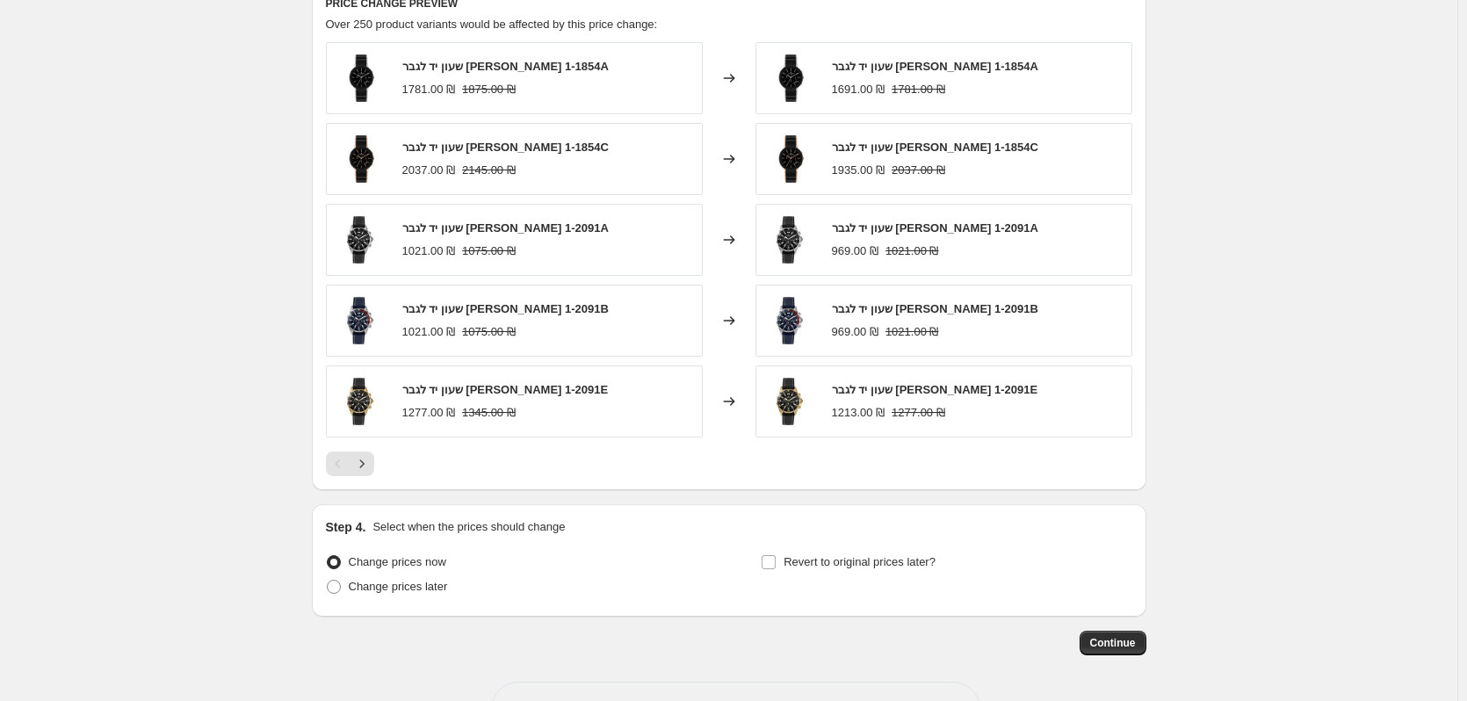
scroll to position [1369, 0]
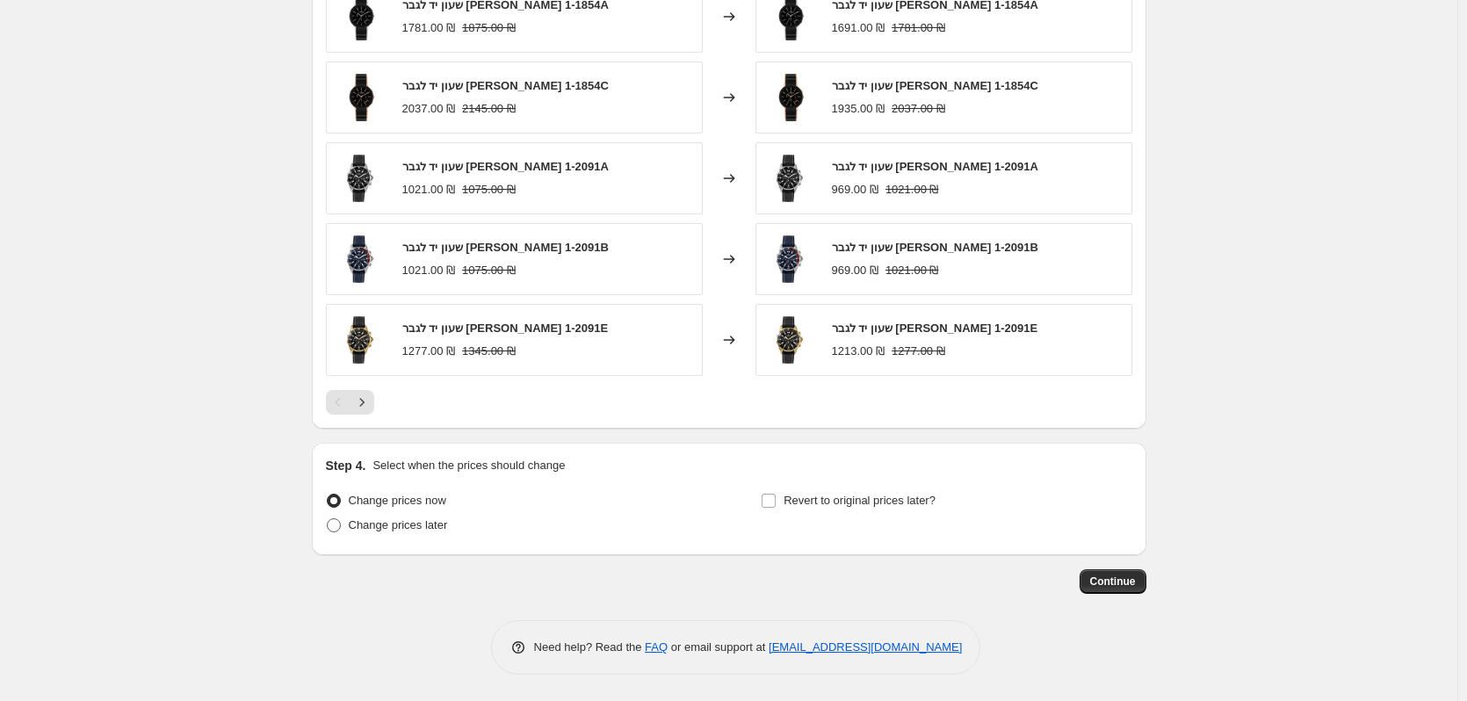
click at [404, 522] on span "Change prices later" at bounding box center [398, 524] width 99 height 13
click at [328, 519] on input "Change prices later" at bounding box center [327, 518] width 1 height 1
radio input "true"
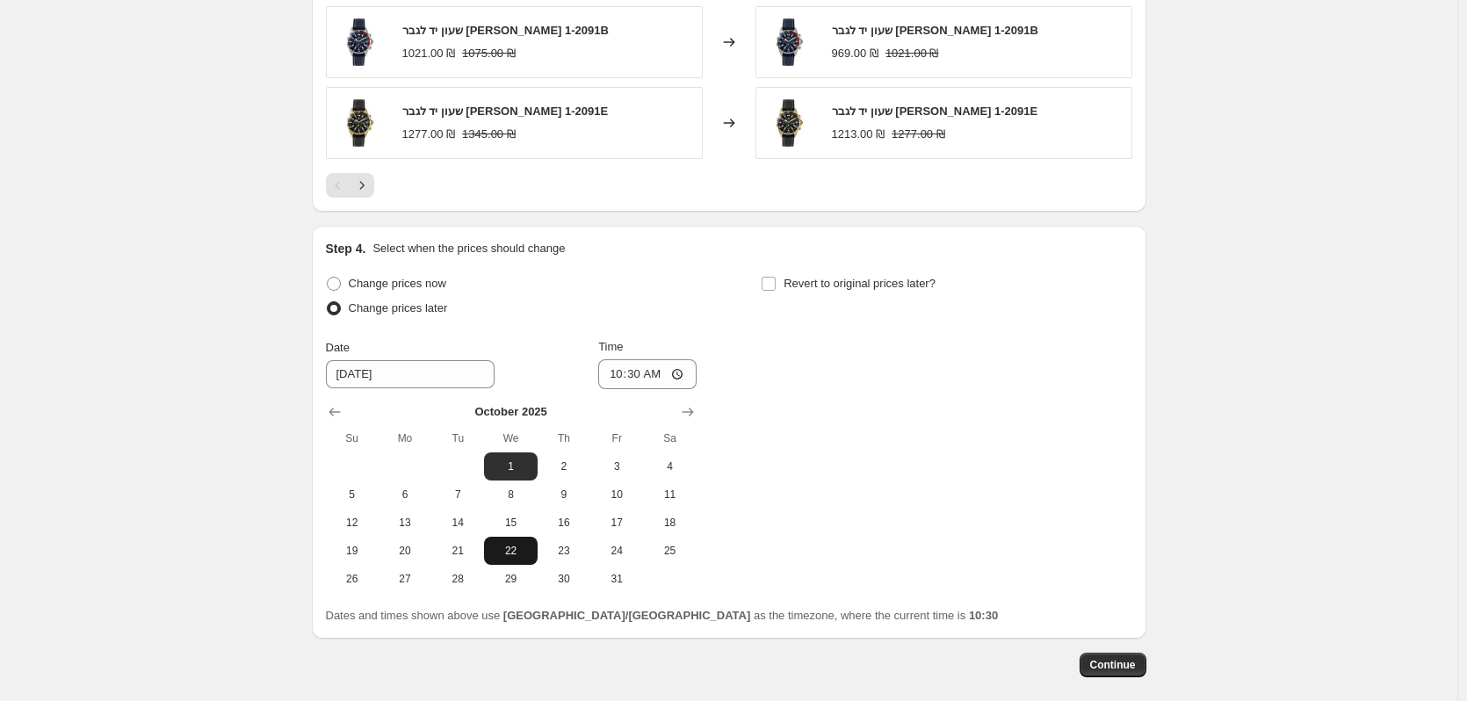
scroll to position [1633, 0]
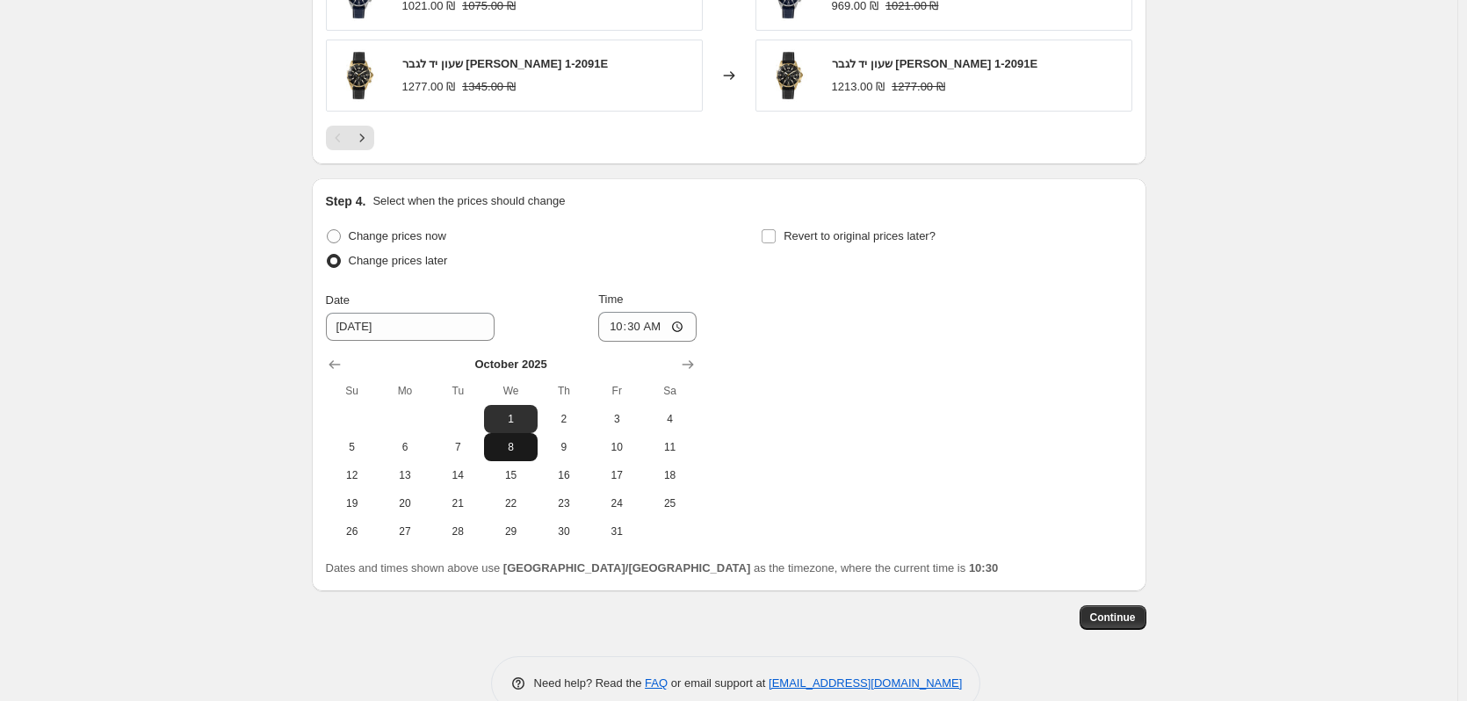
click at [514, 455] on button "8" at bounding box center [510, 447] width 53 height 28
type input "10/8/2025"
click at [781, 249] on div "Revert to original prices later?" at bounding box center [946, 250] width 371 height 53
click at [769, 235] on input "Revert to original prices later?" at bounding box center [769, 236] width 14 height 14
checkbox input "true"
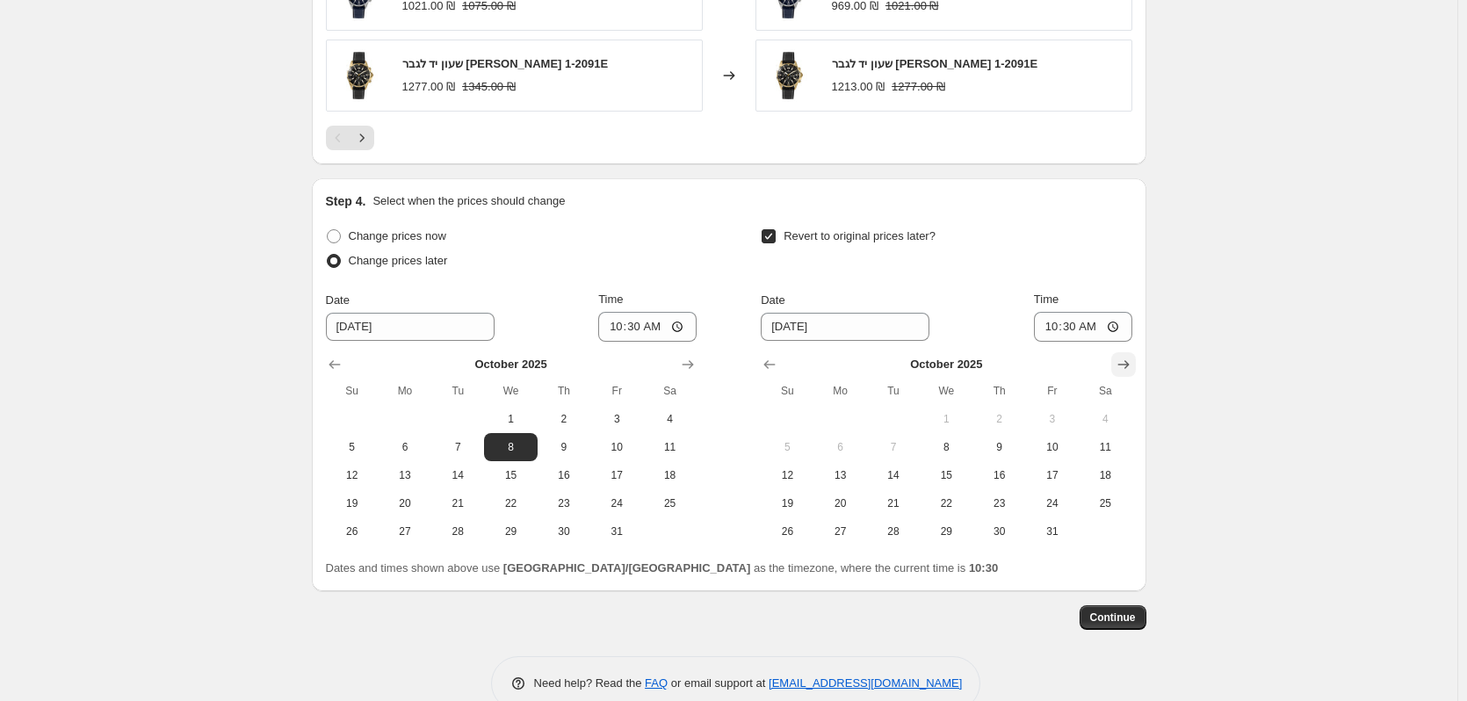
click at [1117, 365] on button "Show next month, November 2025" at bounding box center [1123, 364] width 25 height 25
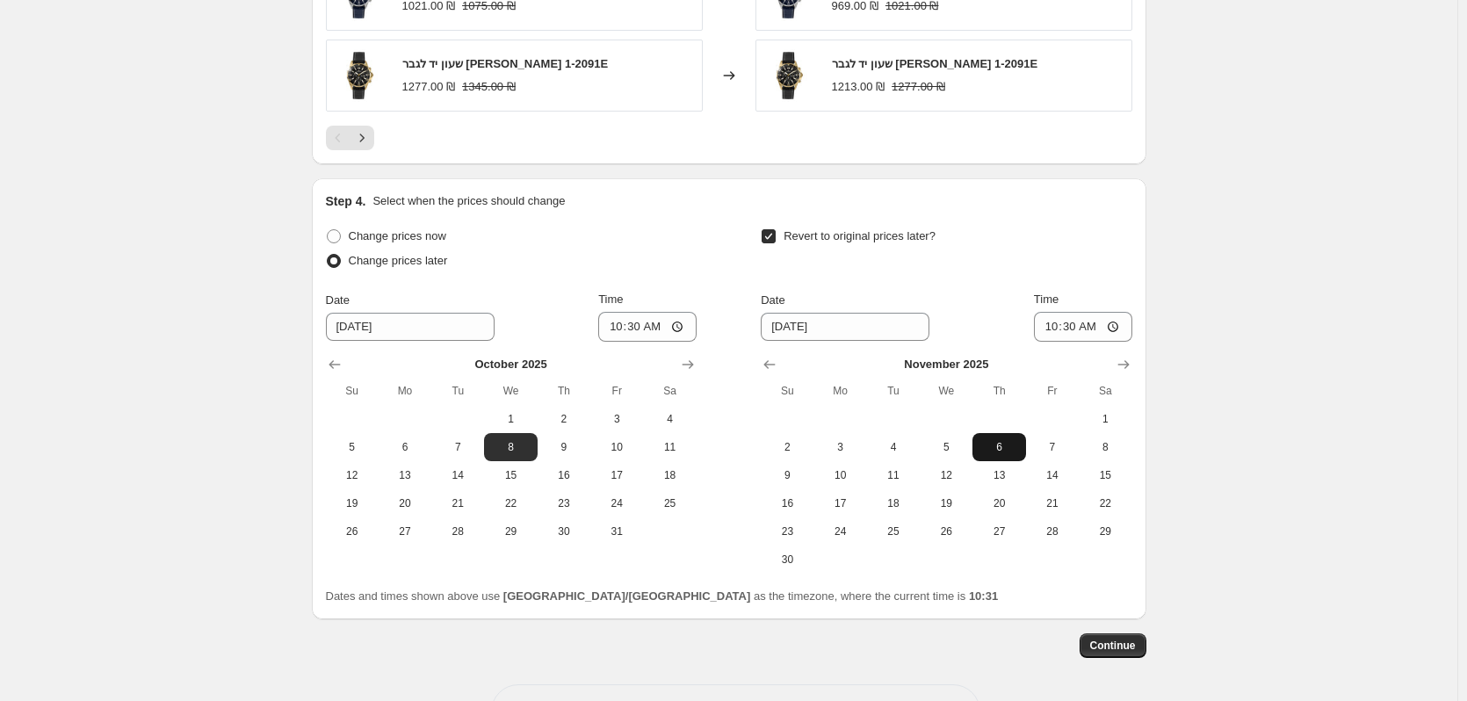
click at [1018, 442] on span "6" at bounding box center [998, 447] width 39 height 14
type input "11/6/2025"
click at [1100, 325] on input "10:30" at bounding box center [1083, 327] width 98 height 30
type input "23:59"
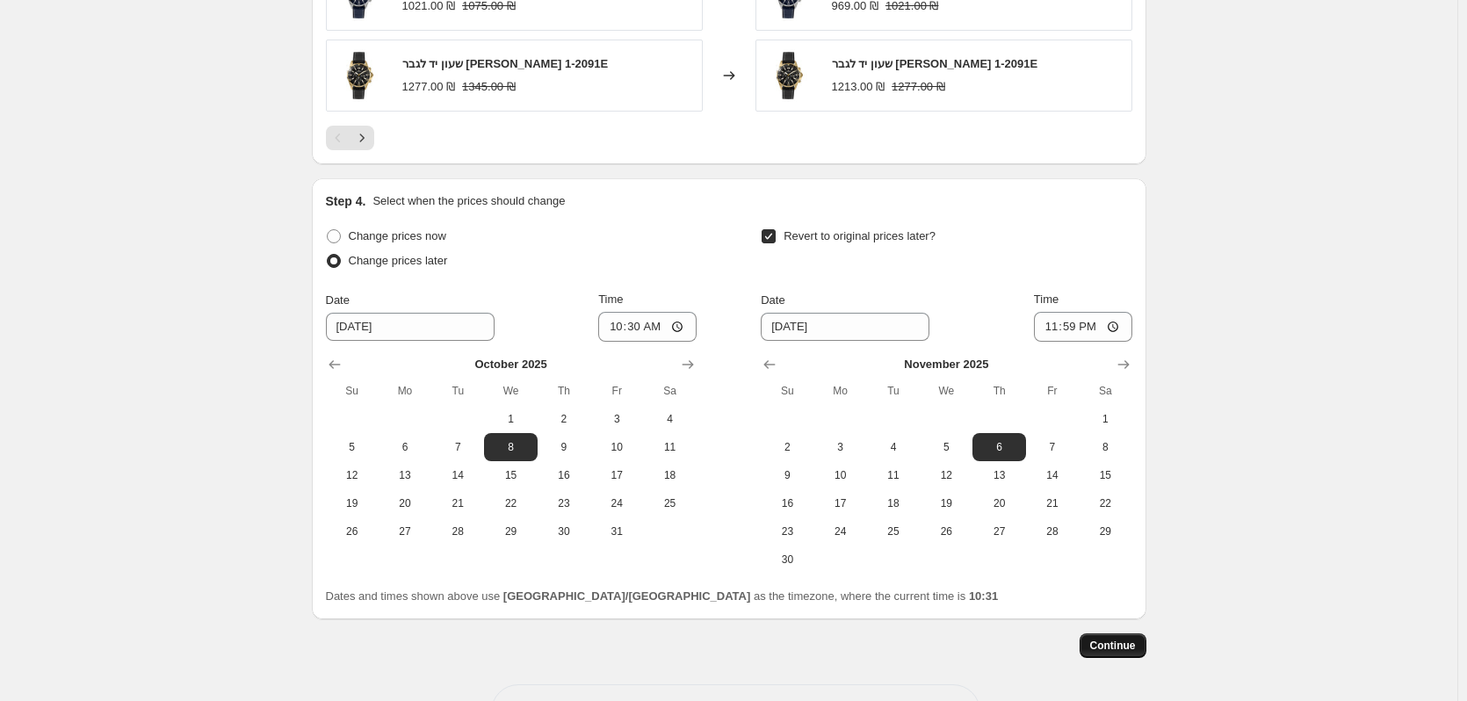
click at [1115, 642] on span "Continue" at bounding box center [1113, 646] width 46 height 14
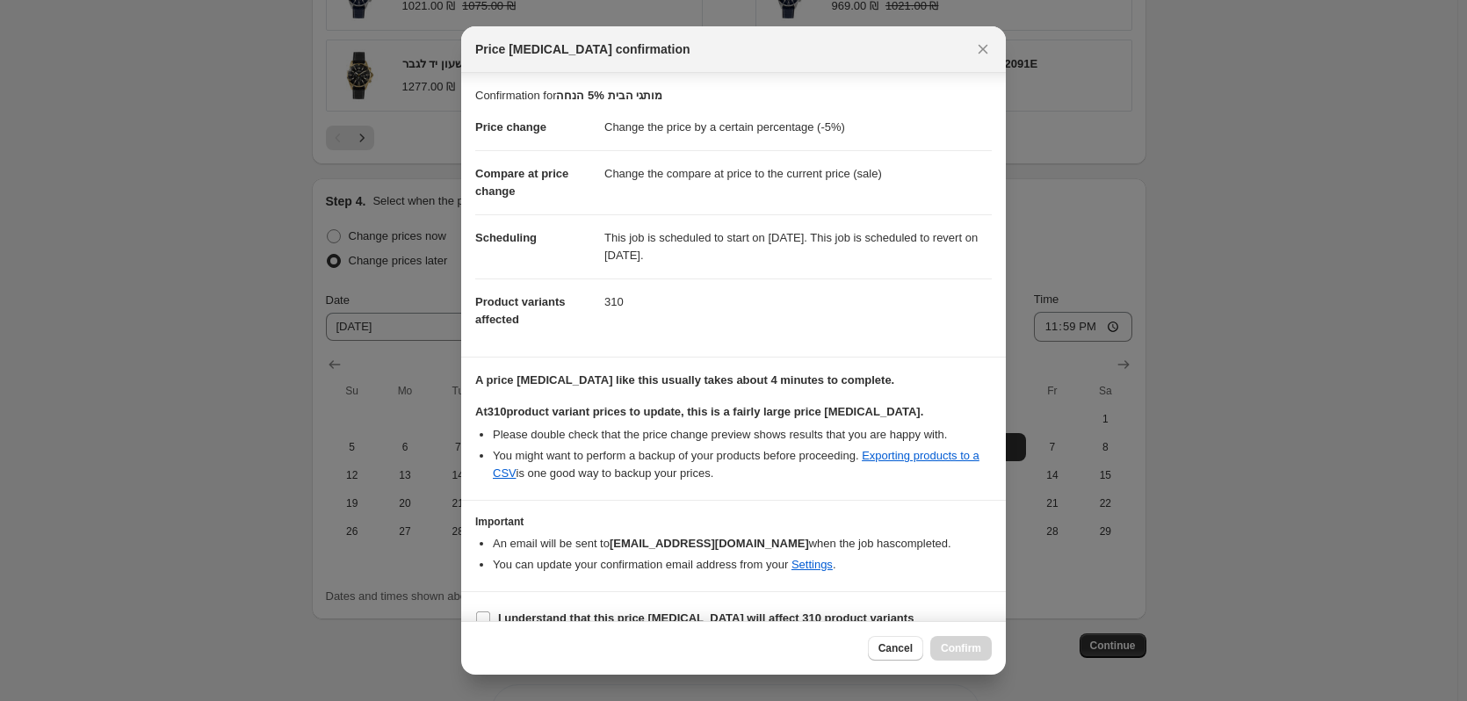
scroll to position [24, 0]
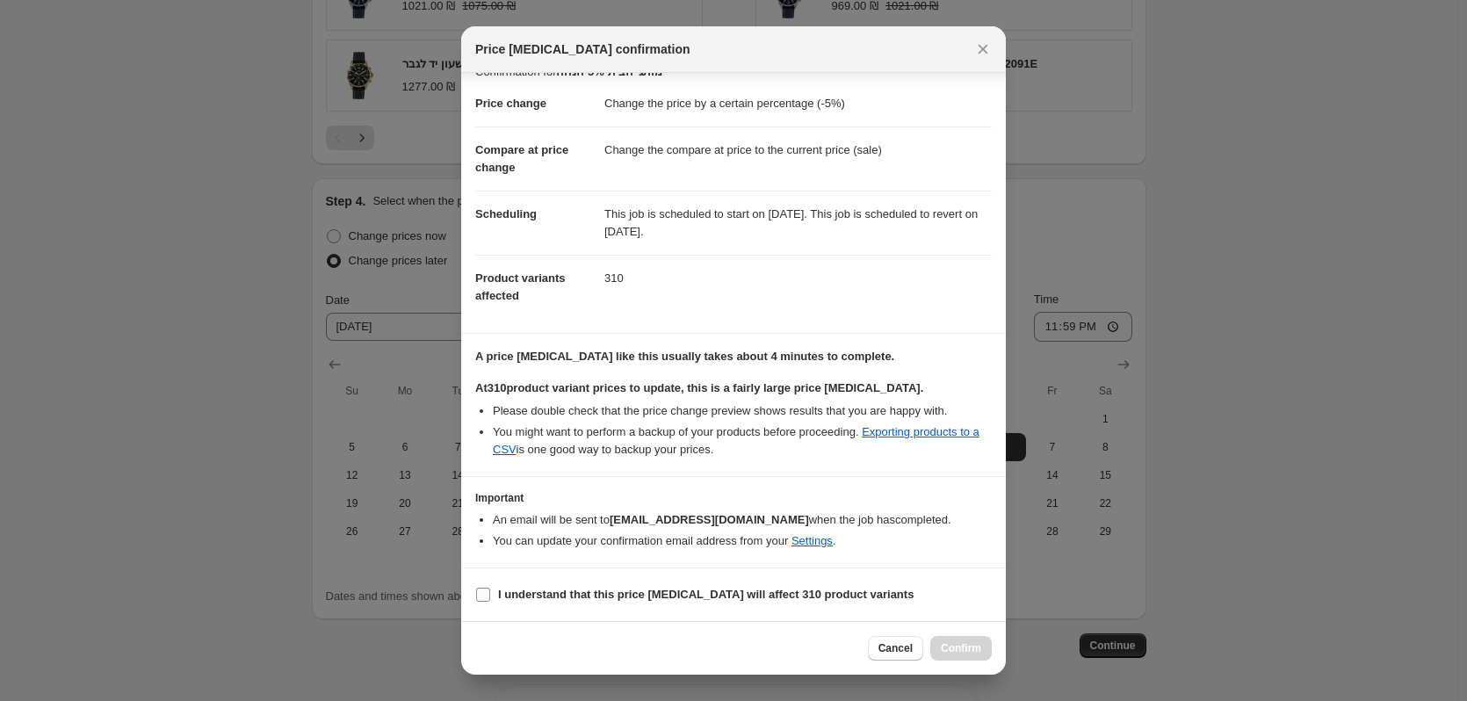
click at [647, 591] on b "I understand that this price change job will affect 310 product variants" at bounding box center [706, 594] width 416 height 13
click at [490, 591] on input "I understand that this price change job will affect 310 product variants" at bounding box center [483, 595] width 14 height 14
checkbox input "true"
click at [974, 650] on span "Confirm" at bounding box center [961, 648] width 40 height 14
type input "מותגי הבית 5% הנחה"
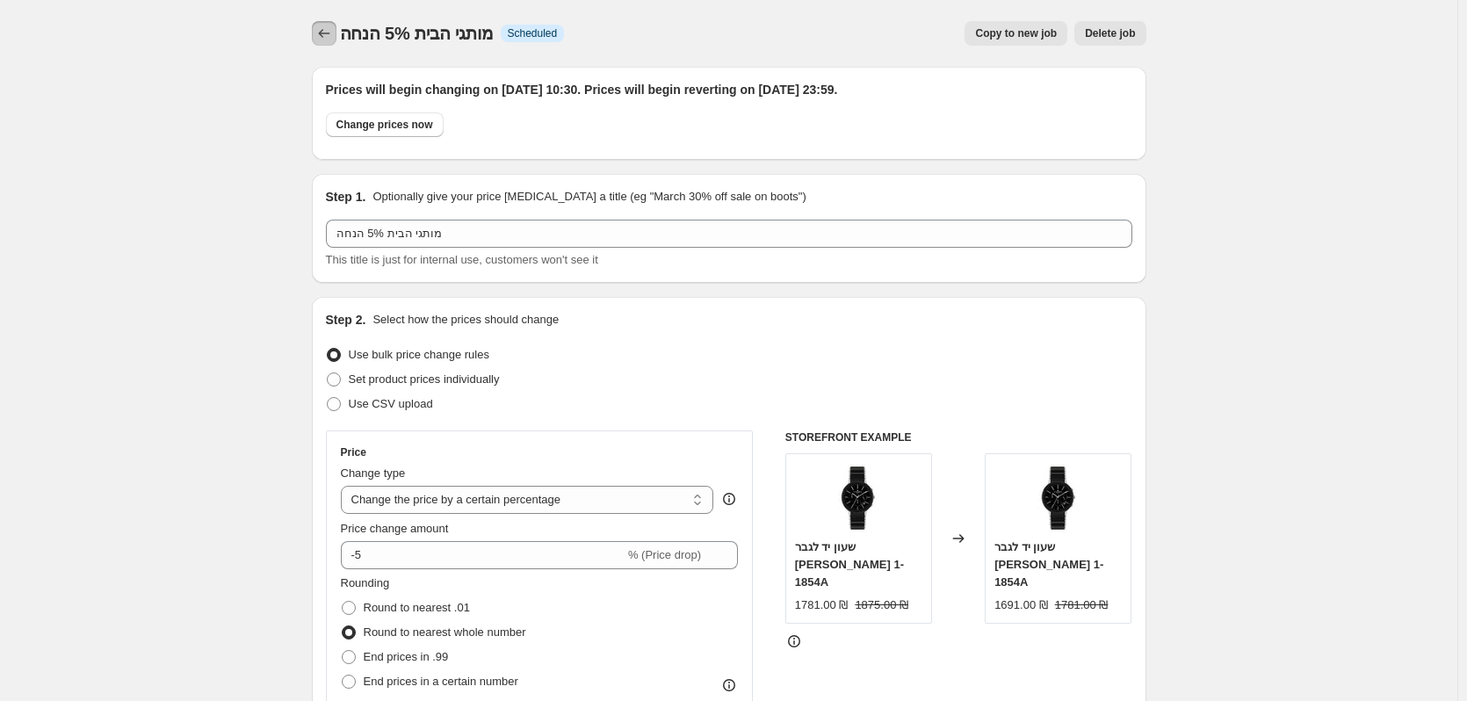
click at [321, 24] on button "Price change jobs" at bounding box center [324, 33] width 25 height 25
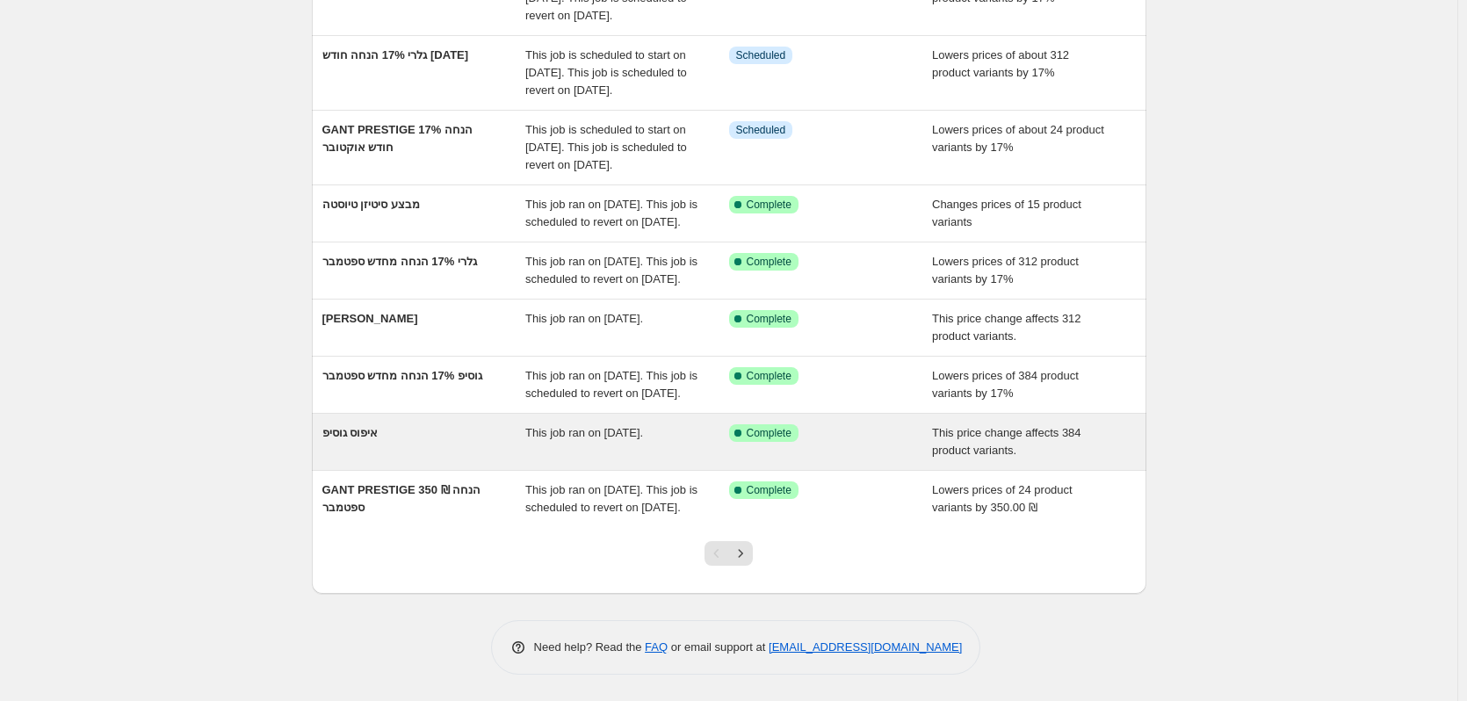
scroll to position [415, 0]
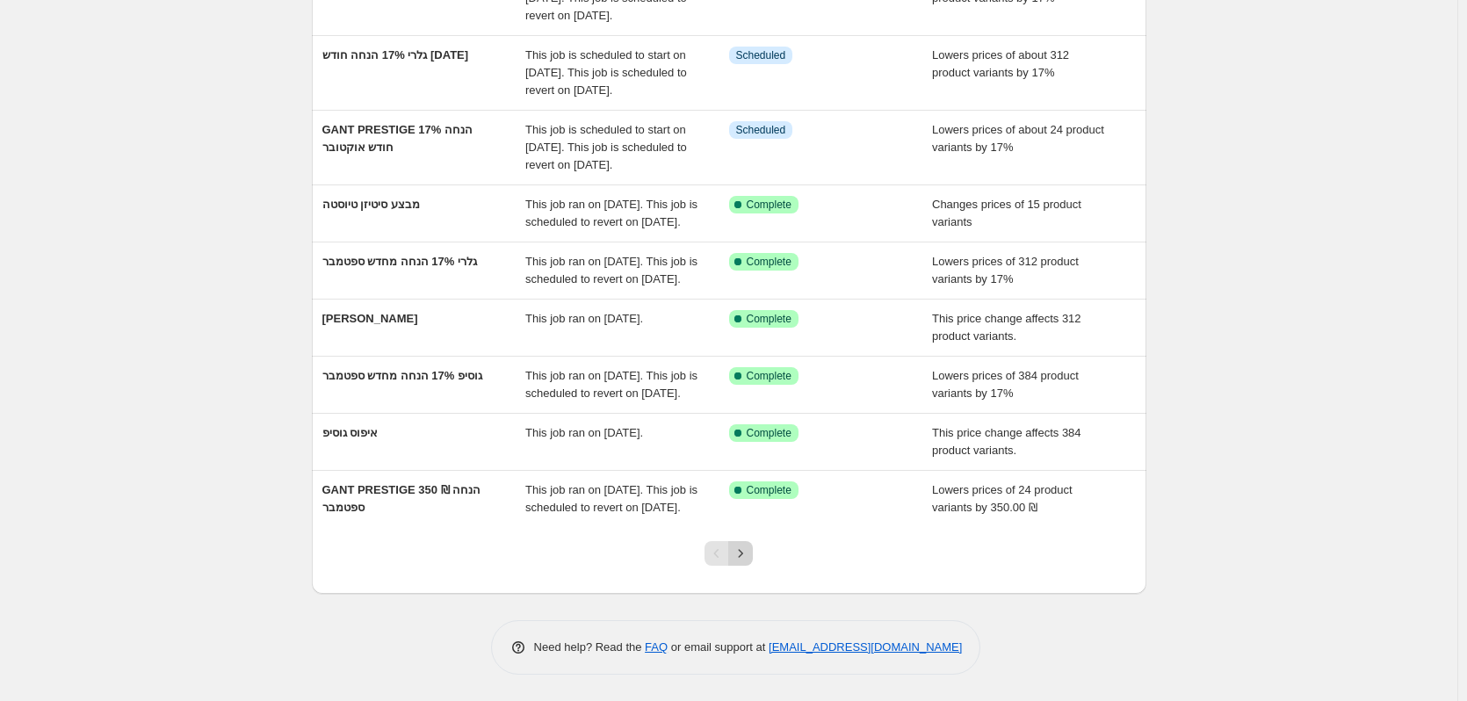
click at [748, 552] on icon "Next" at bounding box center [741, 554] width 18 height 18
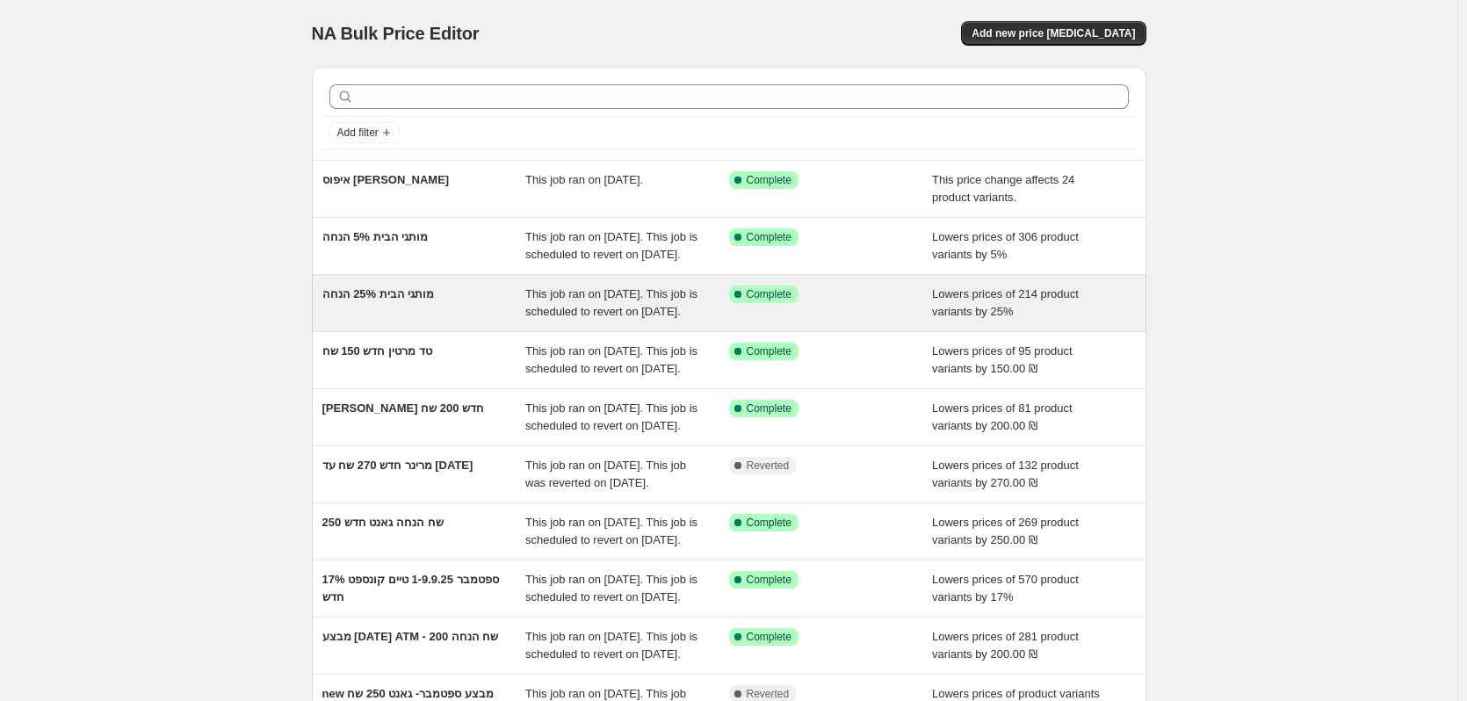
click at [416, 321] on div "מותגי הבית 25% הנחה" at bounding box center [424, 302] width 204 height 35
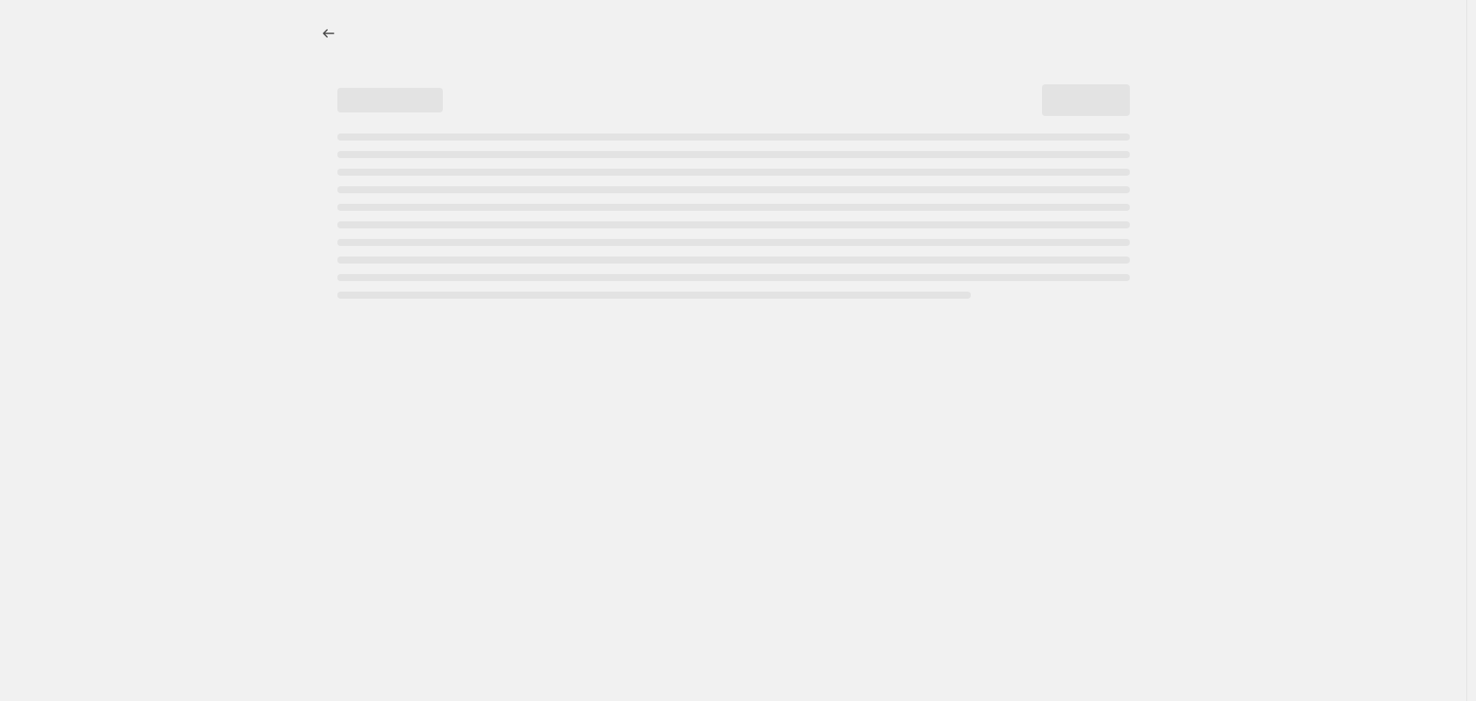
select select "percentage"
select select "vendor"
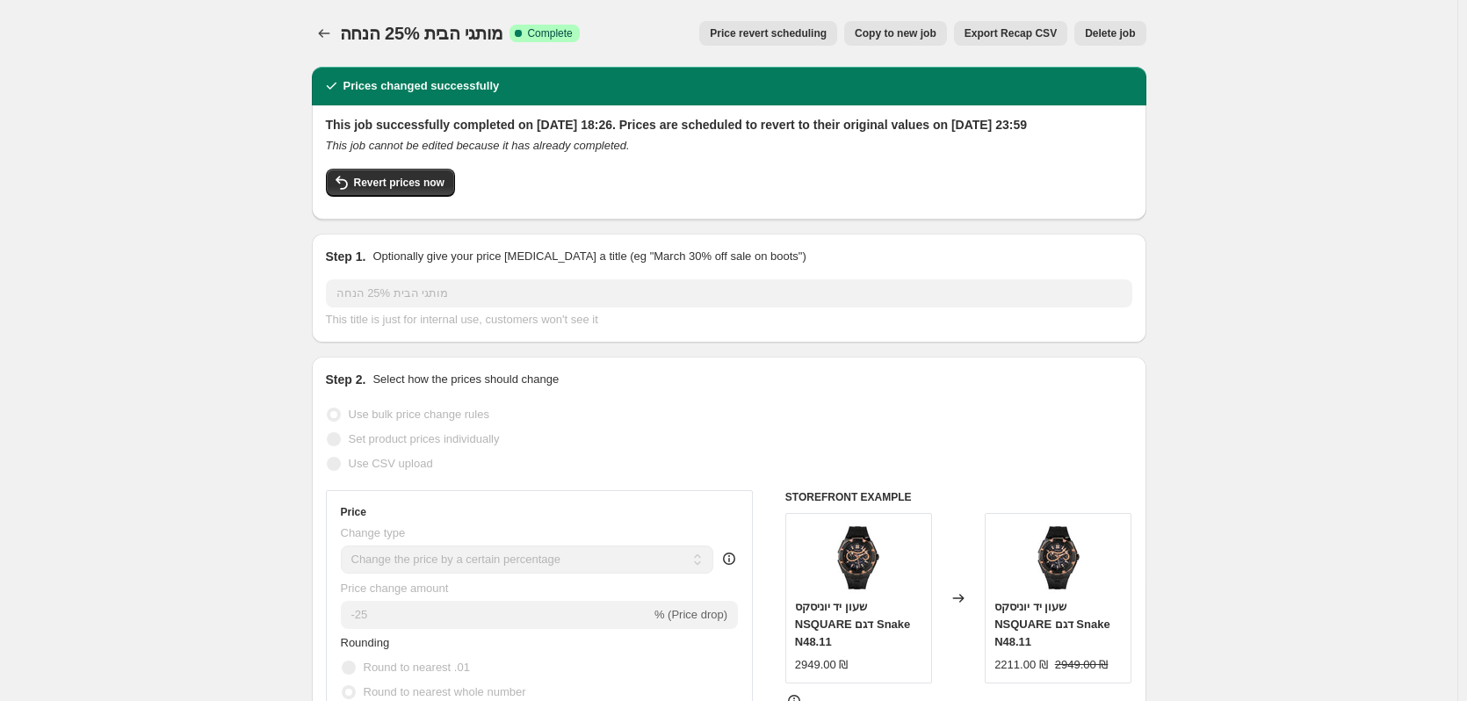
click at [911, 30] on span "Copy to new job" at bounding box center [896, 33] width 82 height 14
select select "percentage"
select select "vendor"
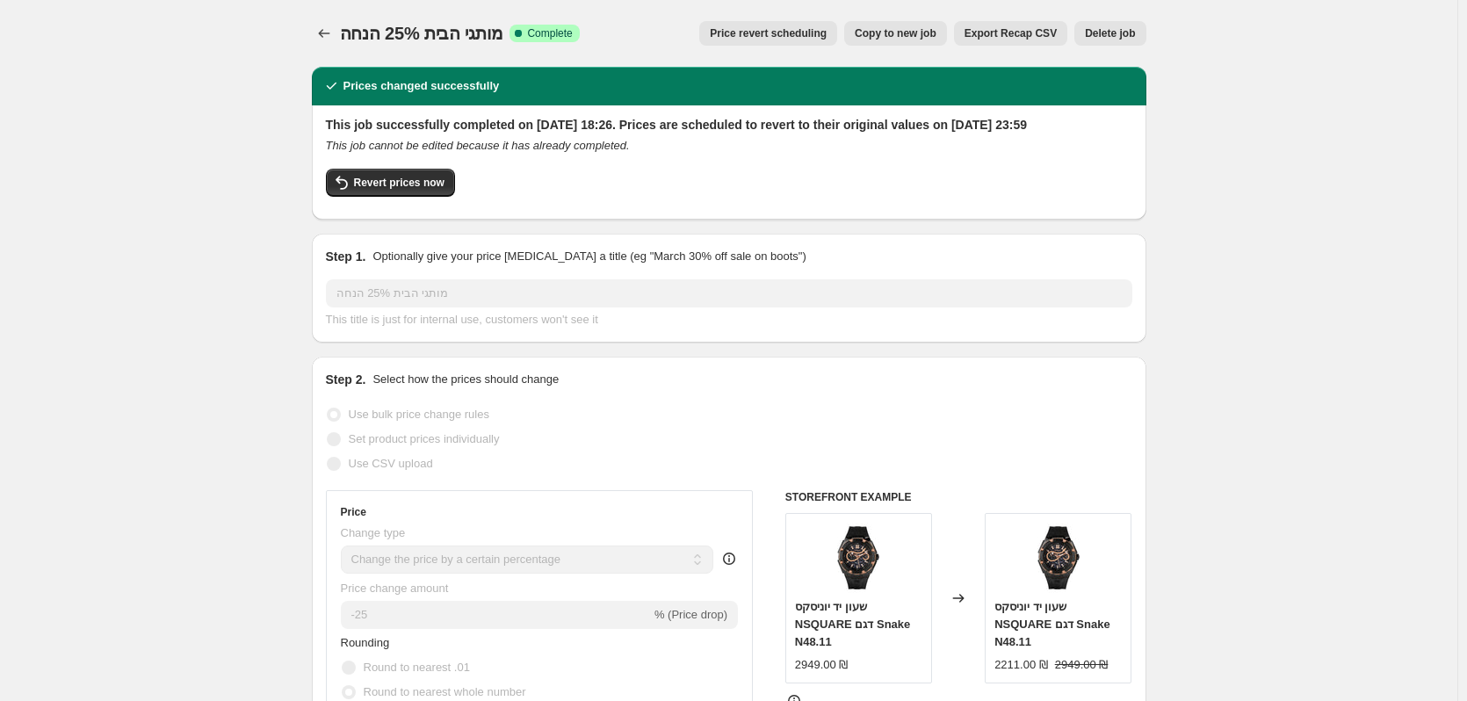
select select "vendor"
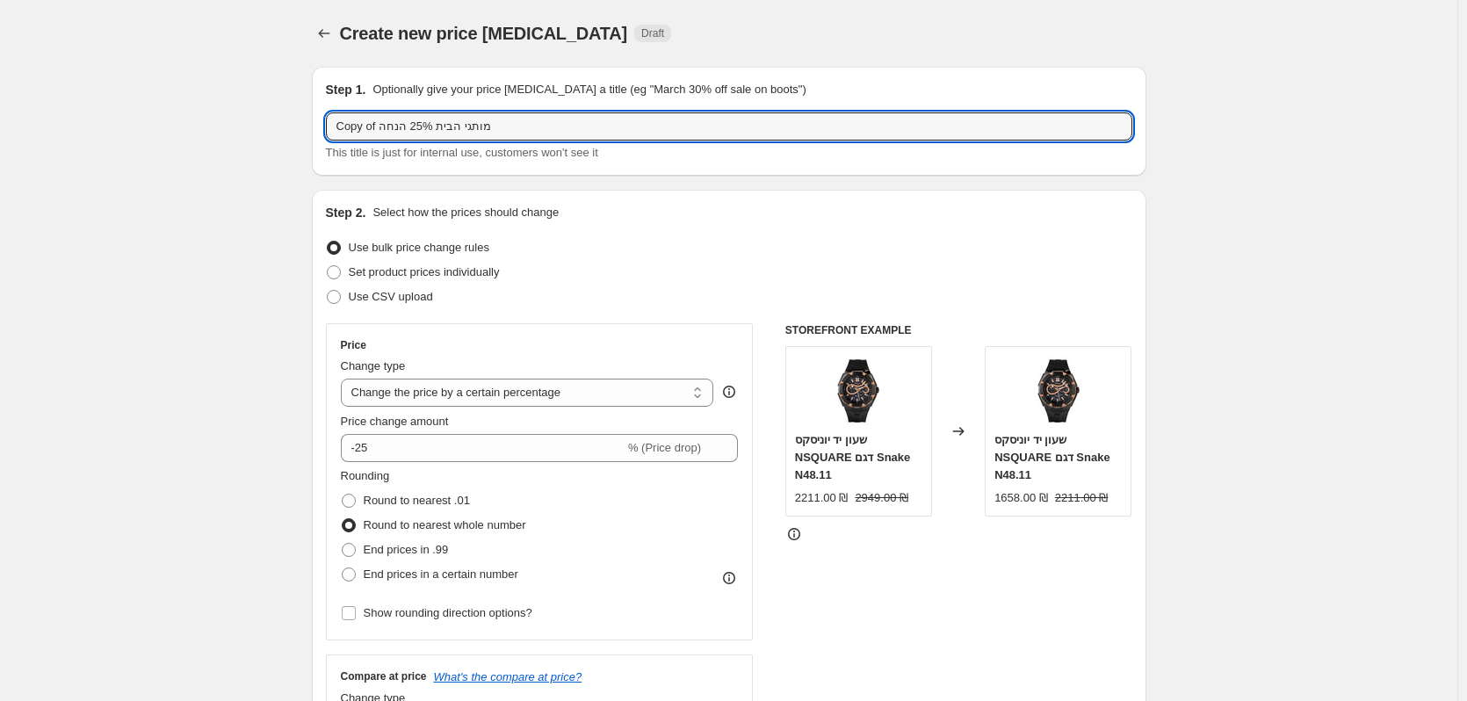
drag, startPoint x: 378, startPoint y: 128, endPoint x: 302, endPoint y: 125, distance: 75.6
drag, startPoint x: 345, startPoint y: 128, endPoint x: 303, endPoint y: 124, distance: 42.4
type input "מותגי הבית 25% הנחה"
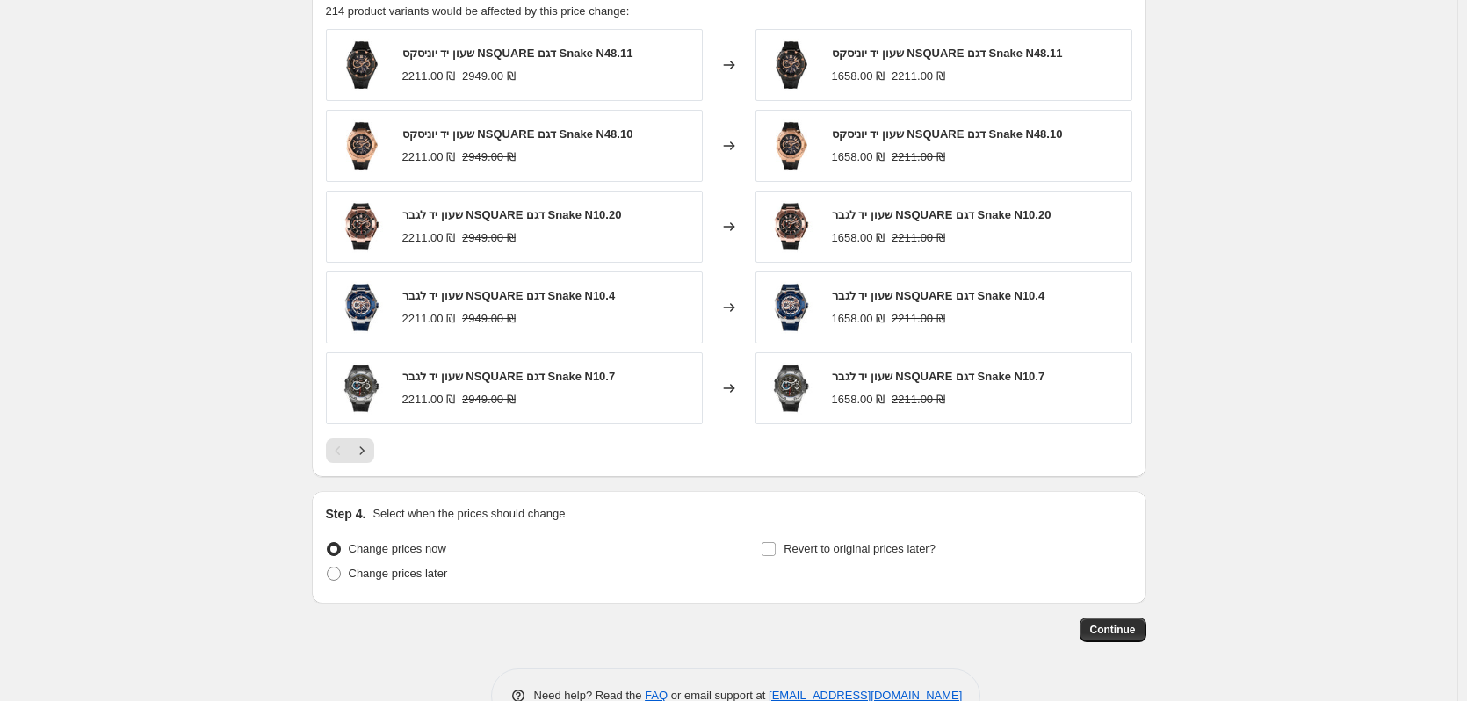
scroll to position [1369, 0]
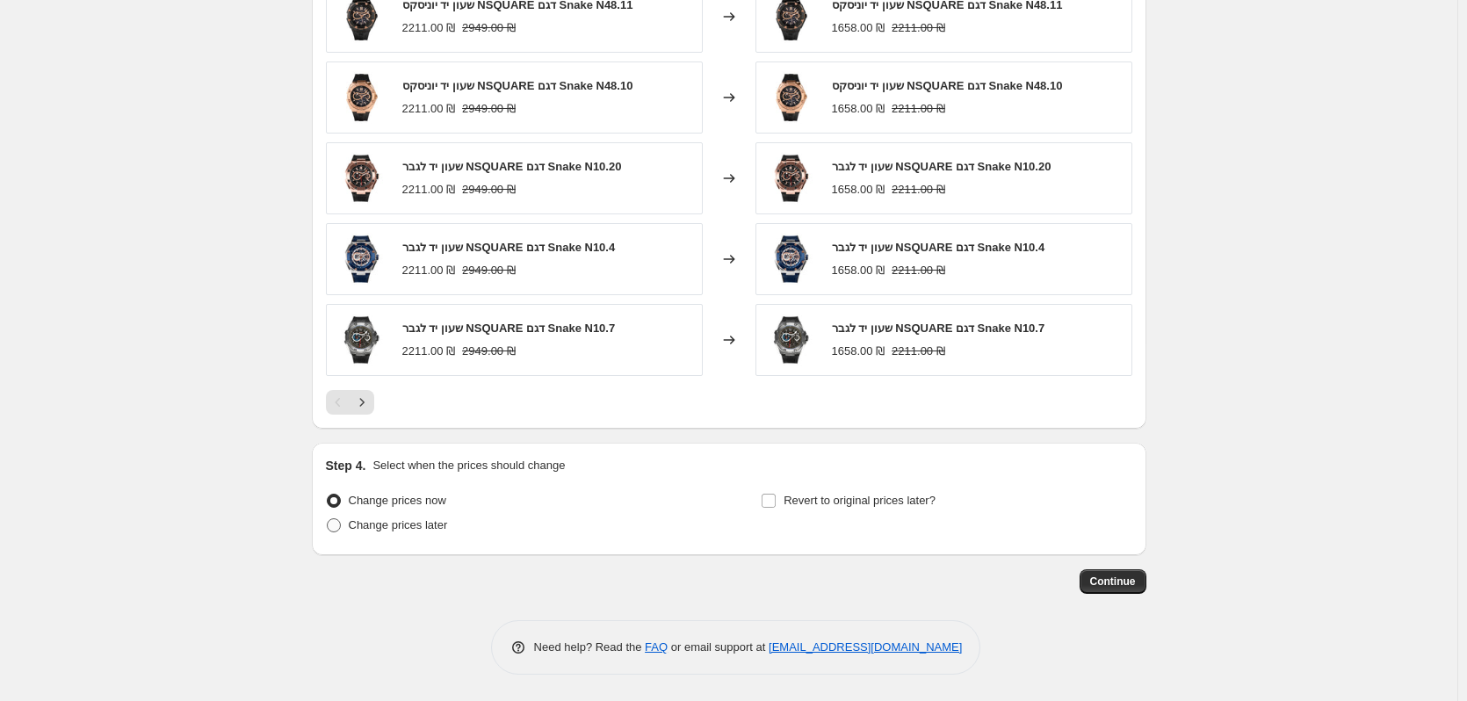
click at [420, 531] on span "Change prices later" at bounding box center [398, 524] width 99 height 13
click at [328, 519] on input "Change prices later" at bounding box center [327, 518] width 1 height 1
radio input "true"
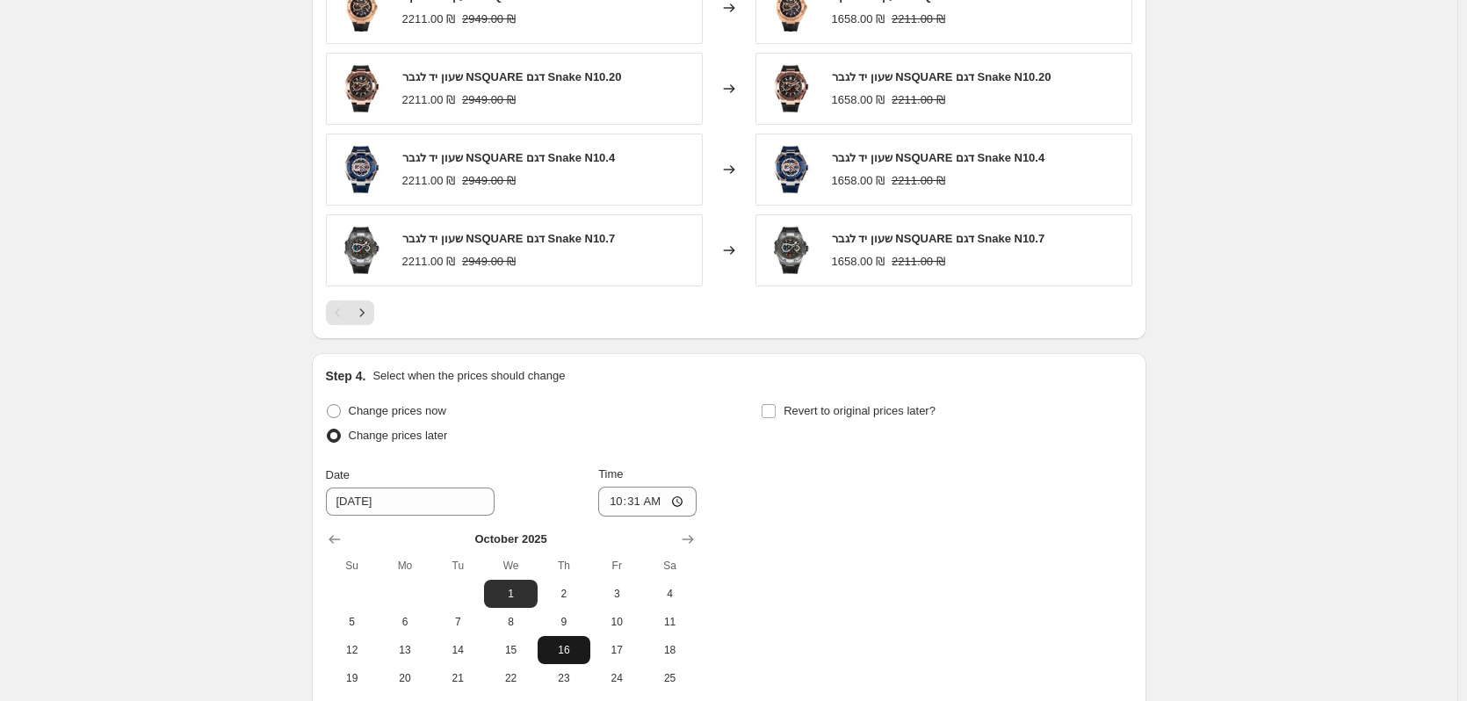
scroll to position [1633, 0]
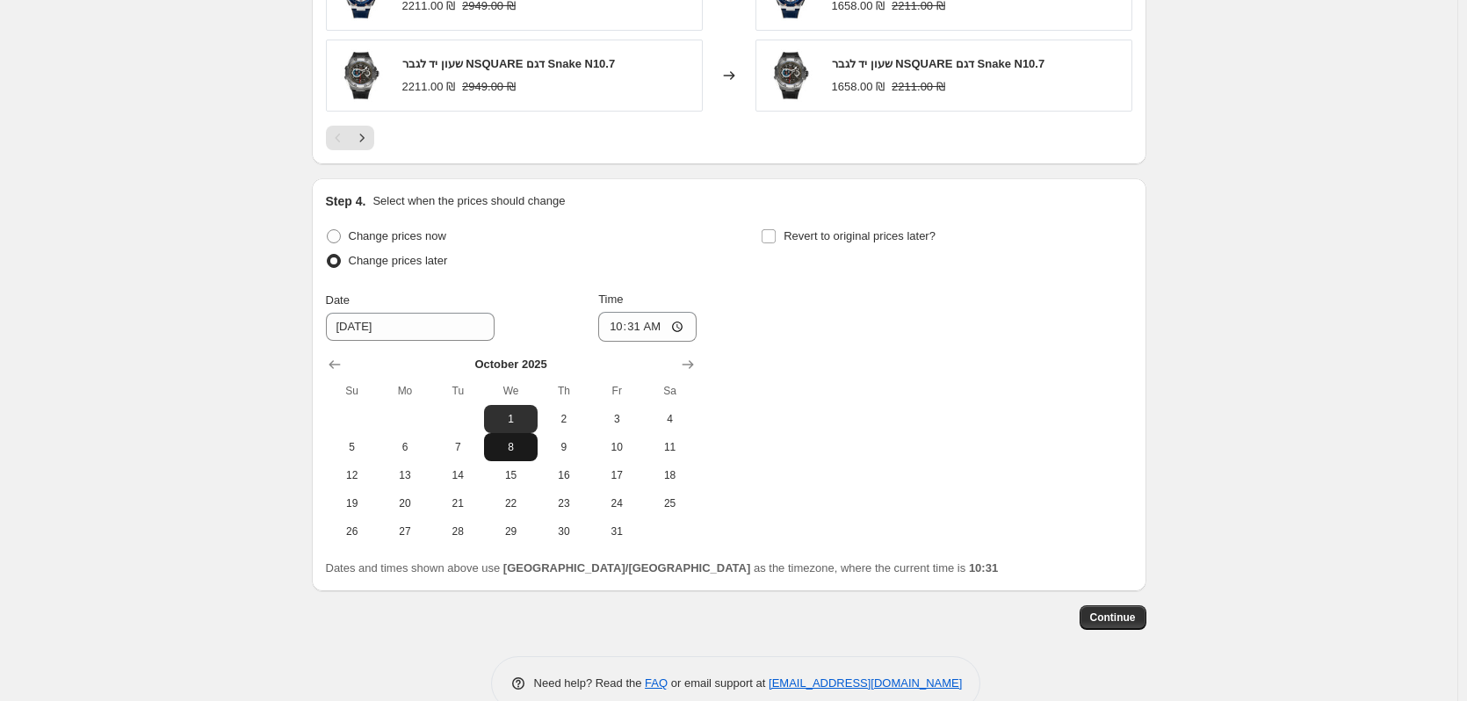
click at [523, 453] on span "8" at bounding box center [510, 447] width 39 height 14
type input "10/8/2025"
drag, startPoint x: 679, startPoint y: 323, endPoint x: 687, endPoint y: 336, distance: 14.6
click at [679, 325] on input "10:31" at bounding box center [647, 327] width 98 height 30
click at [664, 321] on input "10:31" at bounding box center [647, 327] width 98 height 30
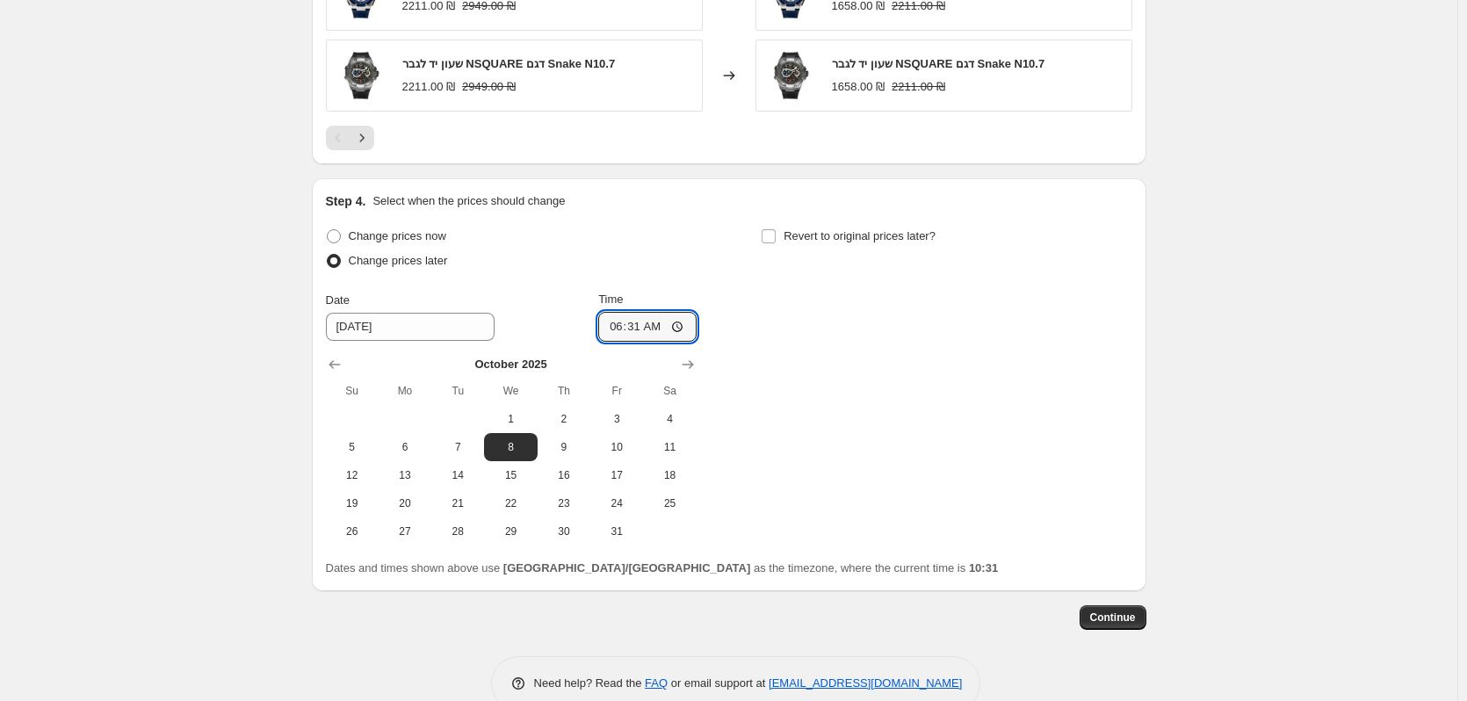
type input "06:00"
click at [725, 271] on div "Change prices now Change prices later Date 10/8/2025 Time 06:00 October 2025 Su…" at bounding box center [729, 385] width 806 height 322
click at [791, 236] on span "Revert to original prices later?" at bounding box center [860, 235] width 152 height 13
click at [776, 236] on input "Revert to original prices later?" at bounding box center [769, 236] width 14 height 14
checkbox input "true"
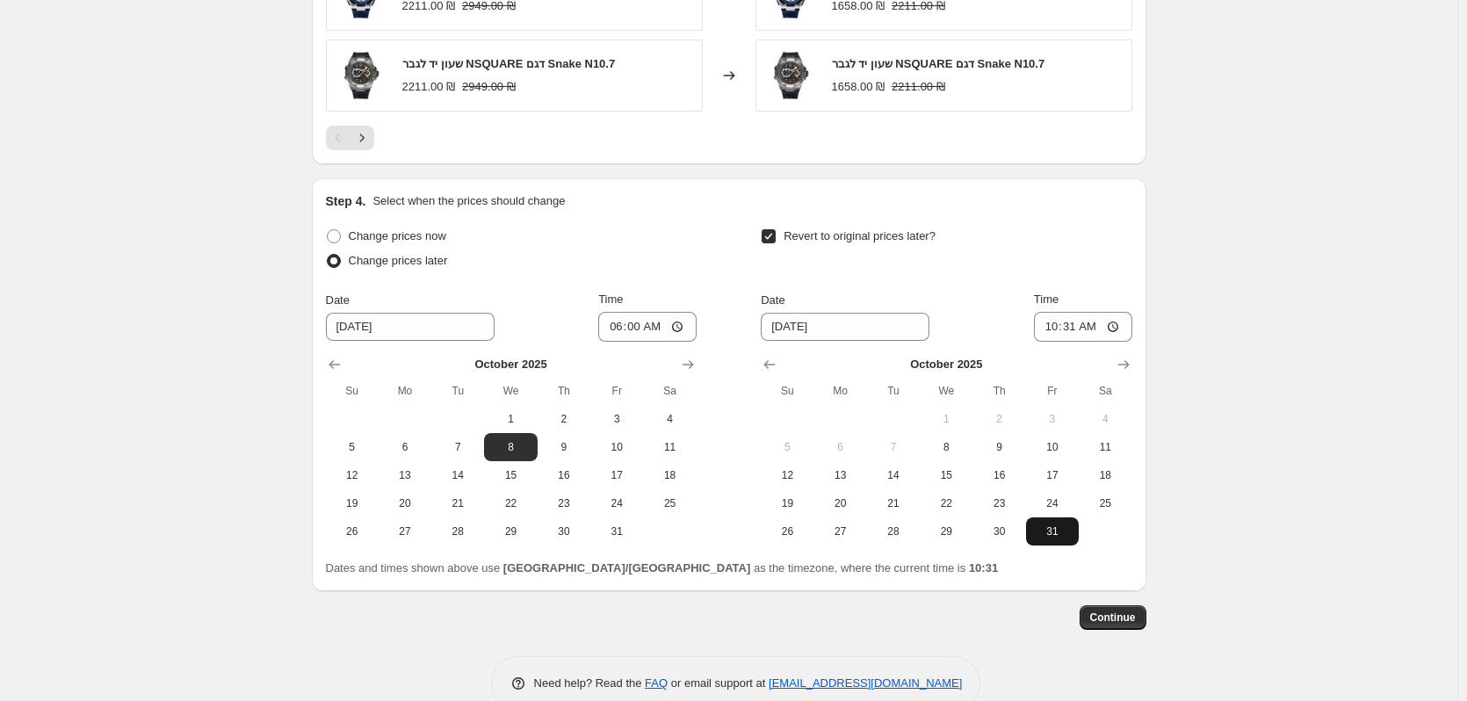
click at [1051, 533] on span "31" at bounding box center [1052, 531] width 39 height 14
click at [1136, 354] on div "Step 4. Select when the prices should change Change prices now Change prices la…" at bounding box center [729, 384] width 835 height 413
click at [1129, 365] on icon "Show next month, November 2025" at bounding box center [1122, 364] width 11 height 9
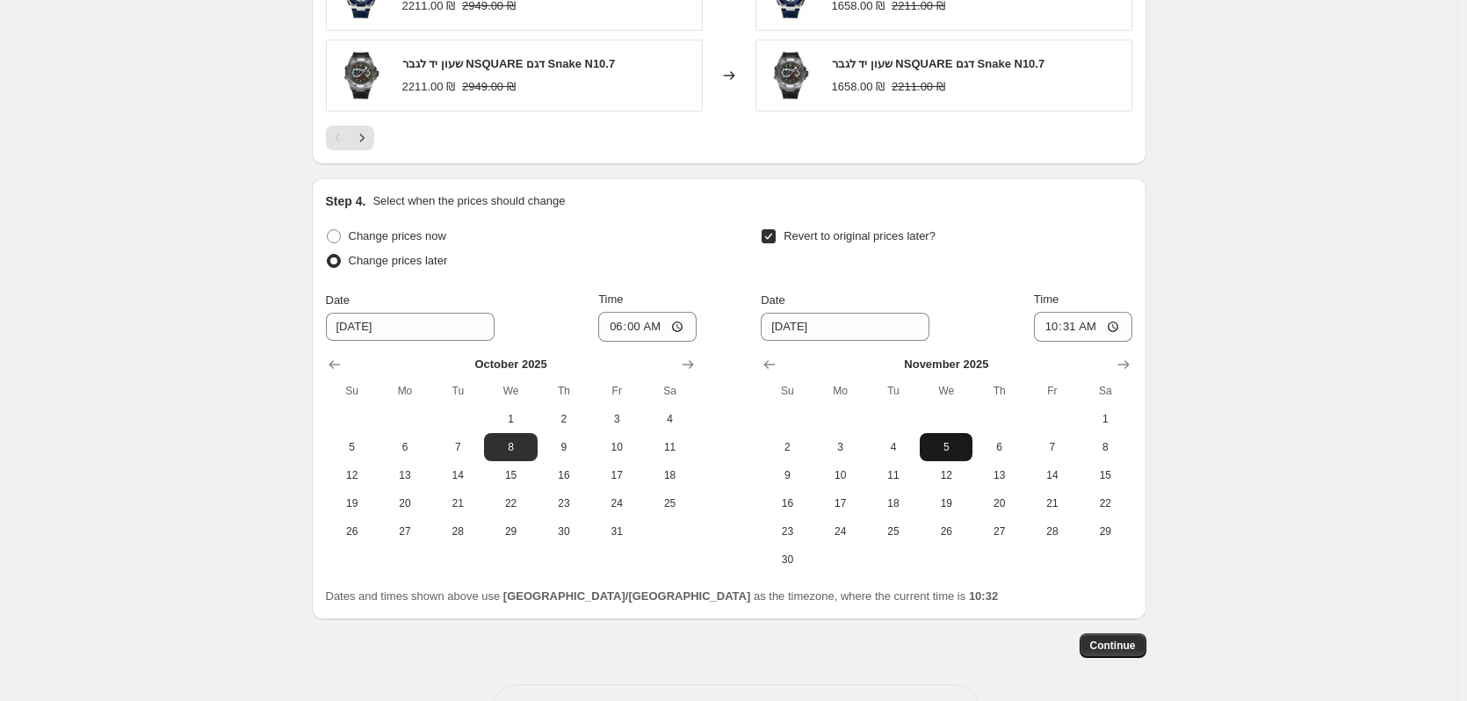
click at [946, 444] on span "5" at bounding box center [946, 447] width 39 height 14
click at [1005, 456] on button "6" at bounding box center [998, 447] width 53 height 28
type input "11/6/2025"
click at [971, 358] on div at bounding box center [946, 365] width 371 height 18
click at [1002, 454] on span "6" at bounding box center [998, 447] width 39 height 14
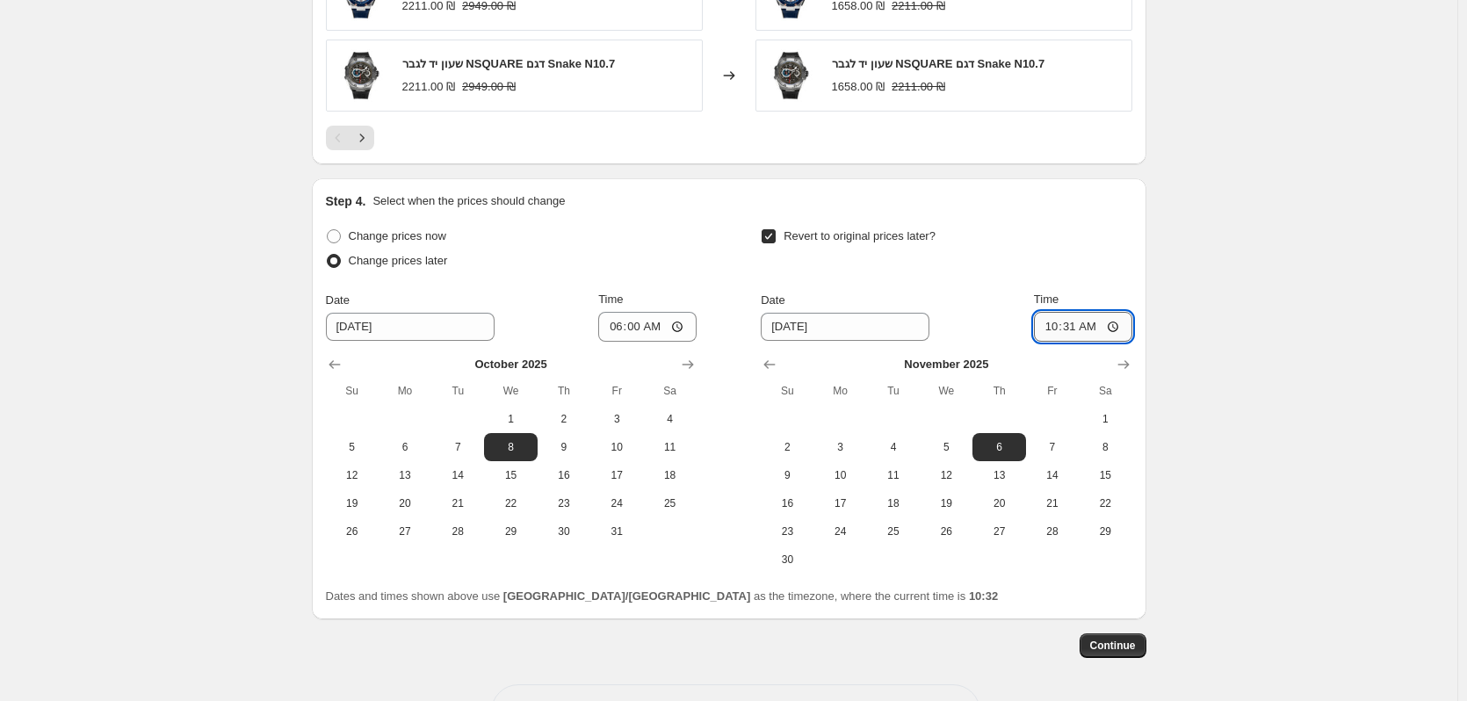
click at [1098, 322] on input "10:31" at bounding box center [1083, 327] width 98 height 30
type input "23:59"
click at [1099, 652] on span "Continue" at bounding box center [1113, 646] width 46 height 14
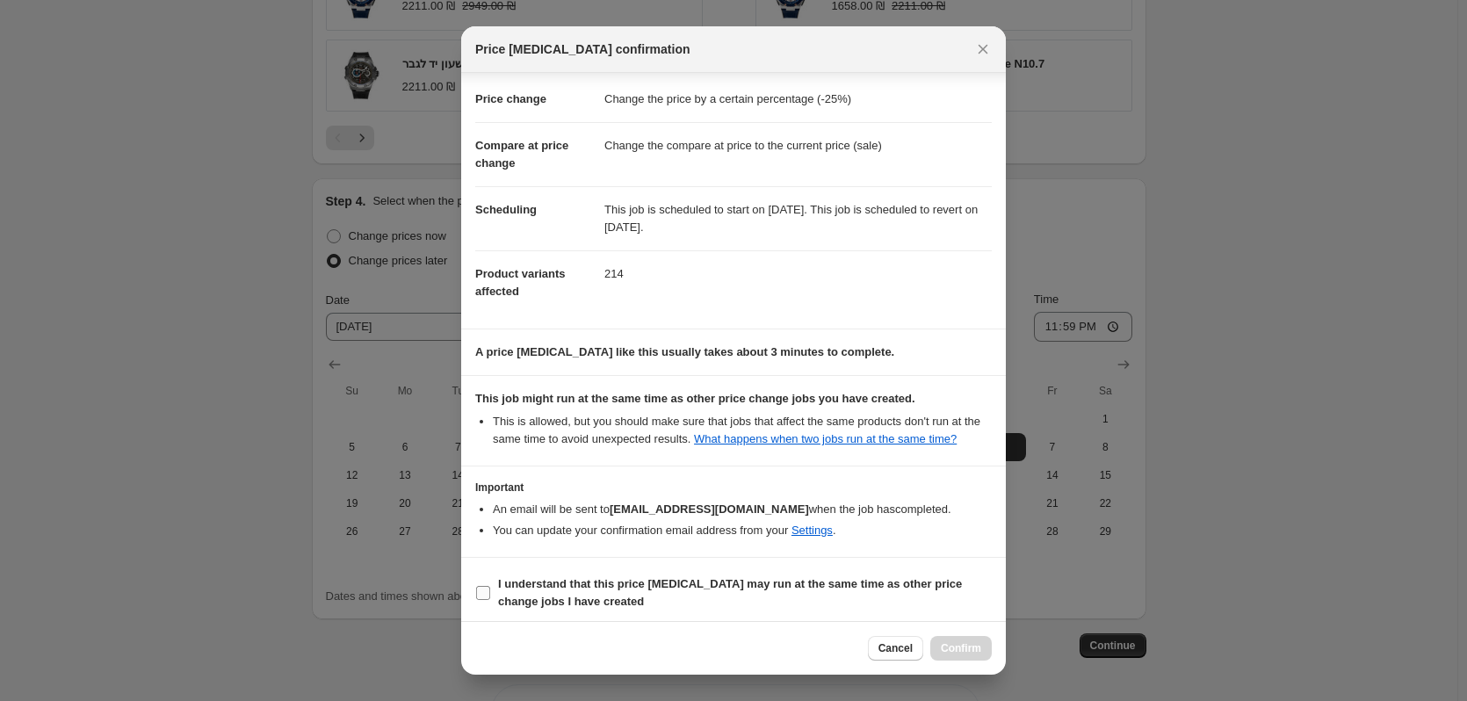
scroll to position [35, 0]
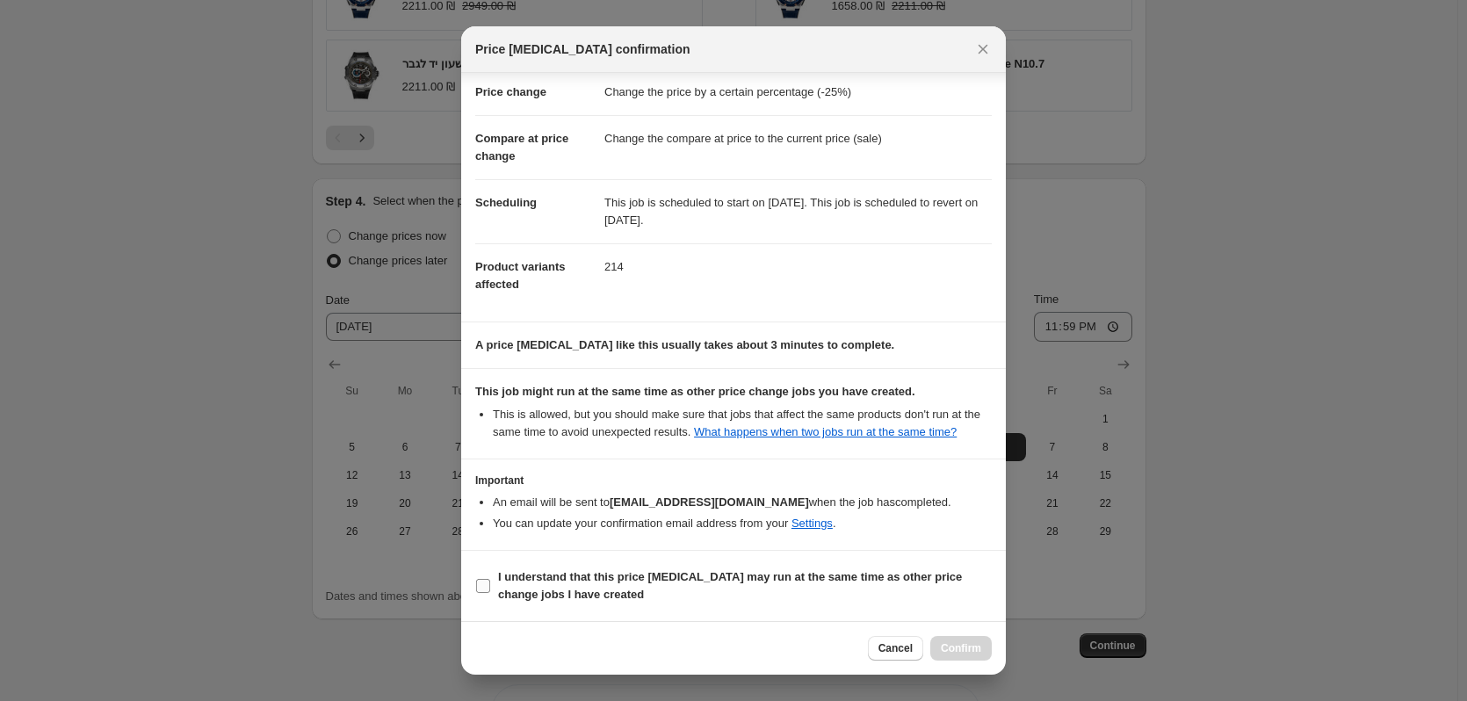
click at [523, 594] on b "I understand that this price change job may run at the same time as other price…" at bounding box center [730, 585] width 464 height 31
click at [490, 593] on input "I understand that this price change job may run at the same time as other price…" at bounding box center [483, 586] width 14 height 14
checkbox input "true"
click at [951, 652] on span "Confirm" at bounding box center [961, 648] width 40 height 14
type input "מותגי הבית 25% הנחה"
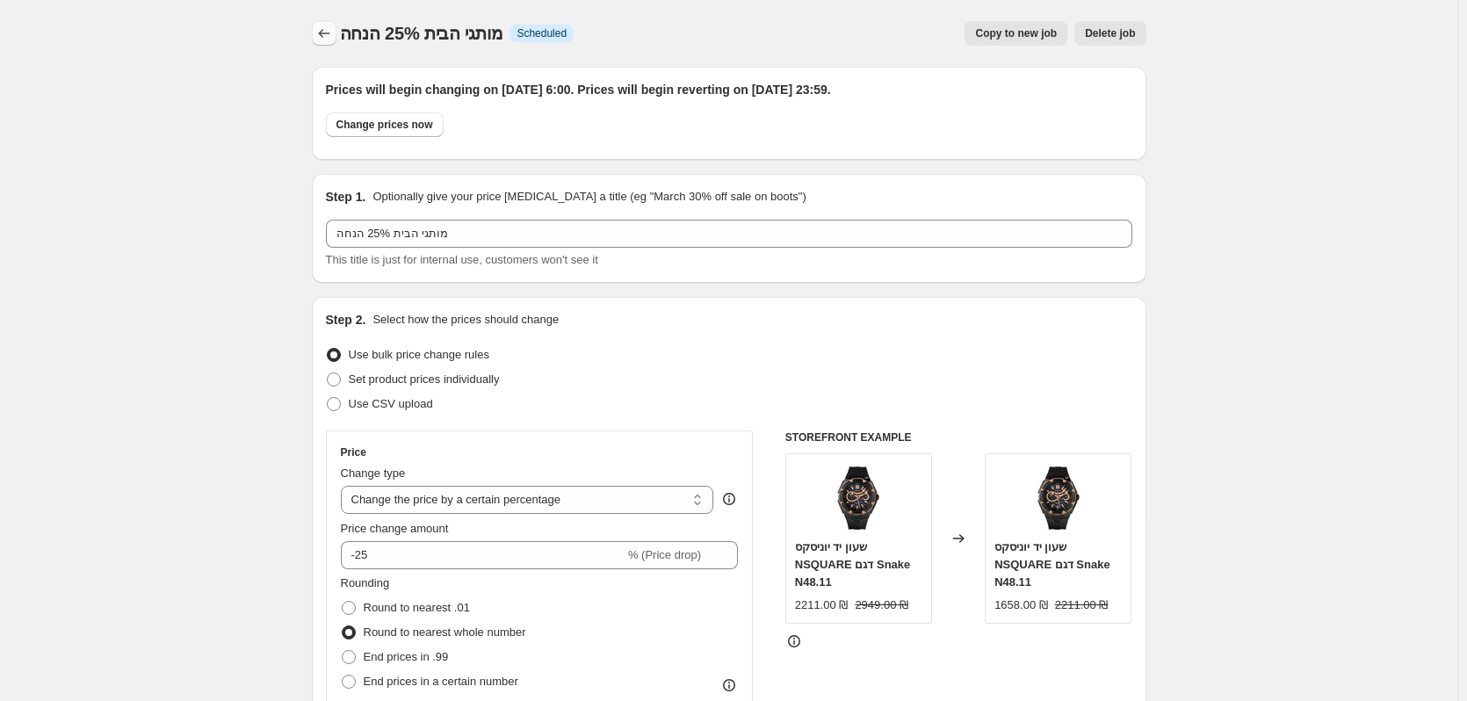
click at [321, 27] on icon "Price change jobs" at bounding box center [324, 34] width 18 height 18
